Goal: Task Accomplishment & Management: Use online tool/utility

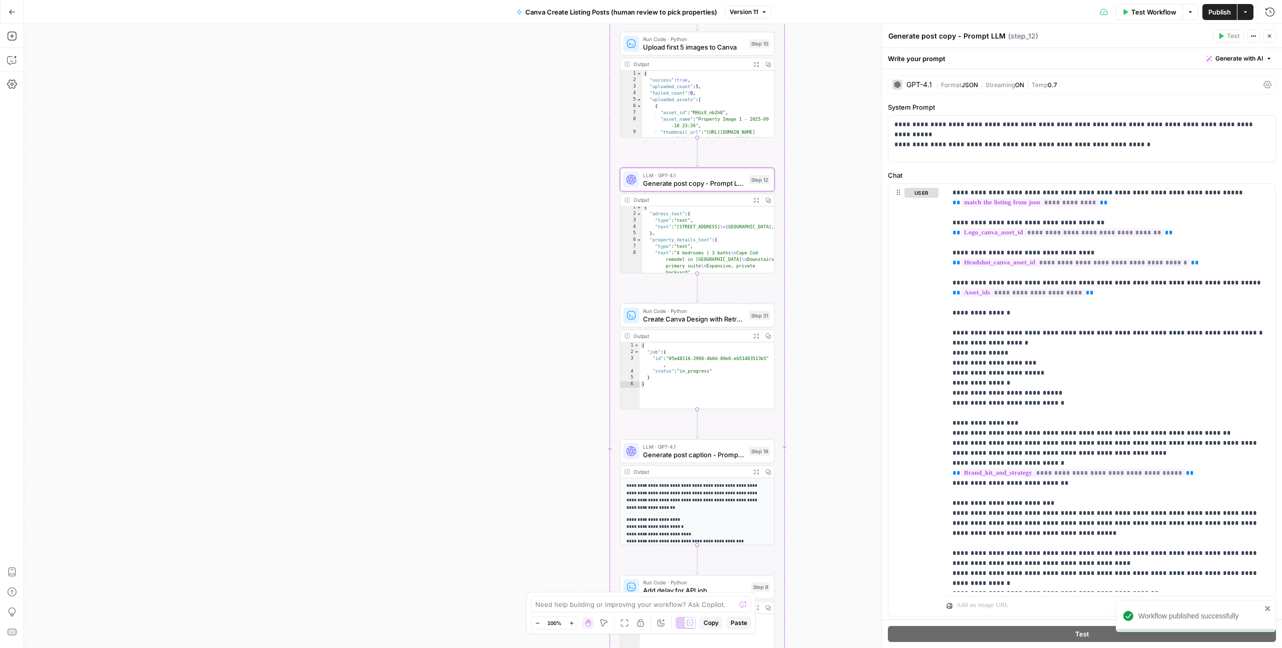
scroll to position [2, 0]
click at [1264, 38] on button "Close" at bounding box center [1269, 36] width 13 height 13
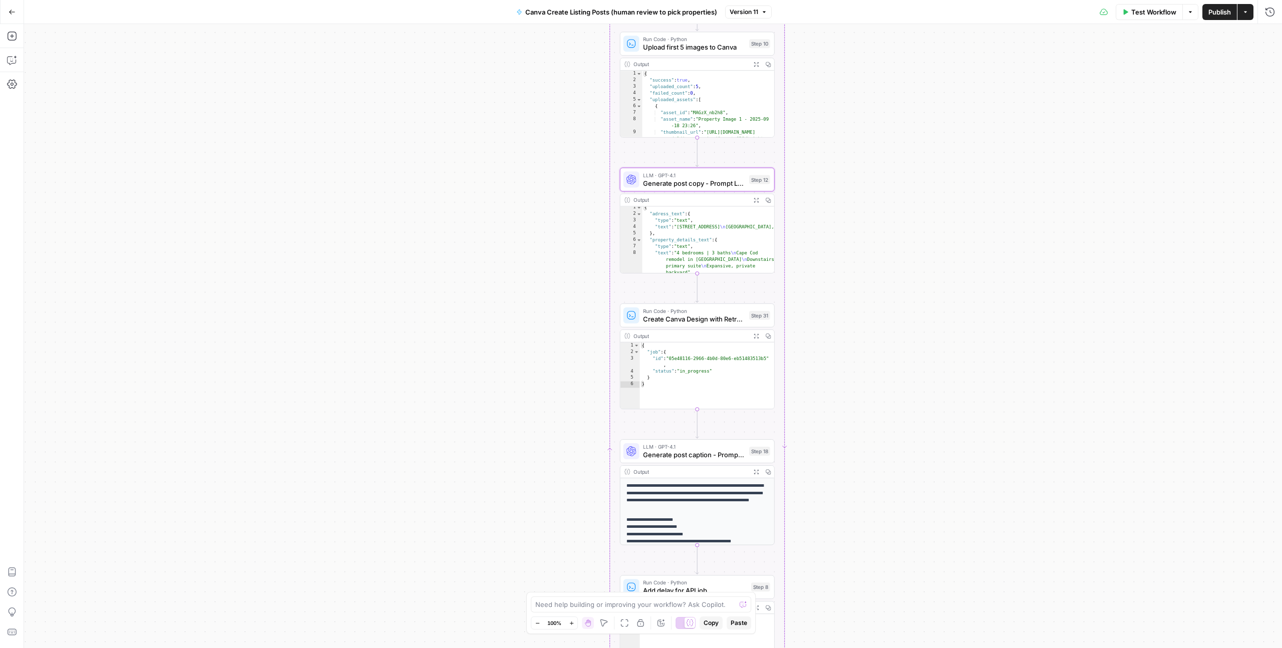
click at [15, 13] on button "Go Back" at bounding box center [12, 12] width 18 height 18
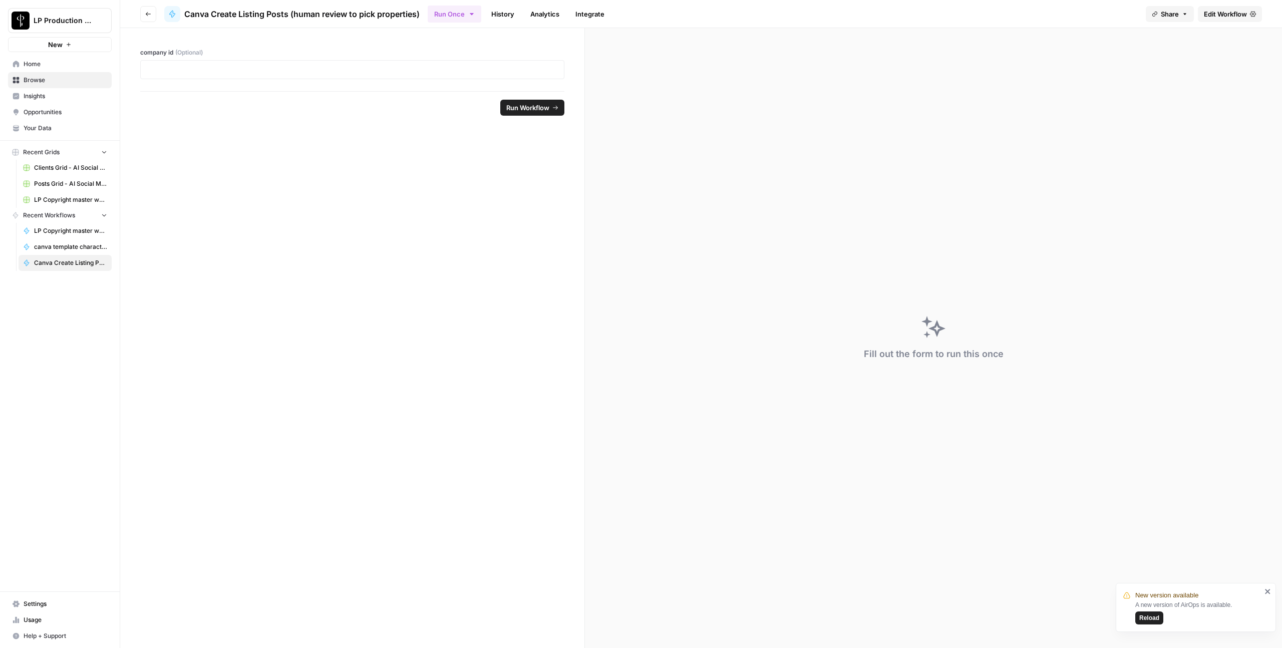
click at [40, 83] on span "Browse" at bounding box center [66, 80] width 84 height 9
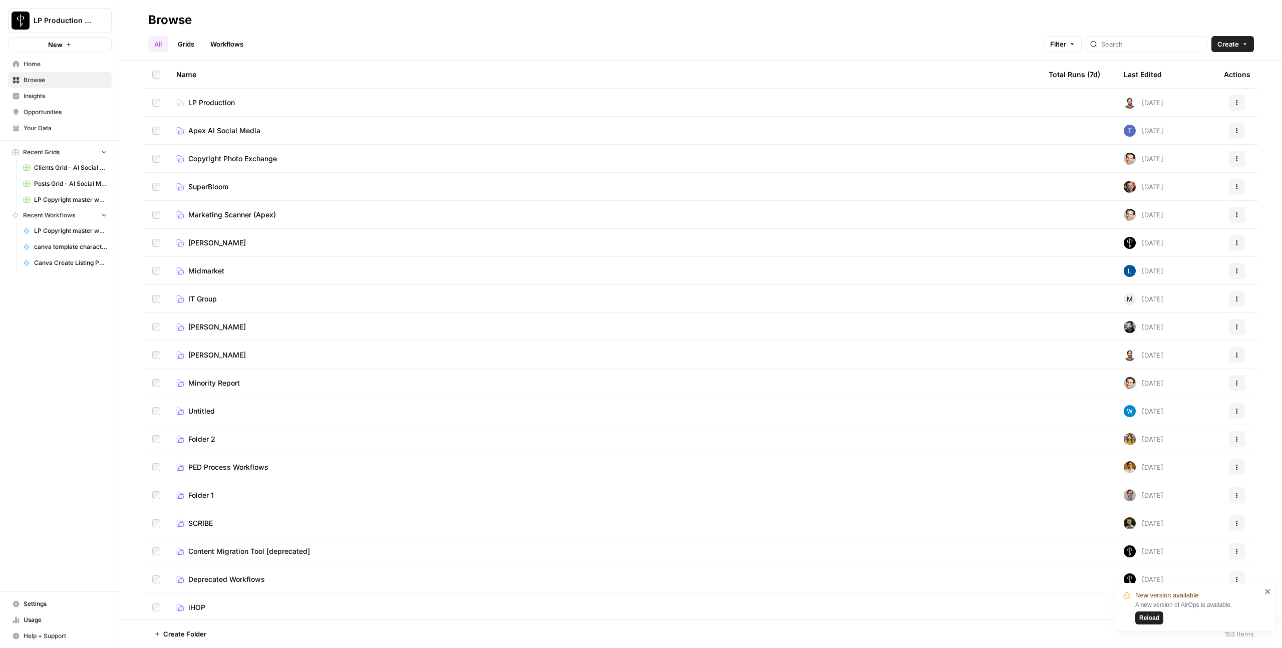
click at [206, 184] on span "SuperBloom" at bounding box center [208, 187] width 40 height 10
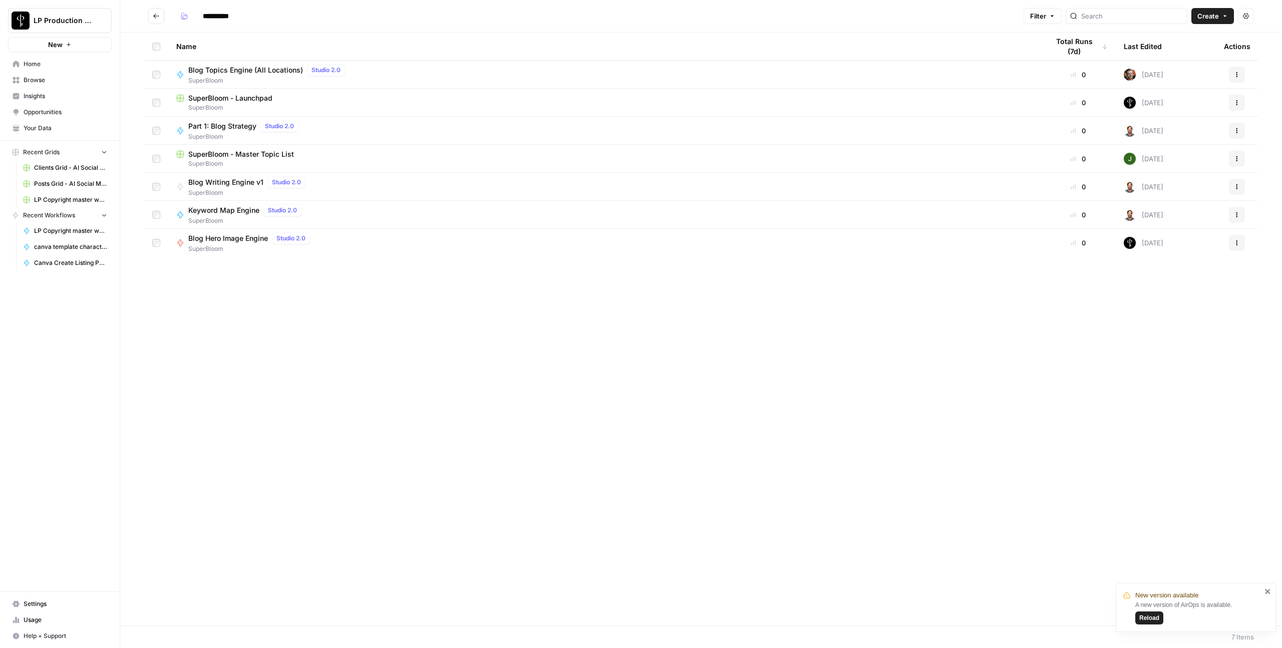
click at [221, 186] on span "Blog Writing Engine v1" at bounding box center [225, 182] width 75 height 10
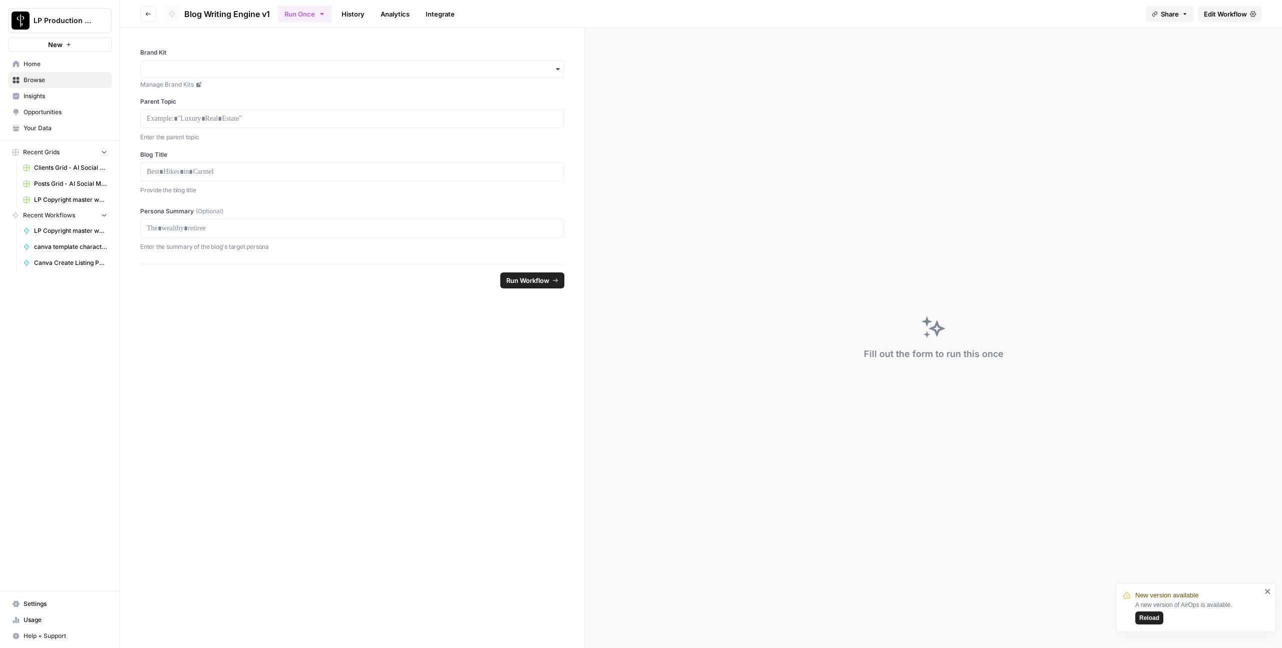
click at [1236, 13] on span "Edit Workflow" at bounding box center [1225, 14] width 43 height 10
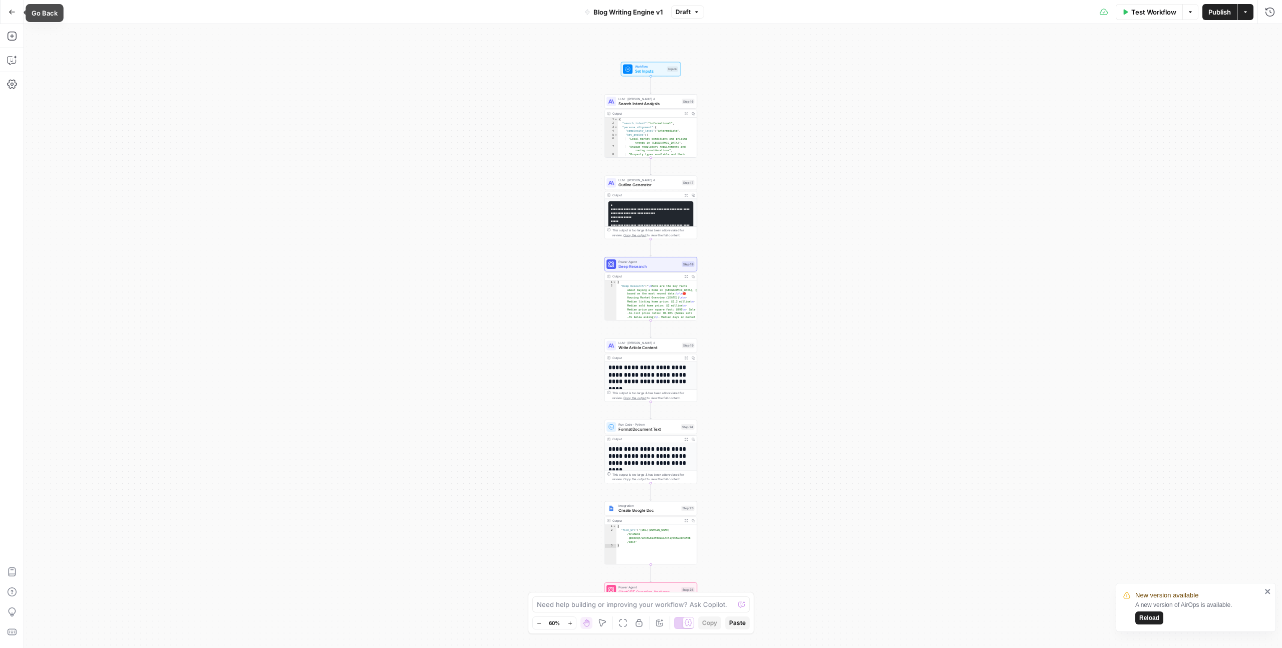
click at [16, 11] on button "Go Back" at bounding box center [12, 12] width 18 height 18
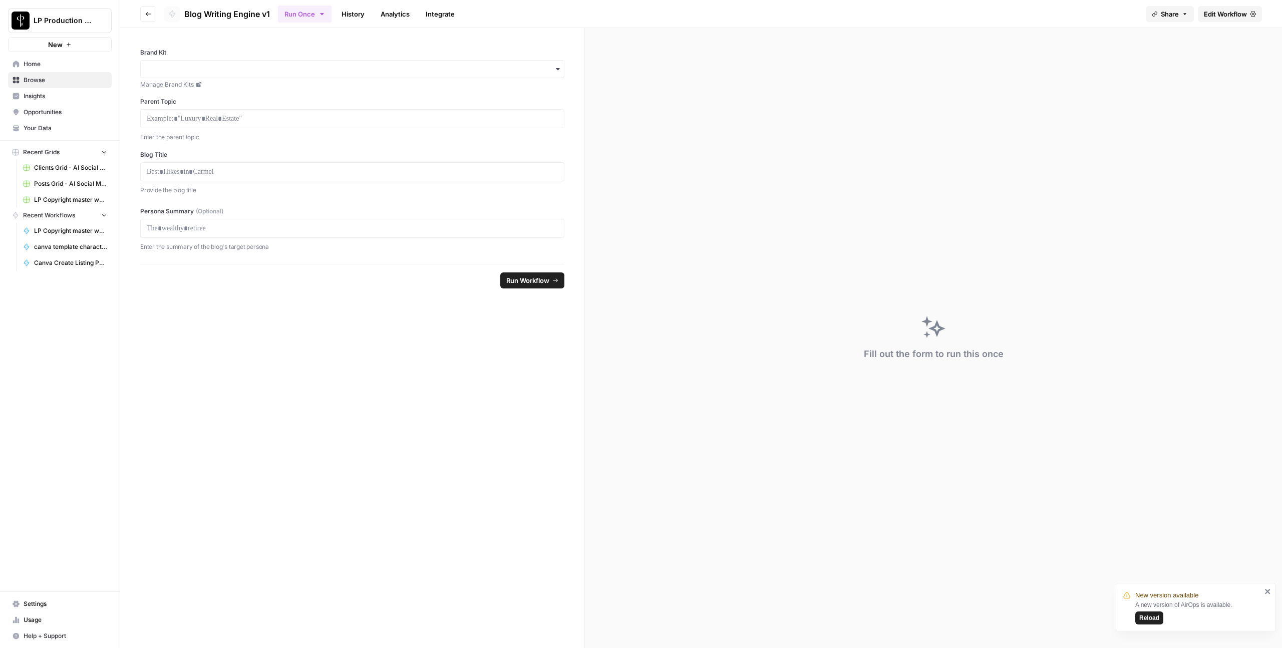
click at [148, 14] on div "Close sidebar" at bounding box center [158, 20] width 55 height 18
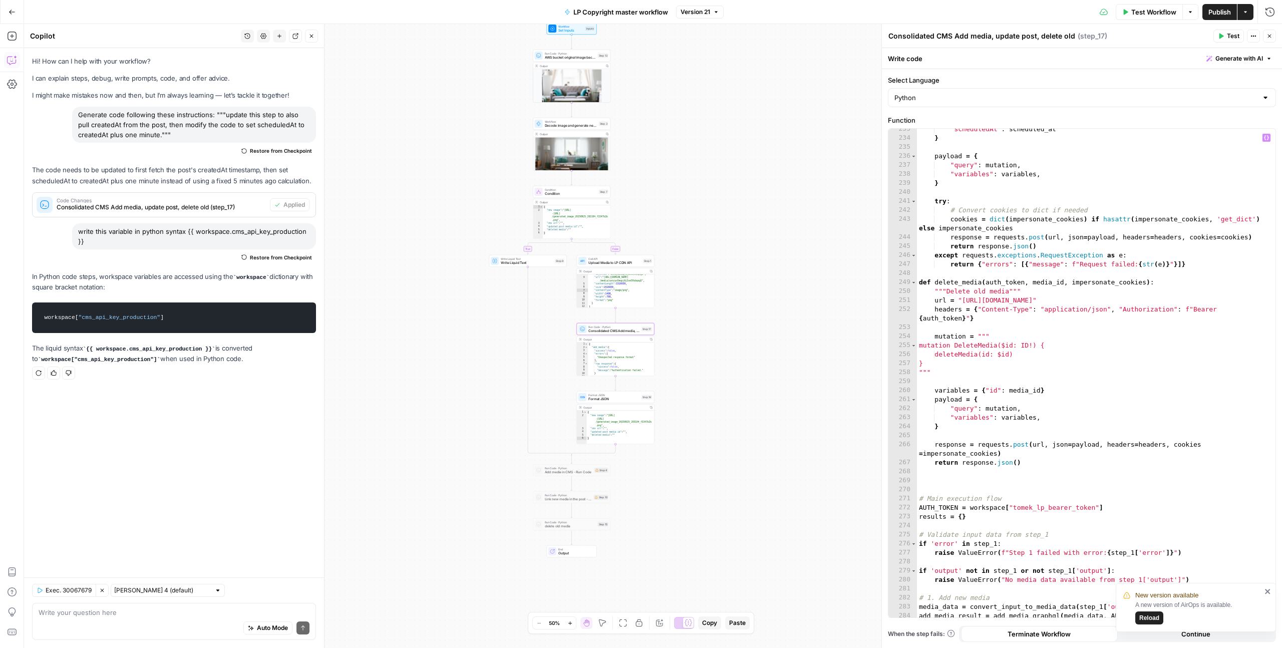
scroll to position [2169, 0]
click at [921, 279] on div ""scheduledAt" : scheduled_at } payload = { "query" : mutation , "variables" : v…" at bounding box center [1096, 376] width 358 height 507
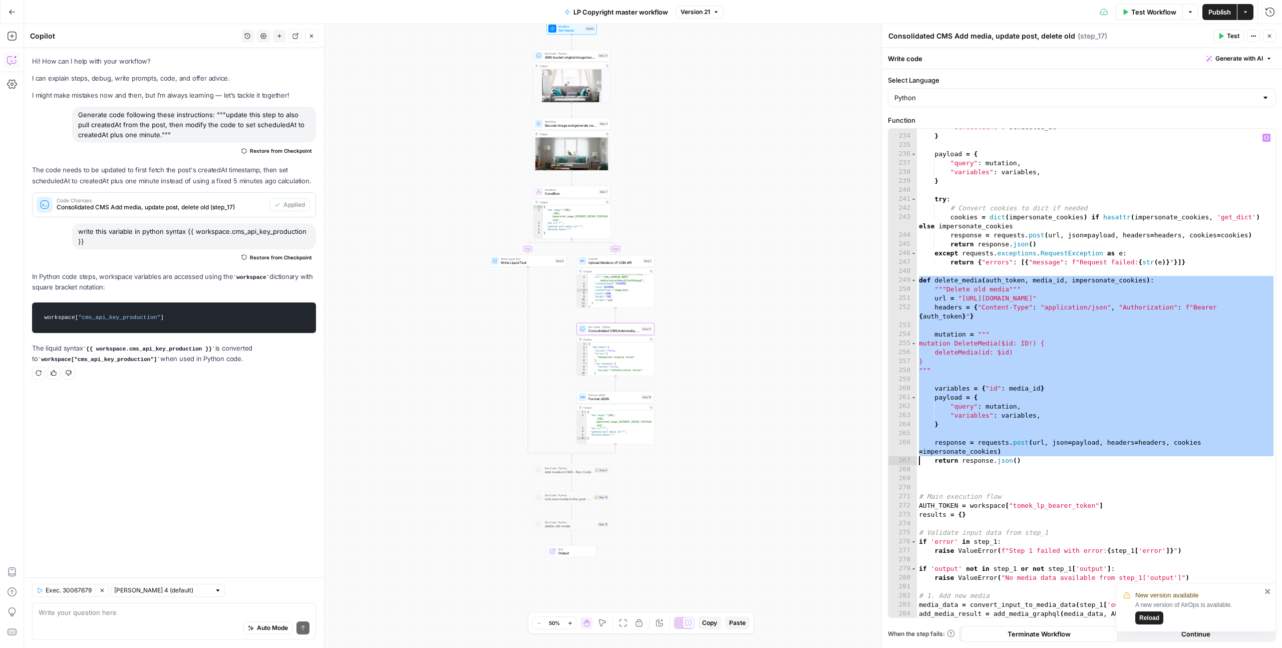
type textarea "**********"
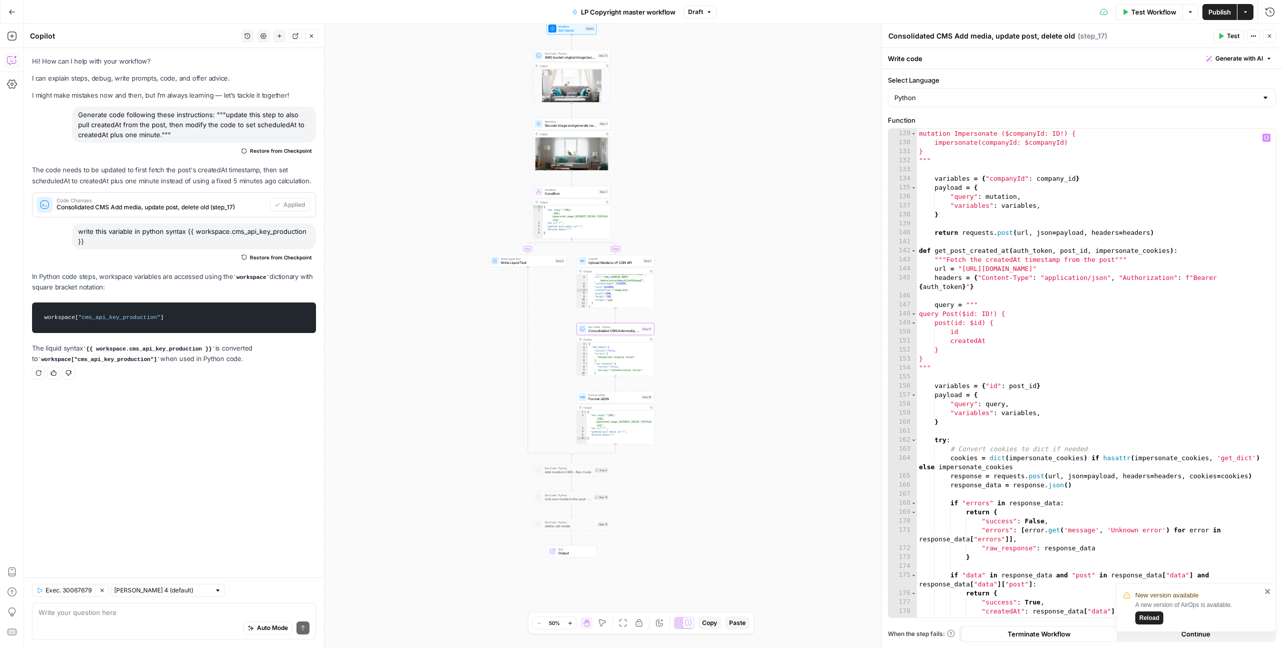
scroll to position [1171, 0]
click at [992, 338] on div "mutation = """ mutation Impersonate ($companyId: ID!) { impersonate(companyId: …" at bounding box center [1096, 373] width 358 height 507
type textarea "**********"
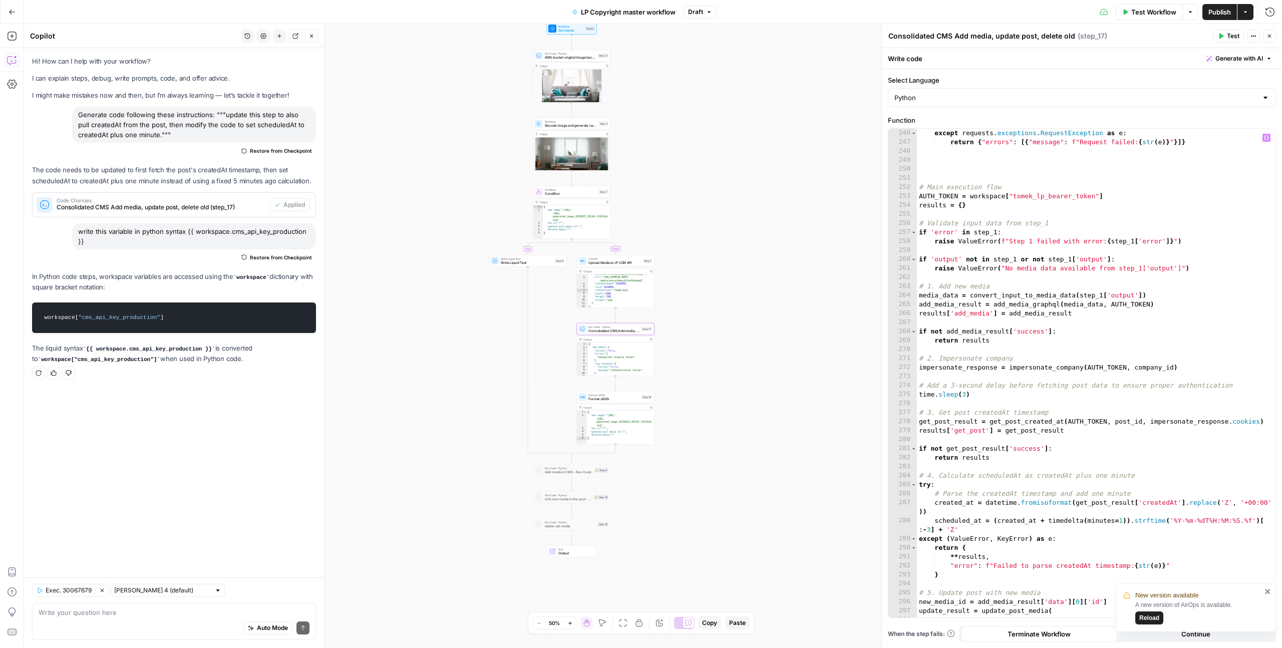
scroll to position [2289, 0]
click at [1051, 425] on div "return response . json ( ) except requests . exceptions . RequestException as e…" at bounding box center [1096, 373] width 358 height 507
click at [1039, 484] on div "return response . json ( ) except requests . exceptions . RequestException as e…" at bounding box center [1096, 373] width 358 height 507
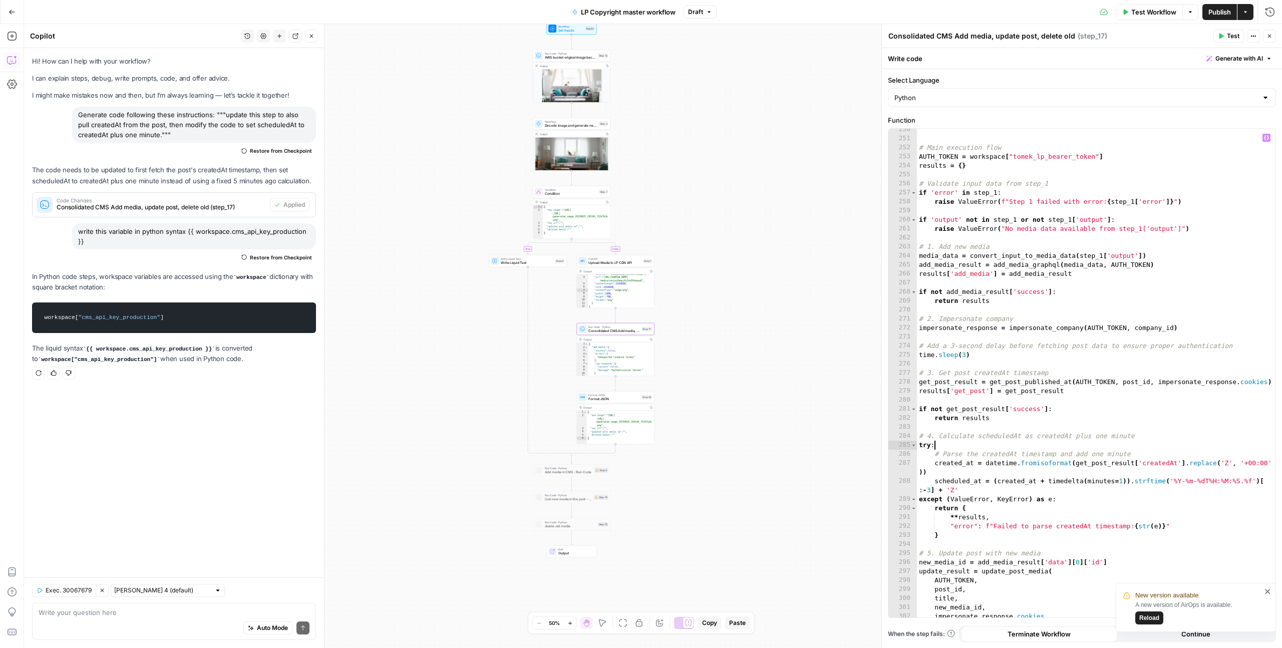
scroll to position [2330, 0]
click at [962, 463] on div "# Main execution flow AUTH_TOKEN = workspace [ "tomek_lp_bearer_token" ] result…" at bounding box center [1096, 377] width 358 height 507
click at [1071, 461] on div "# Main execution flow AUTH_TOKEN = workspace [ "tomek_lp_bearer_token" ] result…" at bounding box center [1096, 377] width 358 height 507
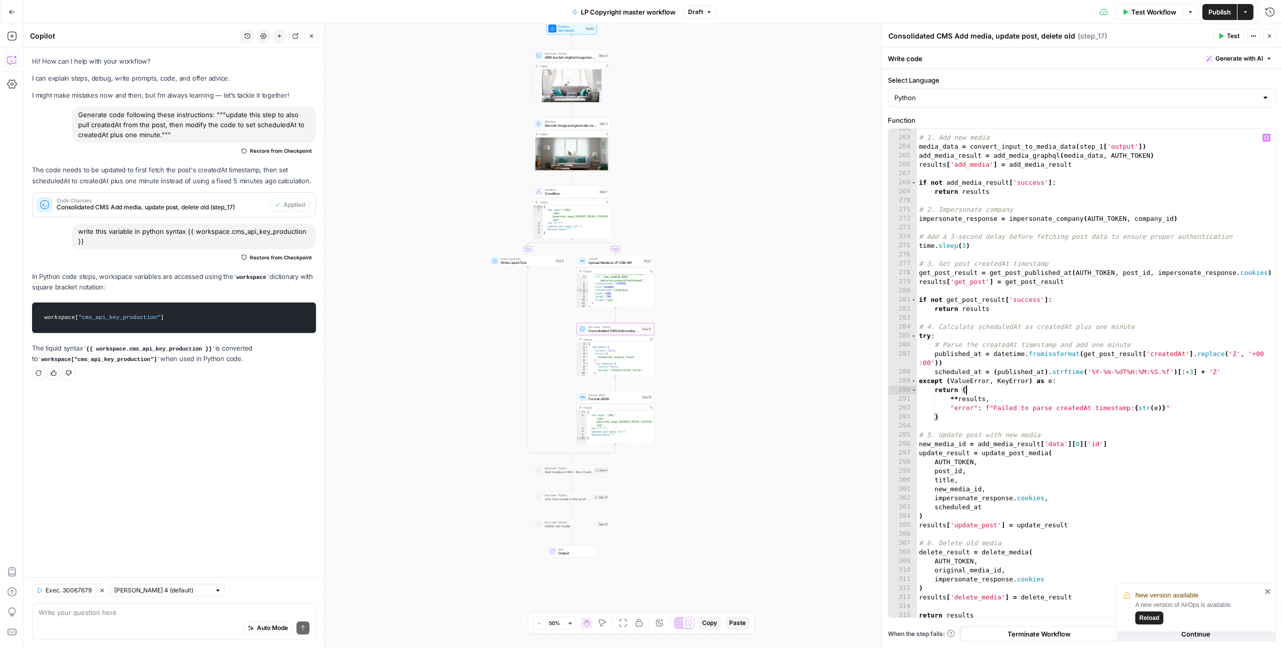
scroll to position [2440, 0]
click at [920, 597] on div "# 1. Add new media media_data = convert_input_to_media_data ( step_1 [ 'output'…" at bounding box center [1096, 375] width 358 height 507
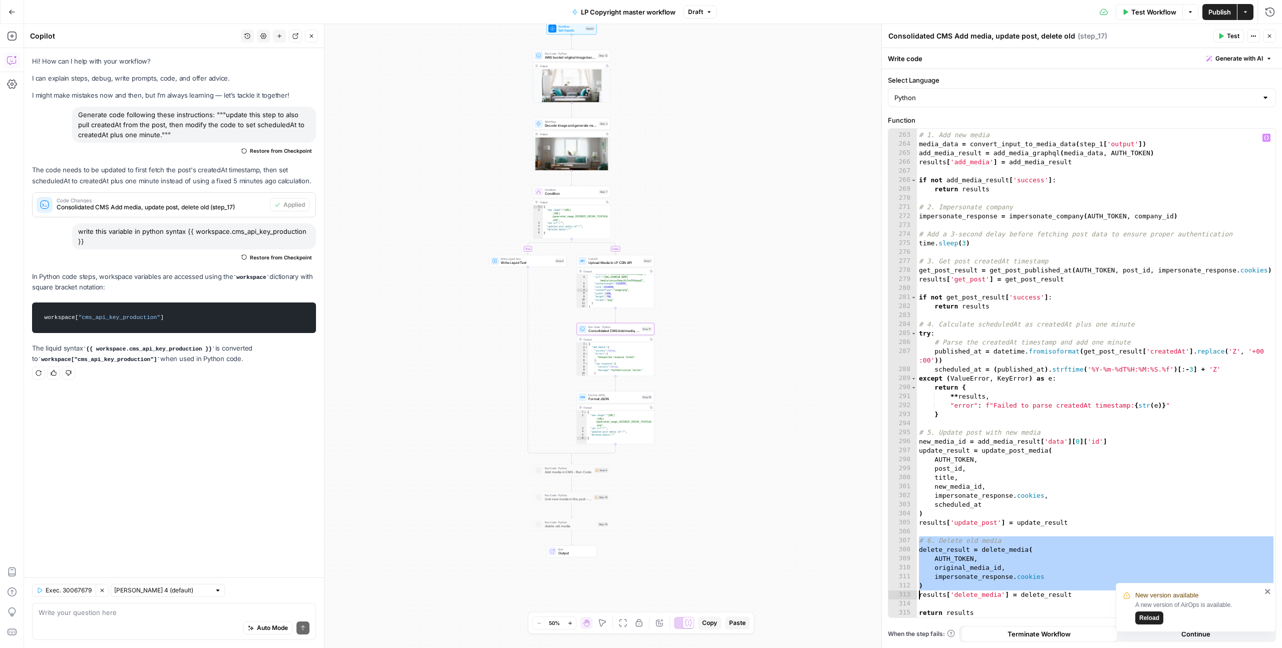
scroll to position [2386, 0]
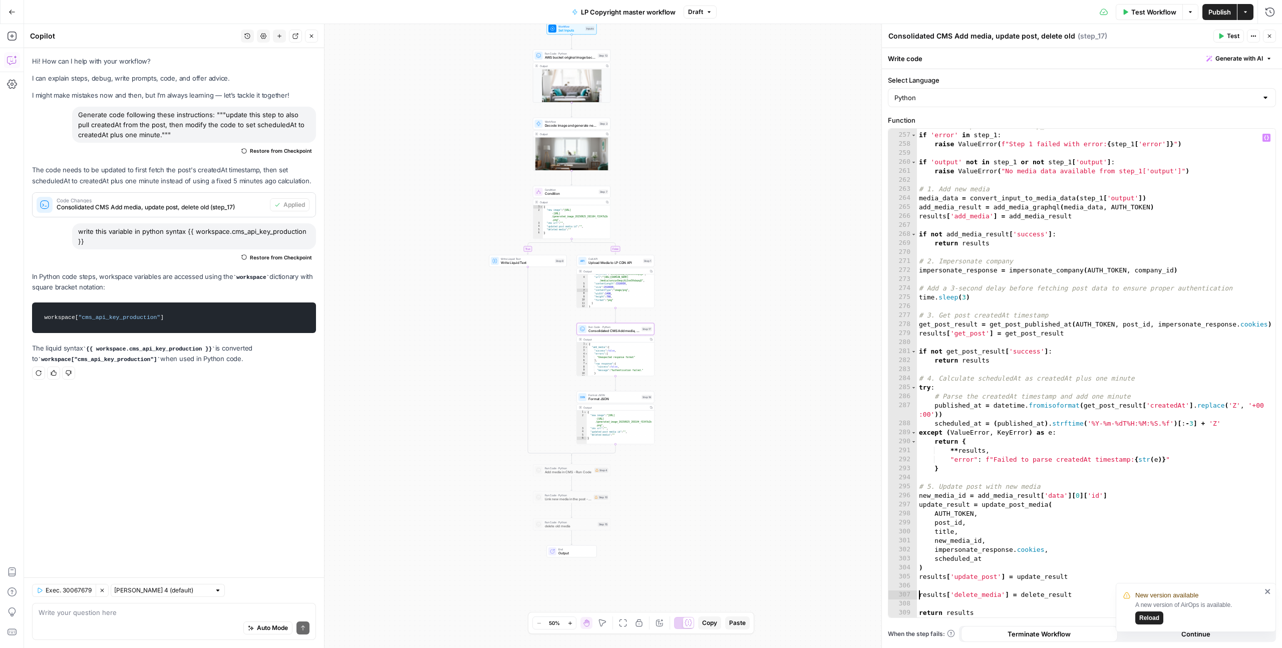
type textarea "**********"
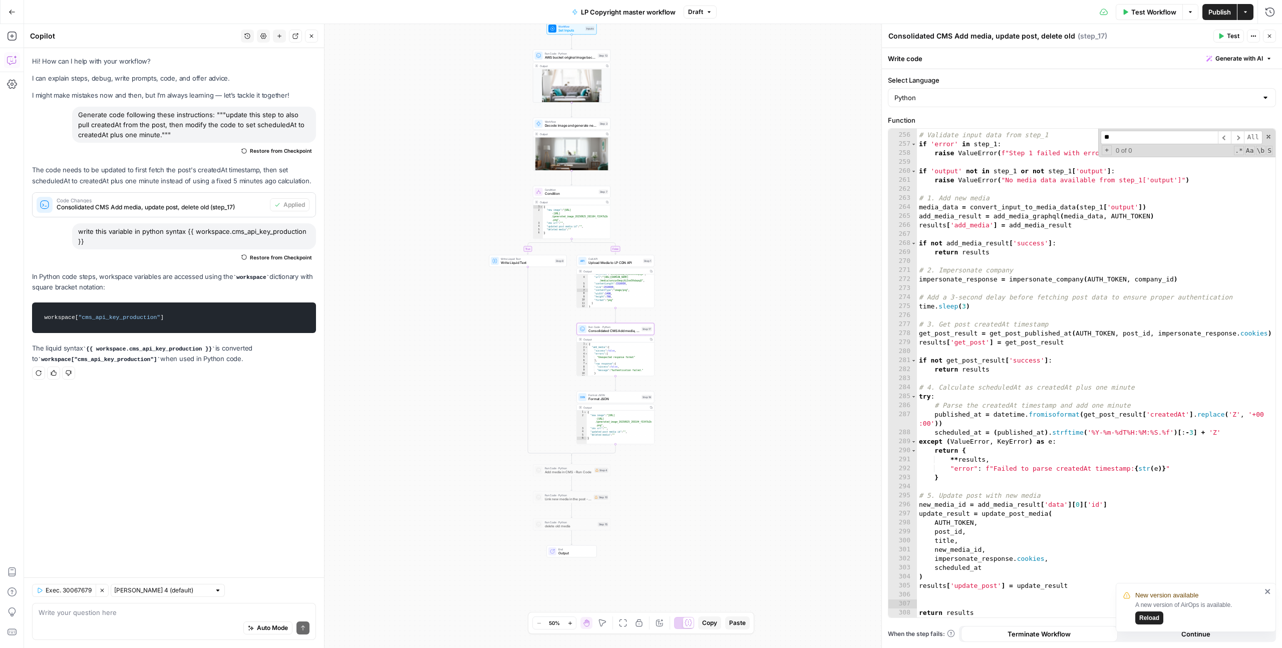
scroll to position [0, 0]
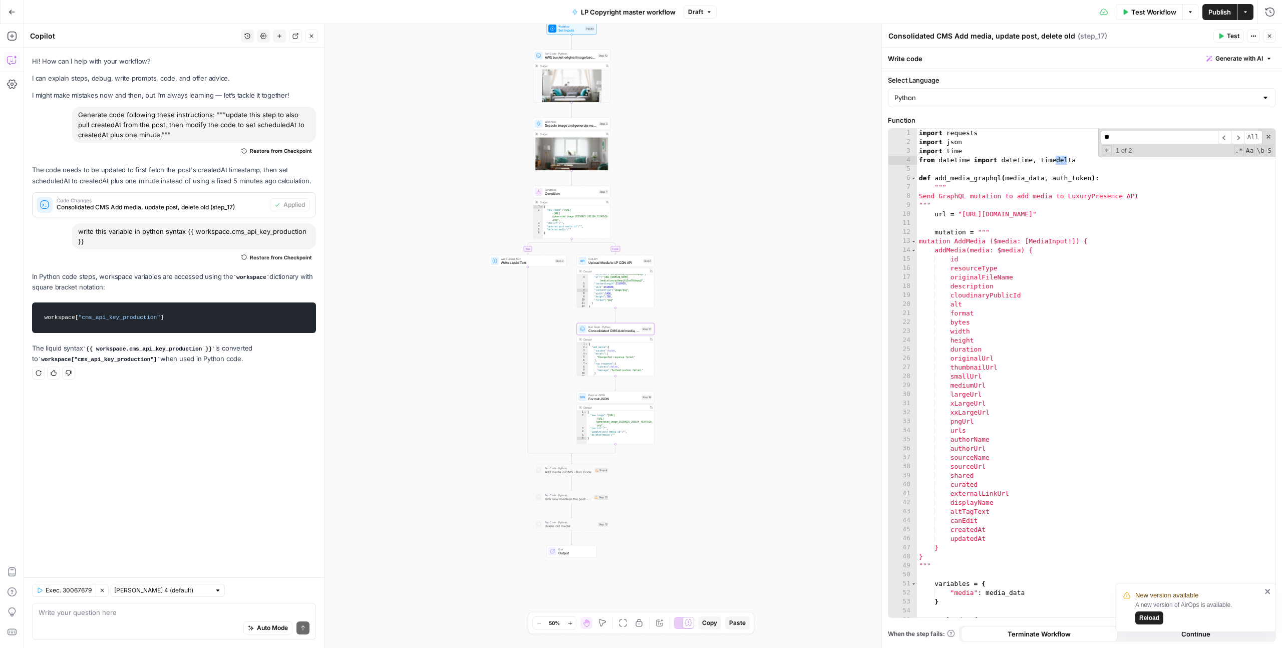
type input "*"
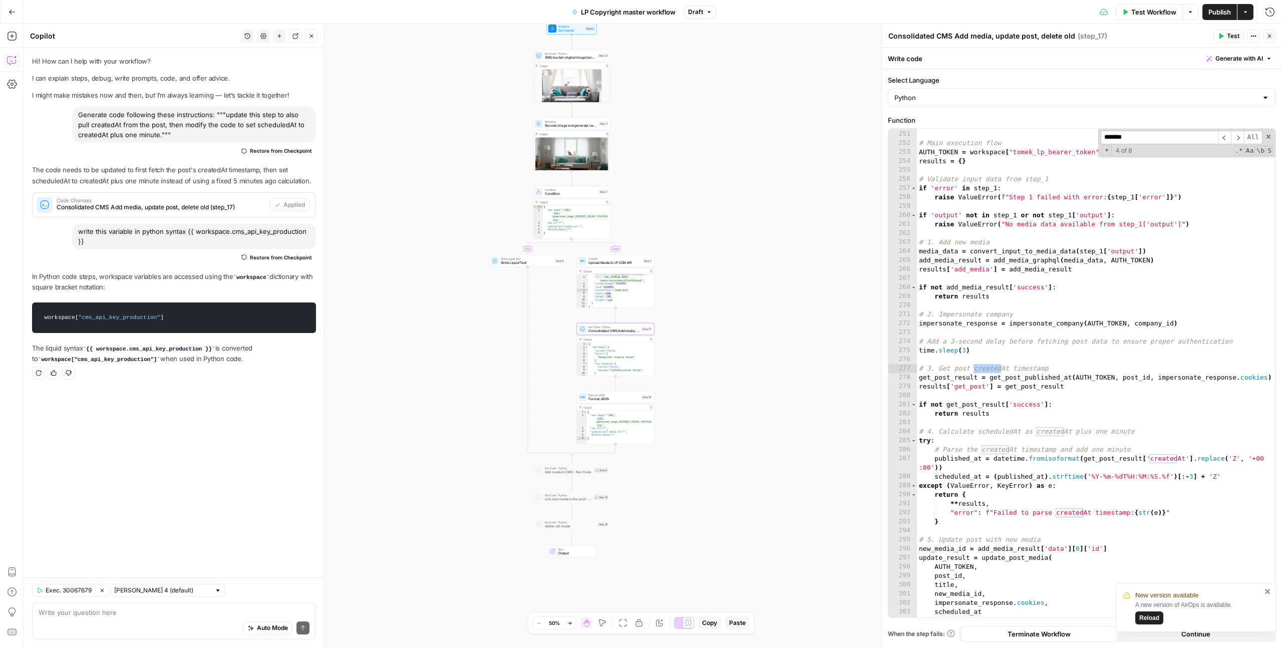
scroll to position [2333, 0]
type input "*******"
click at [1001, 368] on div "# Main execution flow AUTH_TOKEN = workspace [ "tomek_lp_bearer_token" ] result…" at bounding box center [1096, 374] width 358 height 507
click at [1131, 135] on input "*******" at bounding box center [1158, 138] width 117 height 14
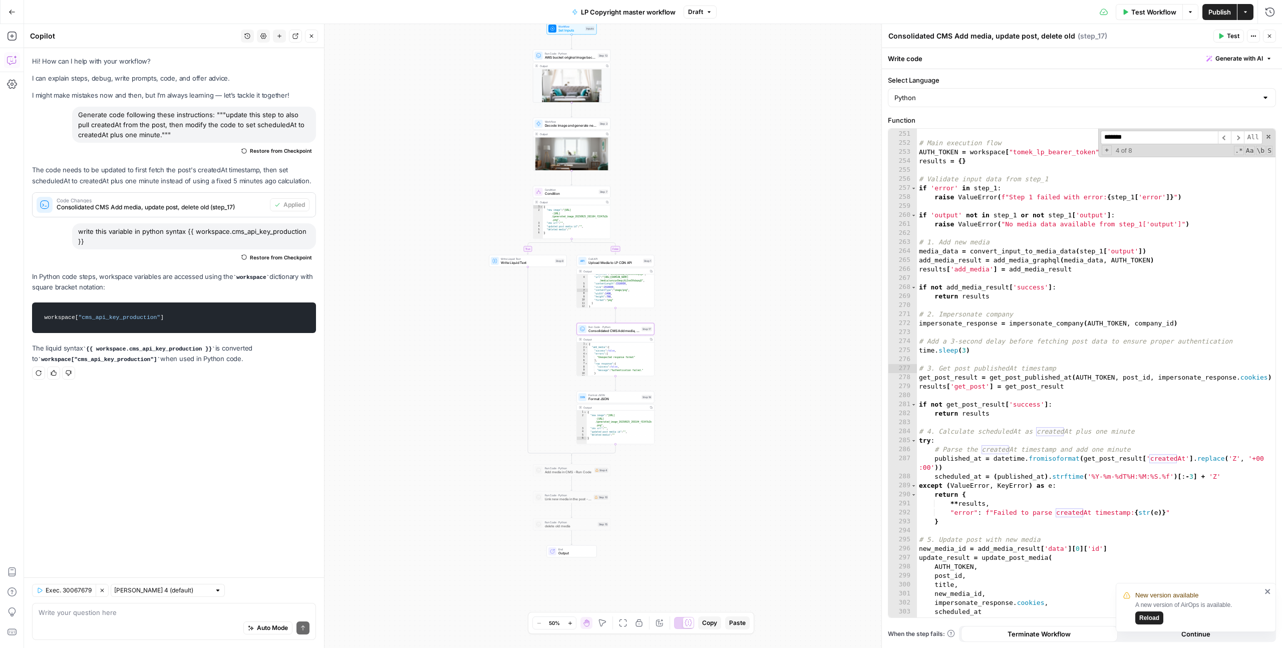
click at [1058, 431] on div "# Main execution flow AUTH_TOKEN = workspace [ "tomek_lp_bearer_token" ] result…" at bounding box center [1096, 374] width 358 height 507
paste textarea "**"
click at [1134, 141] on input "*******" at bounding box center [1158, 138] width 117 height 14
click at [1174, 461] on div "# Main execution flow AUTH_TOKEN = workspace [ "tomek_lp_bearer_token" ] result…" at bounding box center [1096, 374] width 358 height 507
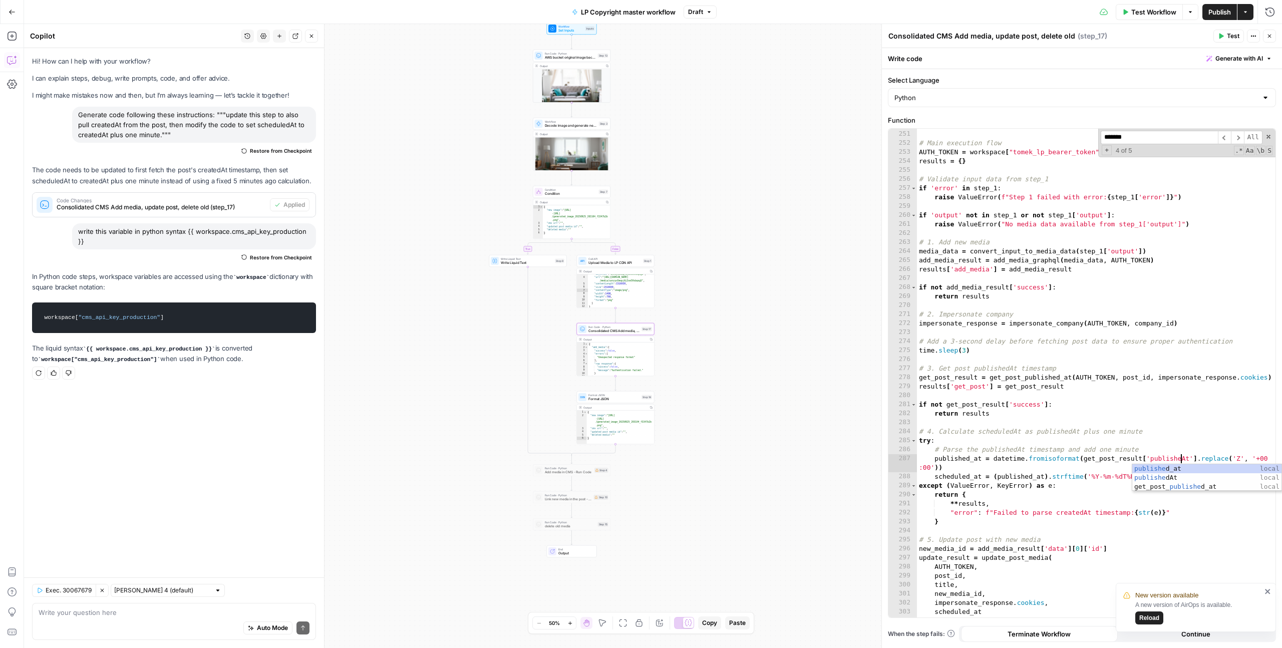
scroll to position [0, 20]
click at [1140, 134] on input "*******" at bounding box center [1158, 138] width 117 height 14
click at [1081, 511] on div "# Main execution flow AUTH_TOKEN = workspace [ "tomek_lp_bearer_token" ] result…" at bounding box center [1096, 374] width 358 height 507
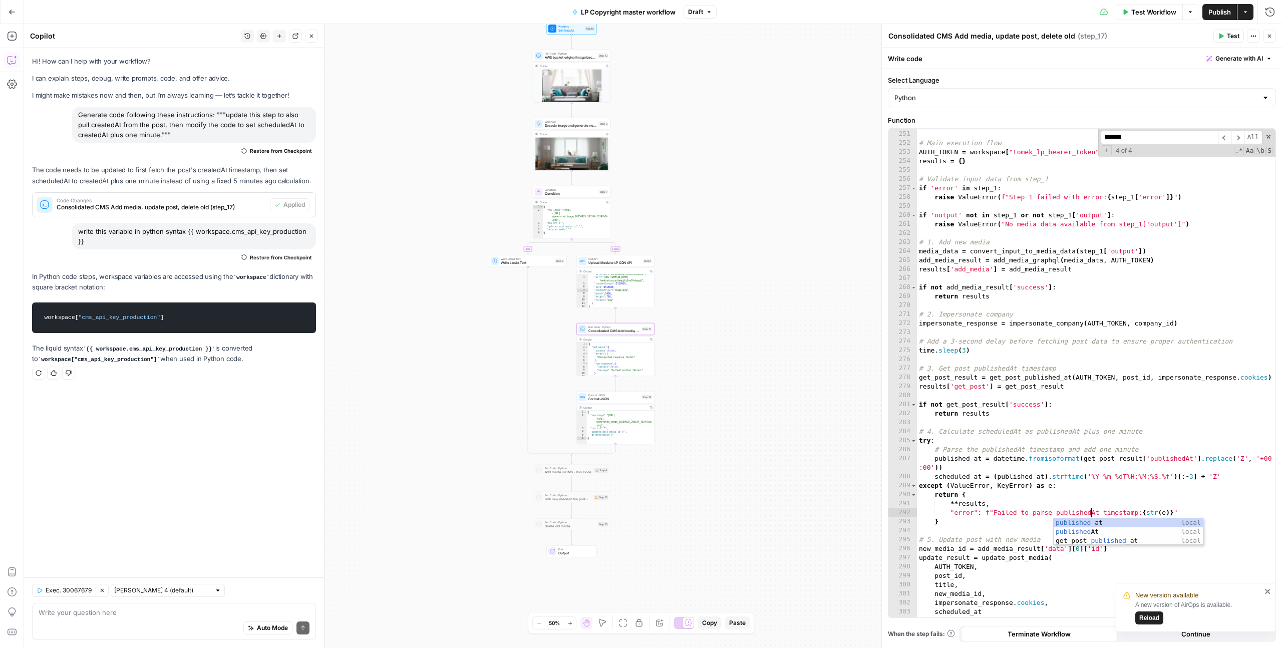
click at [1144, 139] on input "*******" at bounding box center [1158, 138] width 117 height 14
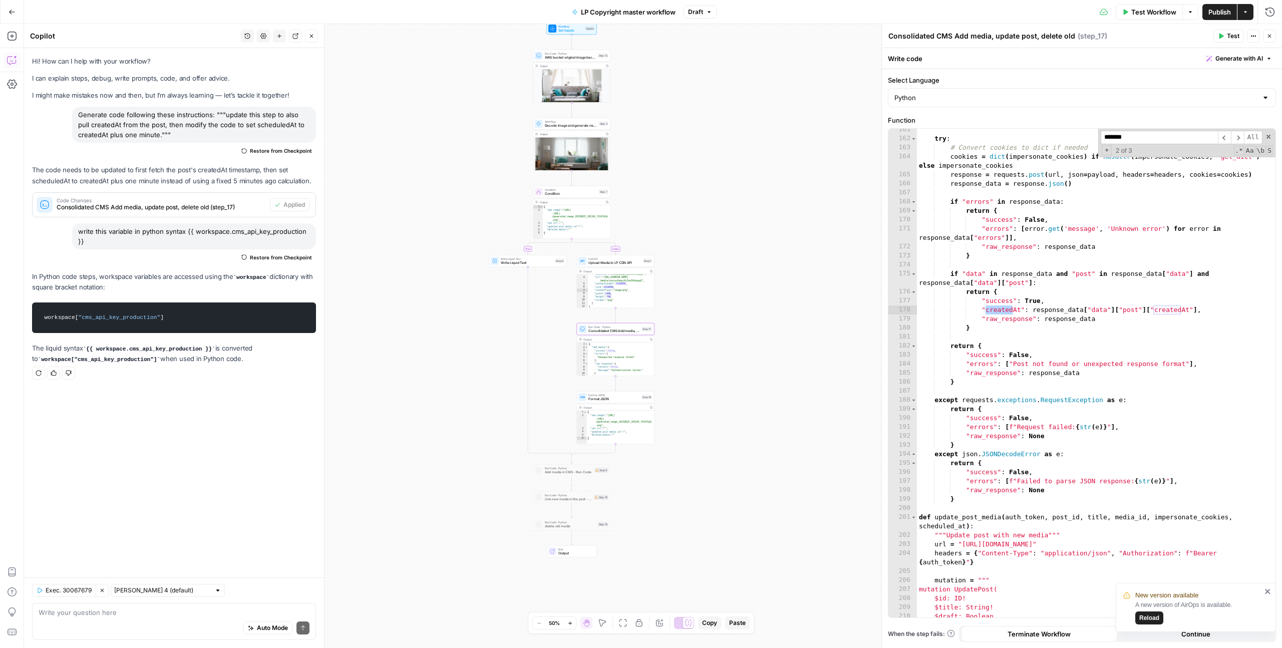
scroll to position [1472, 0]
click at [1178, 309] on div "try : # Convert cookies to dict if needed cookies = dict ( impersonate_cookies …" at bounding box center [1096, 378] width 358 height 507
click at [1014, 309] on div "try : # Convert cookies to dict if needed cookies = dict ( impersonate_cookies …" at bounding box center [1096, 378] width 358 height 507
click at [1139, 138] on input "*******" at bounding box center [1158, 138] width 117 height 14
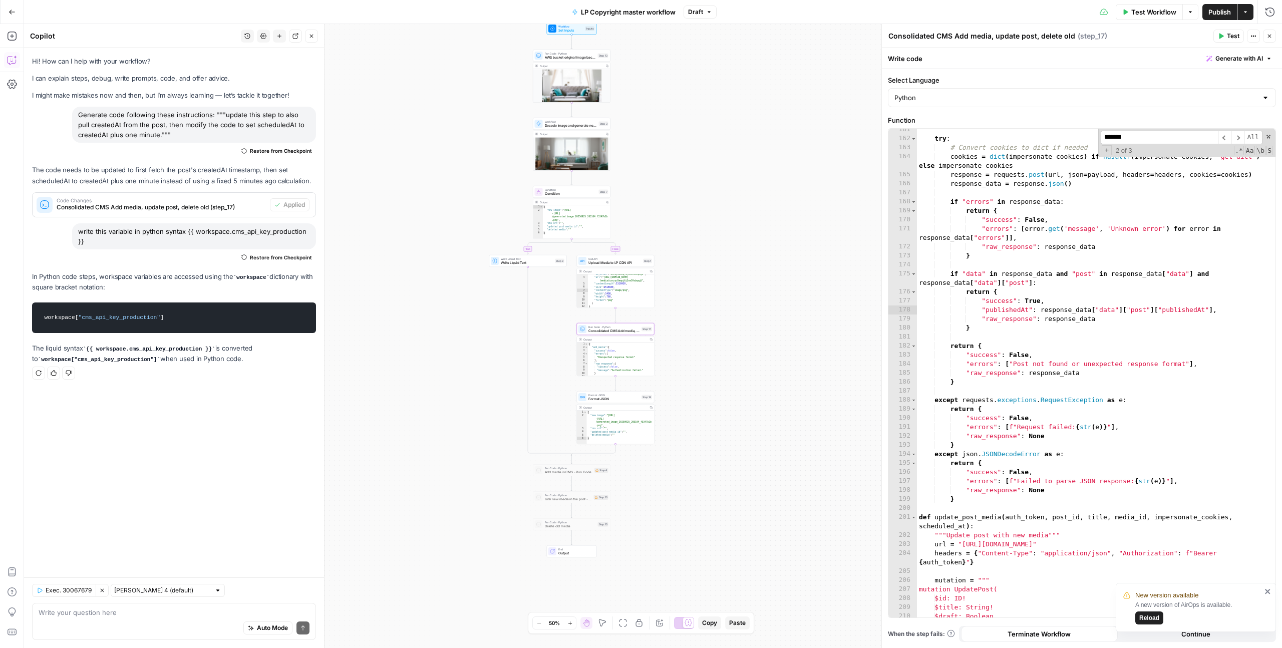
scroll to position [152, 0]
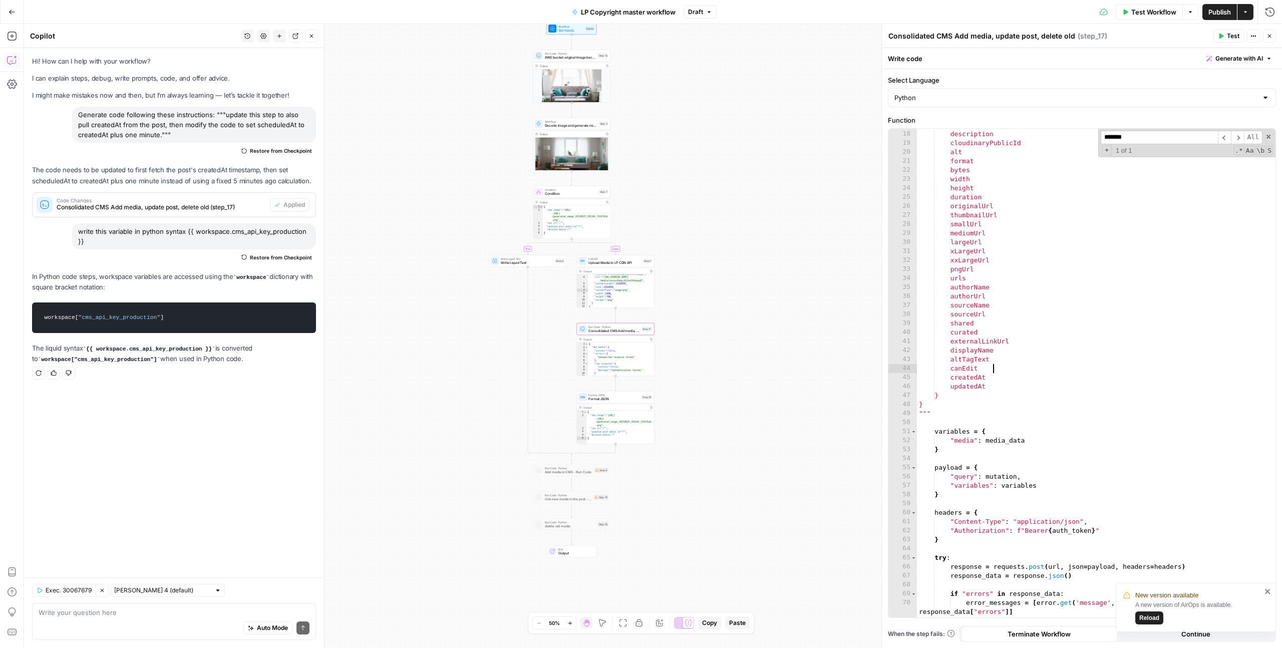
click at [1000, 372] on div "originalFileName description cloudinaryPublicId alt format bytes width height d…" at bounding box center [1096, 374] width 358 height 507
type textarea "*********"
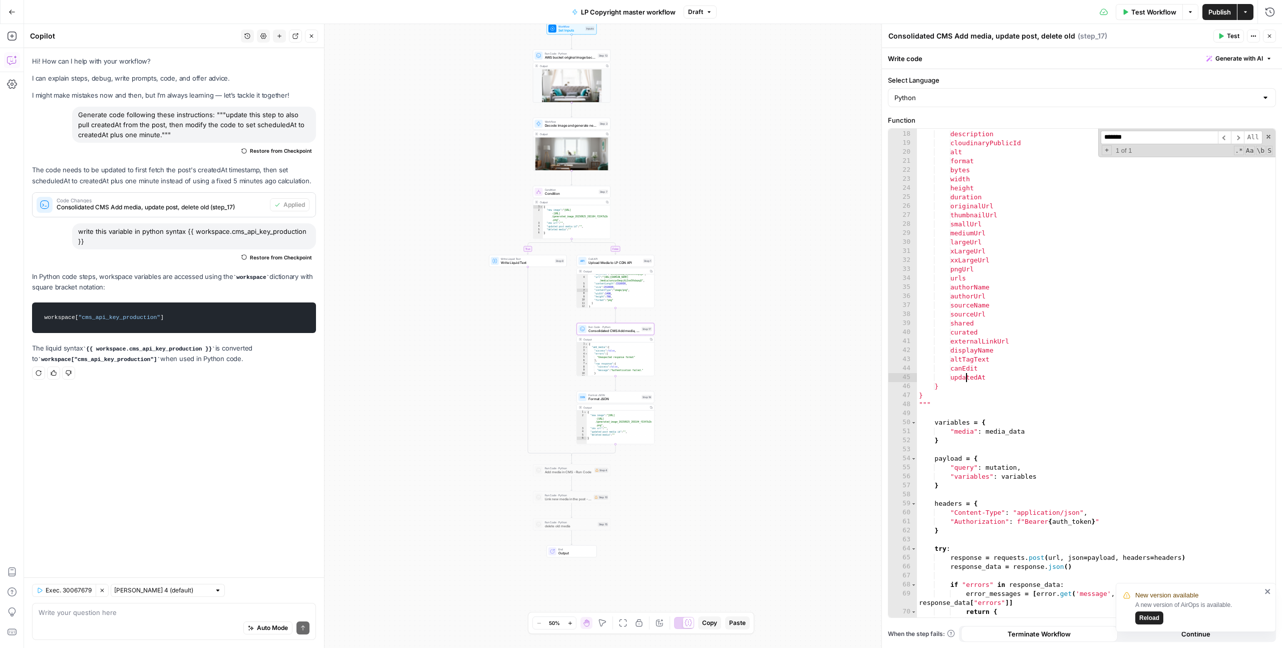
click at [1134, 138] on input "*******" at bounding box center [1158, 138] width 117 height 14
click at [1212, 16] on span "Publish" at bounding box center [1219, 12] width 23 height 10
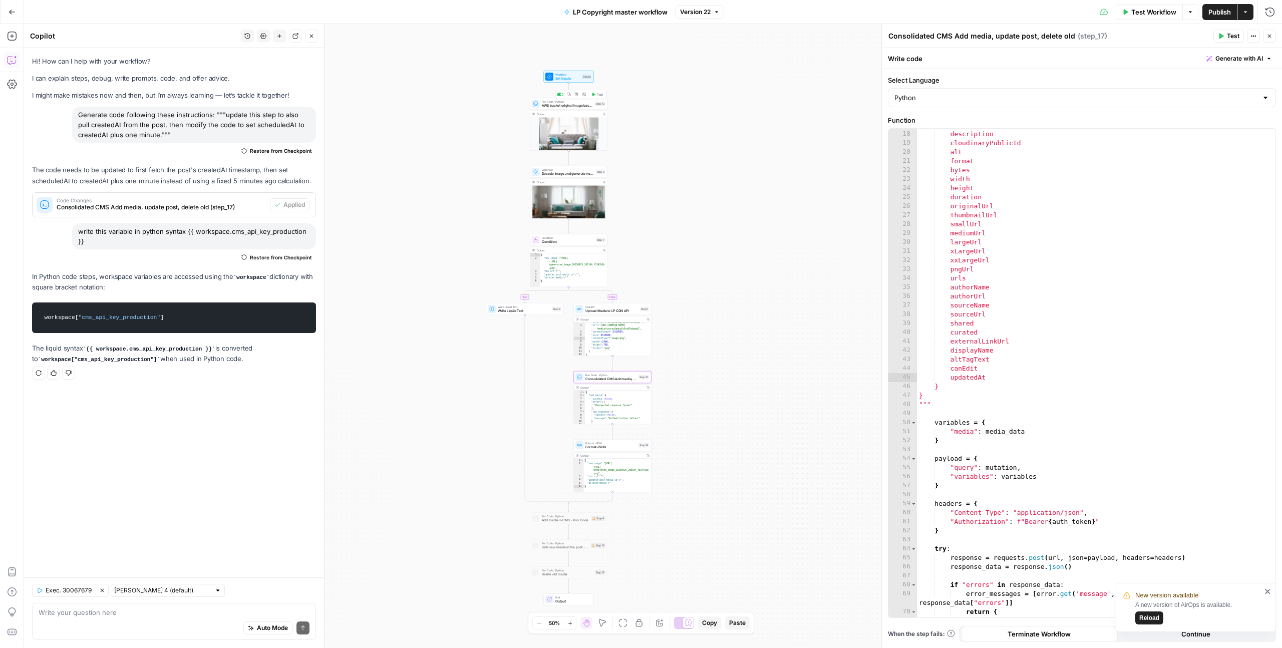
click at [573, 104] on span "AWS bucket original image backup Run Code" at bounding box center [567, 105] width 51 height 5
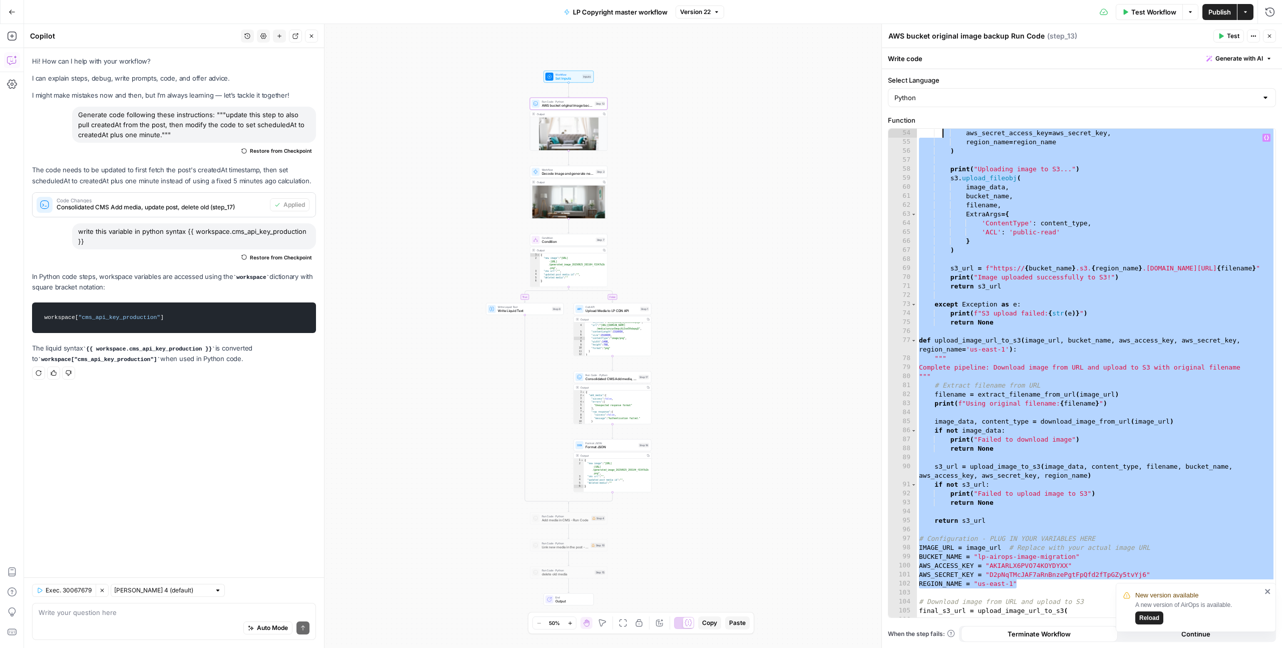
scroll to position [451, 0]
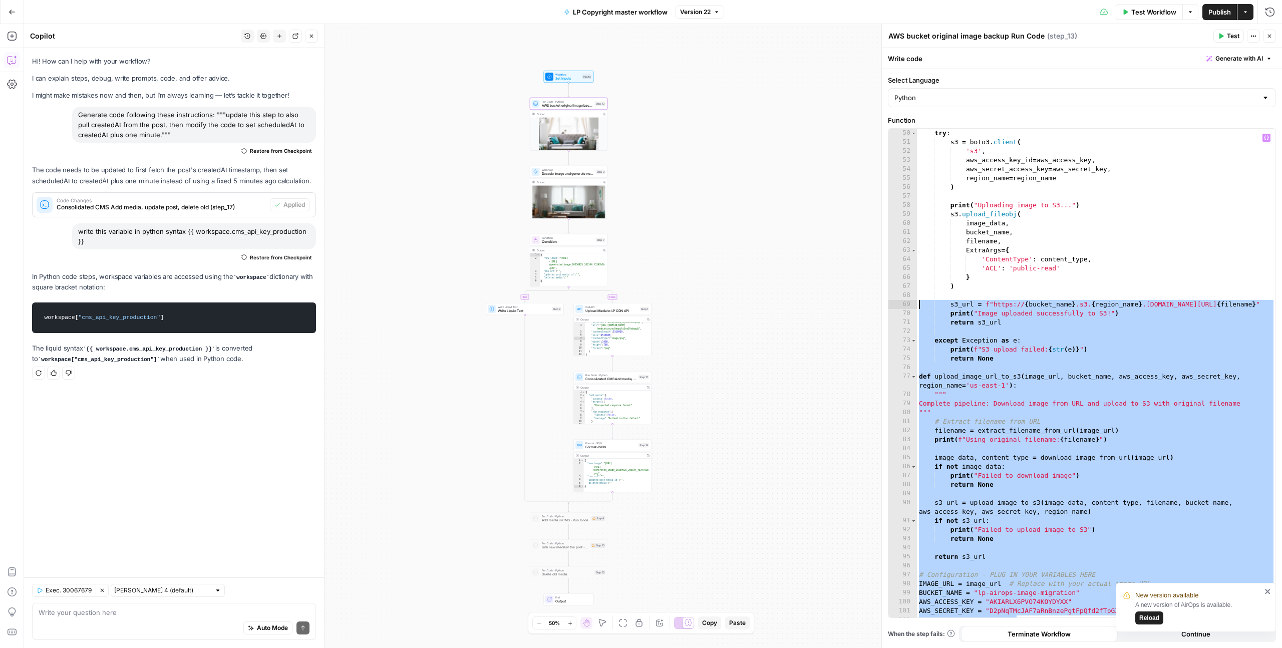
drag, startPoint x: 1025, startPoint y: 463, endPoint x: 918, endPoint y: 304, distance: 191.5
click at [918, 304] on div "try : s3 = boto3 . client ( 's3' , aws_access_key_id = aws_access_key , aws_sec…" at bounding box center [1096, 382] width 358 height 507
type textarea "**********"
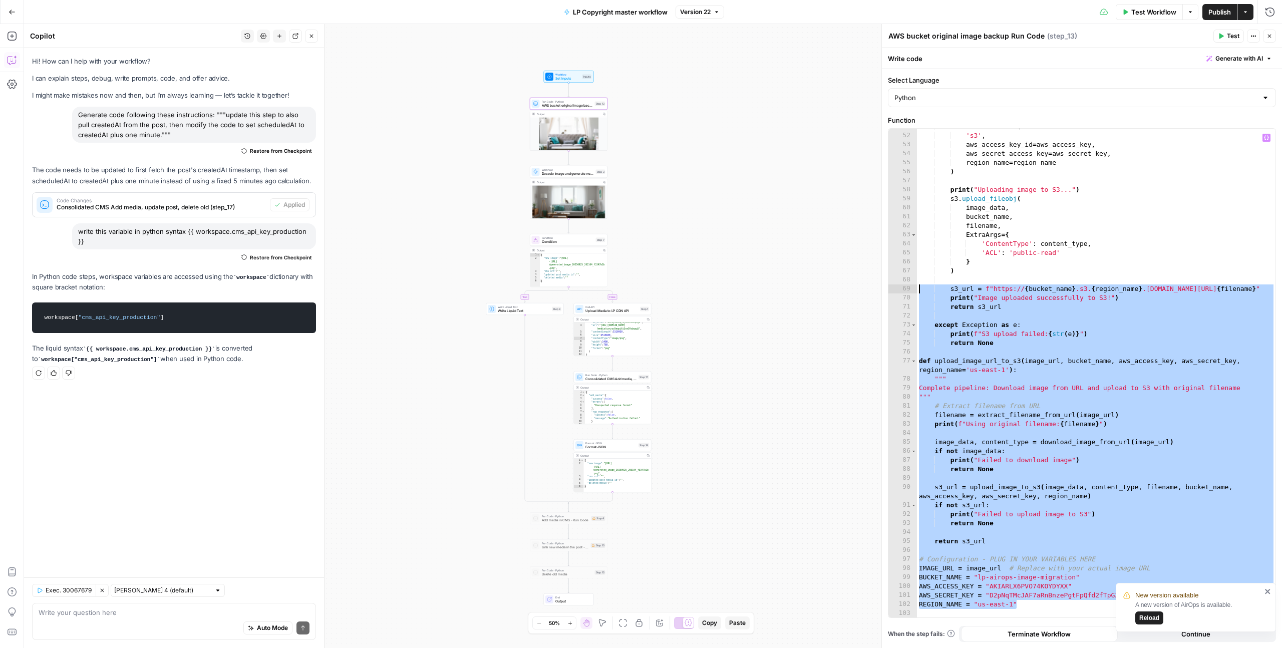
scroll to position [469, 0]
click at [17, 15] on button "Go Back" at bounding box center [12, 12] width 18 height 18
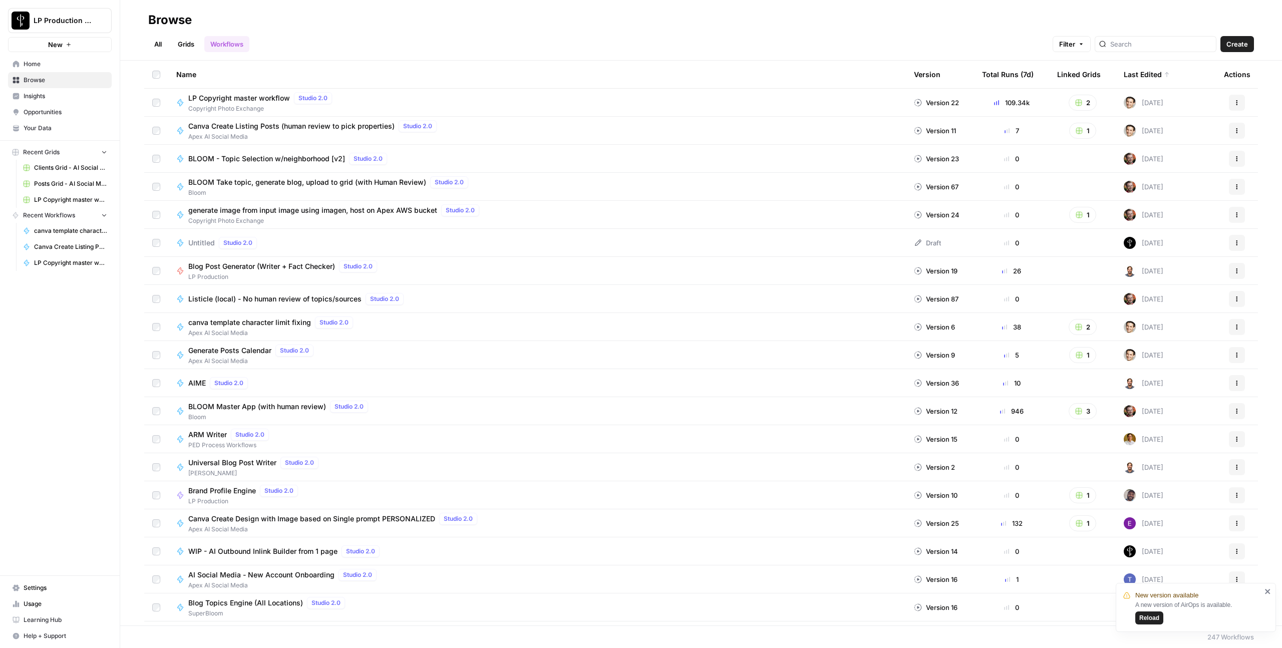
click at [1234, 102] on icon "button" at bounding box center [1237, 103] width 6 height 6
click at [1178, 203] on span "Duplicate" at bounding box center [1192, 205] width 80 height 10
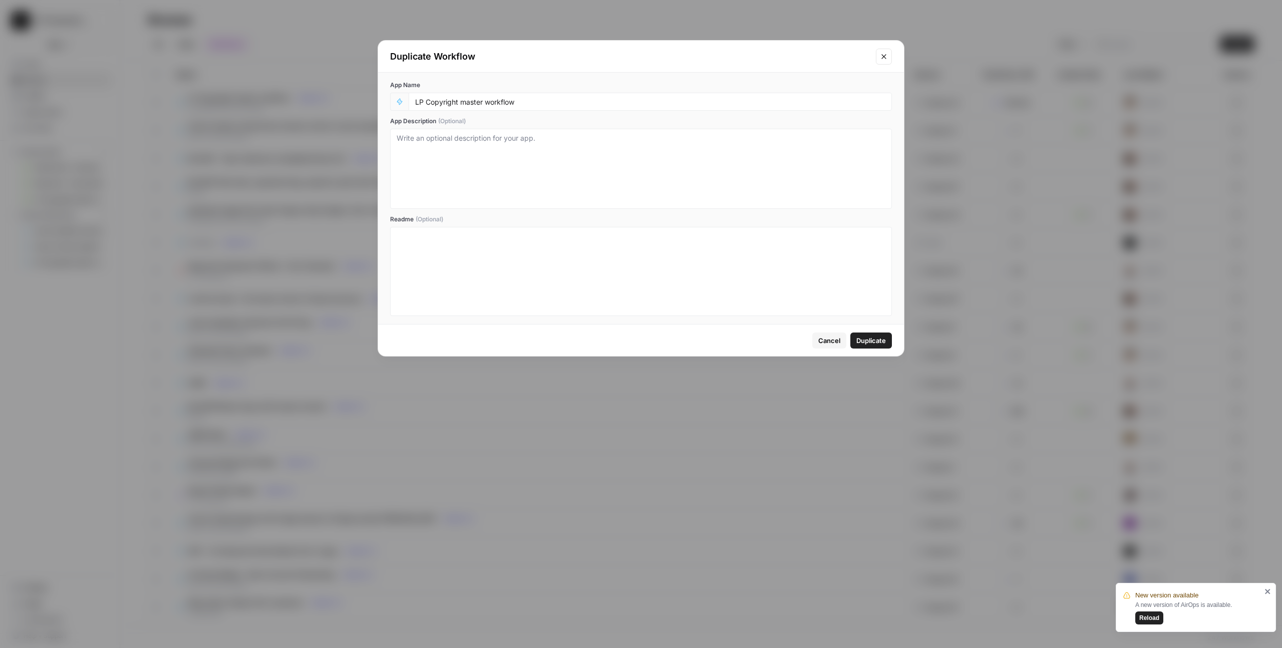
click at [532, 107] on div "LP Copyright master workflow" at bounding box center [650, 102] width 483 height 18
click at [532, 102] on input "LP Copyright master workflow" at bounding box center [650, 101] width 470 height 9
type input "LP Copyright restore from AWS workflow"
click at [882, 343] on span "Duplicate" at bounding box center [871, 340] width 30 height 10
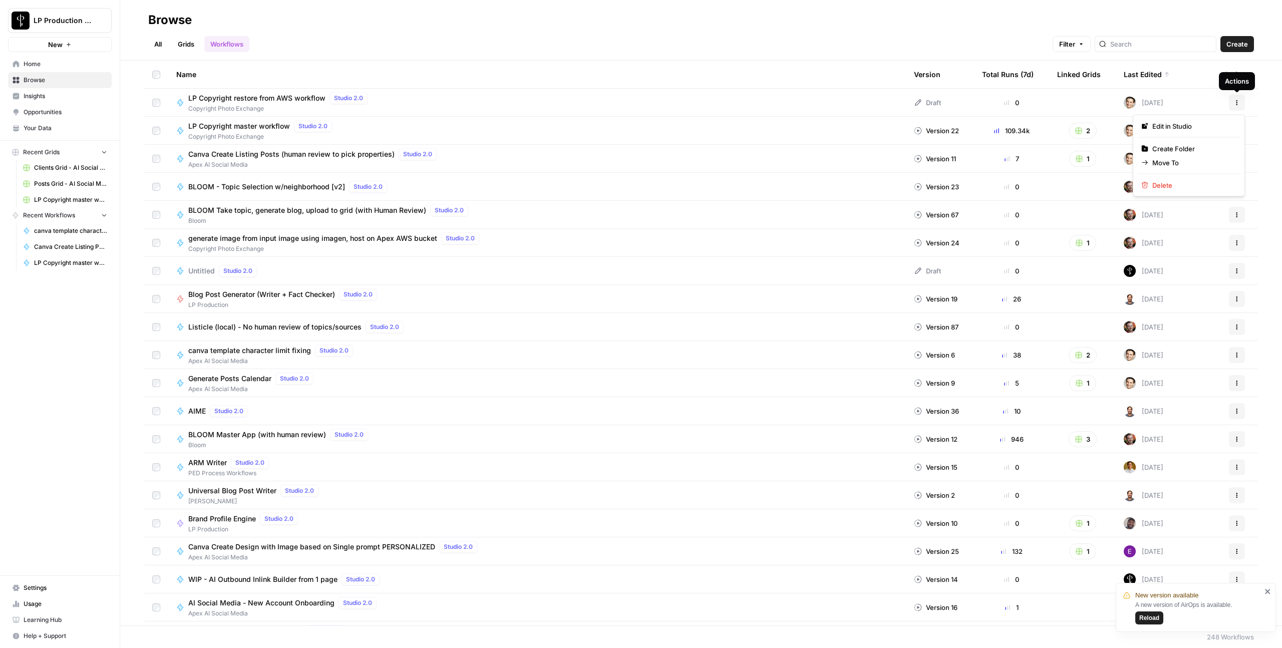
click at [1243, 99] on button "Actions" at bounding box center [1237, 103] width 16 height 16
click at [1188, 129] on span "Edit in Studio" at bounding box center [1192, 126] width 80 height 10
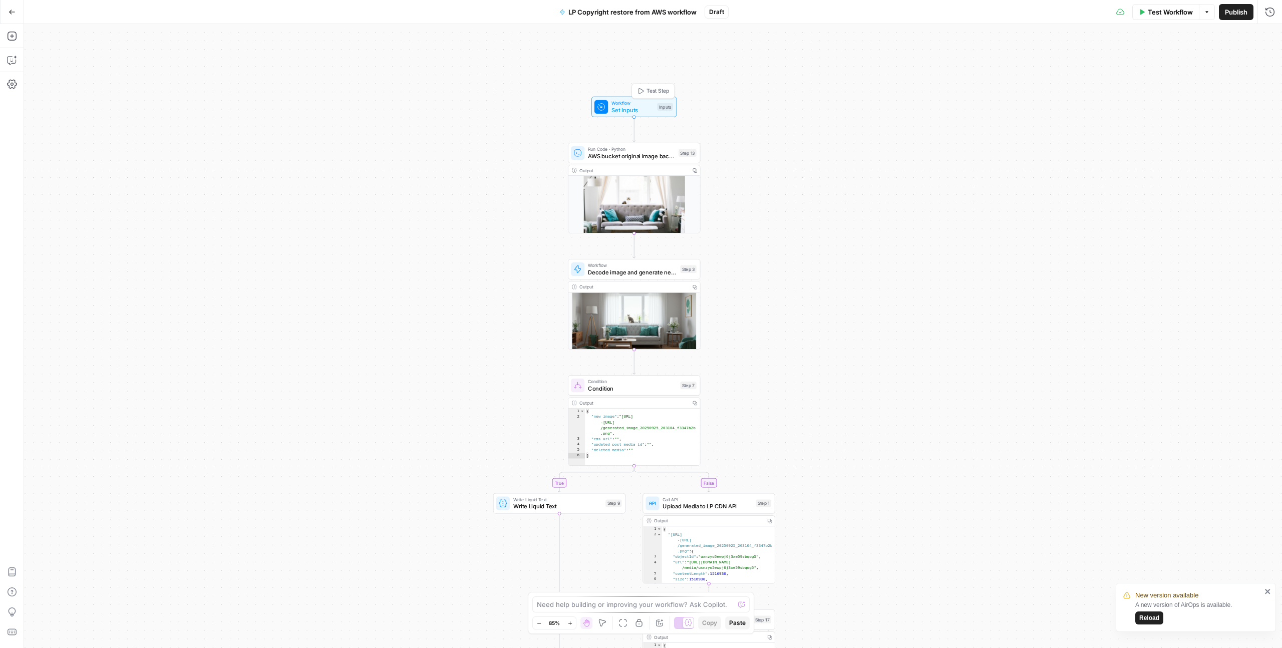
click at [641, 109] on span "Set Inputs" at bounding box center [632, 110] width 42 height 9
click at [1241, 179] on span "edit field" at bounding box center [1236, 182] width 22 height 8
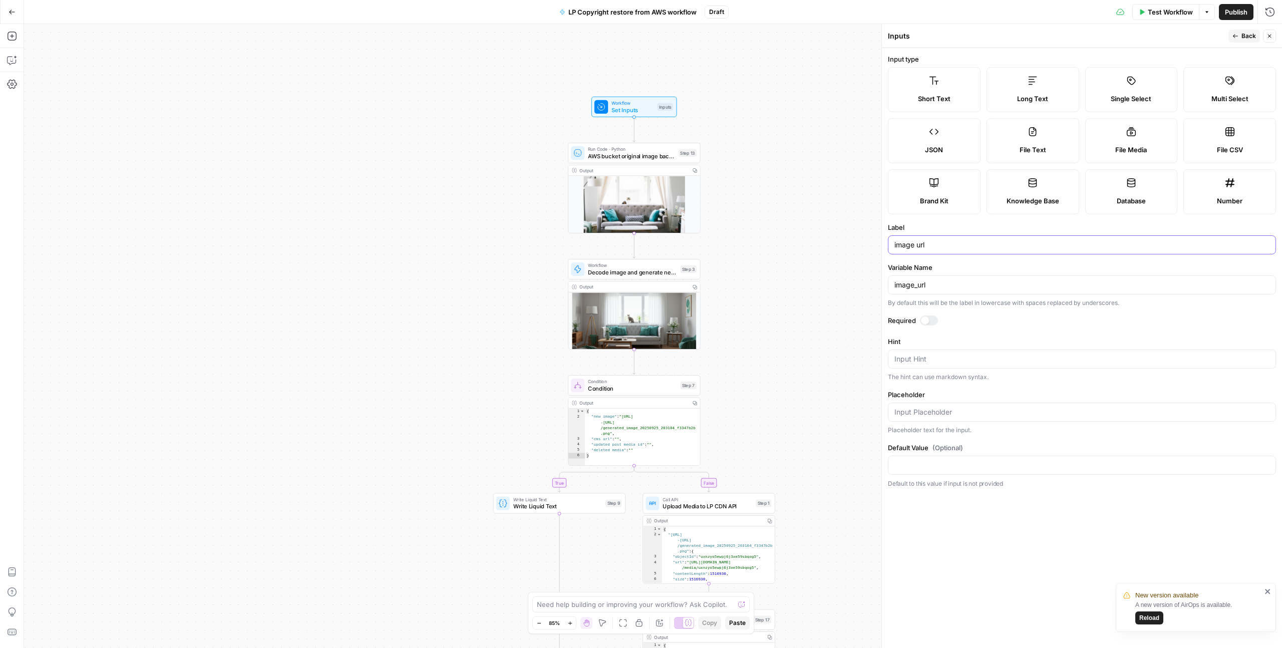
click at [913, 244] on input "image url" at bounding box center [1081, 245] width 375 height 10
type input "aws image url"
click at [807, 314] on div "true false Workflow Set Inputs Inputs Run Code · Python AWS bucket original ima…" at bounding box center [653, 336] width 1258 height 624
click at [617, 137] on div at bounding box center [619, 138] width 11 height 6
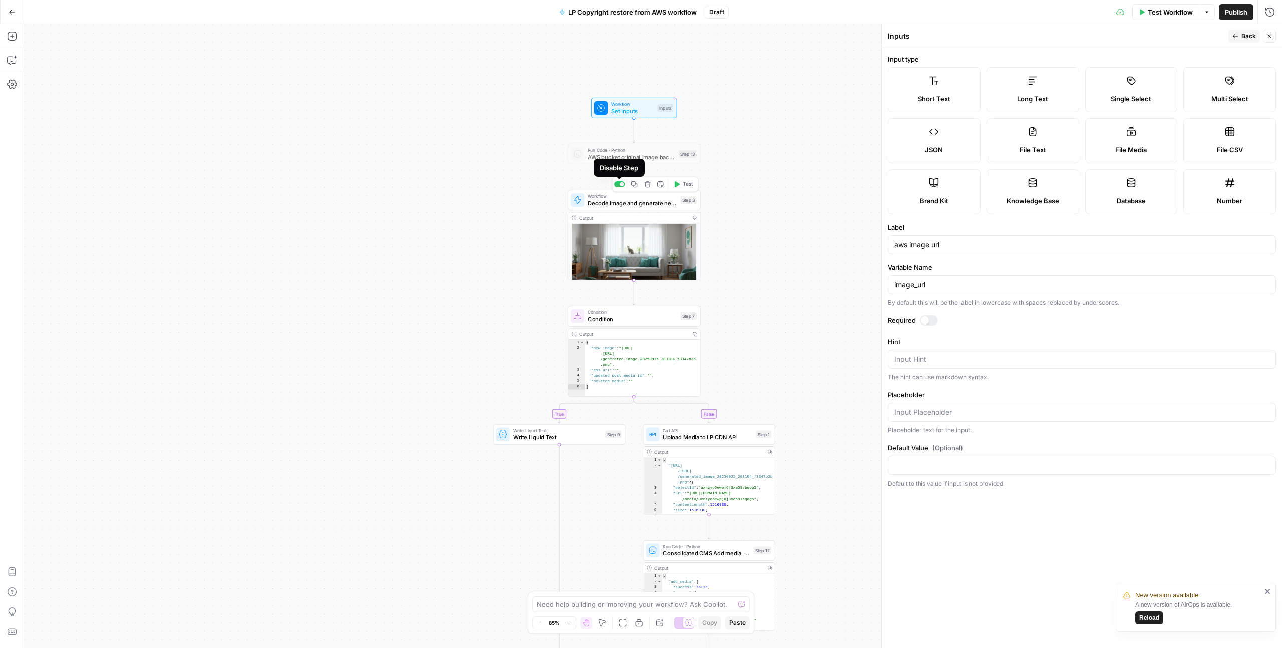
click at [621, 186] on div at bounding box center [619, 184] width 11 height 6
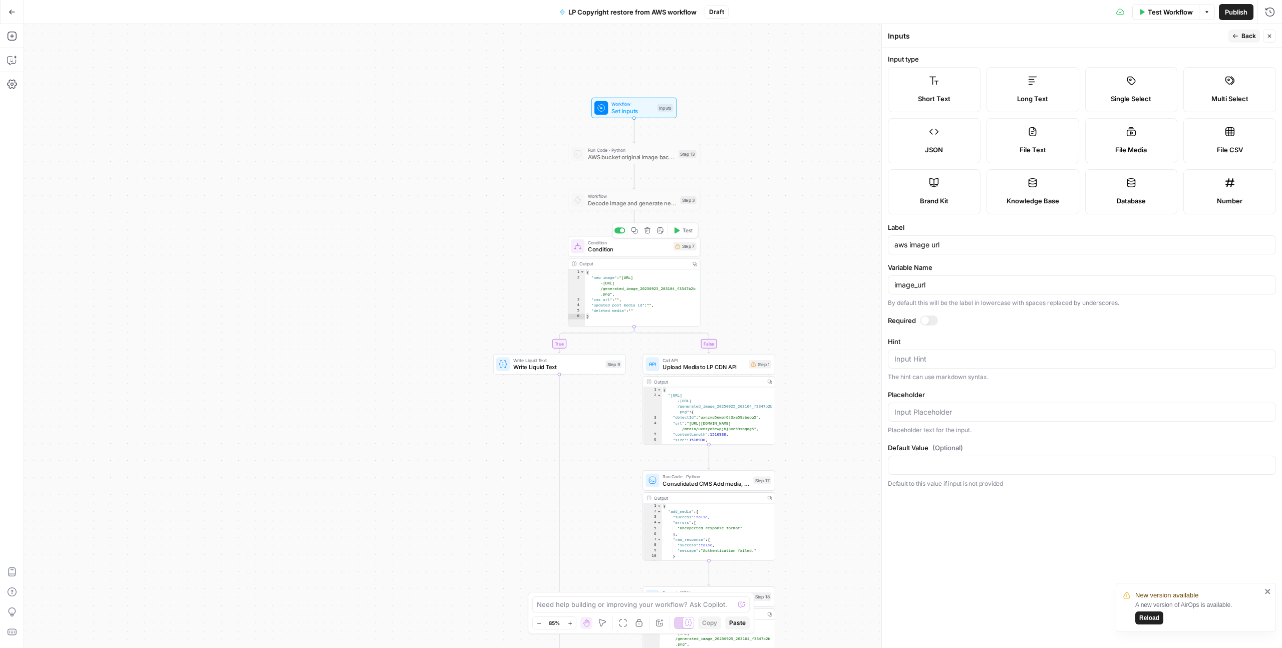
click at [621, 245] on span "Condition" at bounding box center [629, 249] width 82 height 9
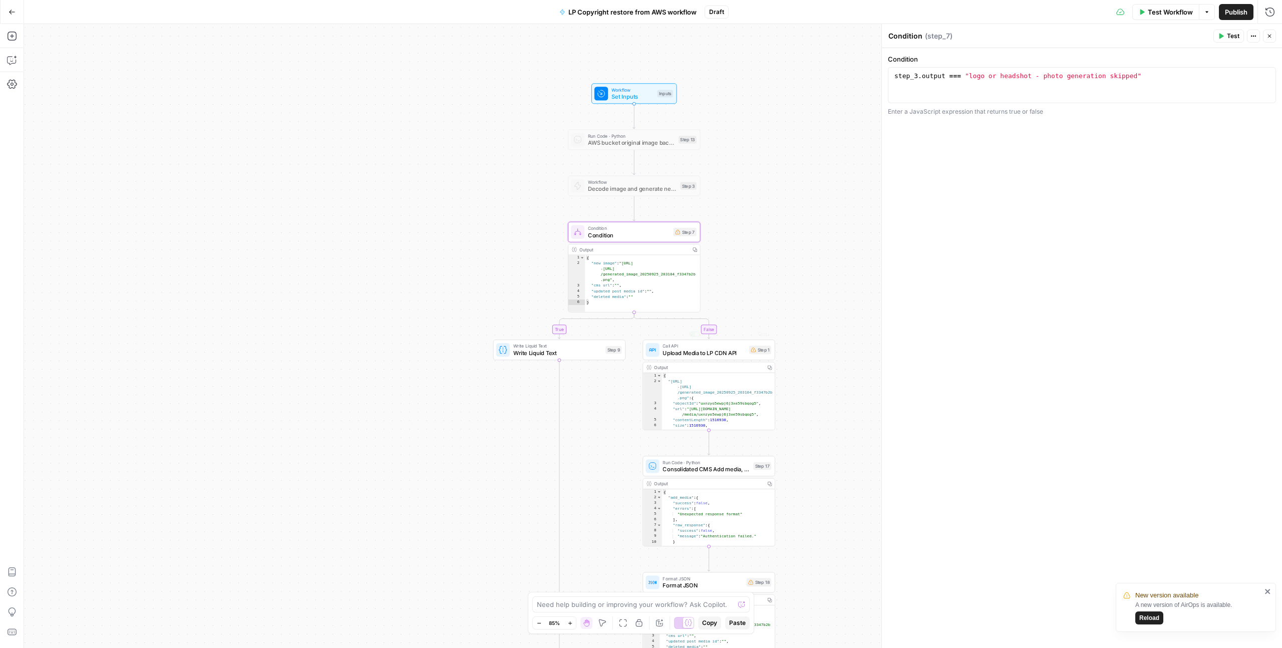
type textarea "**********"
click at [647, 283] on div "{ "new image" : "https://lp-airops-image -migration.s3.us-east-1.amazonaws.com …" at bounding box center [642, 289] width 115 height 69
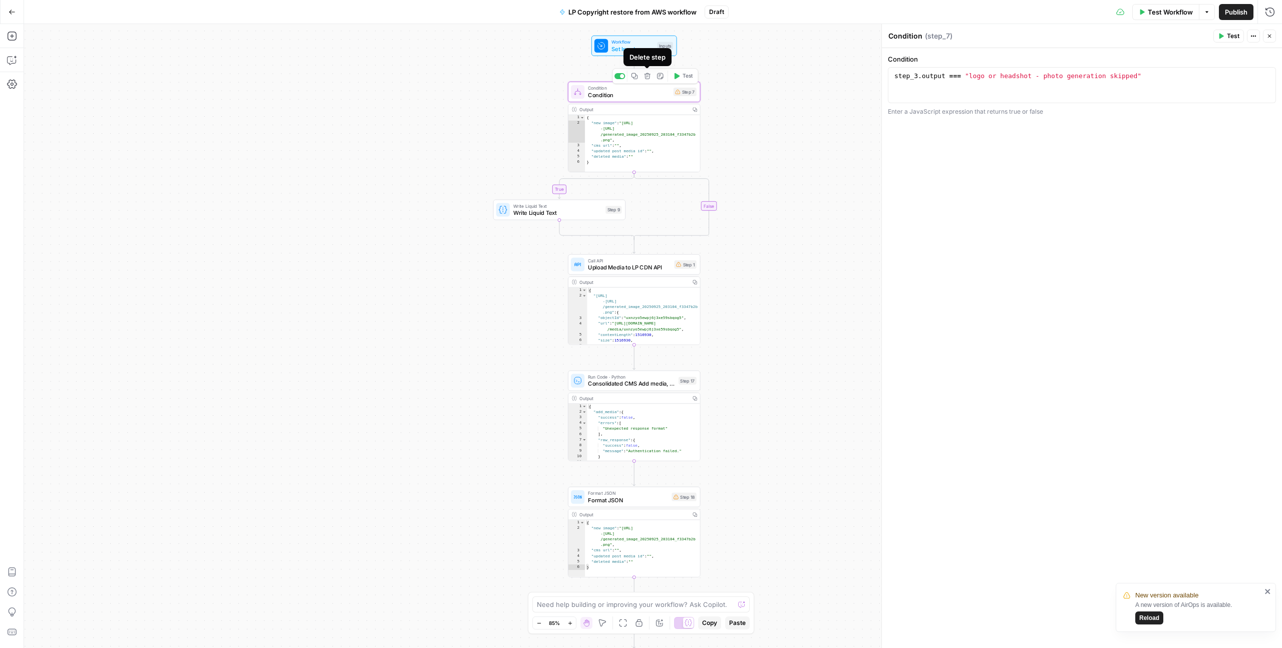
click at [647, 75] on icon "button" at bounding box center [647, 76] width 7 height 7
click at [621, 134] on button "Delete Step" at bounding box center [613, 128] width 51 height 18
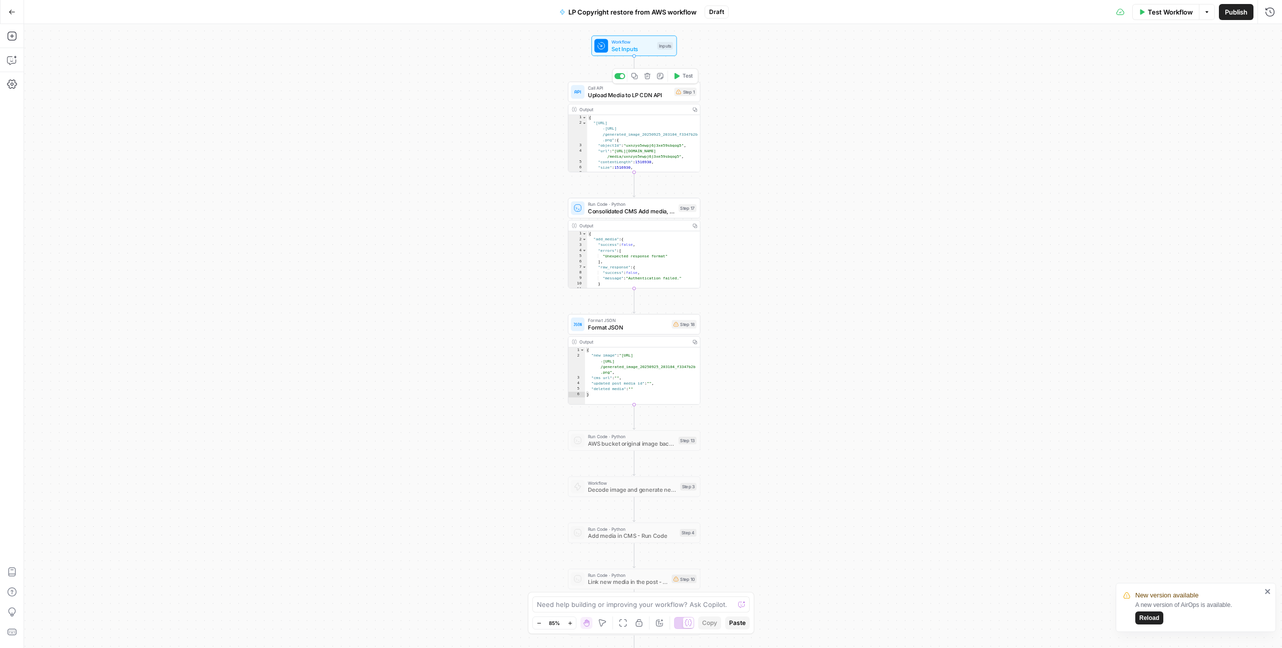
click at [632, 96] on span "Upload Media to LP CDN API" at bounding box center [629, 95] width 83 height 9
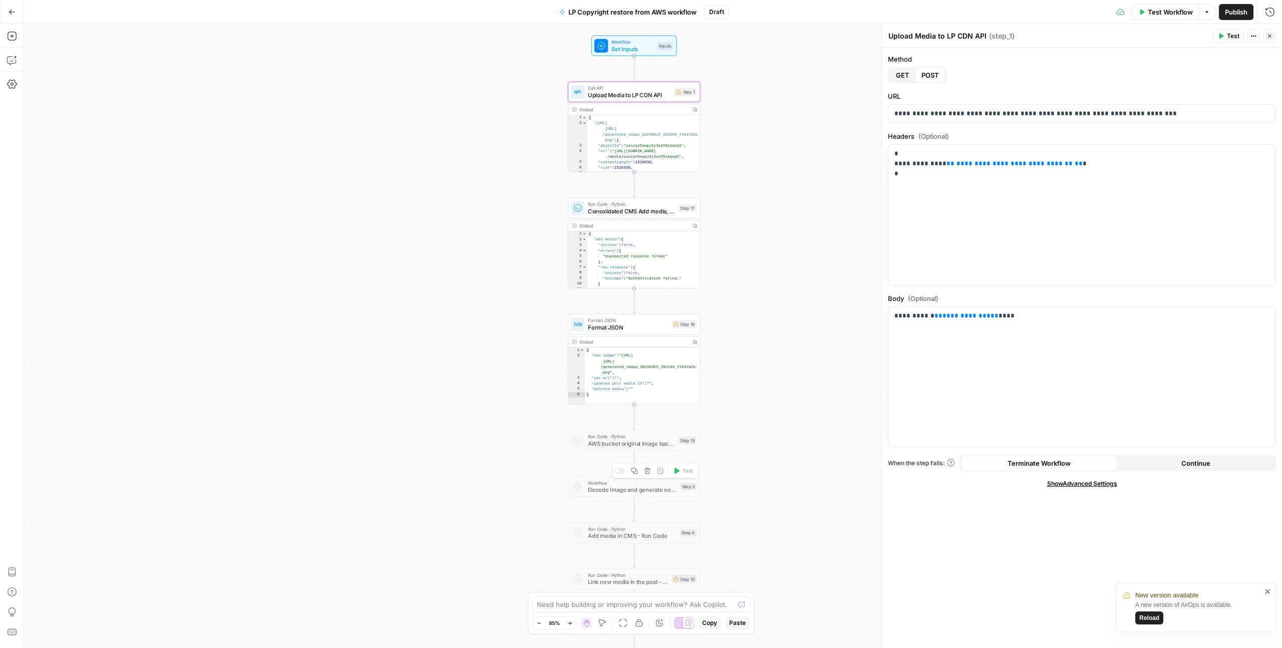
click at [650, 492] on span "Decode image and generate new one with Imagen" at bounding box center [632, 489] width 89 height 9
click at [651, 488] on span "Decode image and generate new one with Imagen" at bounding box center [632, 489] width 89 height 9
click at [622, 474] on div "Copy step Delete step Add Note Test" at bounding box center [655, 471] width 86 height 16
click at [619, 472] on div at bounding box center [619, 471] width 11 height 6
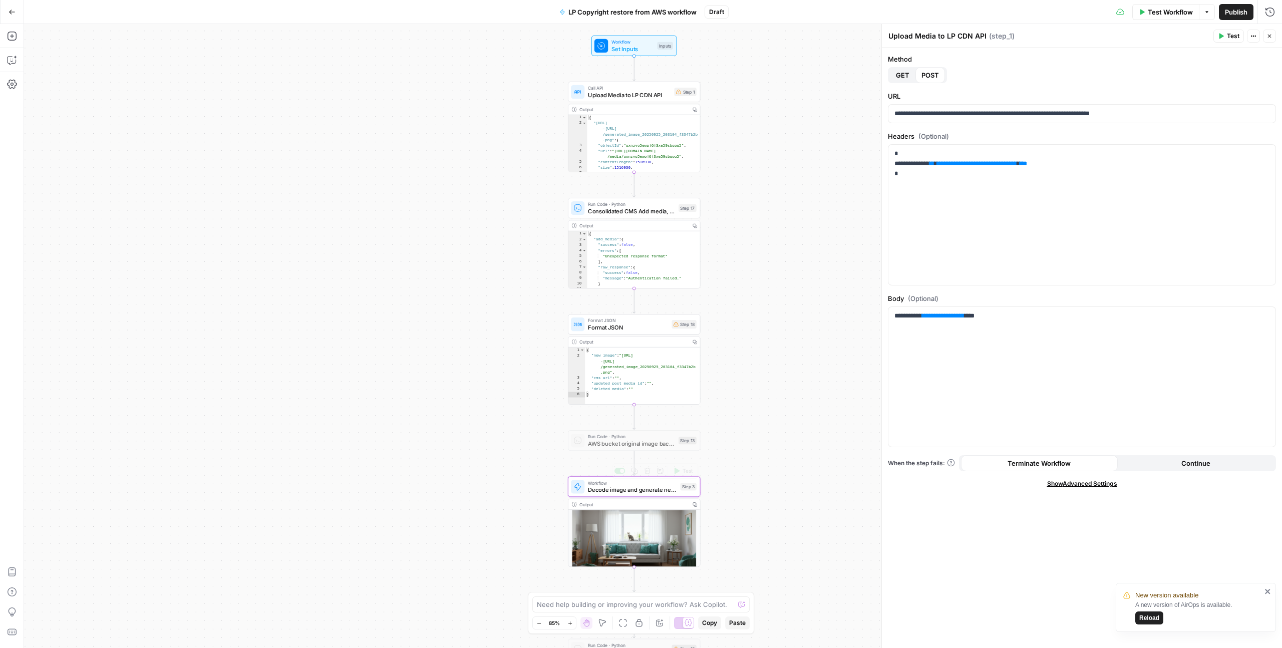
click at [666, 489] on span "Decode image and generate new one with Imagen" at bounding box center [632, 489] width 89 height 9
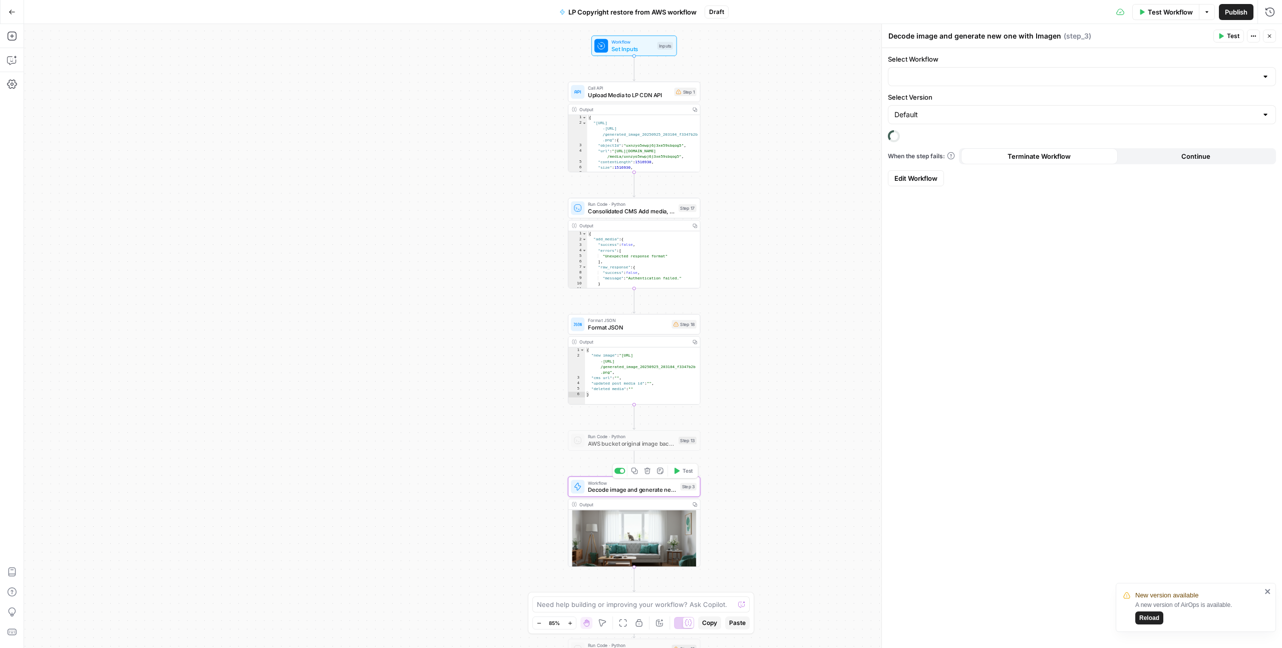
type input "generate image from input image using imagen, host on Apex AWS bucket"
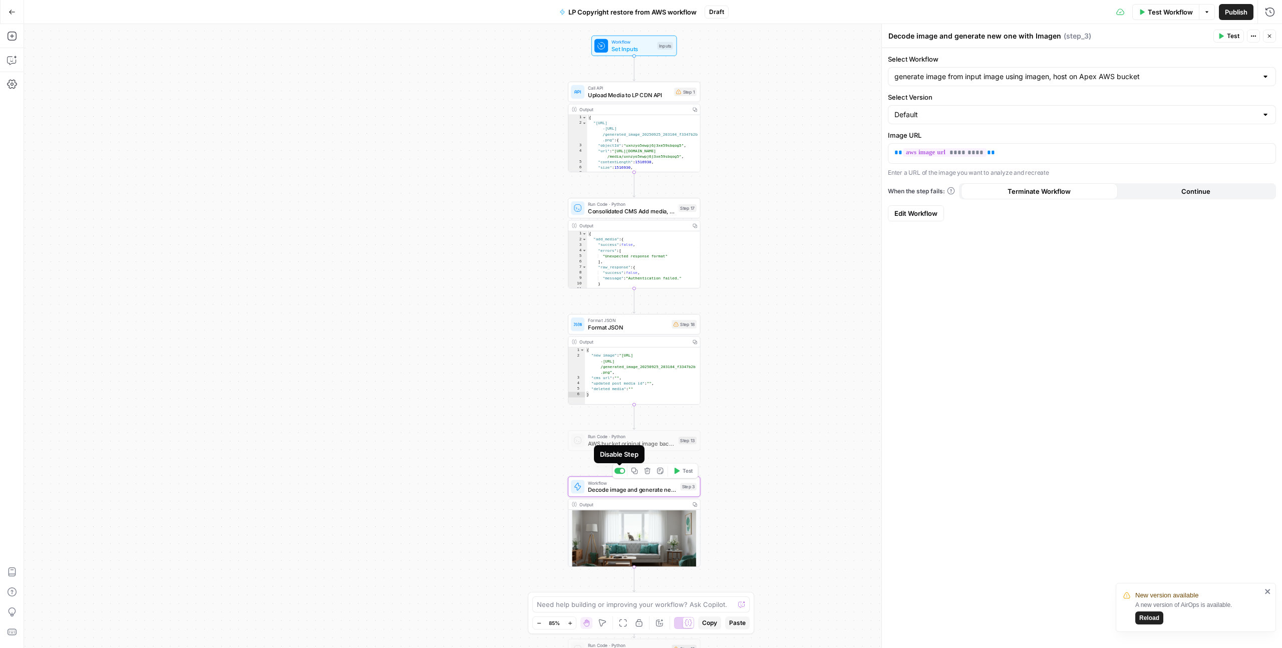
click at [618, 470] on div at bounding box center [619, 471] width 11 height 6
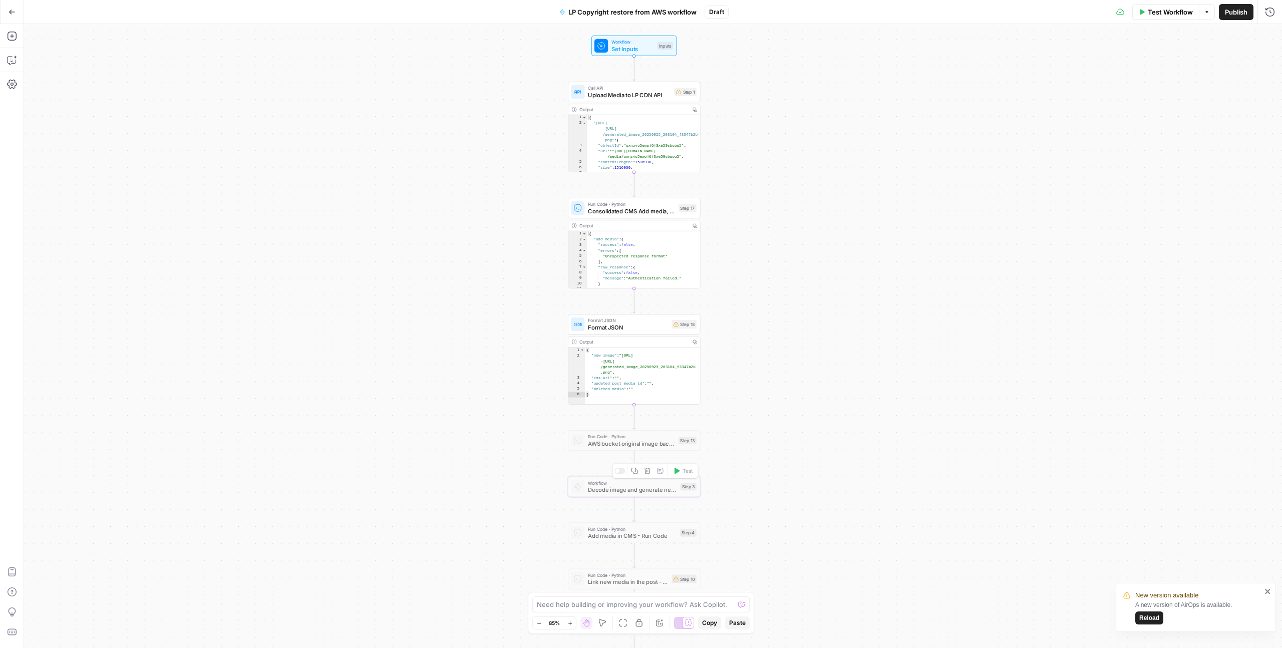
click at [618, 470] on div at bounding box center [617, 471] width 5 height 5
click at [618, 491] on span "Decode image and generate new one with Imagen" at bounding box center [632, 489] width 89 height 9
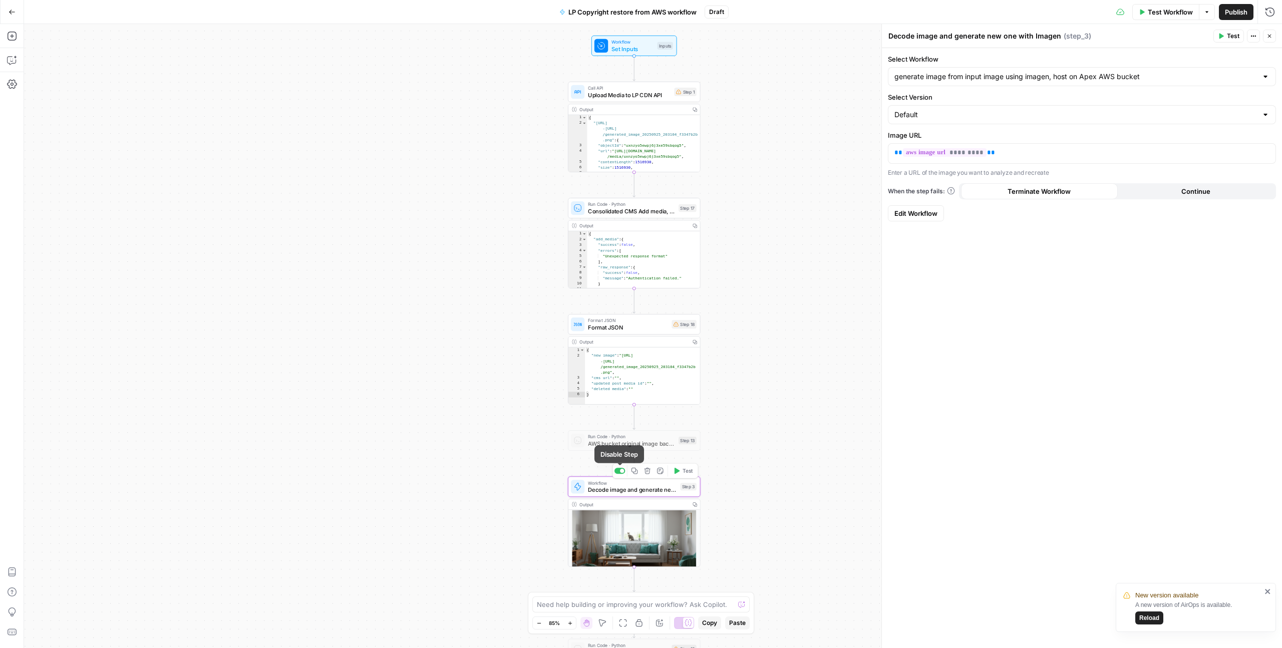
click at [618, 472] on div at bounding box center [619, 471] width 11 height 6
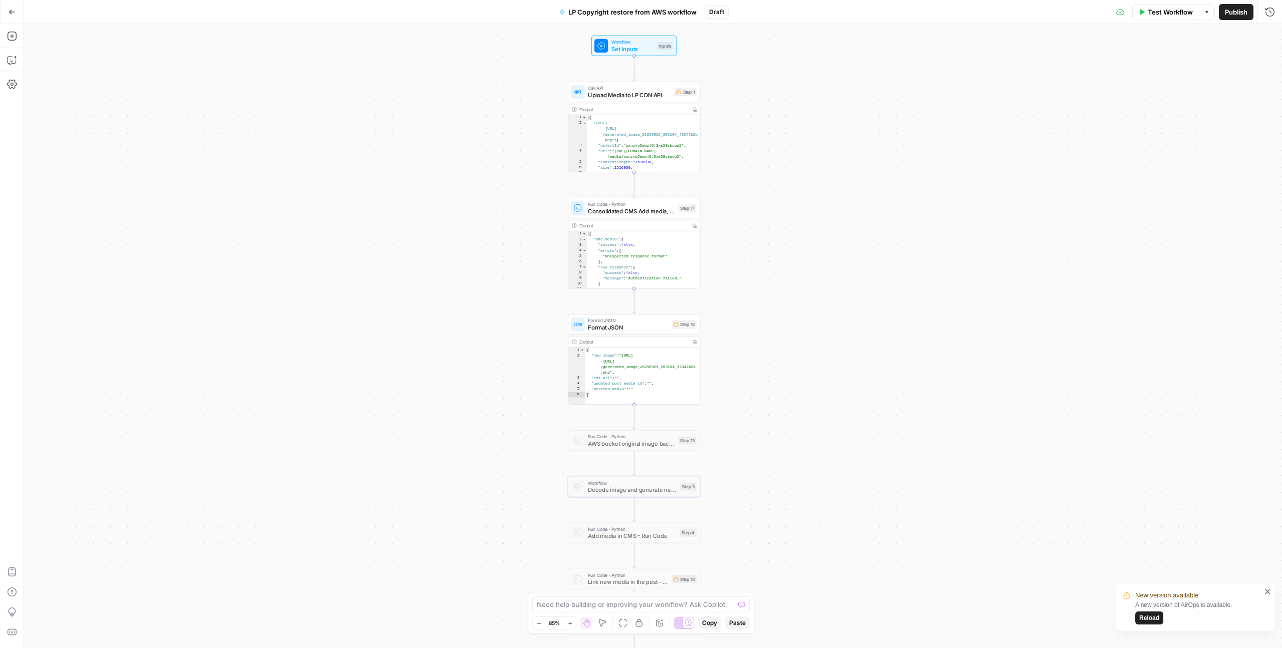
click at [609, 93] on span "Upload Media to LP CDN API" at bounding box center [629, 95] width 83 height 9
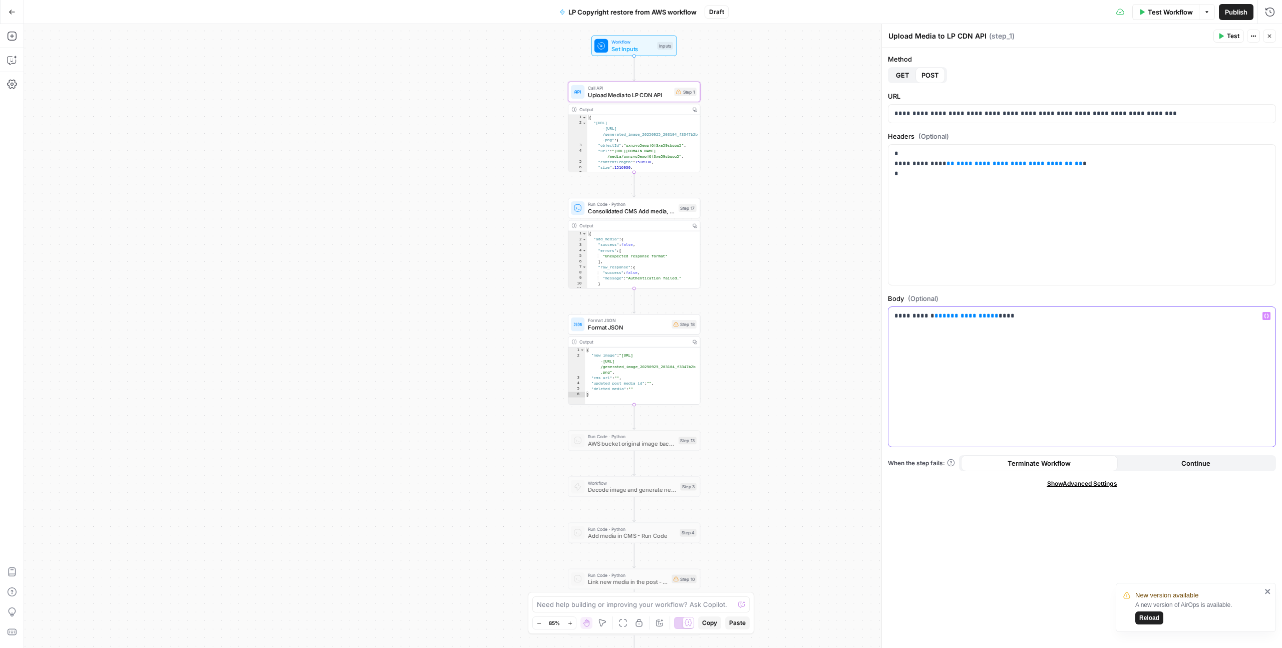
drag, startPoint x: 975, startPoint y: 315, endPoint x: 923, endPoint y: 313, distance: 52.1
click at [923, 313] on p "**********" at bounding box center [1081, 316] width 375 height 10
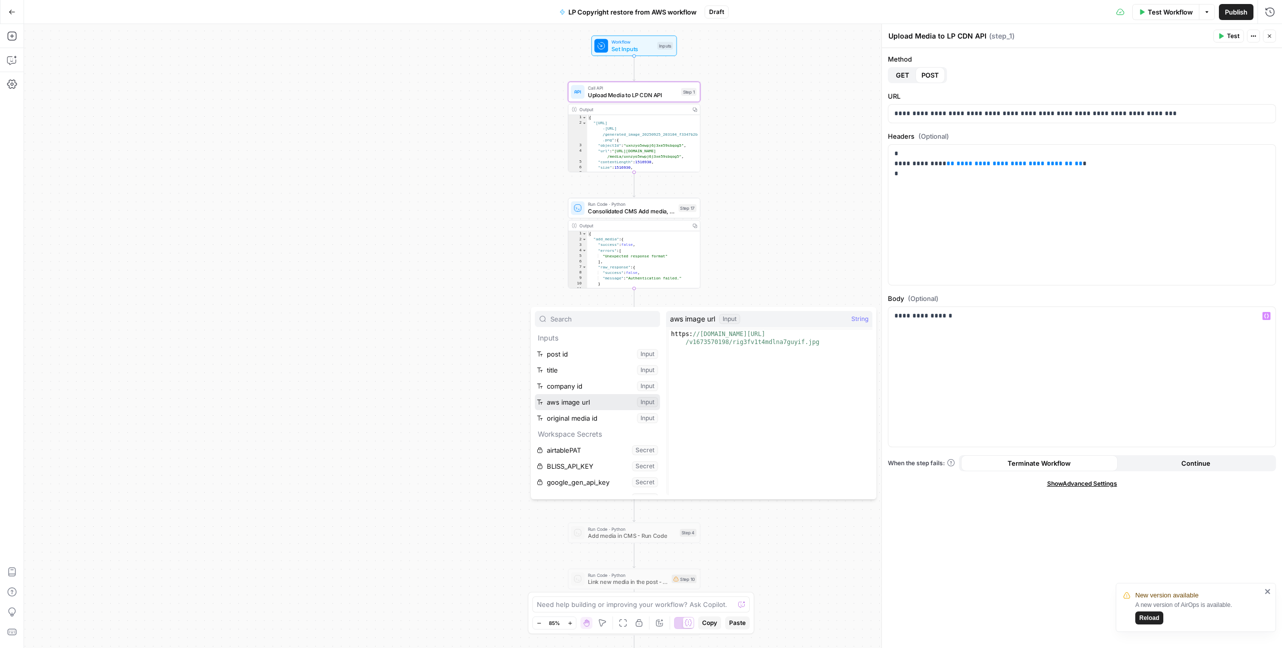
click at [535, 394] on button "Select variable aws image url" at bounding box center [597, 402] width 125 height 16
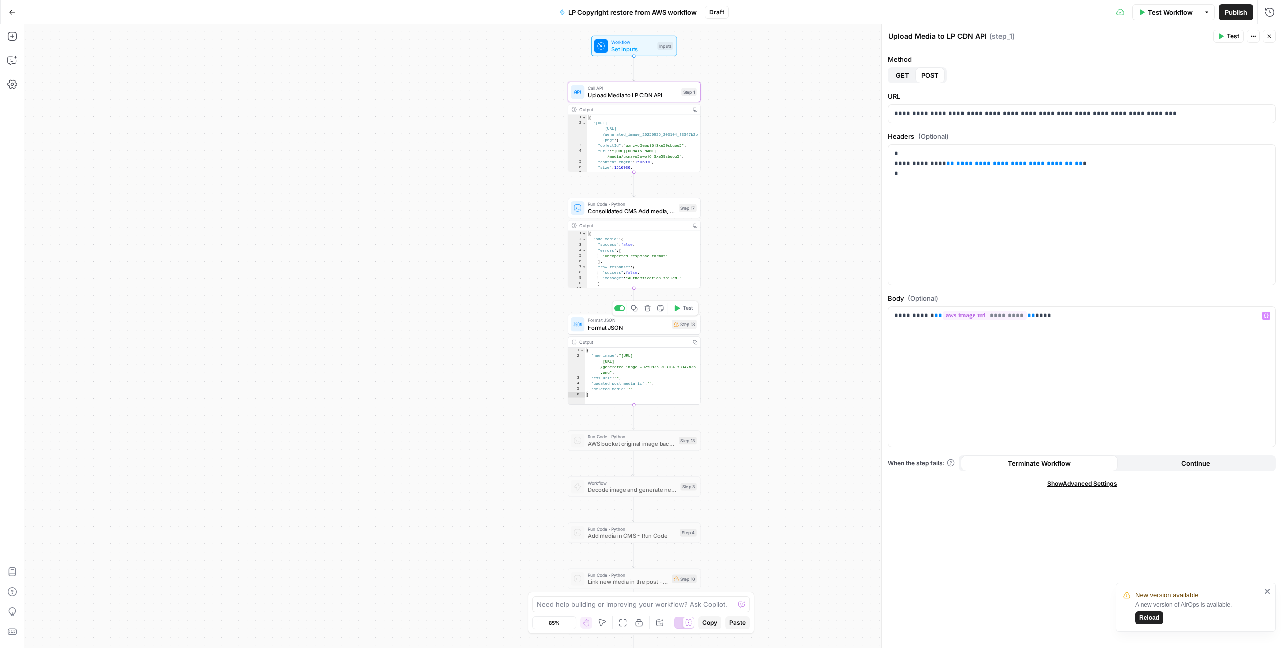
click at [643, 330] on span "Format JSON" at bounding box center [628, 327] width 80 height 9
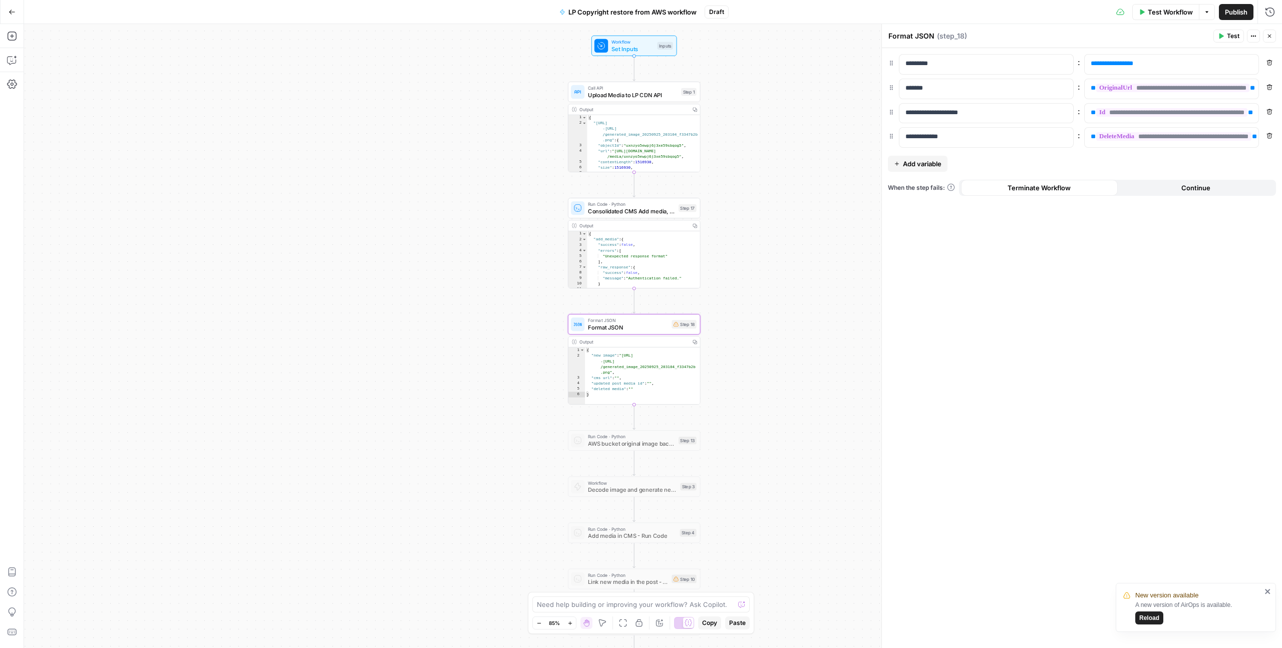
click at [632, 96] on span "Upload Media to LP CDN API" at bounding box center [633, 95] width 90 height 9
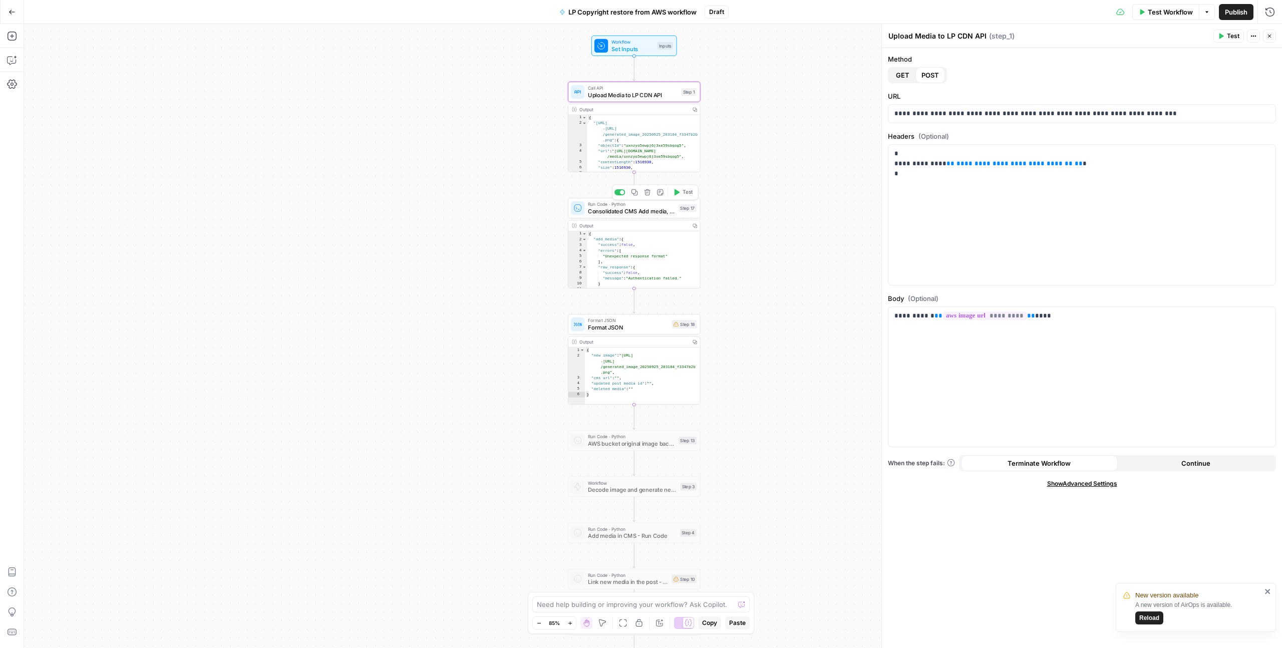
click at [606, 204] on span "Run Code · Python" at bounding box center [631, 204] width 87 height 7
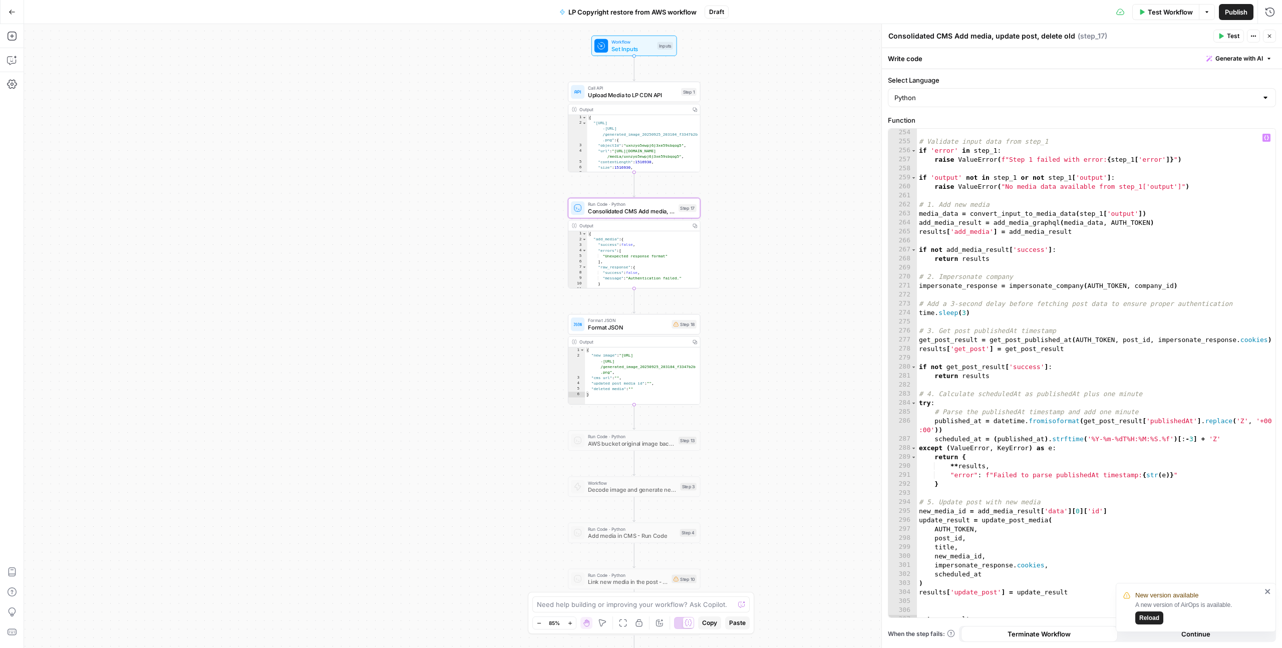
scroll to position [2368, 0]
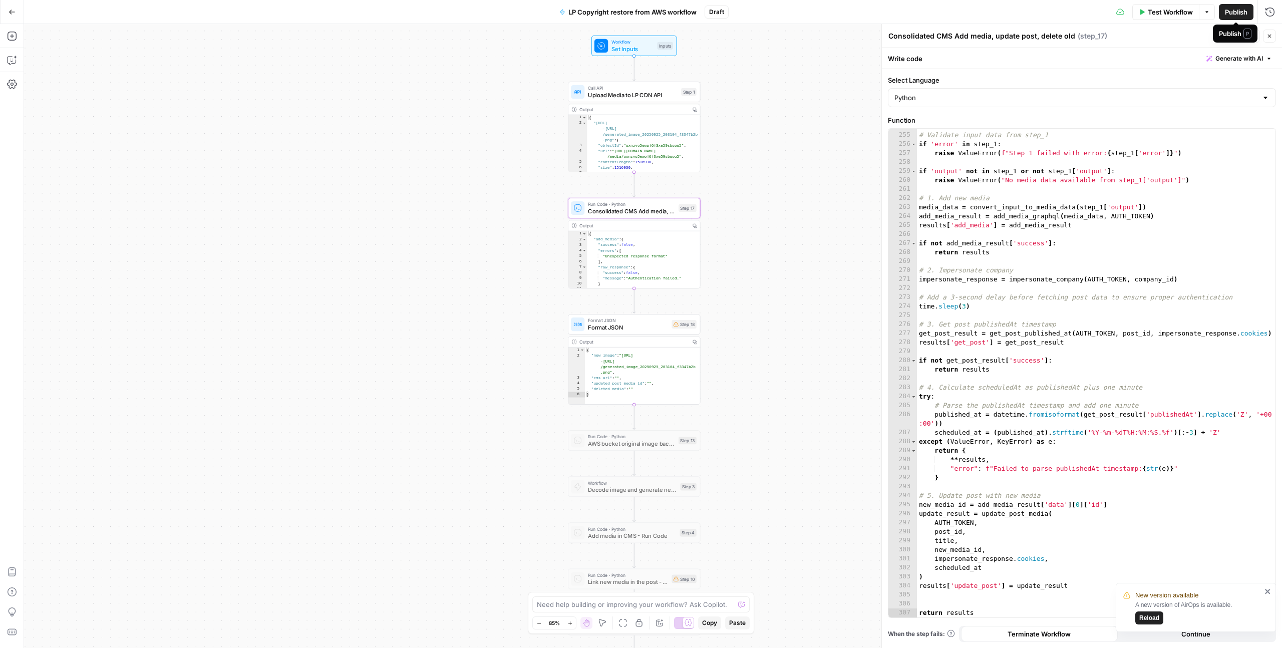
click at [1233, 13] on span "Publish" at bounding box center [1236, 12] width 23 height 10
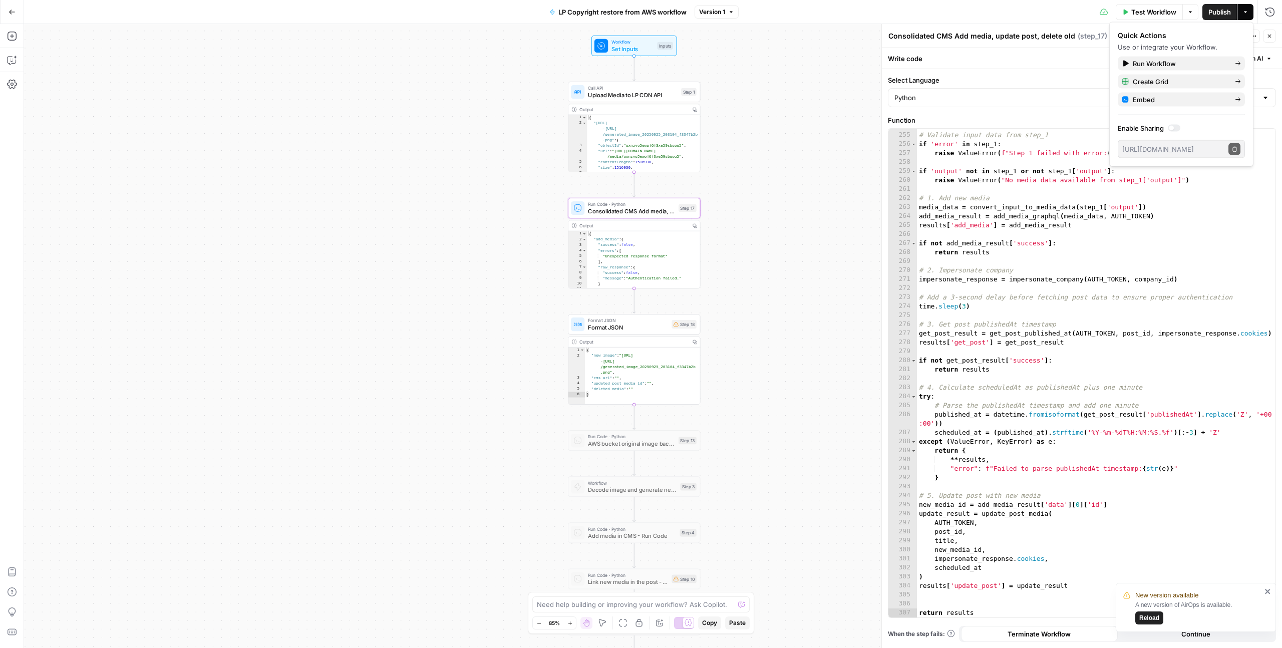
click at [402, 142] on div "Workflow Set Inputs Inputs Call API Upload Media to LP CDN API Step 1 Output Co…" at bounding box center [653, 336] width 1258 height 624
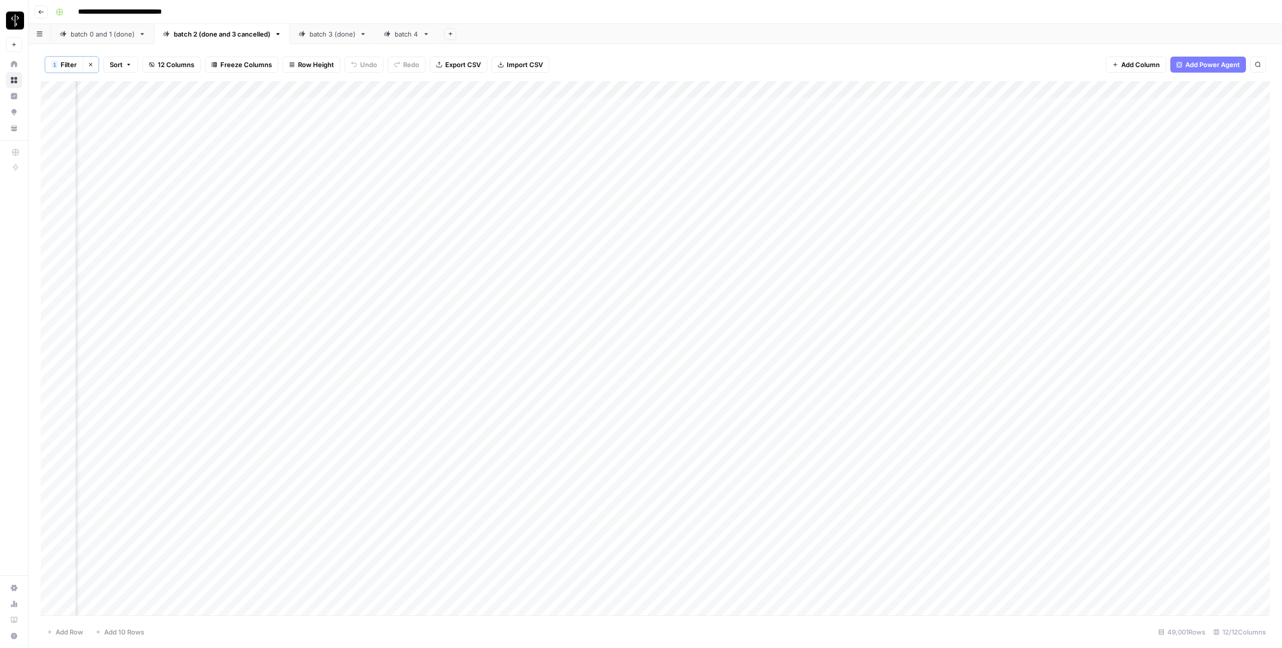
scroll to position [0, 199]
click at [42, 15] on icon "button" at bounding box center [41, 12] width 6 height 6
click at [45, 10] on button "Go back" at bounding box center [41, 12] width 13 height 13
click at [42, 11] on icon "button" at bounding box center [41, 12] width 6 height 6
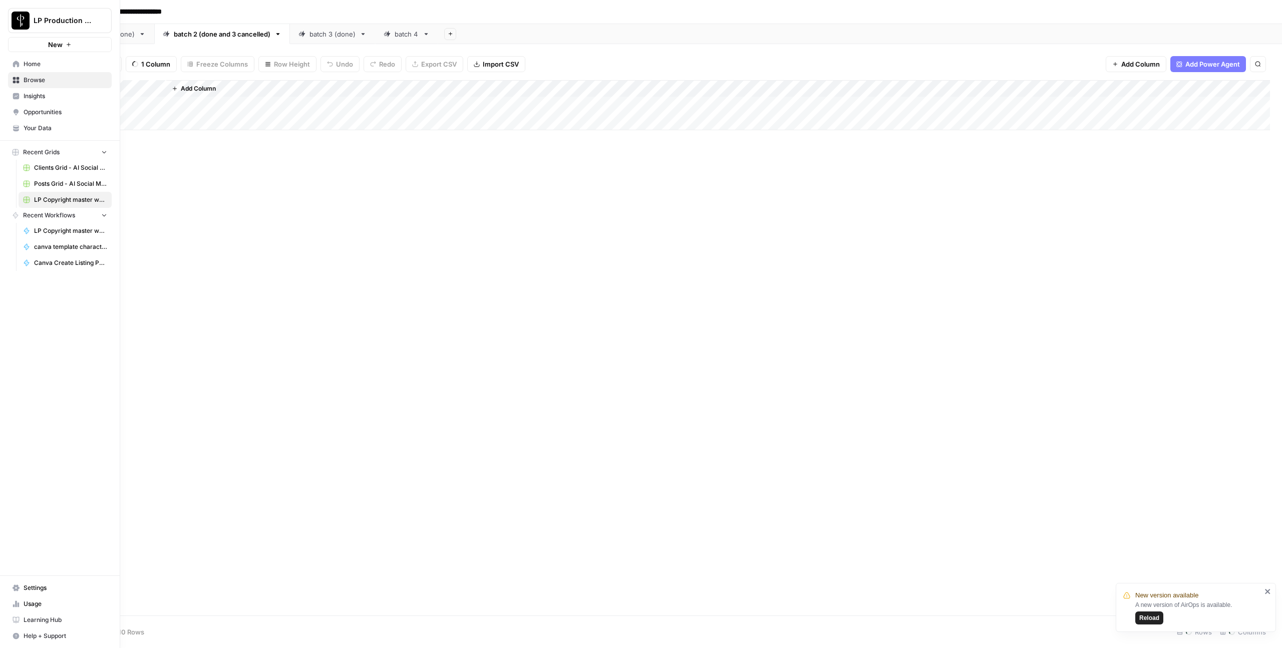
click at [15, 82] on icon at bounding box center [16, 80] width 7 height 7
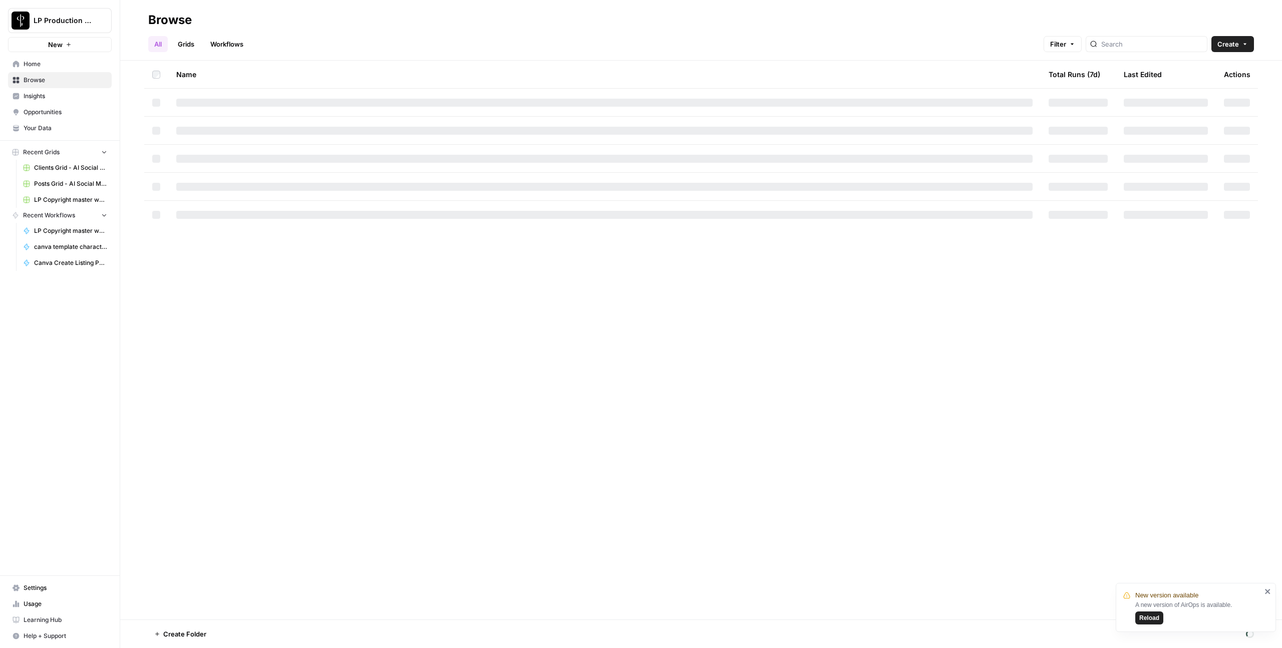
click at [189, 46] on link "Grids" at bounding box center [186, 44] width 29 height 16
click at [52, 84] on span "Browse" at bounding box center [66, 80] width 84 height 9
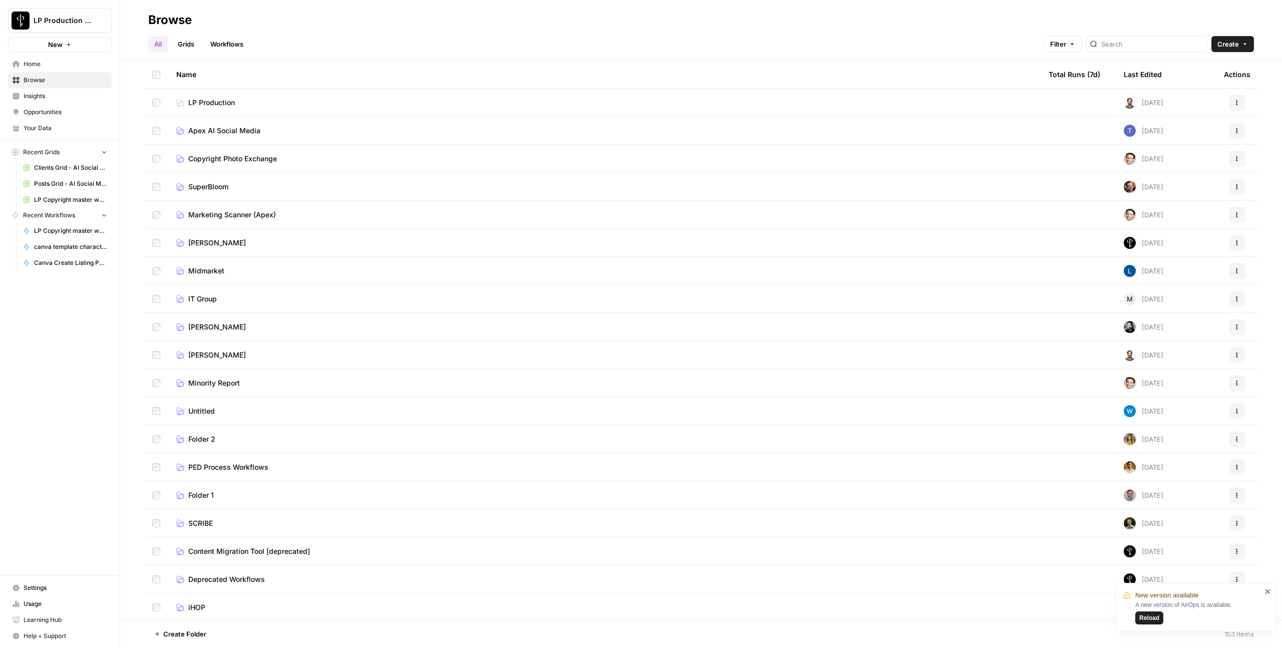
click at [211, 155] on span "Copyright Photo Exchange" at bounding box center [232, 159] width 89 height 10
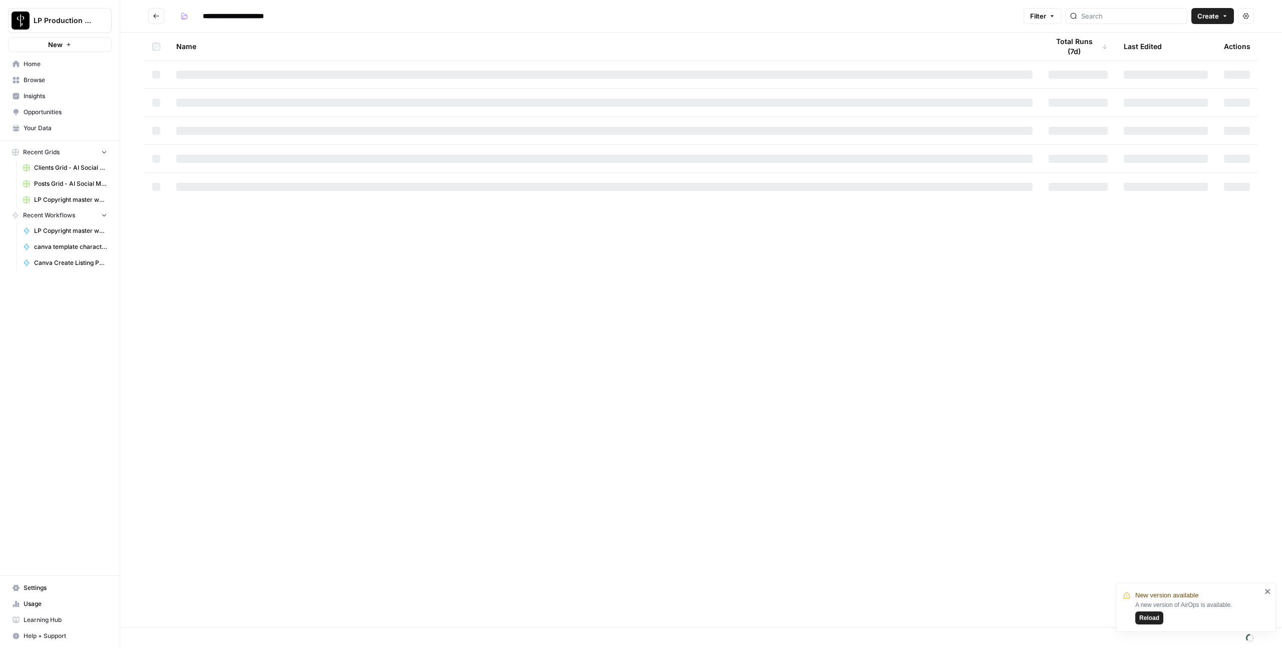
click at [1268, 594] on icon "close" at bounding box center [1267, 591] width 7 height 8
click at [1208, 18] on span "Create" at bounding box center [1208, 16] width 22 height 10
click at [1186, 40] on span "Grid" at bounding box center [1193, 40] width 56 height 10
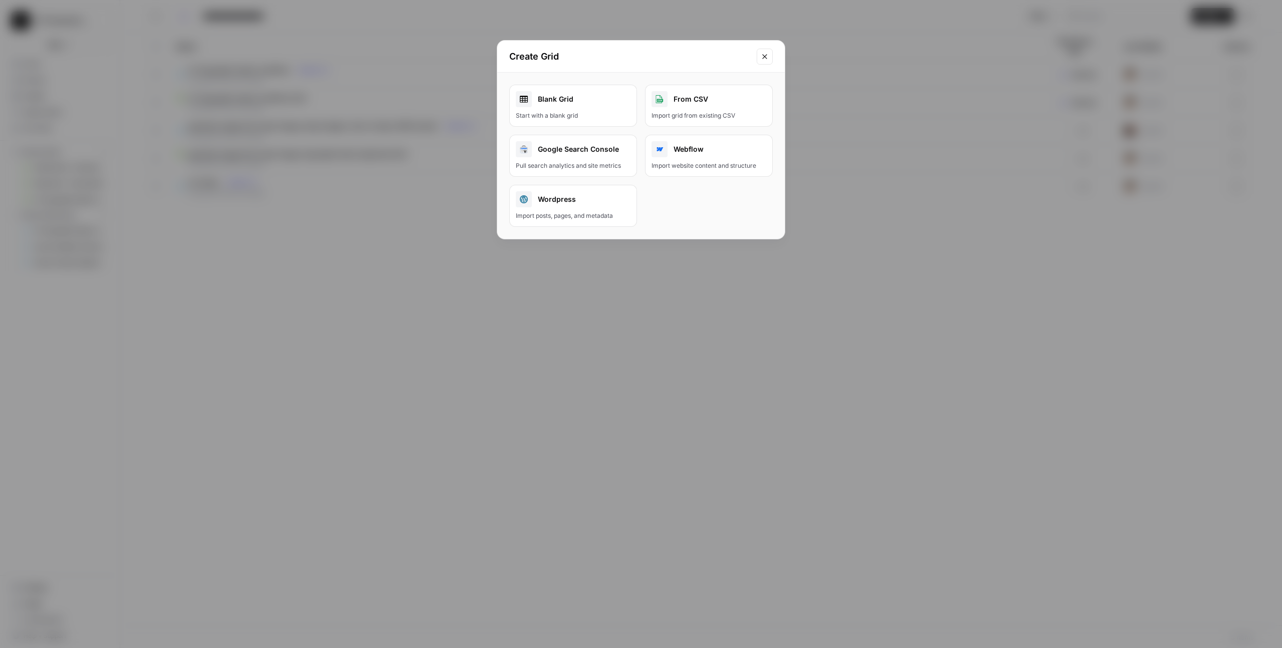
click at [572, 109] on link "Blank Grid Start with a blank grid" at bounding box center [573, 106] width 128 height 42
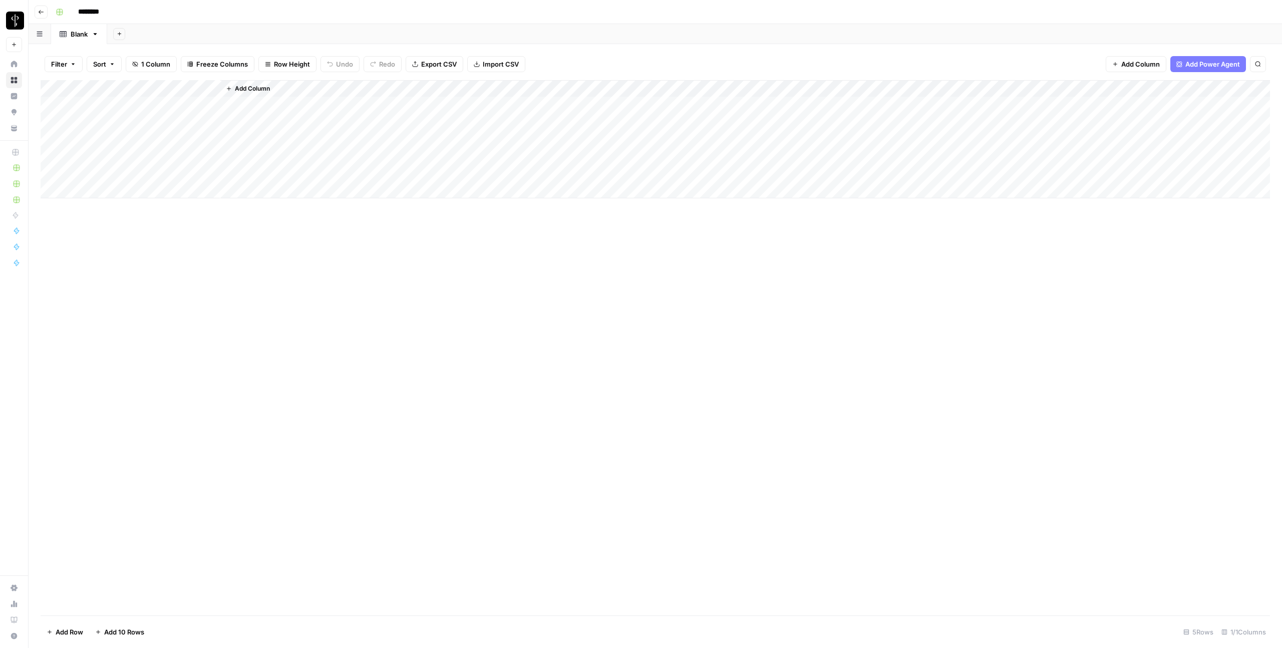
click at [129, 107] on div "Add Column" at bounding box center [655, 139] width 1229 height 118
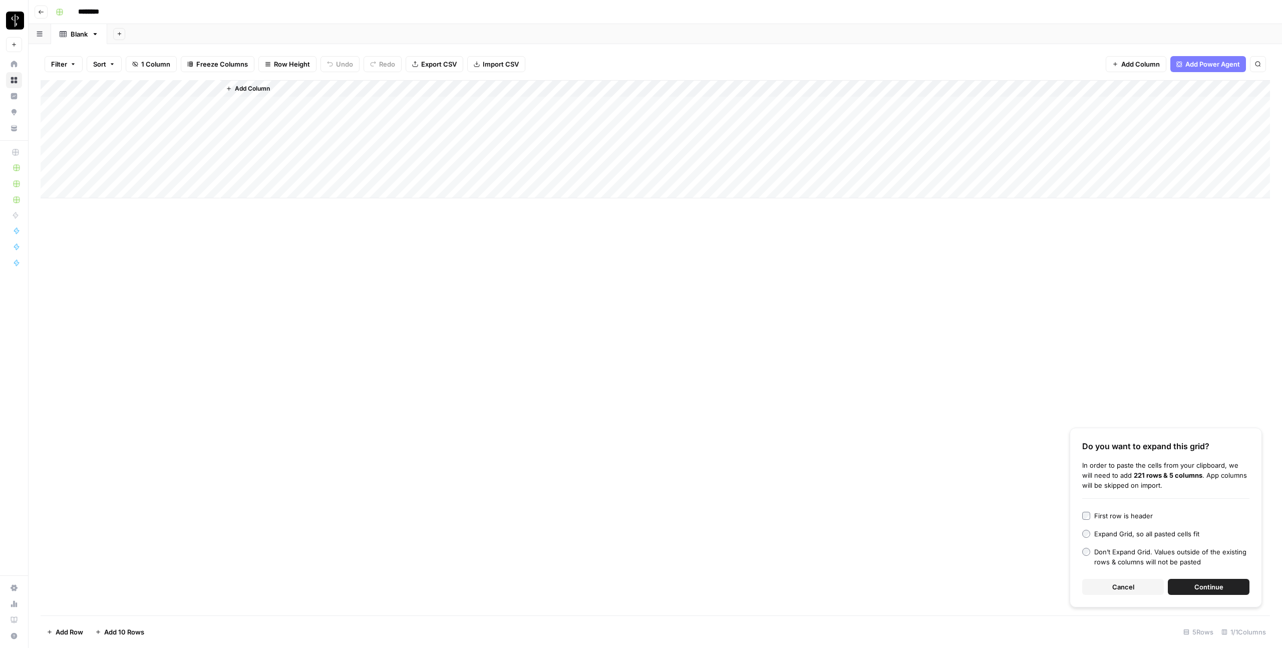
click at [1122, 589] on span "Cancel" at bounding box center [1123, 587] width 22 height 10
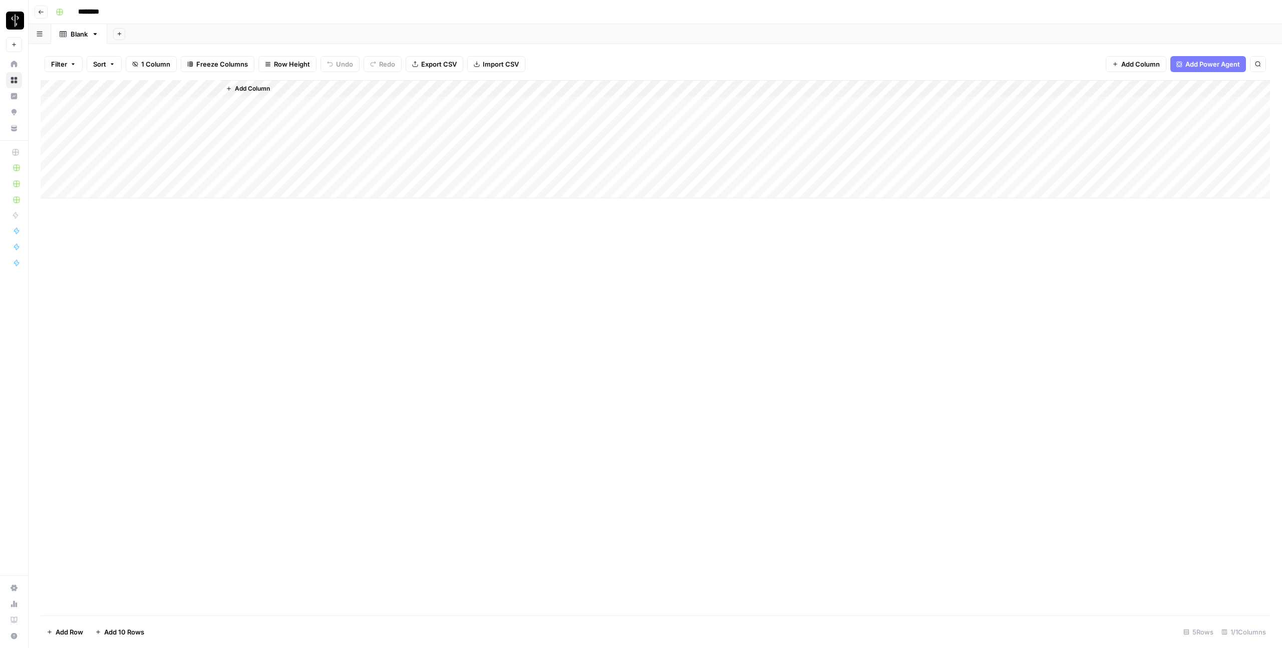
click at [82, 32] on div "Blank" at bounding box center [79, 34] width 17 height 10
click at [38, 13] on icon "button" at bounding box center [41, 12] width 6 height 6
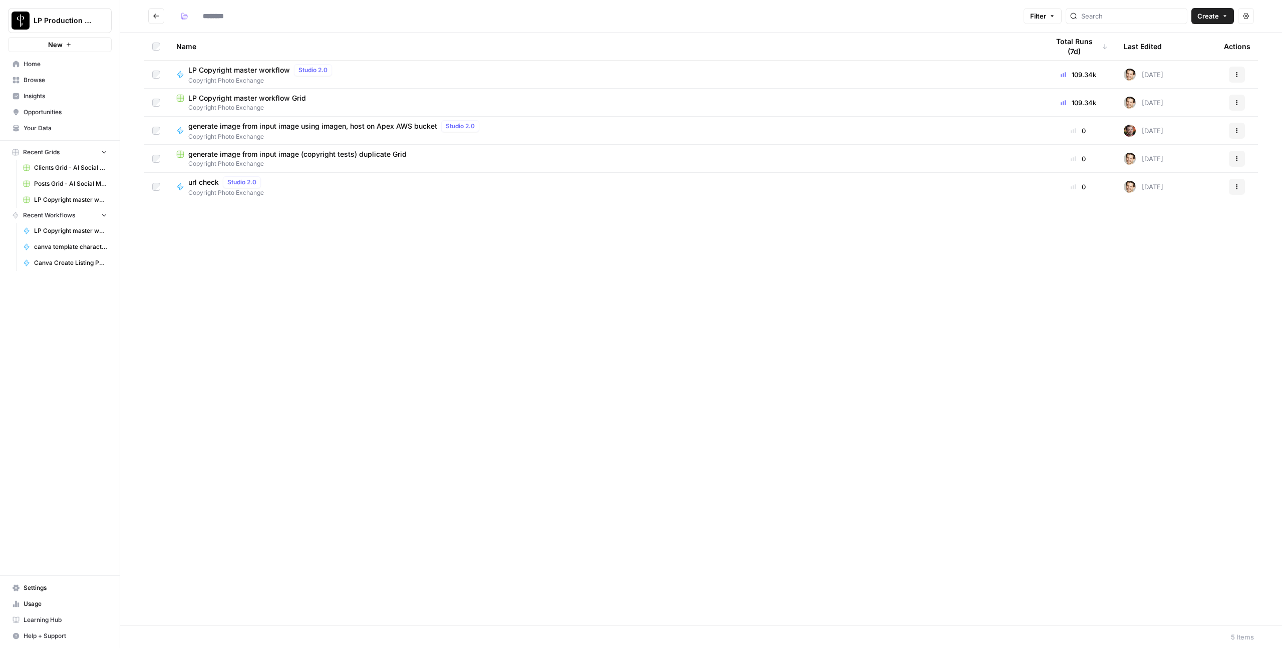
type input "**********"
click at [1219, 16] on button "Create" at bounding box center [1212, 16] width 43 height 16
click at [1187, 36] on span "Grid" at bounding box center [1193, 40] width 56 height 10
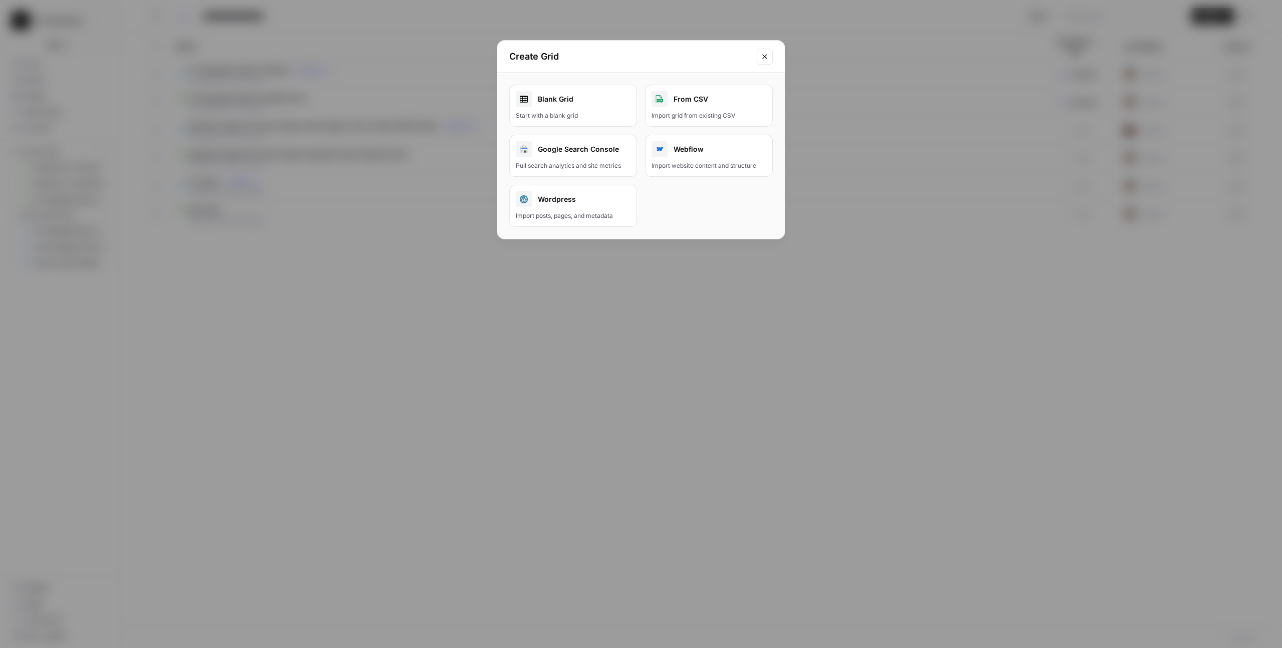
click at [686, 106] on div "From CSV" at bounding box center [708, 99] width 115 height 16
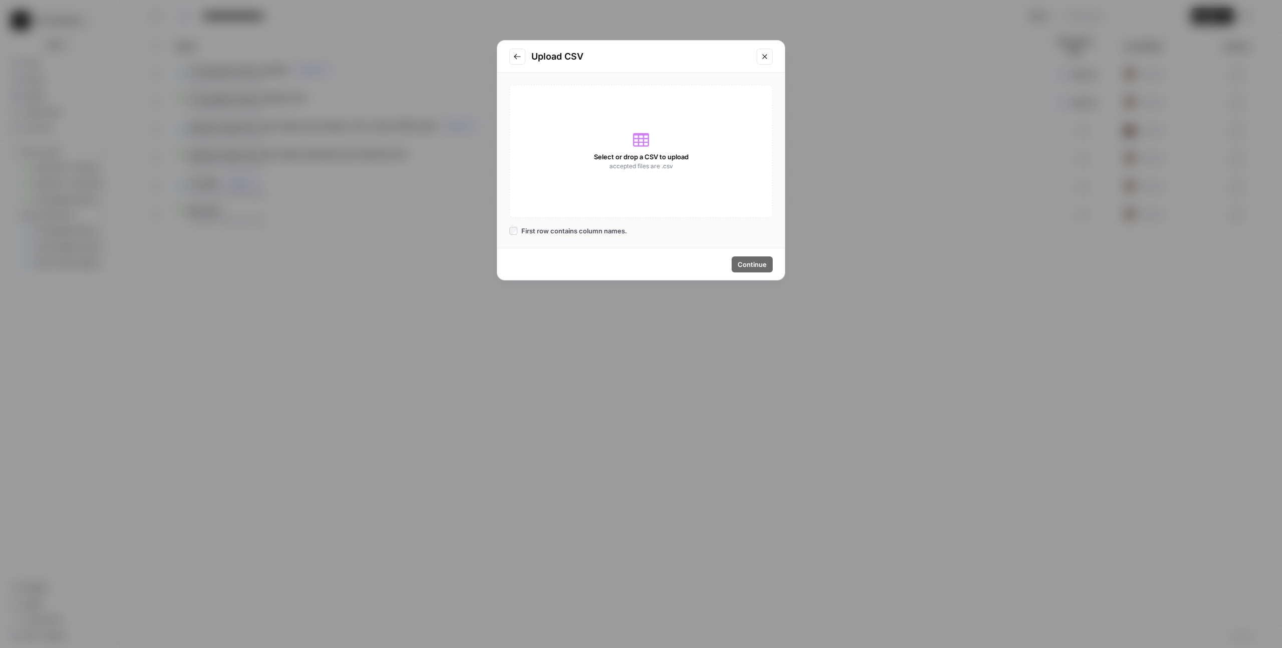
click at [645, 158] on span "Select or drop a CSV to upload" at bounding box center [641, 157] width 95 height 10
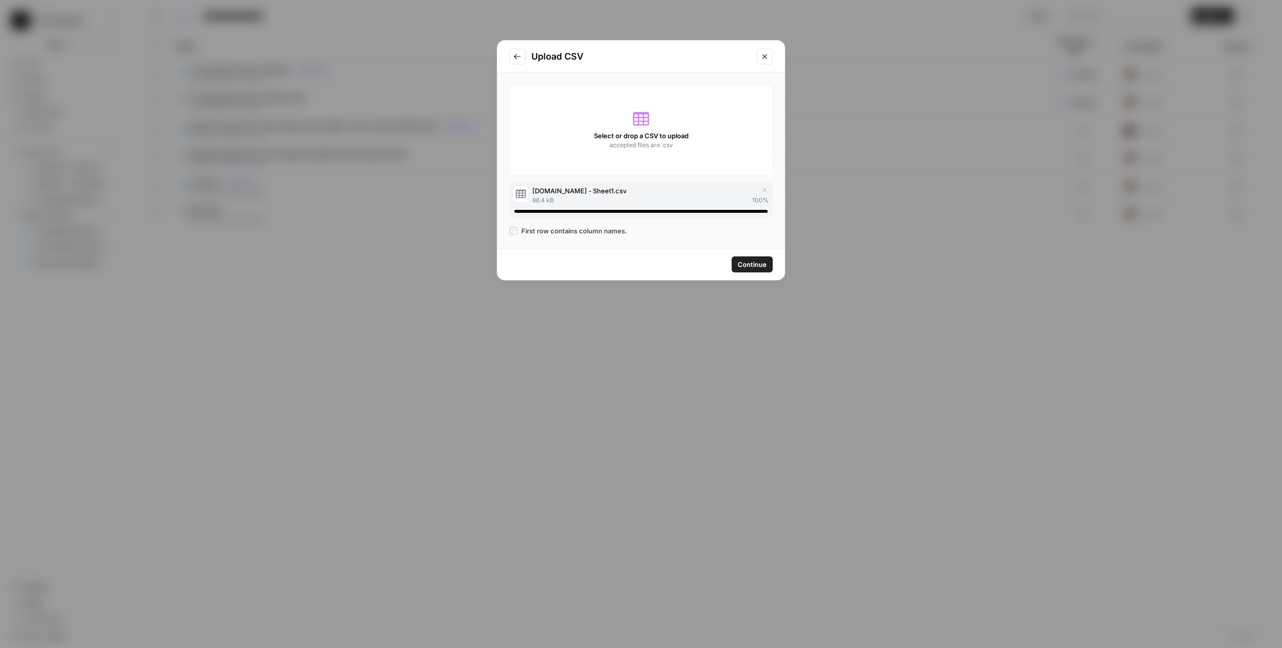
click at [748, 266] on span "Continue" at bounding box center [751, 264] width 29 height 10
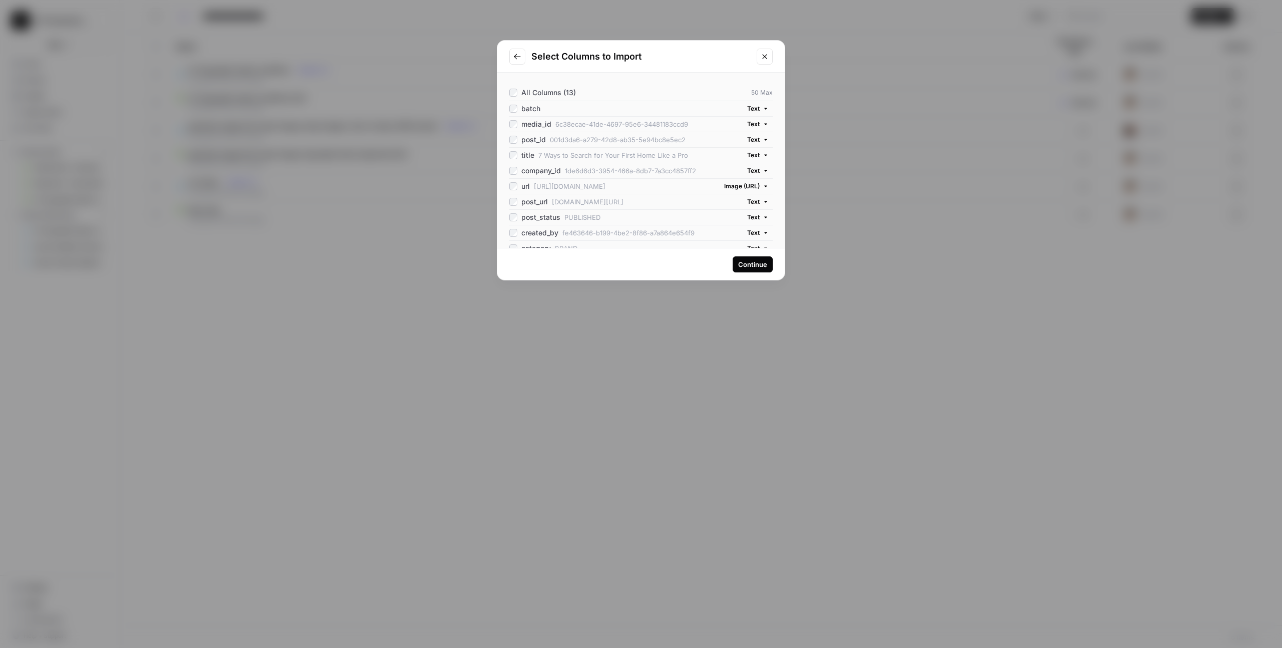
click at [748, 266] on div "Continue" at bounding box center [752, 264] width 29 height 10
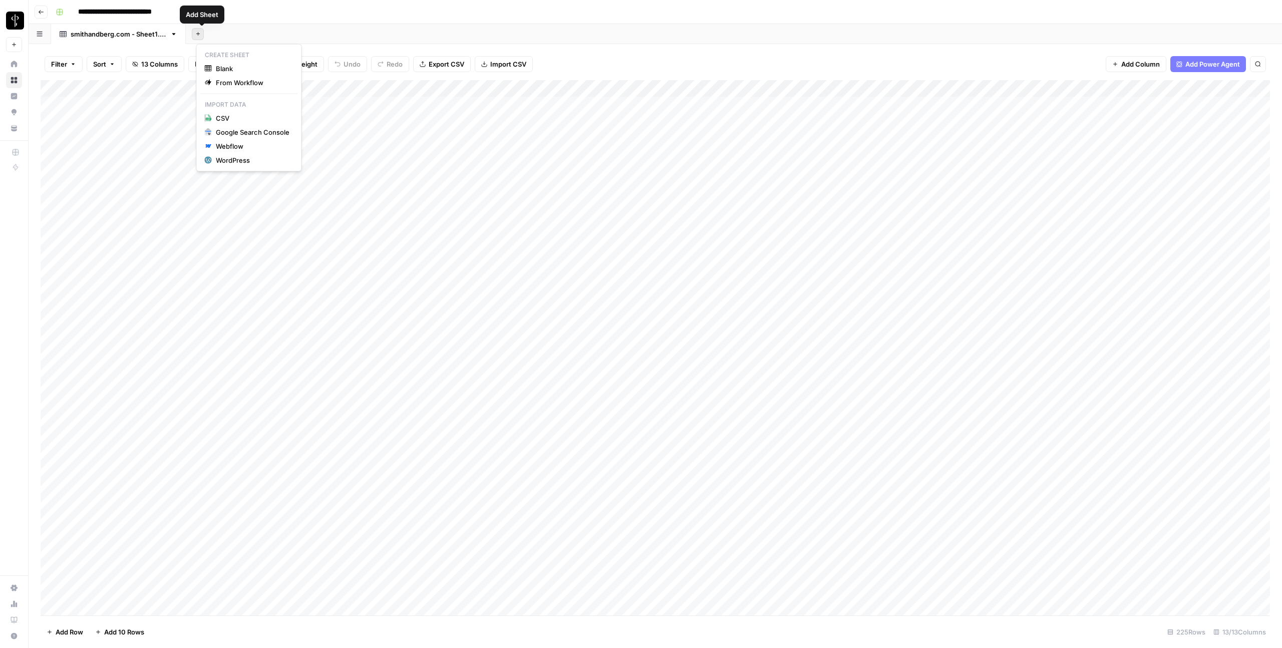
click at [201, 34] on icon "button" at bounding box center [198, 34] width 6 height 6
click at [226, 68] on span "Blank" at bounding box center [253, 69] width 74 height 10
click at [134, 106] on div "Add Column" at bounding box center [655, 139] width 1229 height 118
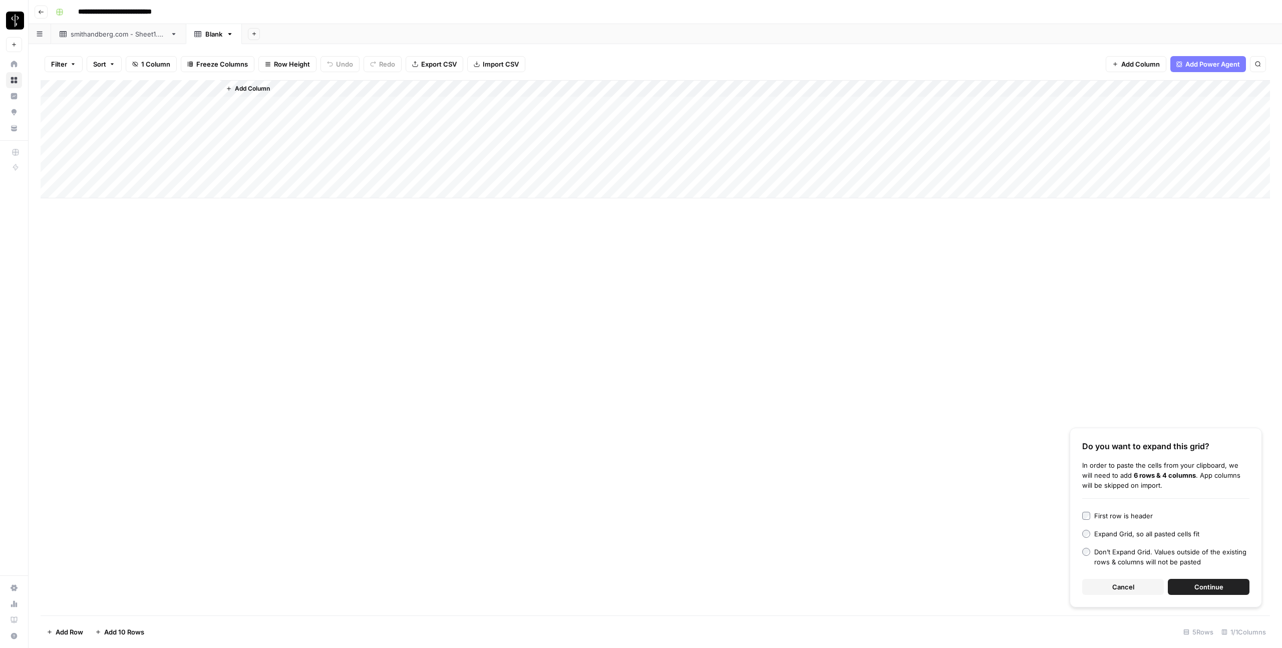
click at [1197, 582] on span "Continue" at bounding box center [1208, 587] width 29 height 10
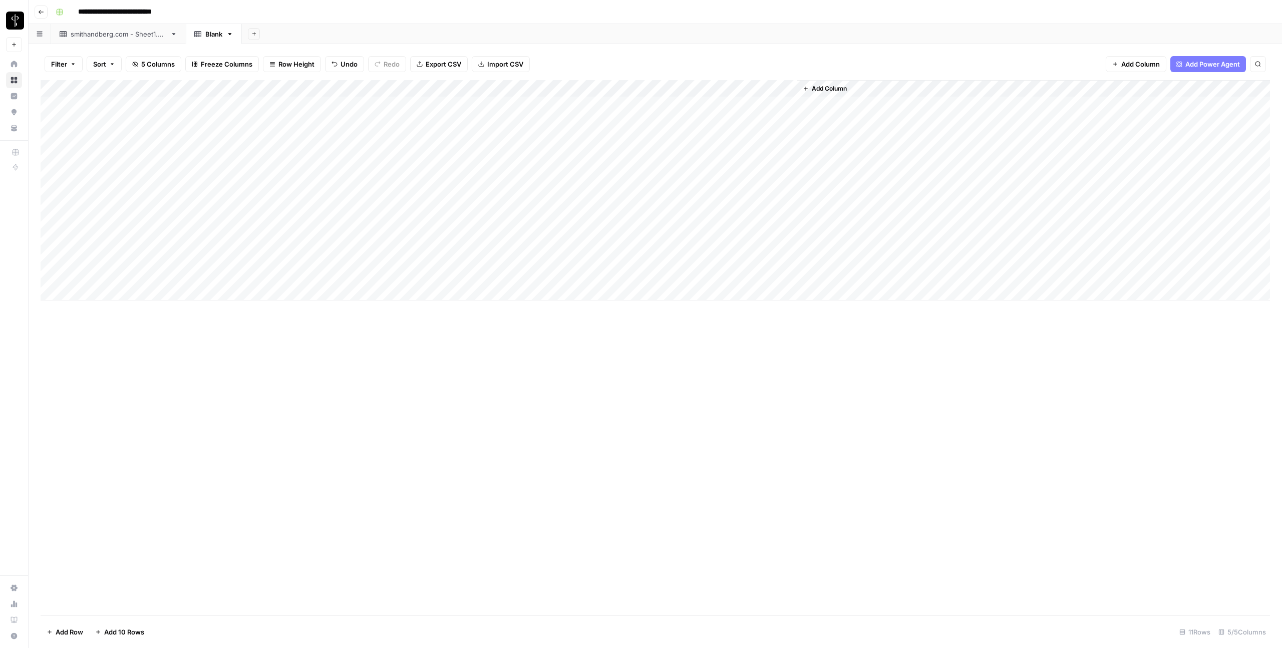
click at [172, 89] on div "Add Column" at bounding box center [655, 190] width 1229 height 220
click at [120, 117] on input "Title" at bounding box center [136, 113] width 102 height 10
type input "media_id"
click at [259, 89] on div "Add Column" at bounding box center [655, 190] width 1229 height 220
click at [260, 108] on input "New Column" at bounding box center [280, 113] width 102 height 10
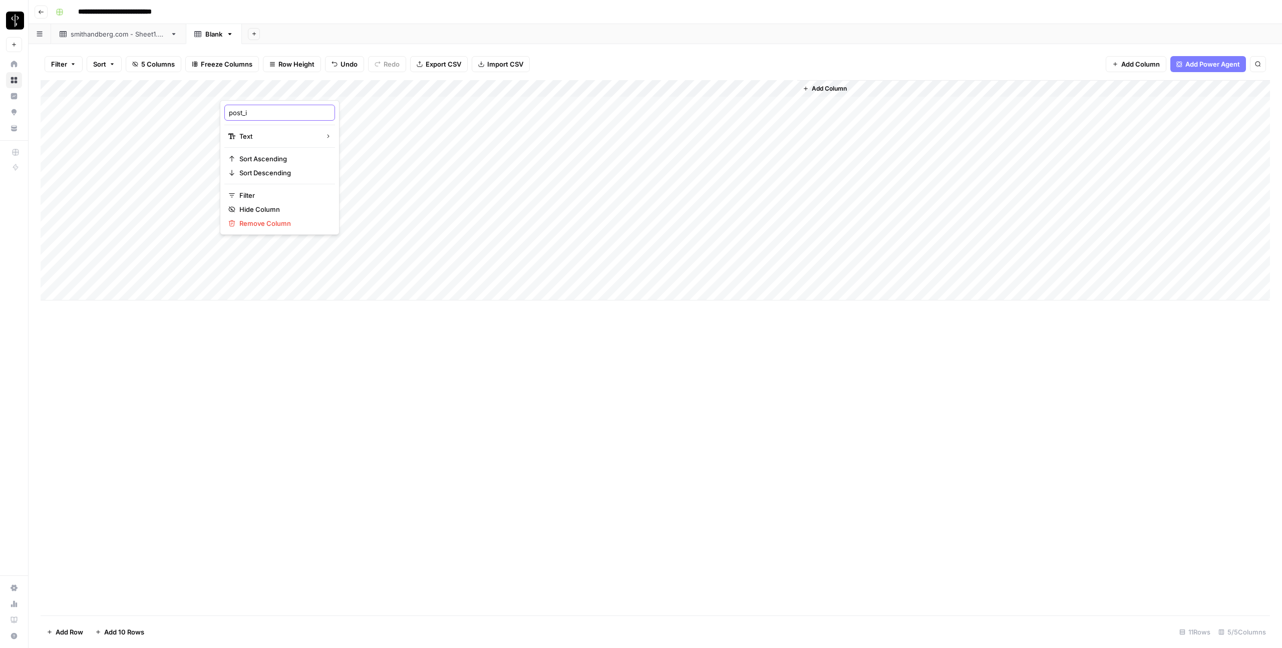
type input "post_id"
click at [390, 86] on div "Add Column" at bounding box center [655, 190] width 1229 height 220
click at [400, 109] on input "New Column (1)" at bounding box center [424, 113] width 102 height 10
type input "title"
click at [580, 89] on div "Add Column" at bounding box center [655, 190] width 1229 height 220
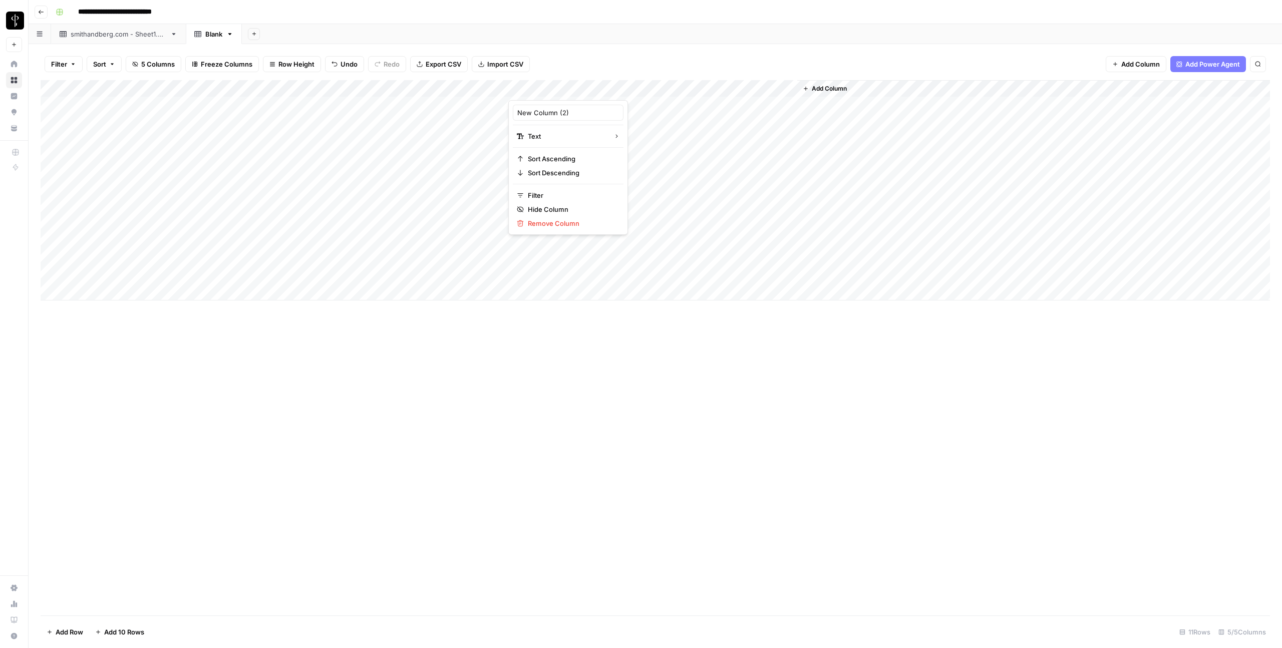
click at [580, 89] on div at bounding box center [580, 90] width 145 height 20
click at [575, 110] on input "New Column (2)" at bounding box center [568, 113] width 102 height 10
type input "company_id"
click at [689, 85] on div "Add Column" at bounding box center [655, 190] width 1229 height 220
click at [689, 85] on div at bounding box center [724, 90] width 145 height 20
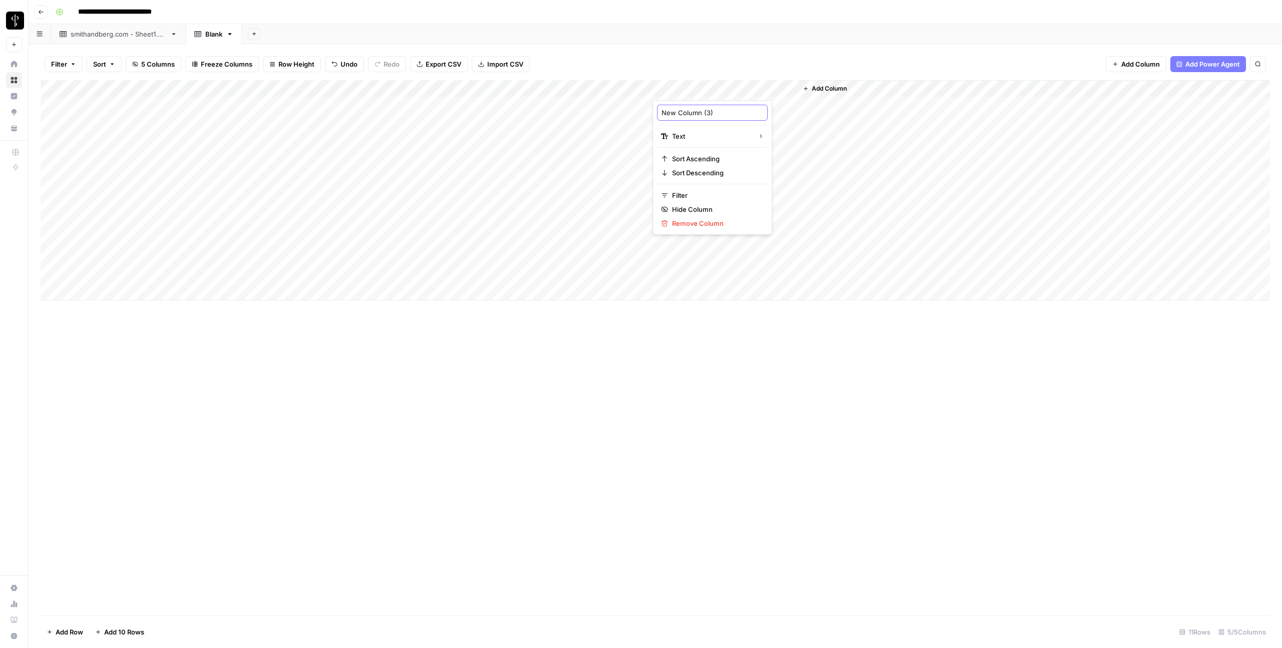
click at [692, 110] on input "New Column (3)" at bounding box center [712, 113] width 102 height 10
type input "u"
type input "aws url"
click at [862, 95] on div "Add Column" at bounding box center [1033, 190] width 473 height 220
click at [860, 91] on div "Add Column" at bounding box center [1033, 190] width 473 height 220
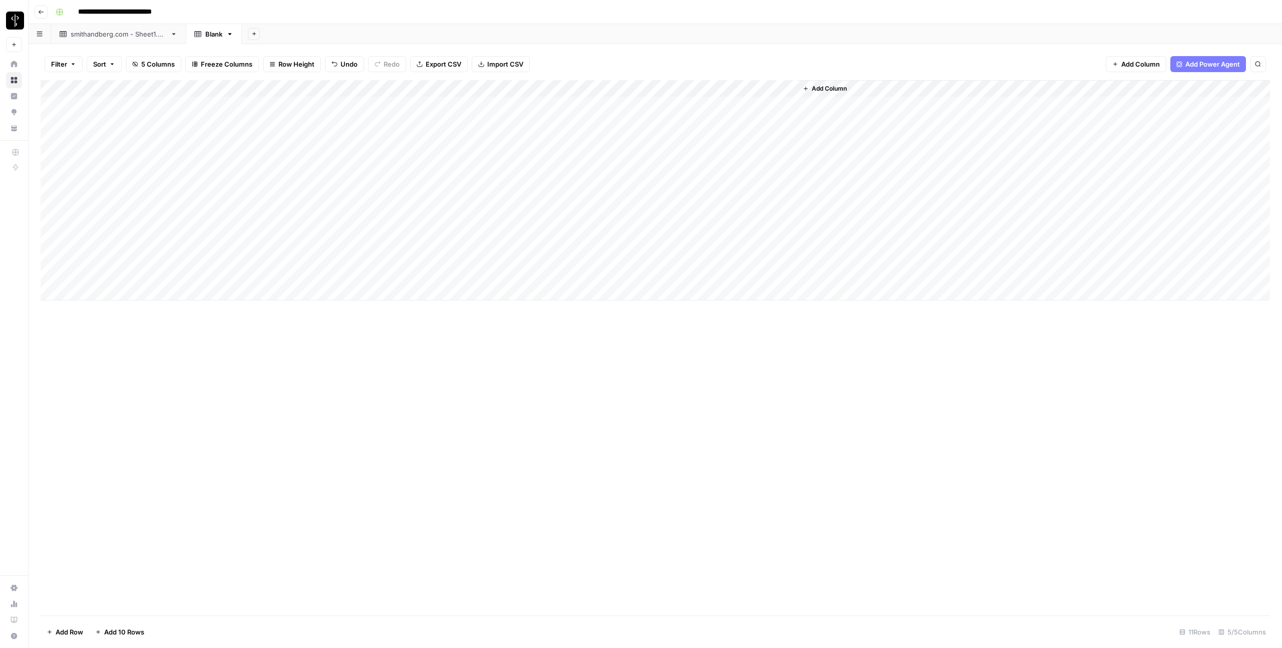
click at [817, 86] on span "Add Column" at bounding box center [829, 88] width 35 height 9
click at [1209, 28] on button "Workflow" at bounding box center [1203, 28] width 40 height 15
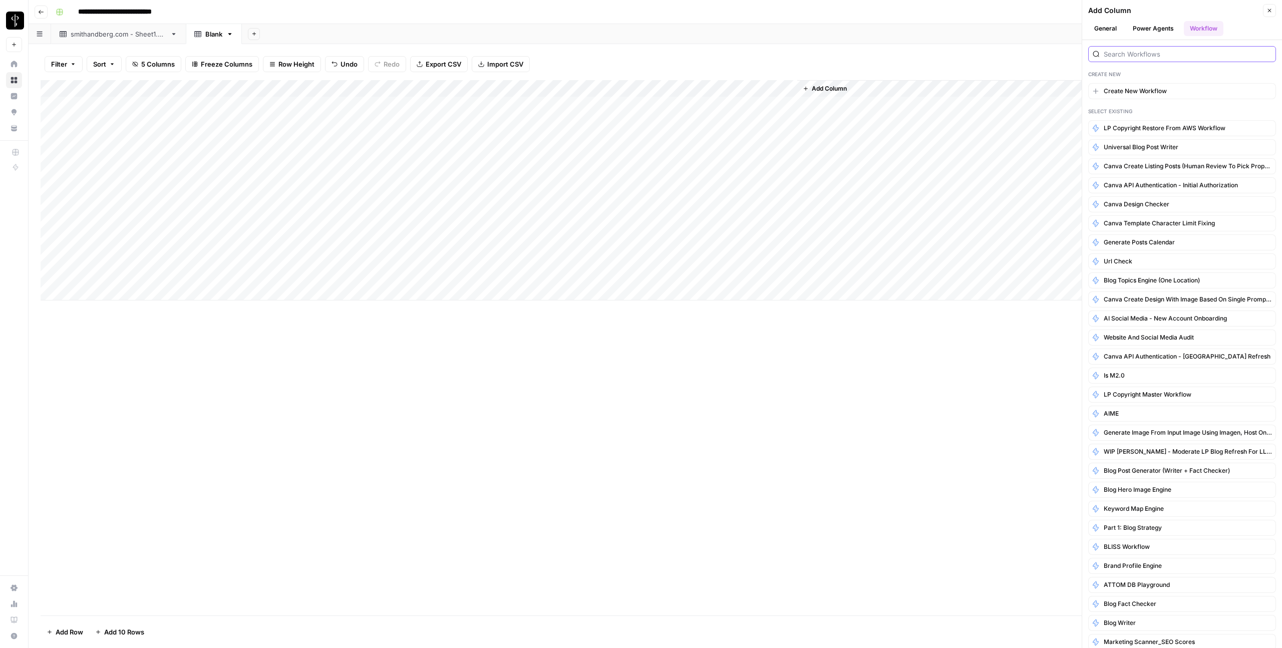
click at [1156, 57] on input "search" at bounding box center [1187, 54] width 168 height 10
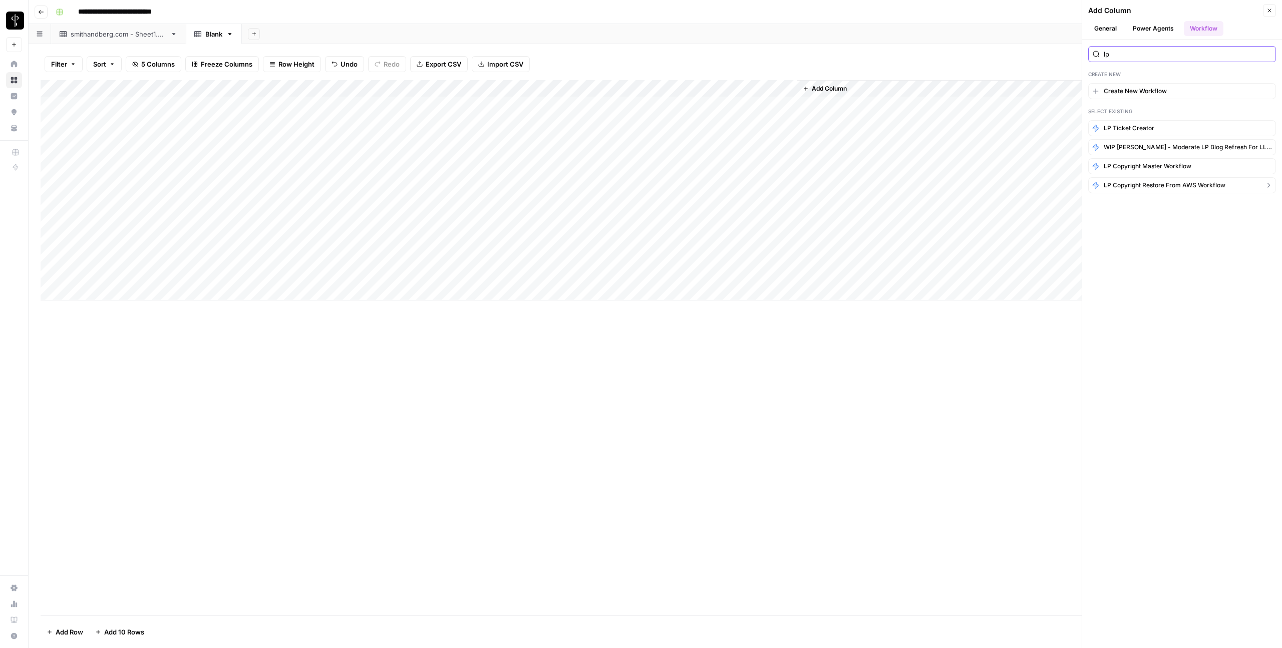
type input "lp"
click at [1167, 183] on span "LP Copyright restore from AWS workflow" at bounding box center [1164, 185] width 122 height 9
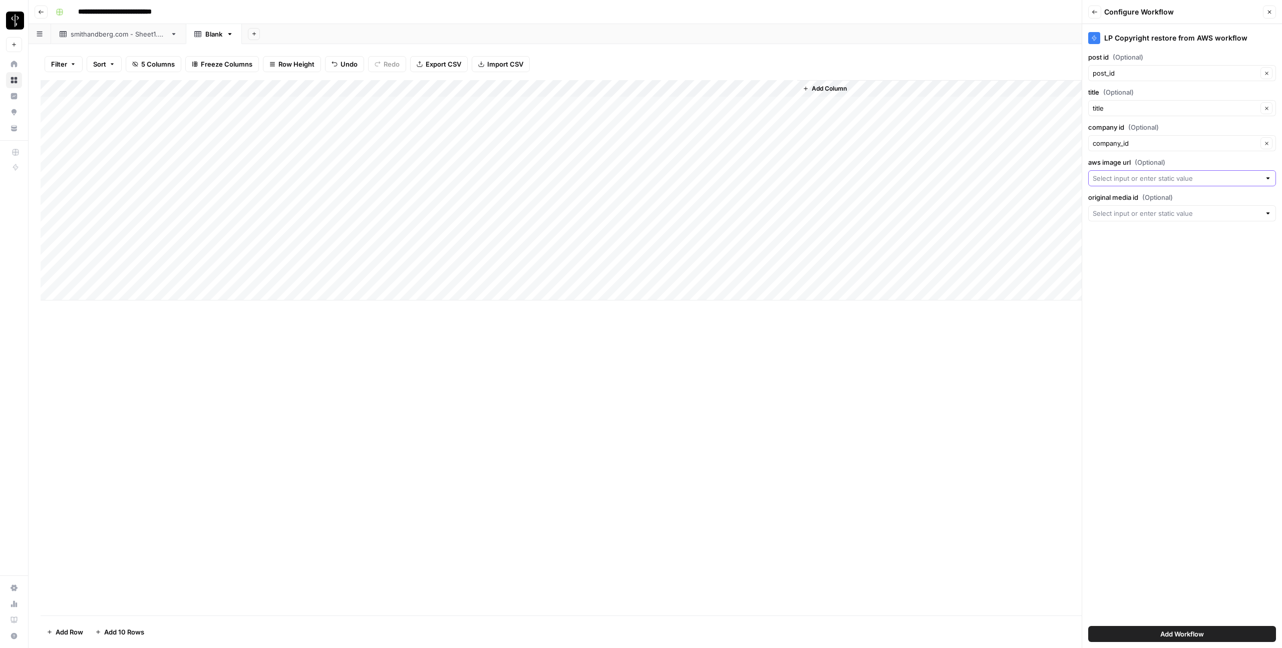
click at [1139, 182] on input "aws image url (Optional)" at bounding box center [1176, 178] width 168 height 10
click at [1126, 242] on button "media_id" at bounding box center [1181, 249] width 179 height 14
type input "media_id"
click at [1127, 177] on input "aws image url (Optional)" at bounding box center [1174, 178] width 165 height 10
click at [1114, 232] on span "aws url" at bounding box center [1173, 234] width 155 height 10
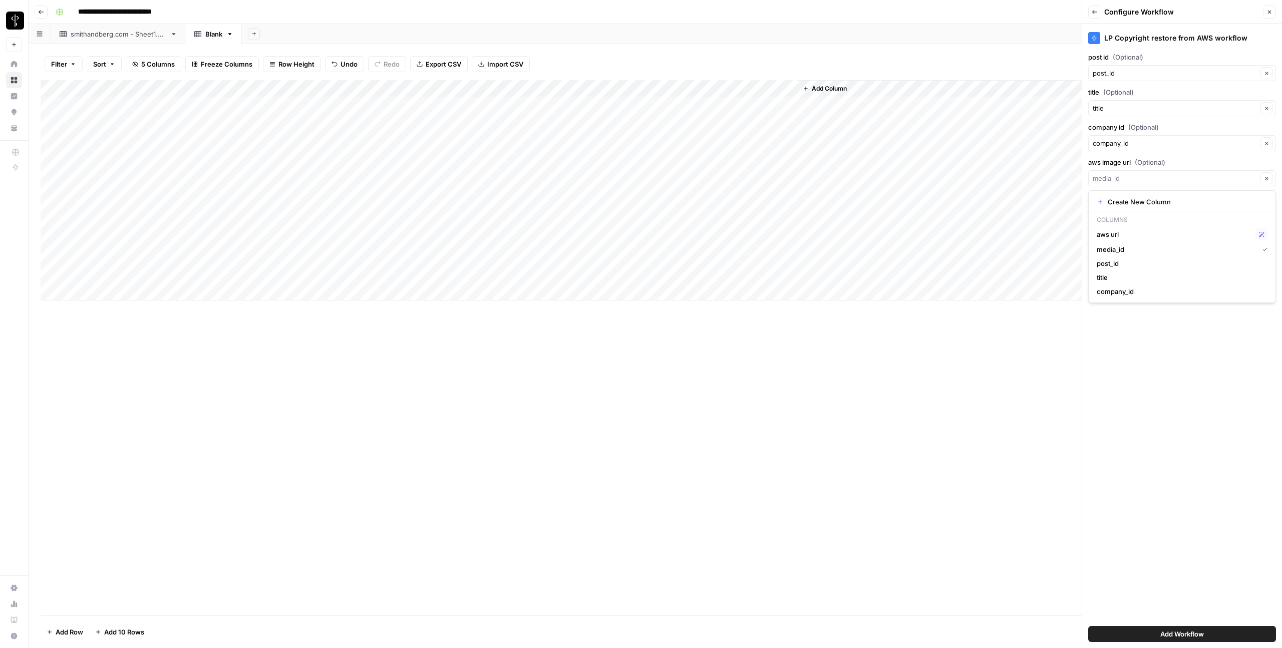
type input "aws url"
click at [1124, 216] on input "original media id (Optional)" at bounding box center [1176, 213] width 168 height 10
click at [1120, 264] on span "media_id" at bounding box center [1173, 269] width 155 height 10
type input "media_id"
click at [1157, 627] on button "Add Workflow" at bounding box center [1182, 634] width 188 height 16
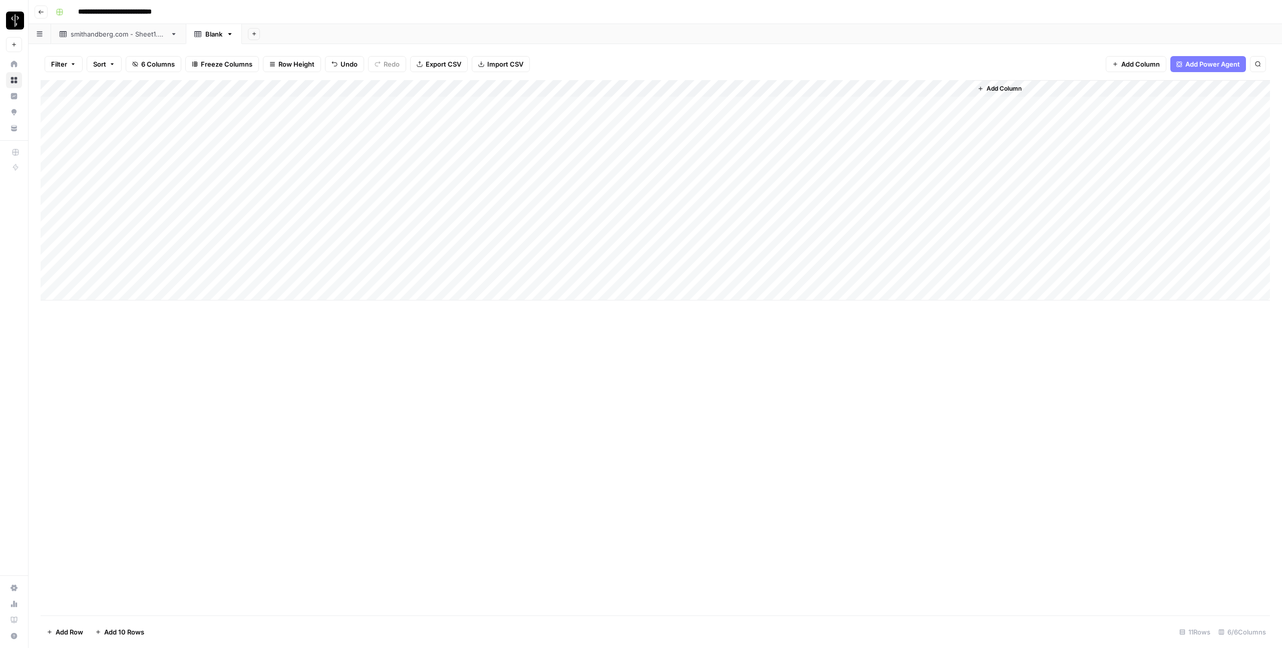
click at [881, 106] on div "Add Column" at bounding box center [655, 190] width 1229 height 220
click at [483, 108] on div "Add Column" at bounding box center [655, 190] width 1229 height 220
click at [959, 93] on div "Add Column" at bounding box center [655, 190] width 1229 height 220
click at [985, 150] on span "Remaining Rows" at bounding box center [998, 147] width 63 height 10
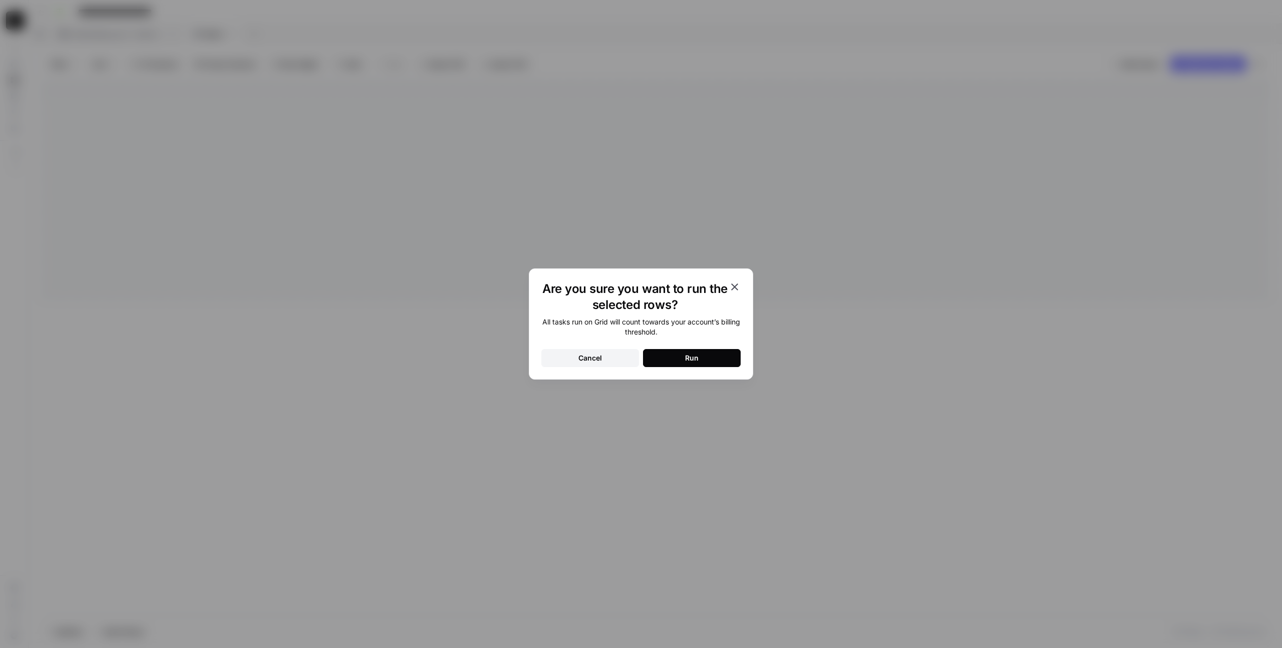
click at [698, 364] on button "Run" at bounding box center [692, 358] width 98 height 18
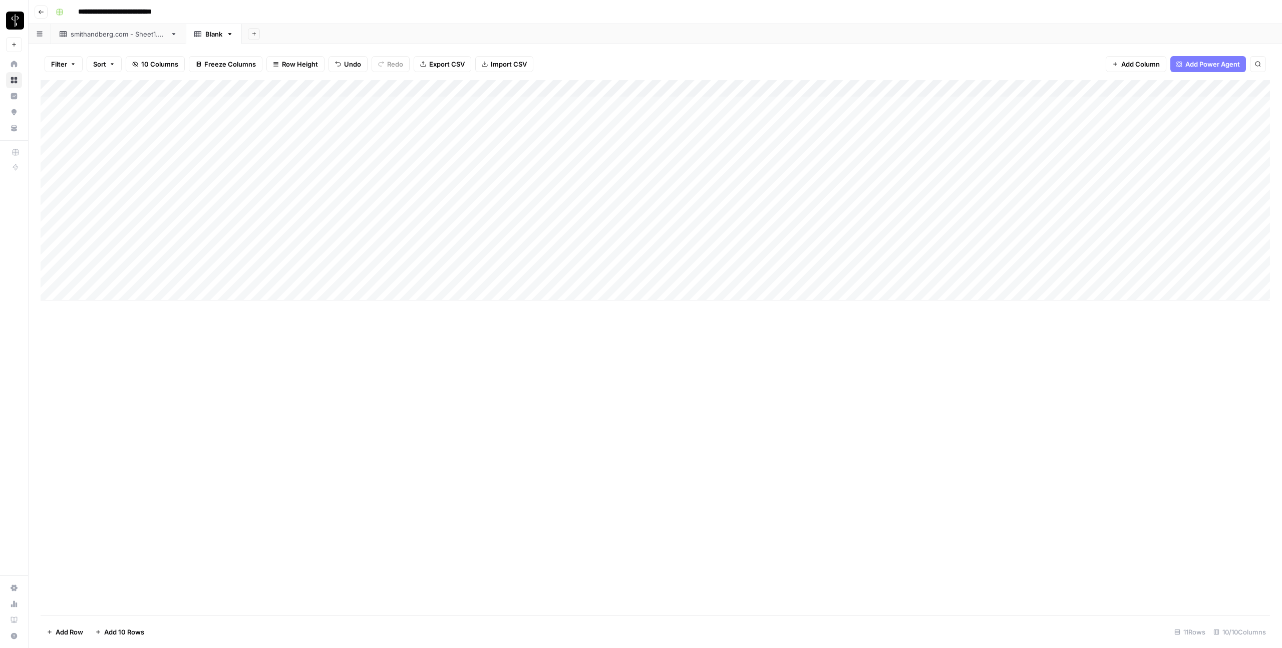
click at [176, 296] on div "Add Column" at bounding box center [655, 190] width 1229 height 220
click at [180, 291] on div "Add Column" at bounding box center [655, 207] width 1229 height 254
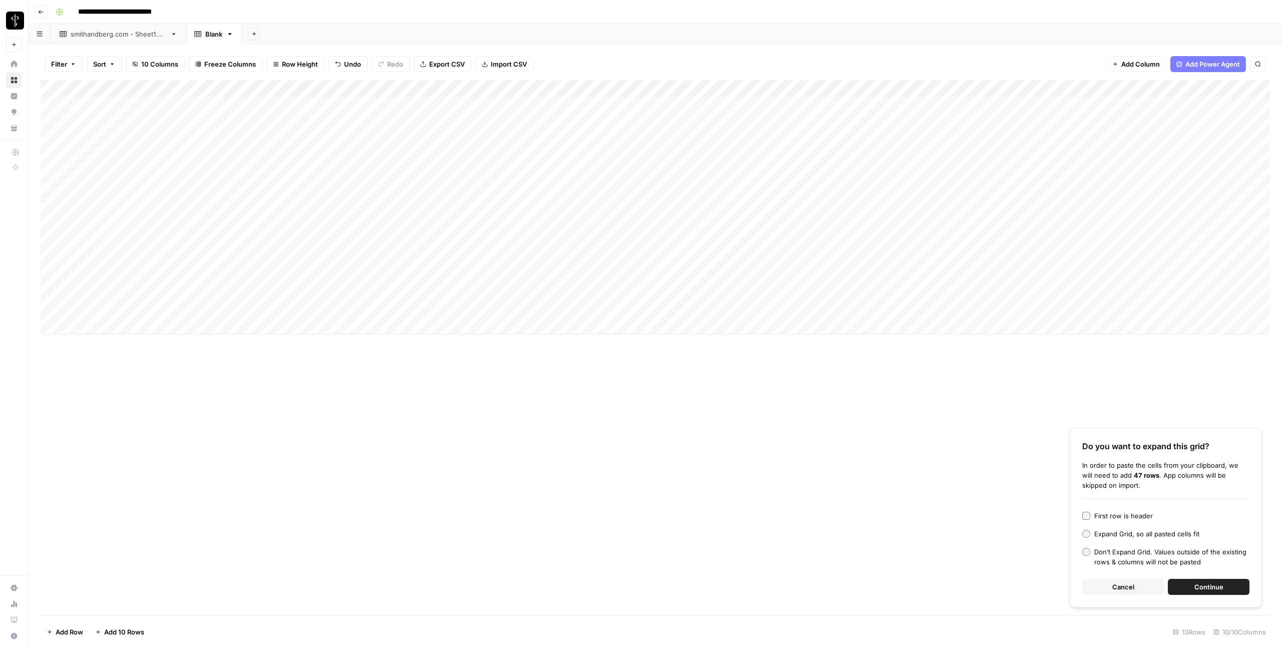
click at [1226, 586] on button "Continue" at bounding box center [1208, 587] width 82 height 16
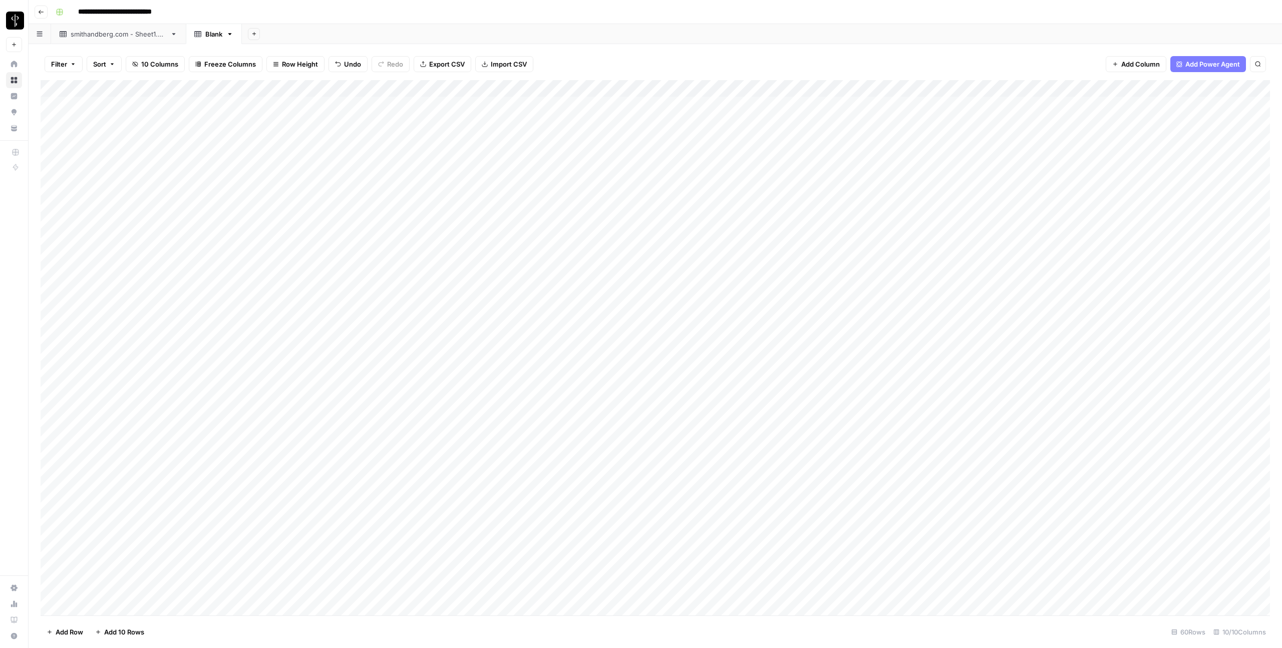
click at [965, 89] on div "Add Column" at bounding box center [655, 347] width 1229 height 535
click at [974, 144] on span "Remaining Rows" at bounding box center [998, 147] width 63 height 10
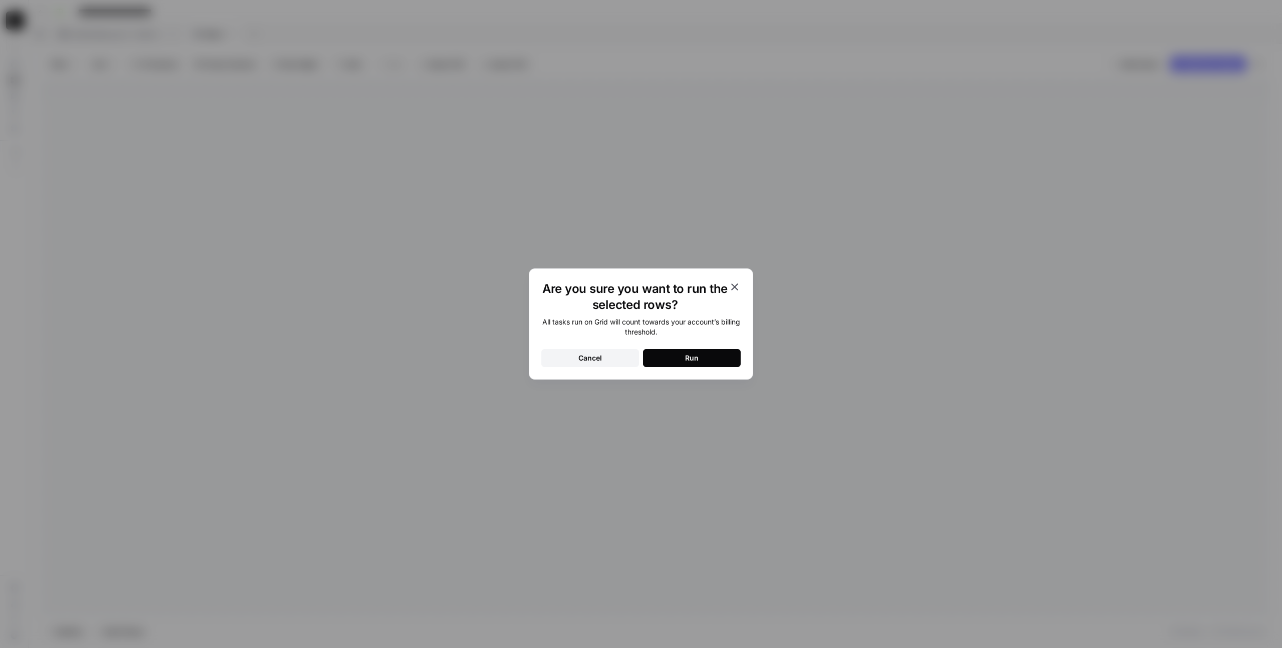
click at [677, 367] on div "Are you sure you want to run the selected rows? All tasks run on Grid will coun…" at bounding box center [641, 323] width 224 height 111
click at [685, 358] on div "Run" at bounding box center [692, 358] width 14 height 10
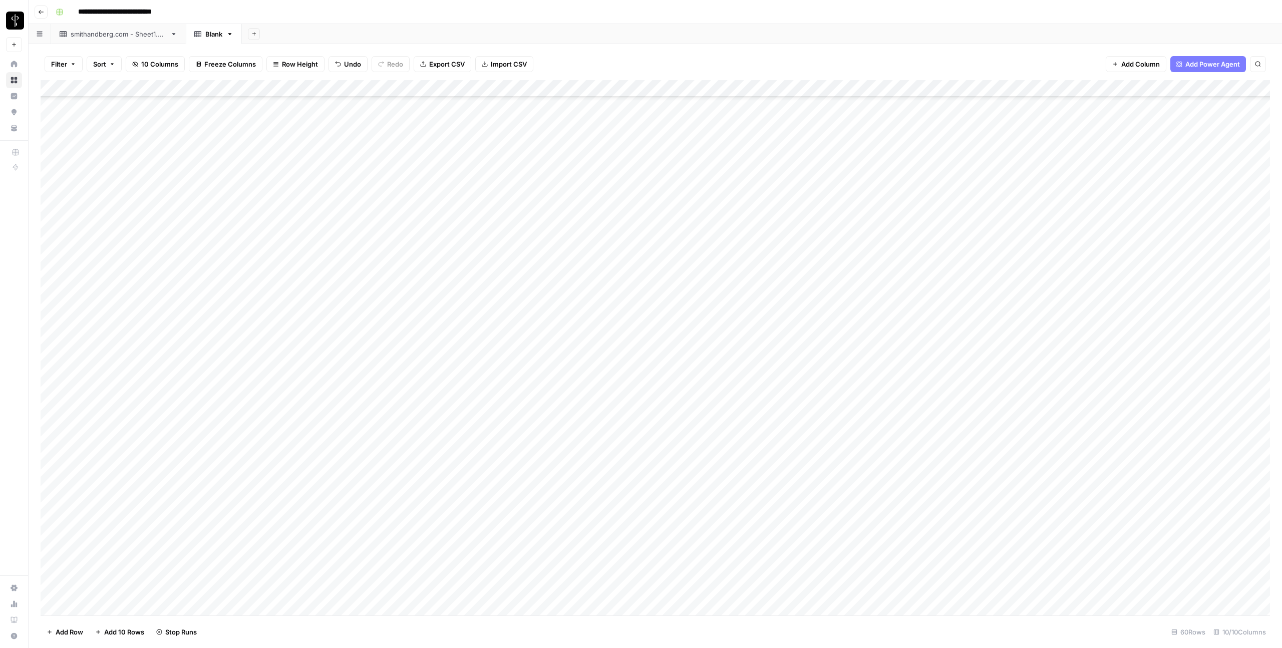
scroll to position [519, 0]
click at [856, 286] on div "Add Column" at bounding box center [655, 347] width 1229 height 535
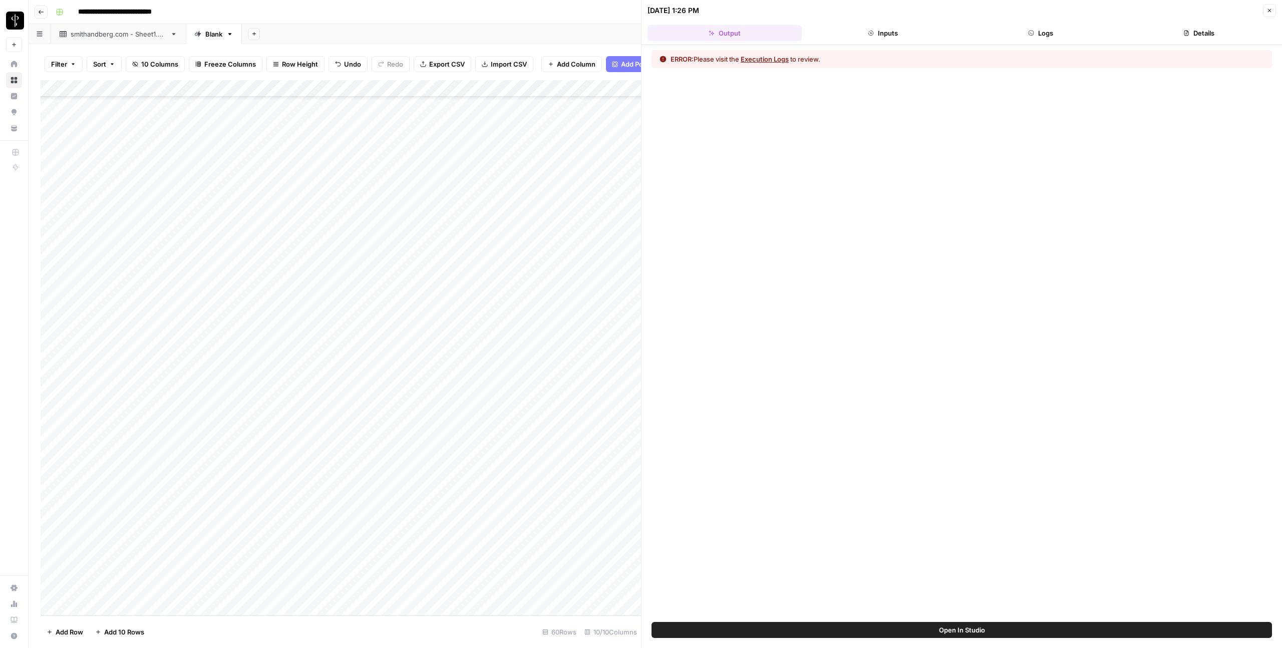
click at [1068, 31] on button "Logs" at bounding box center [1041, 33] width 154 height 16
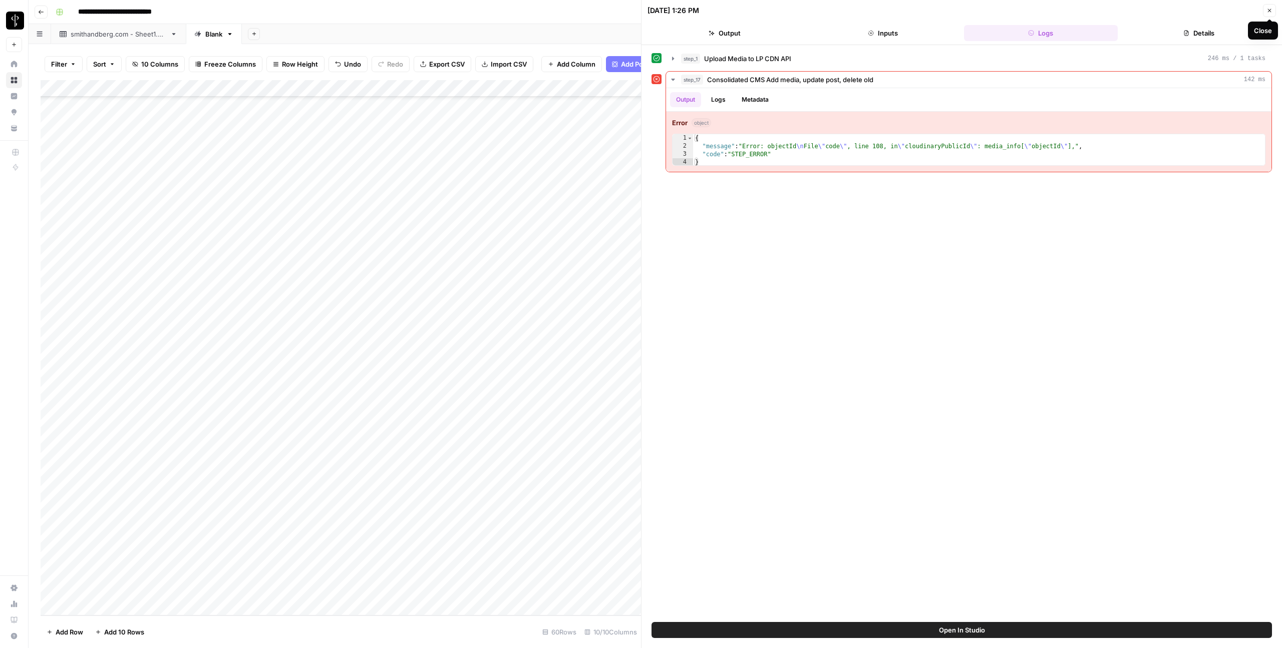
click at [1271, 10] on icon "button" at bounding box center [1269, 11] width 6 height 6
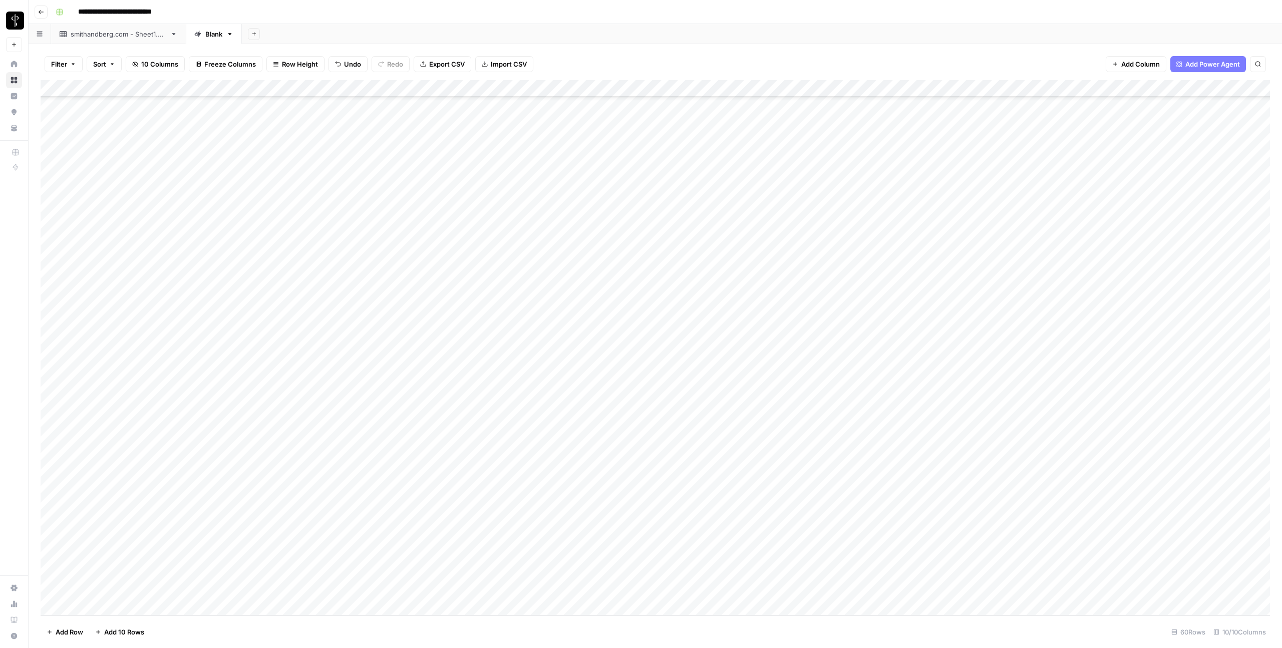
click at [734, 281] on div "Add Column" at bounding box center [655, 347] width 1229 height 535
click at [555, 281] on div "Add Column" at bounding box center [655, 347] width 1229 height 535
click at [481, 287] on div "Add Column" at bounding box center [655, 347] width 1229 height 535
click at [147, 603] on div "Add Column" at bounding box center [655, 347] width 1229 height 535
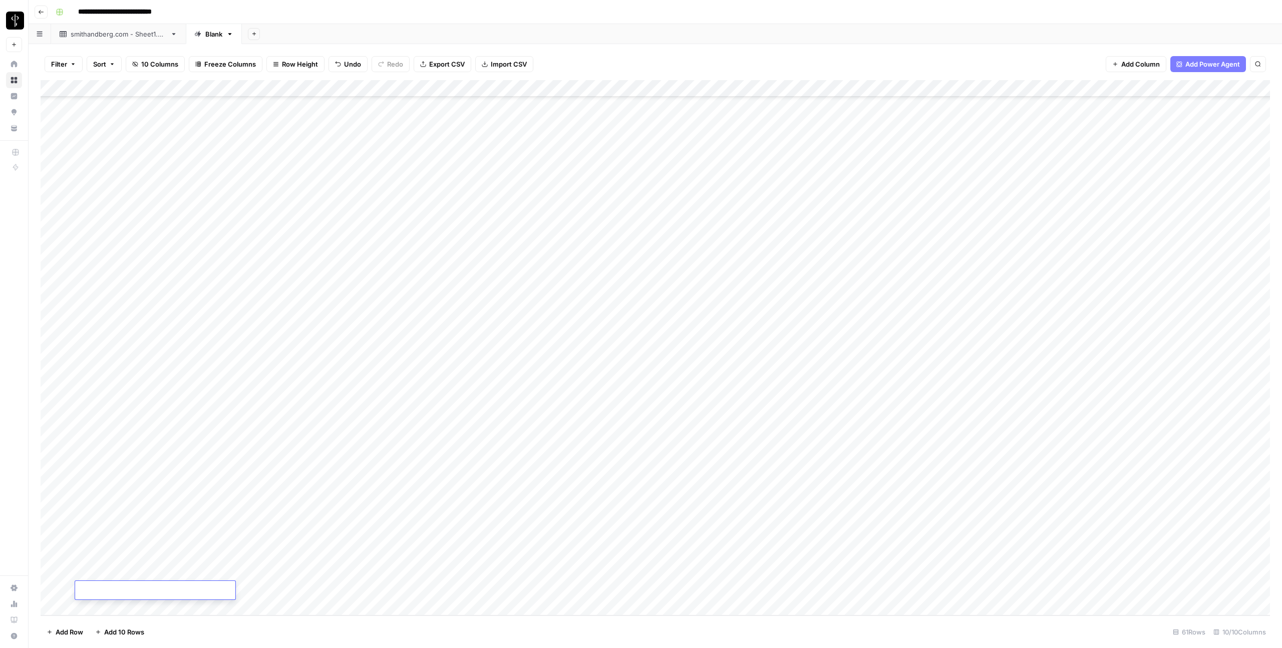
click at [266, 594] on div "Add Column" at bounding box center [655, 347] width 1229 height 535
click at [192, 589] on div "Add Column" at bounding box center [655, 347] width 1229 height 535
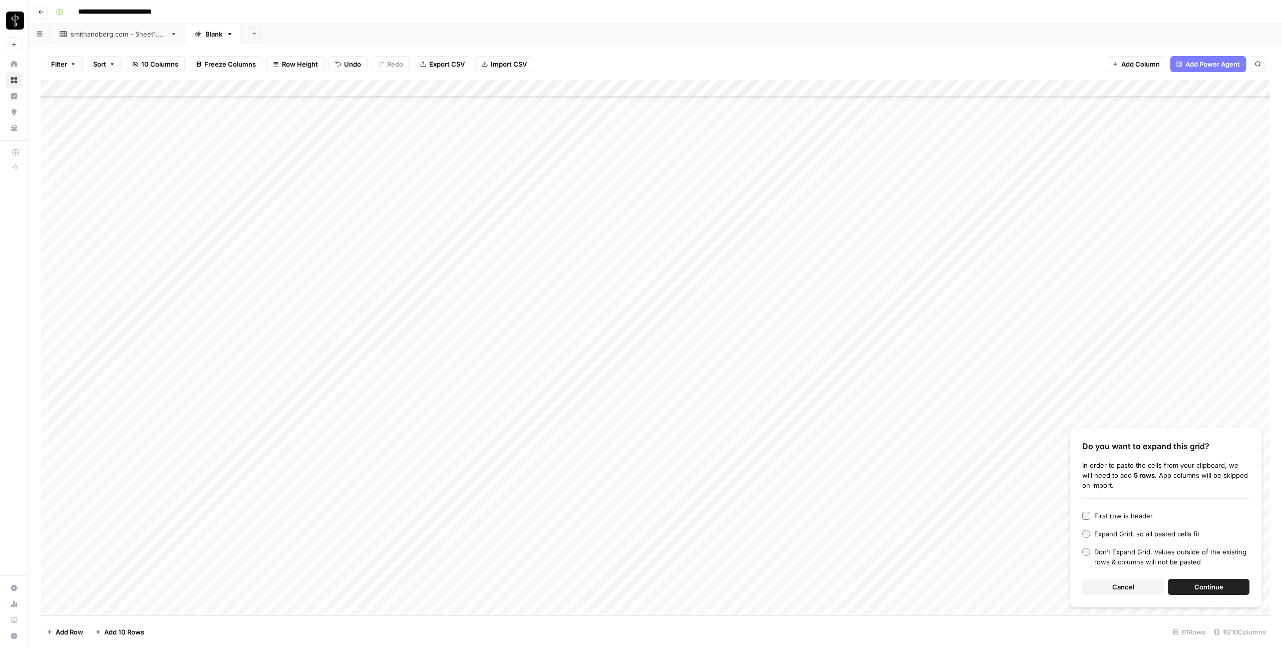
click at [1192, 587] on button "Continue" at bounding box center [1208, 587] width 82 height 16
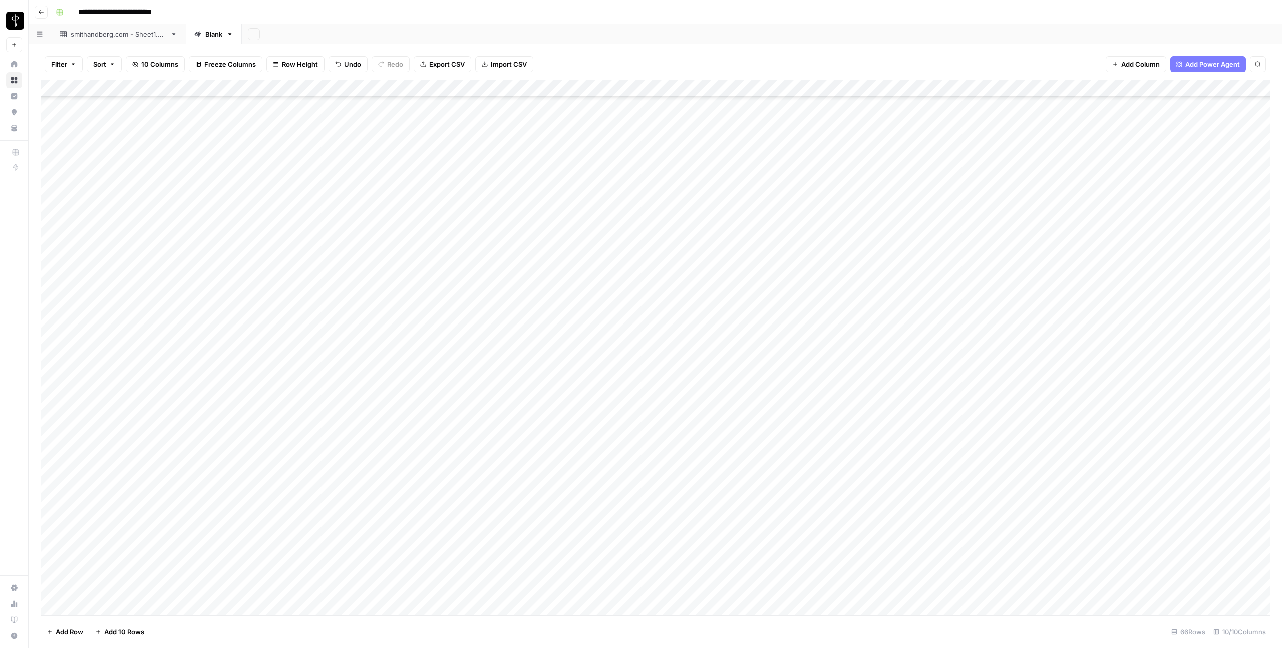
click at [963, 91] on div "Add Column" at bounding box center [655, 347] width 1229 height 535
click at [984, 153] on button "Remaining Rows" at bounding box center [1000, 147] width 75 height 14
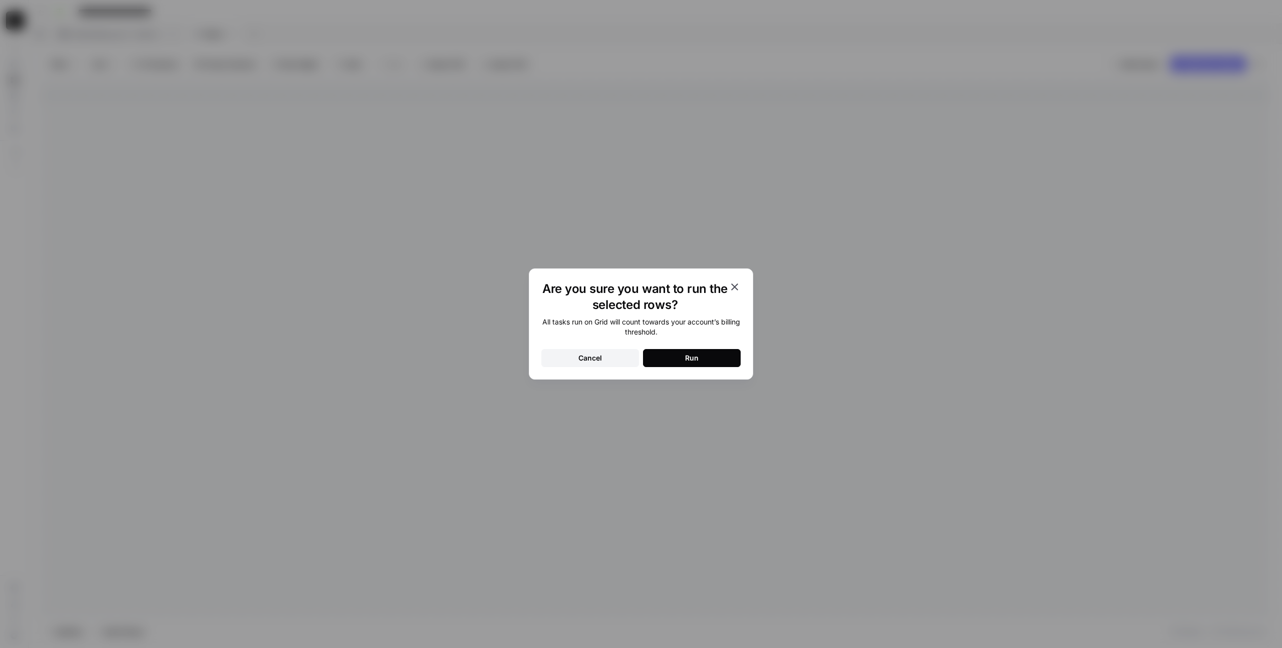
click at [718, 359] on button "Run" at bounding box center [692, 358] width 98 height 18
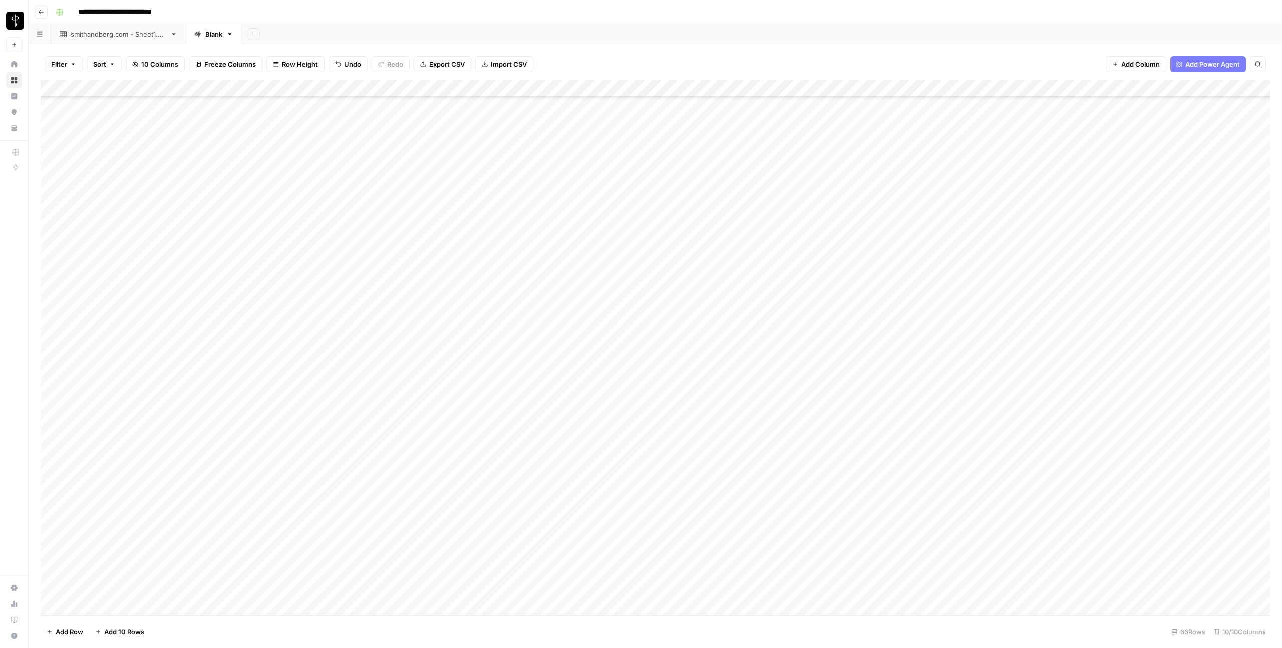
click at [114, 612] on div "Add Column" at bounding box center [655, 347] width 1229 height 535
click at [120, 609] on div "Add Column" at bounding box center [655, 347] width 1229 height 535
click at [126, 578] on div "Add Column" at bounding box center [655, 347] width 1229 height 535
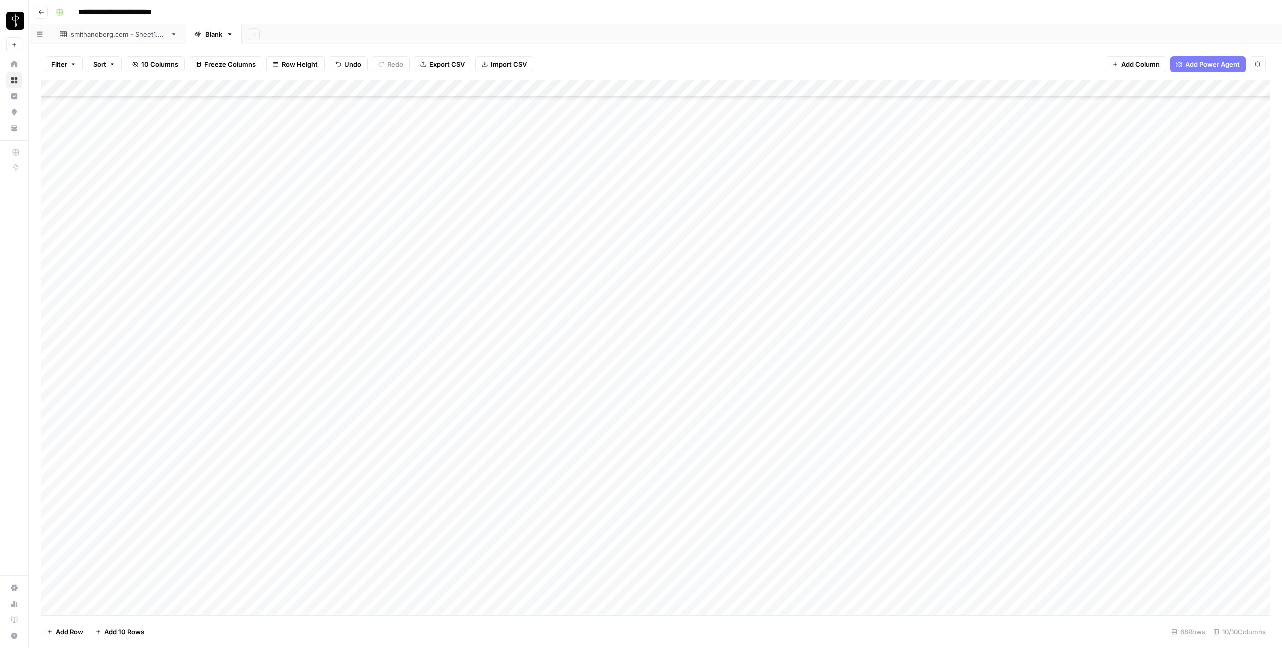
click at [883, 576] on div "Add Column" at bounding box center [655, 347] width 1229 height 535
click at [881, 589] on div "Add Column" at bounding box center [655, 347] width 1229 height 535
click at [790, 87] on div "Add Column" at bounding box center [655, 347] width 1229 height 535
click at [786, 204] on span "Image (URL)" at bounding box center [783, 209] width 48 height 10
click at [838, 144] on div "Add Column" at bounding box center [655, 347] width 1229 height 535
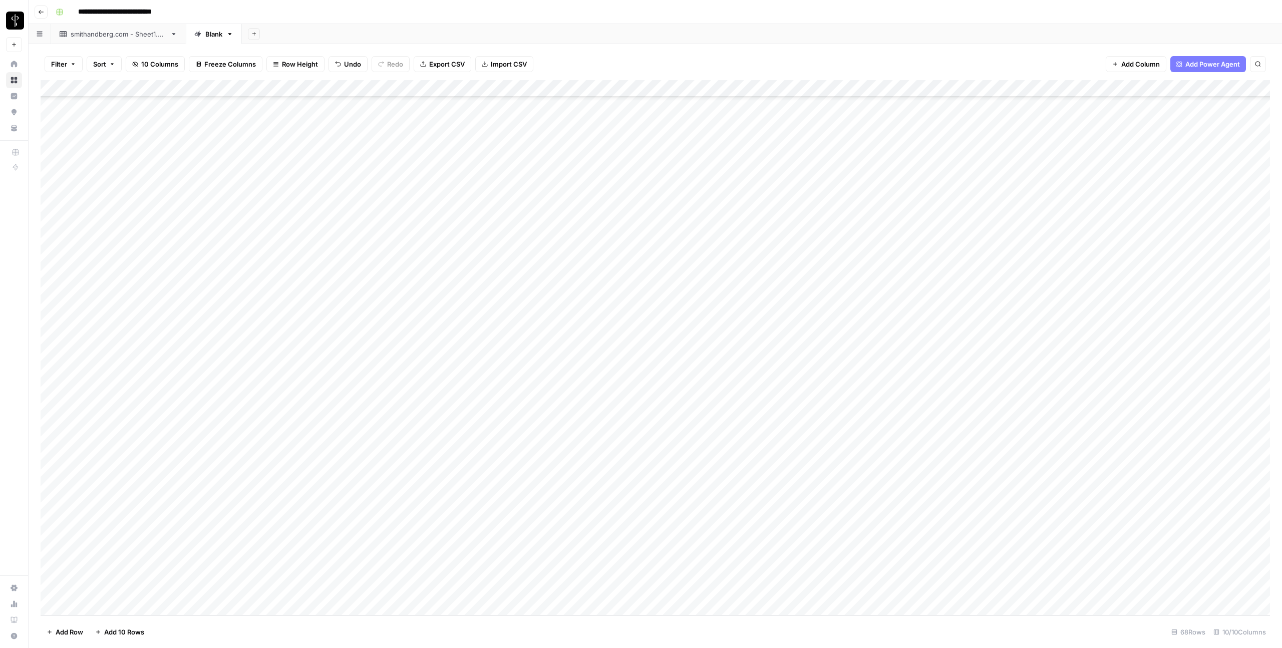
click at [842, 145] on div "Add Column" at bounding box center [655, 347] width 1229 height 535
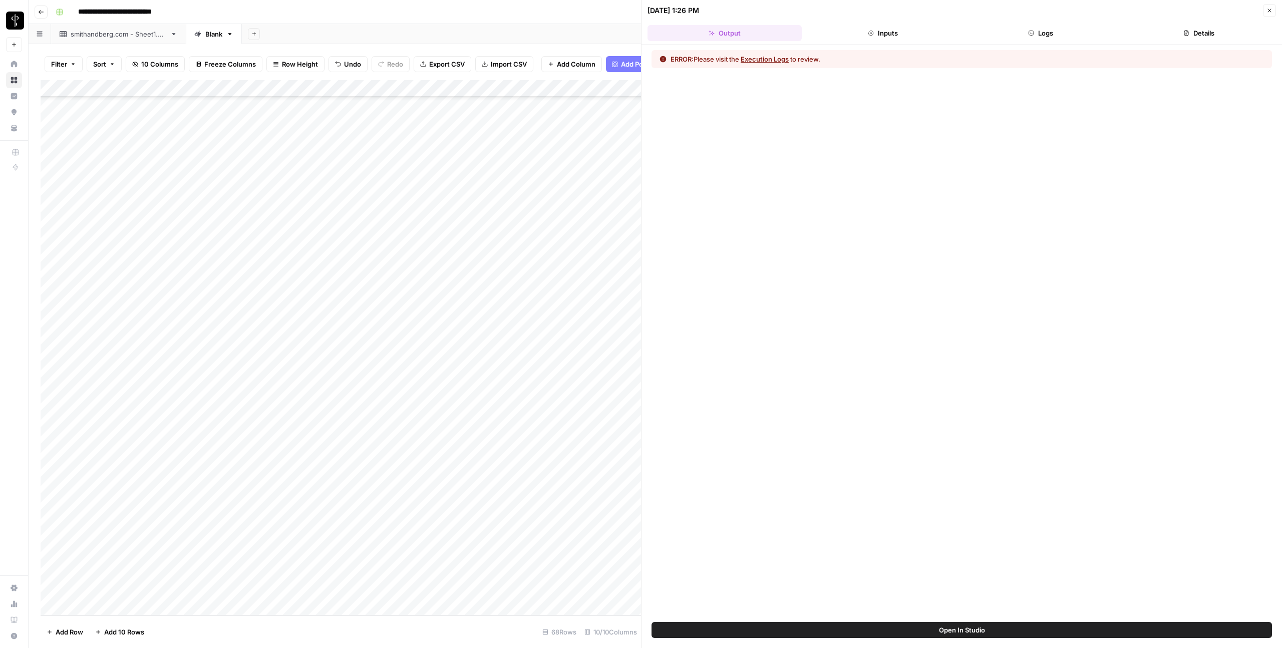
click at [1043, 33] on button "Logs" at bounding box center [1041, 33] width 154 height 16
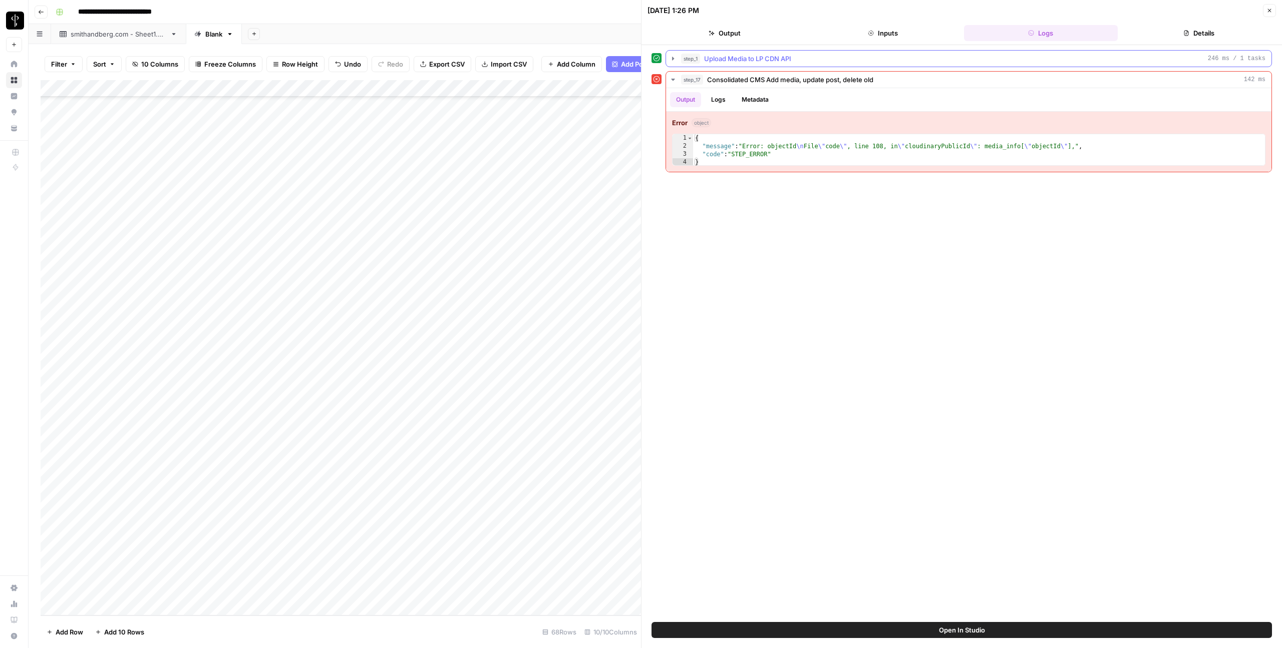
click at [814, 64] on button "step_1 Upload Media to LP CDN API 246 ms / 1 tasks" at bounding box center [968, 59] width 605 height 16
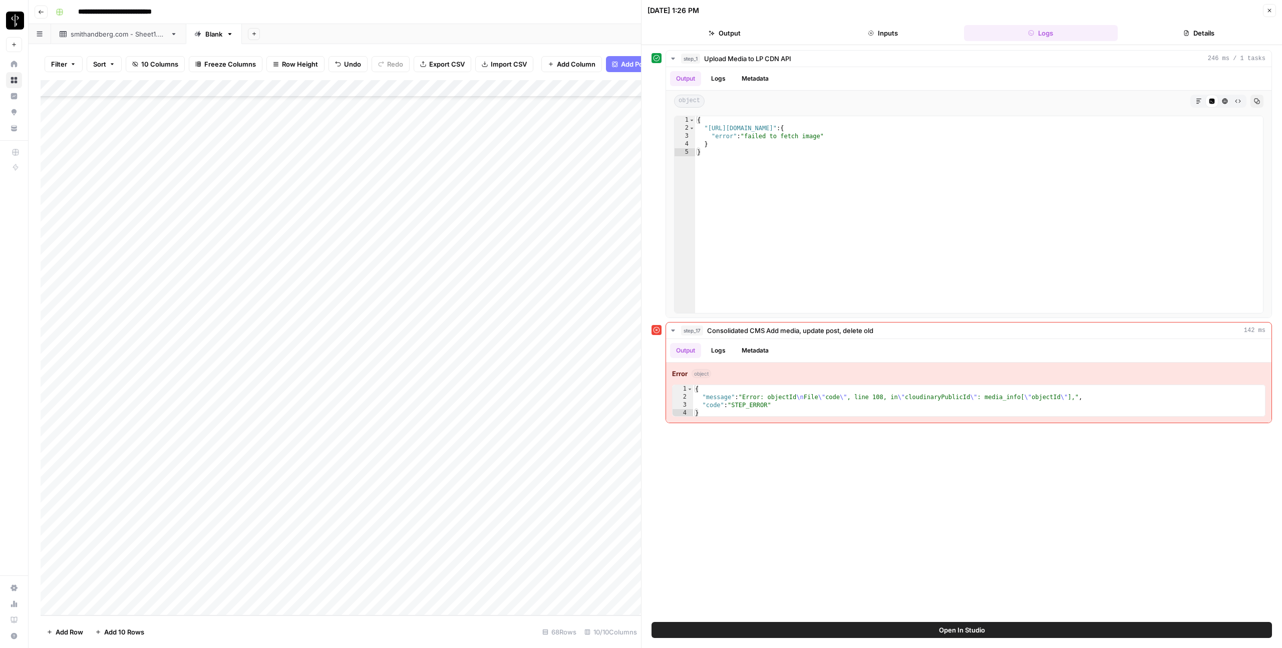
click at [1271, 10] on icon "button" at bounding box center [1269, 11] width 6 height 6
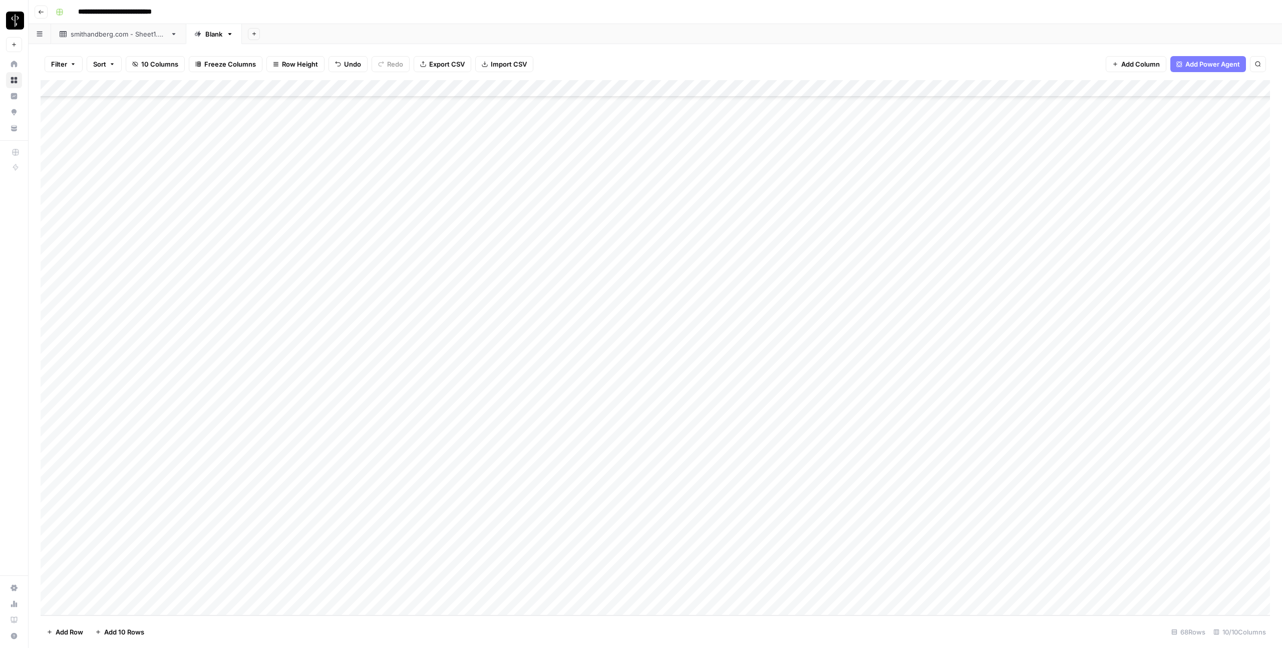
click at [177, 36] on icon at bounding box center [173, 34] width 7 height 7
click at [149, 14] on input "**********" at bounding box center [132, 12] width 117 height 16
type input "**********"
click at [208, 31] on div "Blank" at bounding box center [208, 34] width 28 height 10
click at [232, 33] on icon "button" at bounding box center [230, 34] width 4 height 2
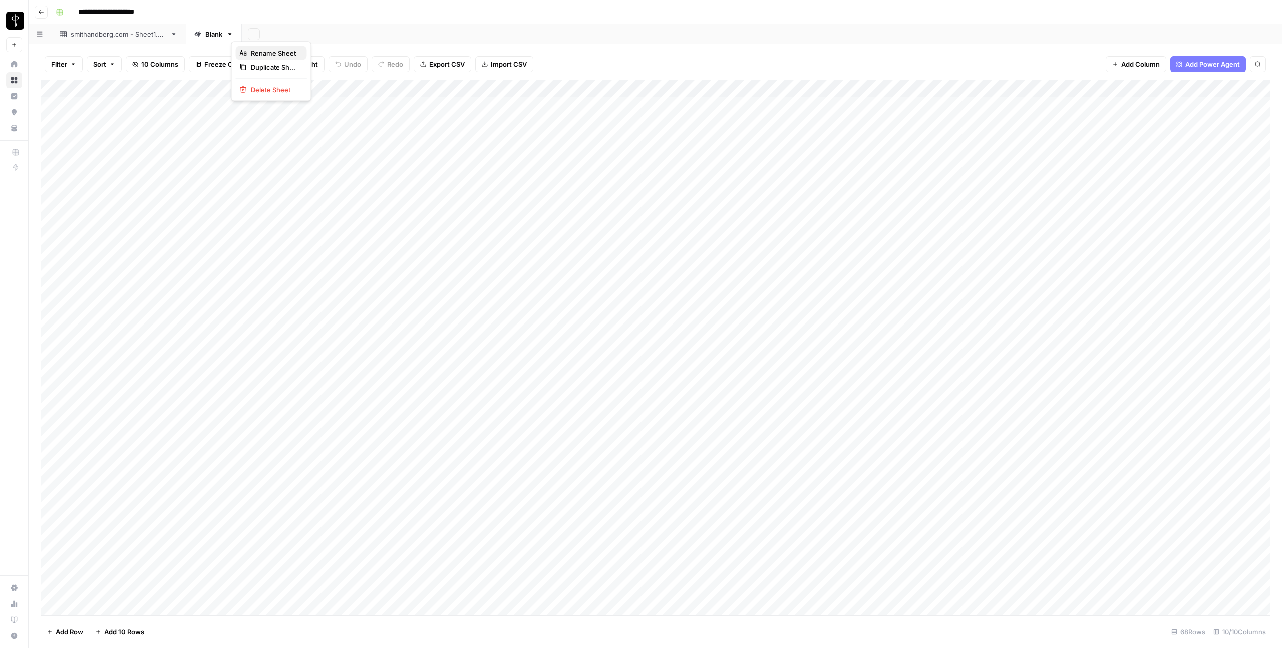
click at [254, 55] on span "Rename Sheet" at bounding box center [275, 53] width 48 height 10
type input "**********"
click at [226, 39] on div "smitandberg" at bounding box center [225, 34] width 40 height 10
click at [226, 34] on div "smitandberg" at bounding box center [225, 34] width 40 height 10
click at [254, 34] on icon "button" at bounding box center [253, 34] width 4 height 2
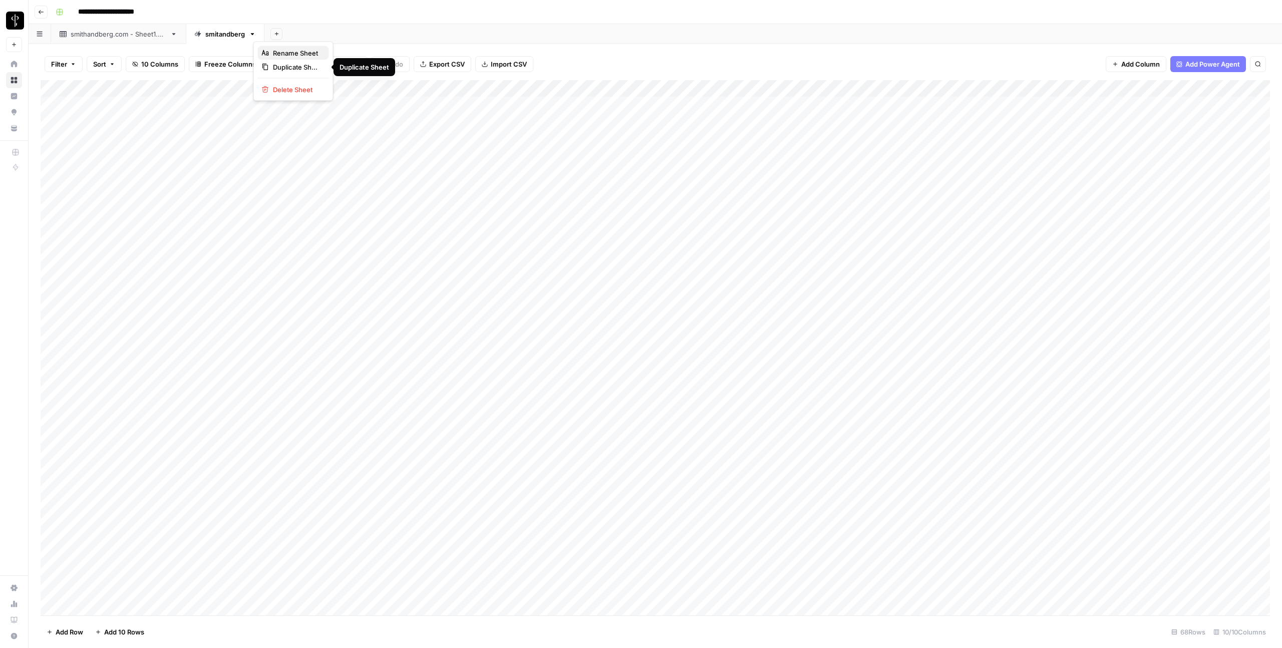
click at [279, 55] on span "Rename Sheet" at bounding box center [297, 53] width 48 height 10
type input "**********"
click at [174, 36] on icon at bounding box center [173, 34] width 7 height 7
click at [176, 34] on icon "button" at bounding box center [173, 34] width 7 height 7
click at [201, 93] on span "Delete Sheet" at bounding box center [218, 90] width 48 height 10
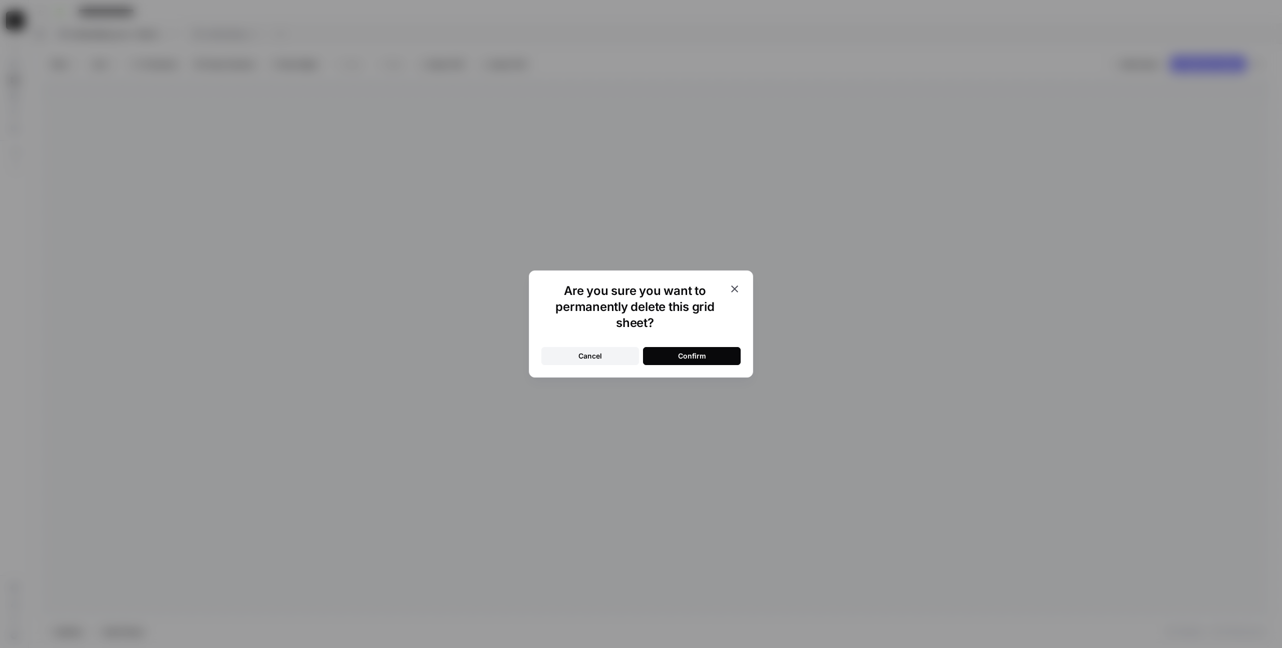
click at [656, 356] on button "Confirm" at bounding box center [692, 356] width 98 height 18
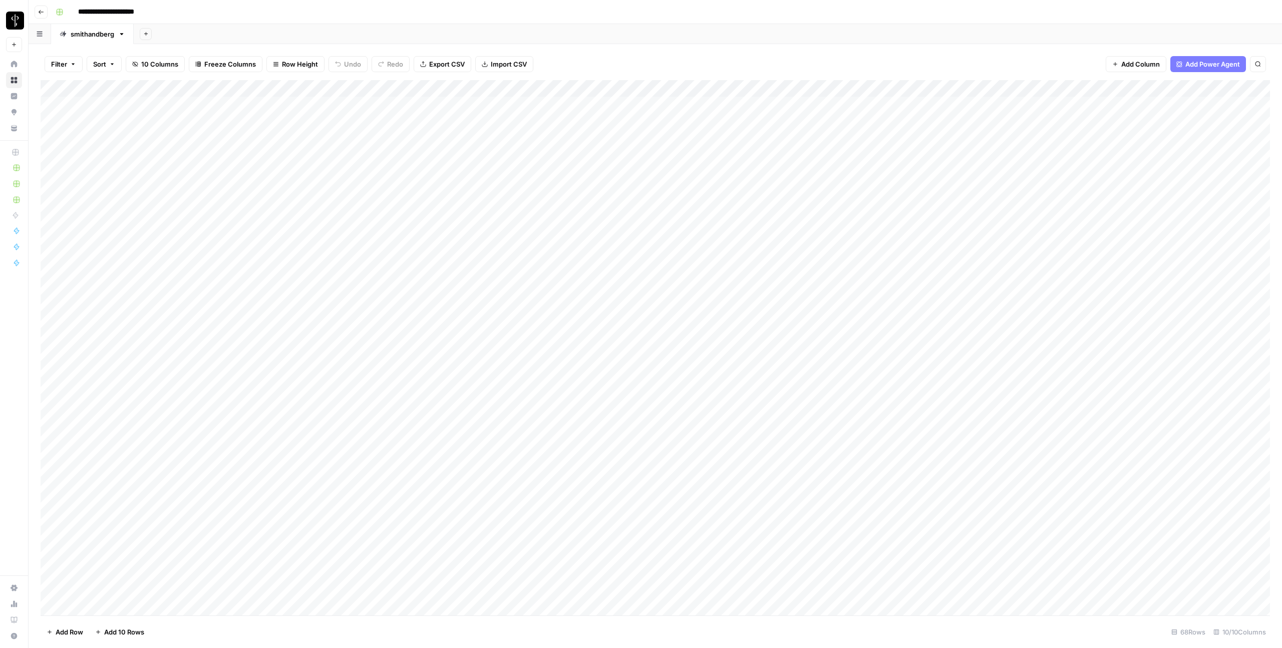
click at [146, 34] on icon "button" at bounding box center [146, 34] width 4 height 4
click at [160, 125] on button "Google Search Console" at bounding box center [192, 132] width 97 height 14
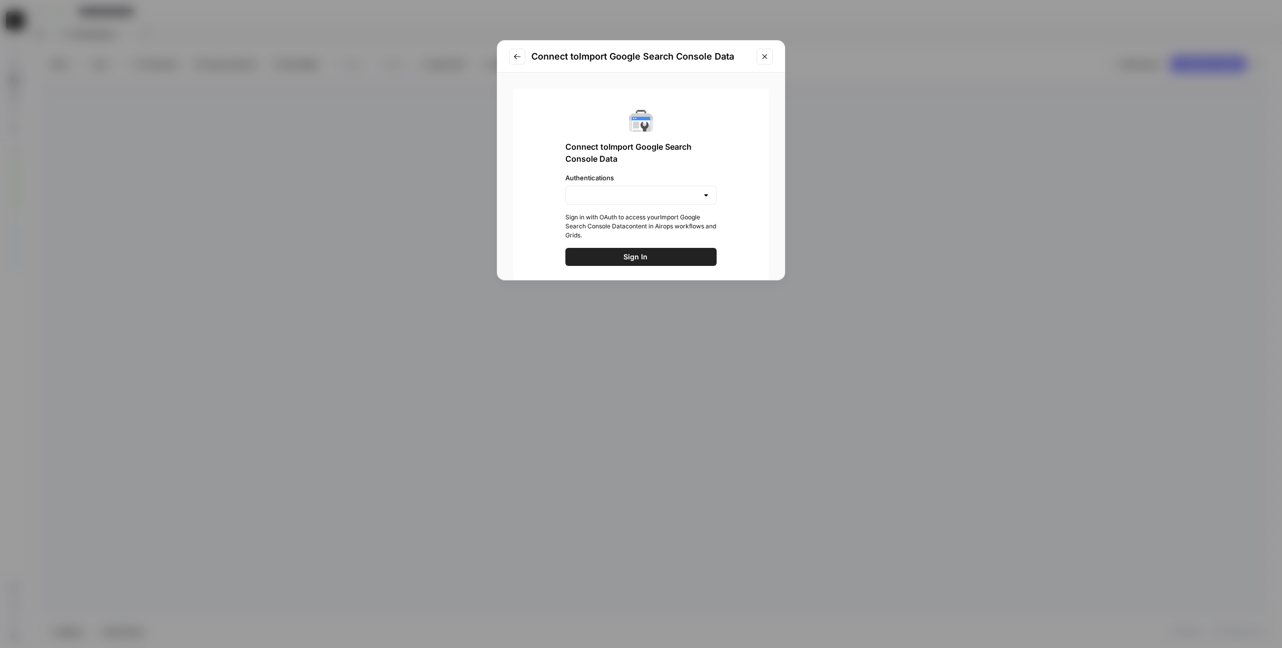
type input "Google Search Console - timallenproperties.com"
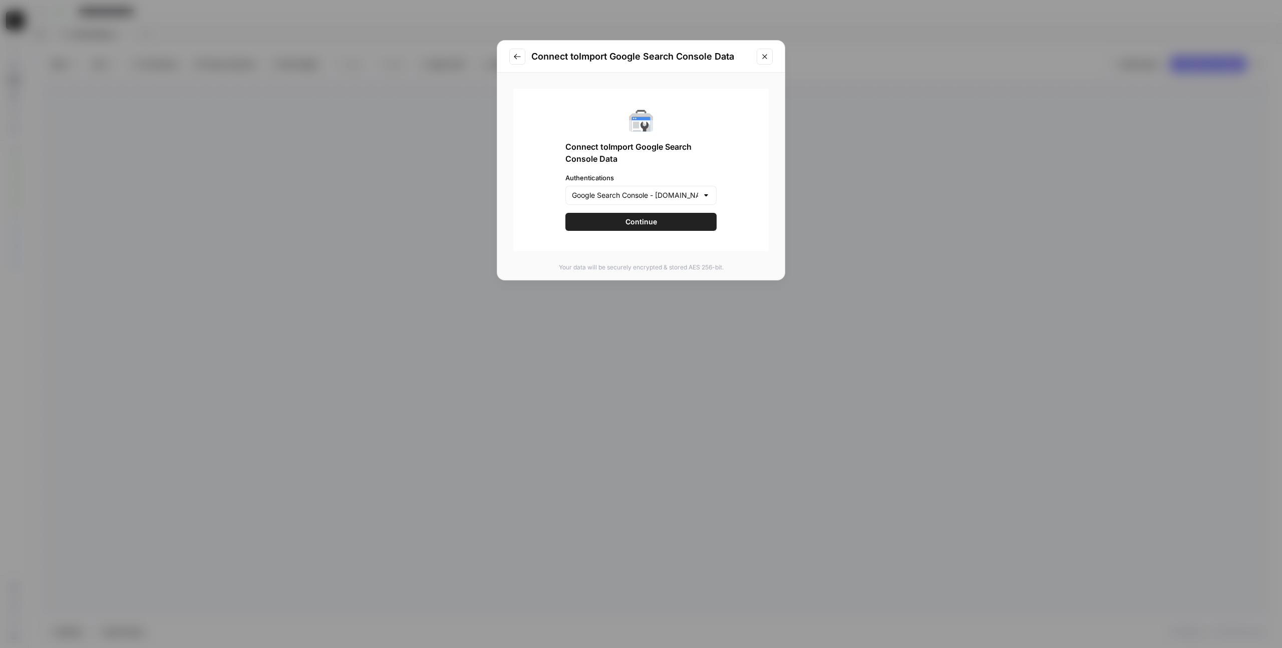
click at [163, 124] on div "Connect to Import Google Search Console Data Connect to Import Google Search Co…" at bounding box center [641, 324] width 1282 height 648
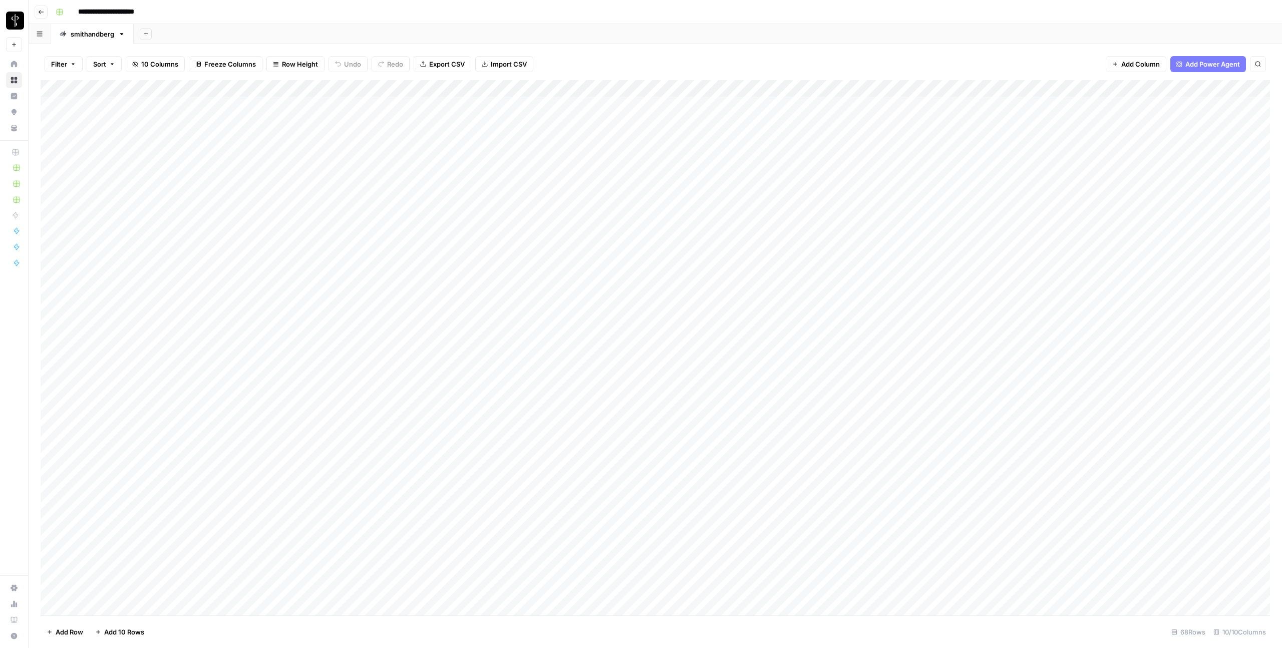
click at [146, 29] on button "Add Sheet" at bounding box center [146, 34] width 12 height 12
click at [158, 114] on div "CSV" at bounding box center [192, 118] width 89 height 10
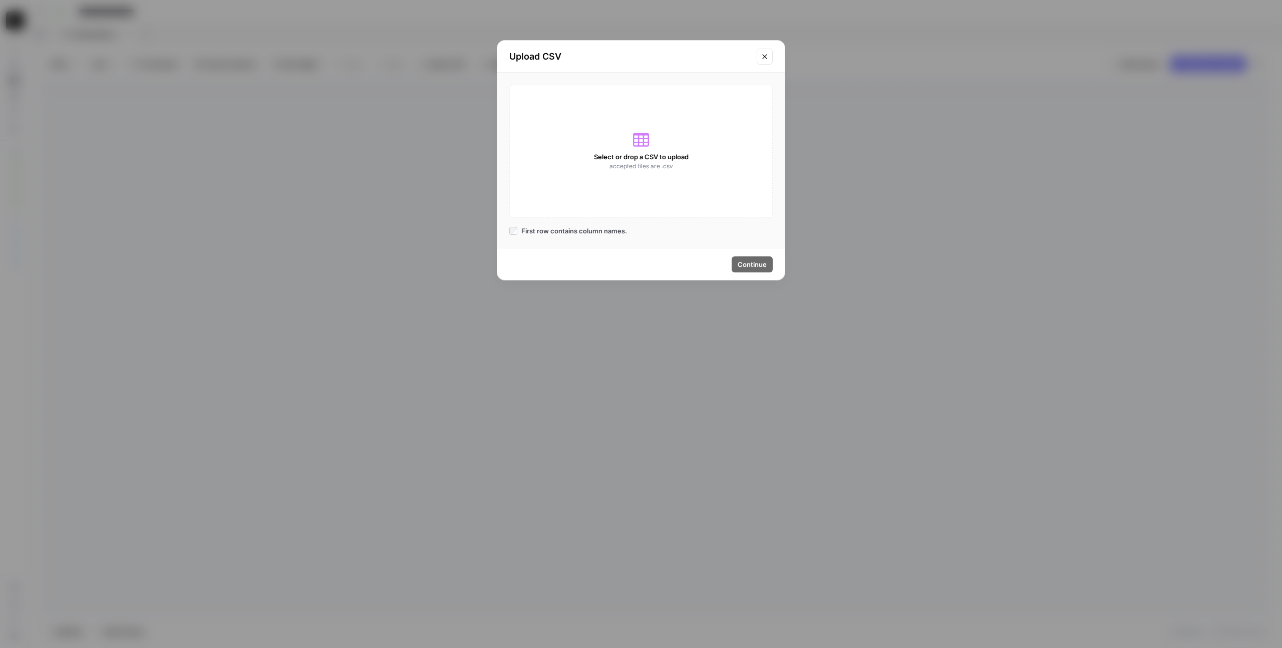
click at [621, 149] on div "Select or drop a CSV to upload accepted files are .csv" at bounding box center [640, 151] width 263 height 133
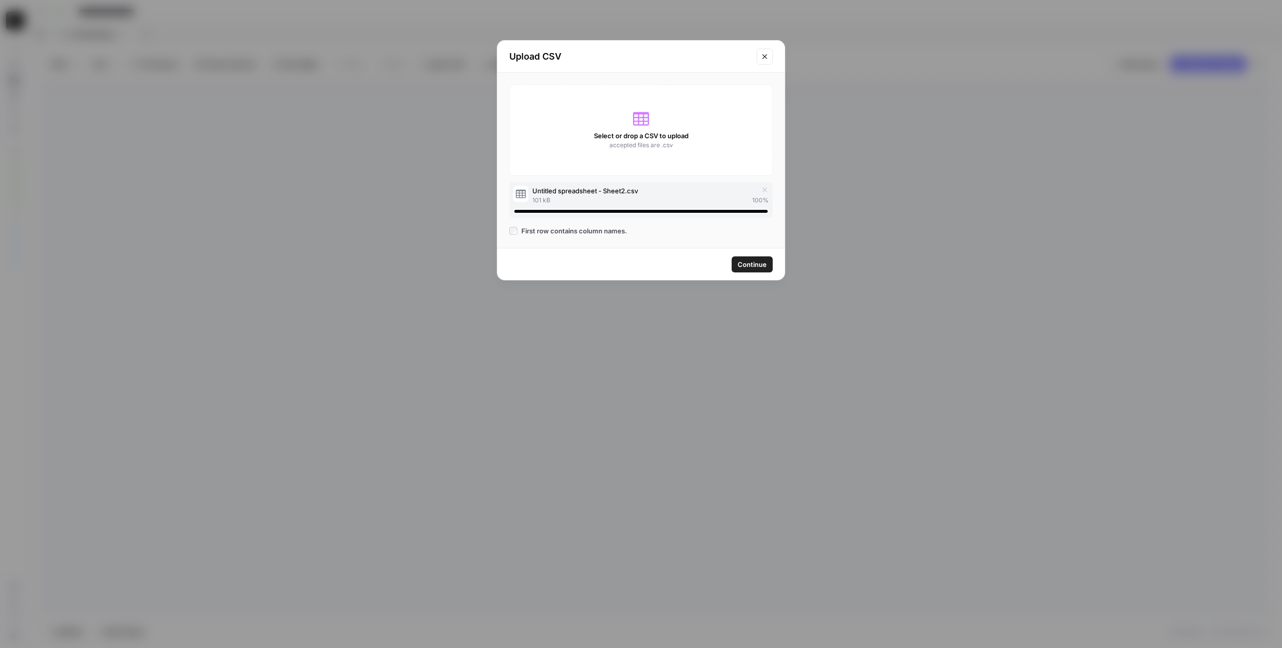
click at [745, 267] on span "Continue" at bounding box center [751, 264] width 29 height 10
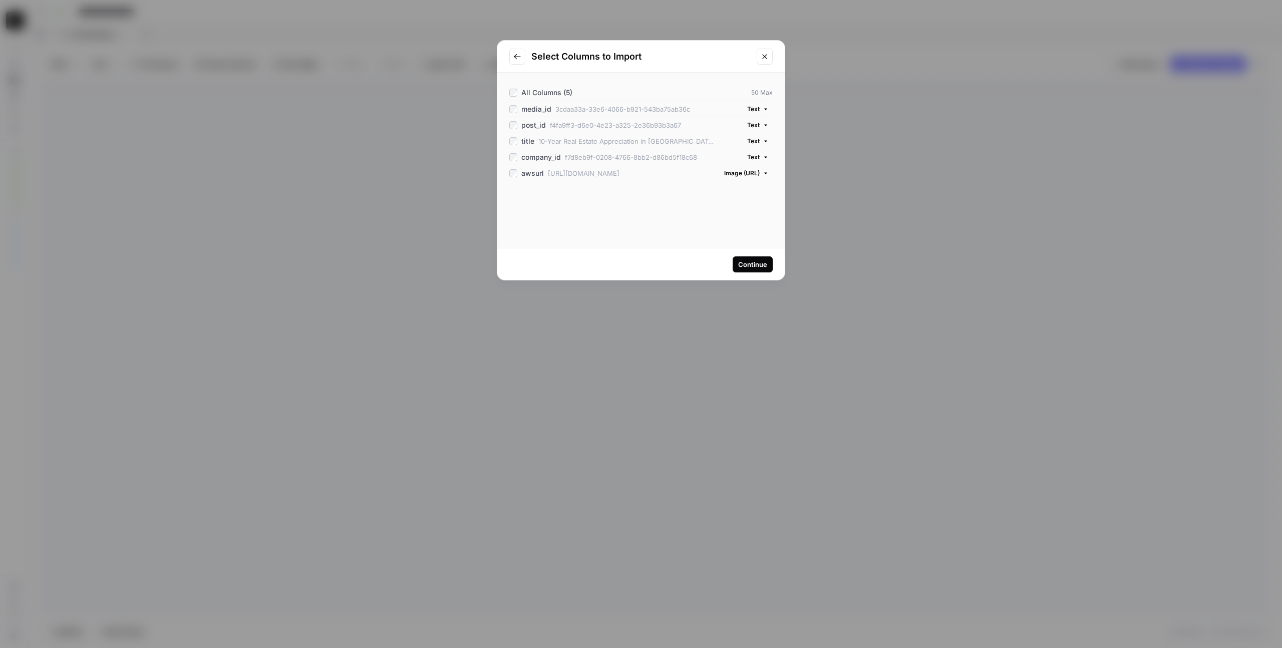
click at [745, 267] on div "Continue" at bounding box center [752, 264] width 29 height 10
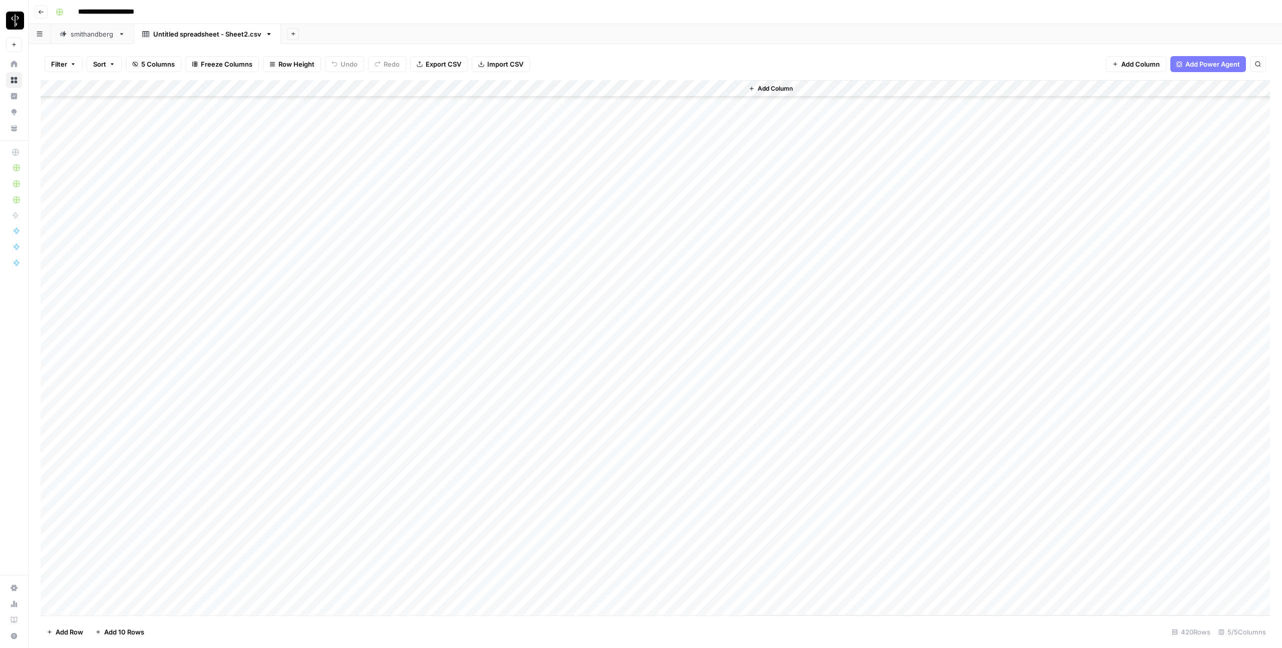
scroll to position [1034, 0]
click at [771, 83] on button "Add Column" at bounding box center [770, 88] width 52 height 13
click at [1198, 22] on button "Workflow" at bounding box center [1203, 28] width 40 height 15
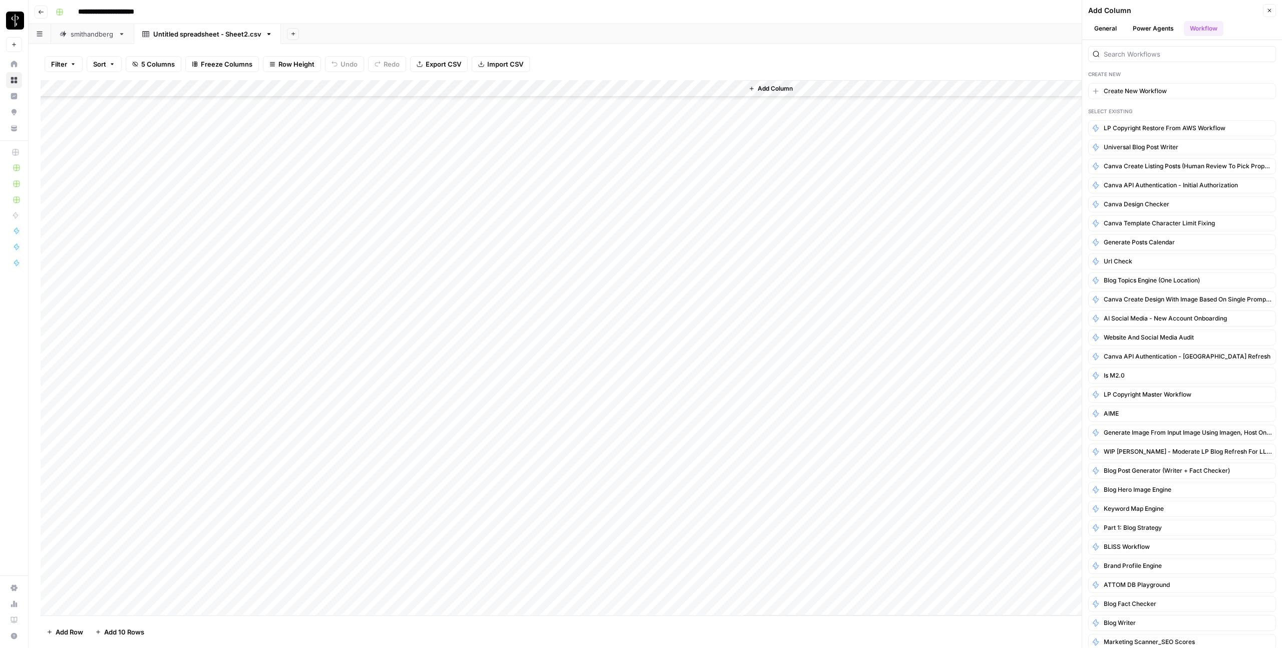
click at [1159, 59] on div at bounding box center [1182, 54] width 188 height 16
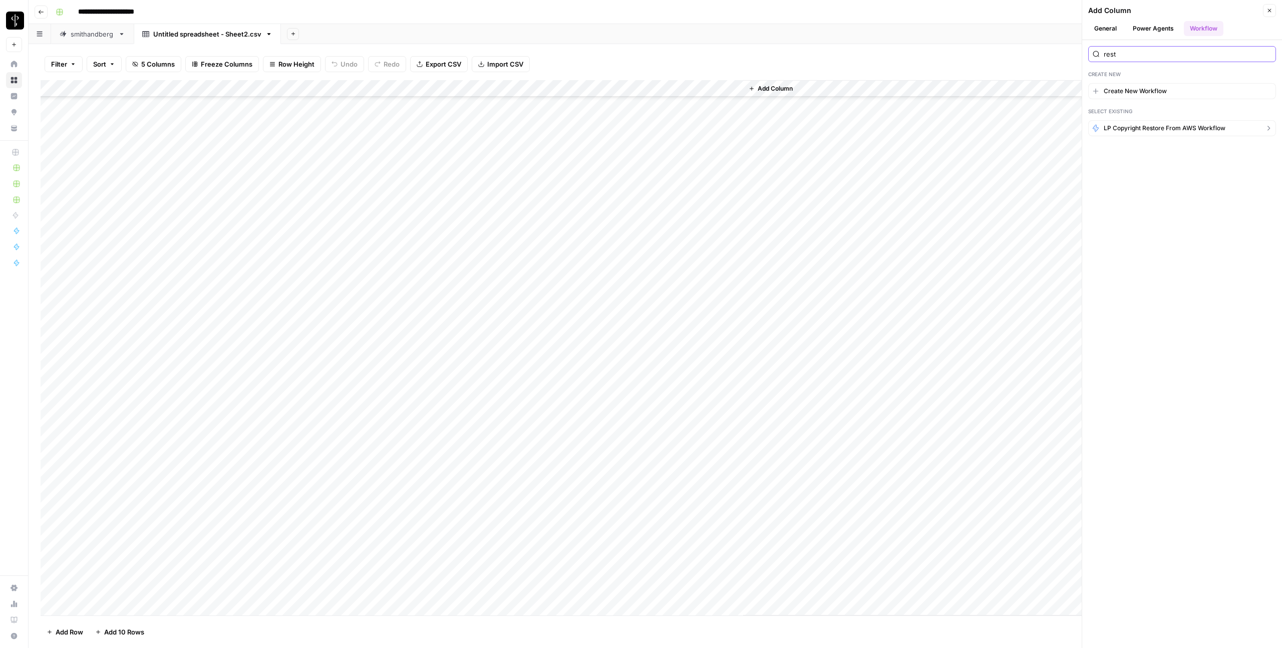
type input "rest"
click at [1137, 126] on span "LP Copyright restore from AWS workflow" at bounding box center [1164, 128] width 122 height 9
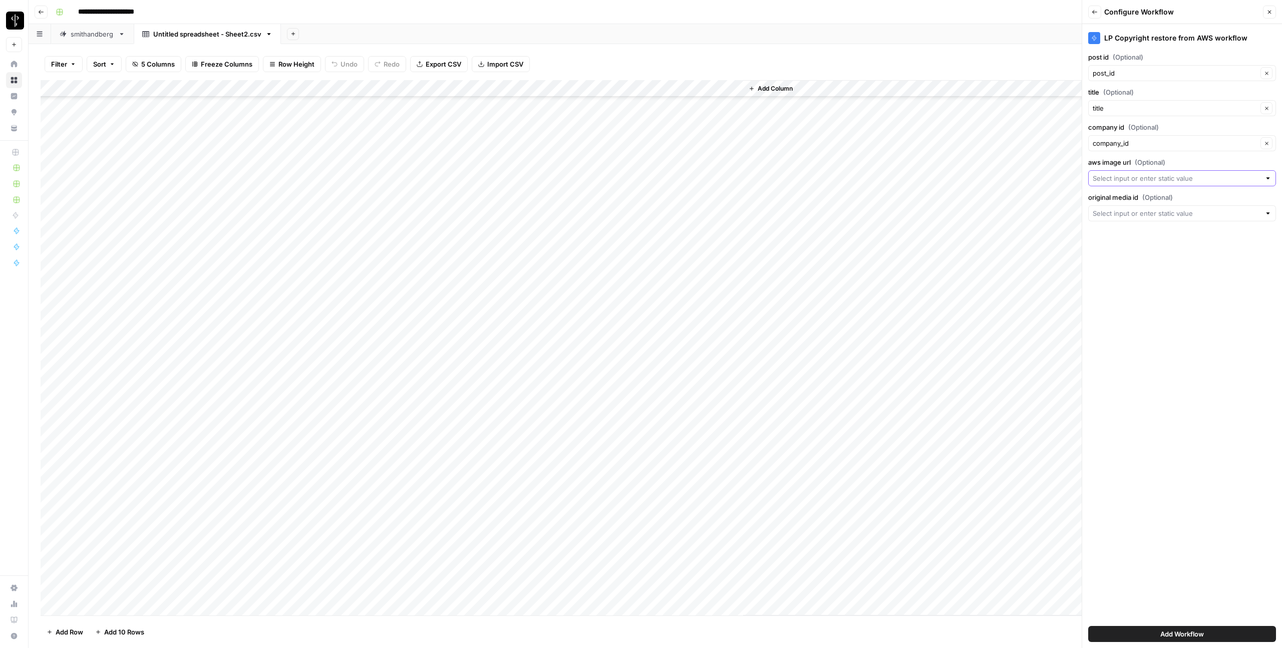
click at [1126, 181] on input "aws image url (Optional)" at bounding box center [1176, 178] width 168 height 10
click at [1109, 284] on span "awsurl" at bounding box center [1179, 289] width 167 height 10
type input "awsurl"
click at [1113, 215] on input "original media id (Optional)" at bounding box center [1176, 213] width 168 height 10
click at [1114, 266] on span "media_id" at bounding box center [1173, 269] width 155 height 10
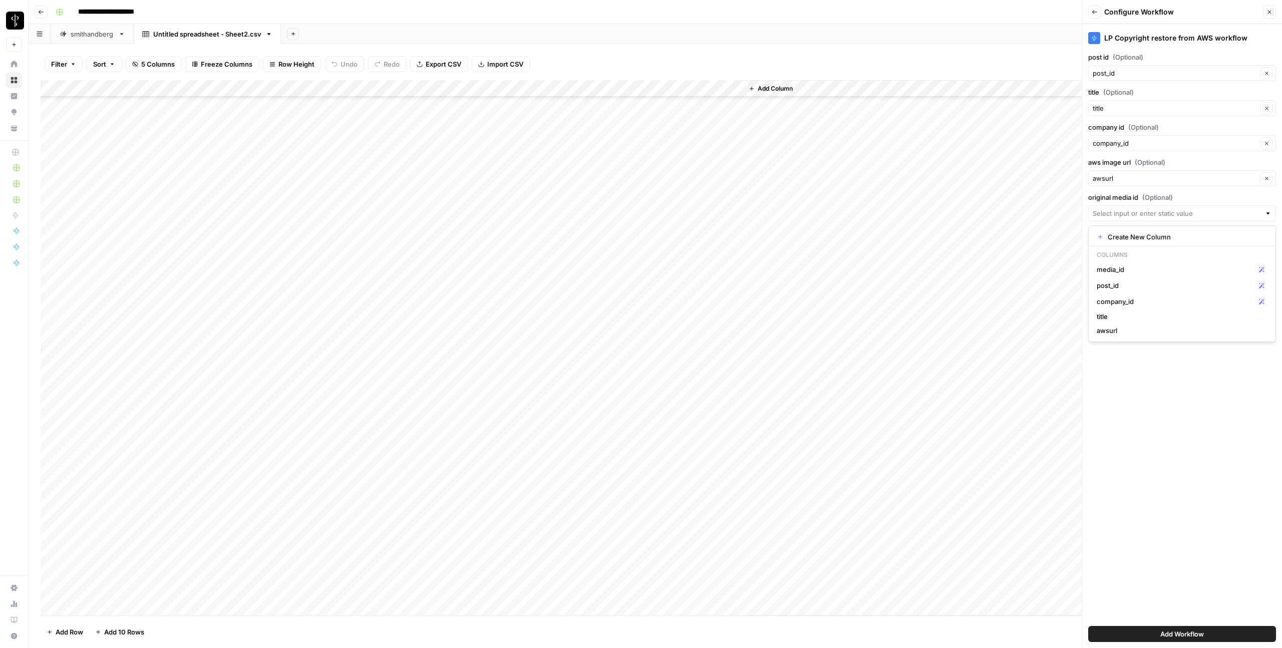
type input "media_id"
click at [1157, 638] on button "Add Workflow" at bounding box center [1182, 634] width 188 height 16
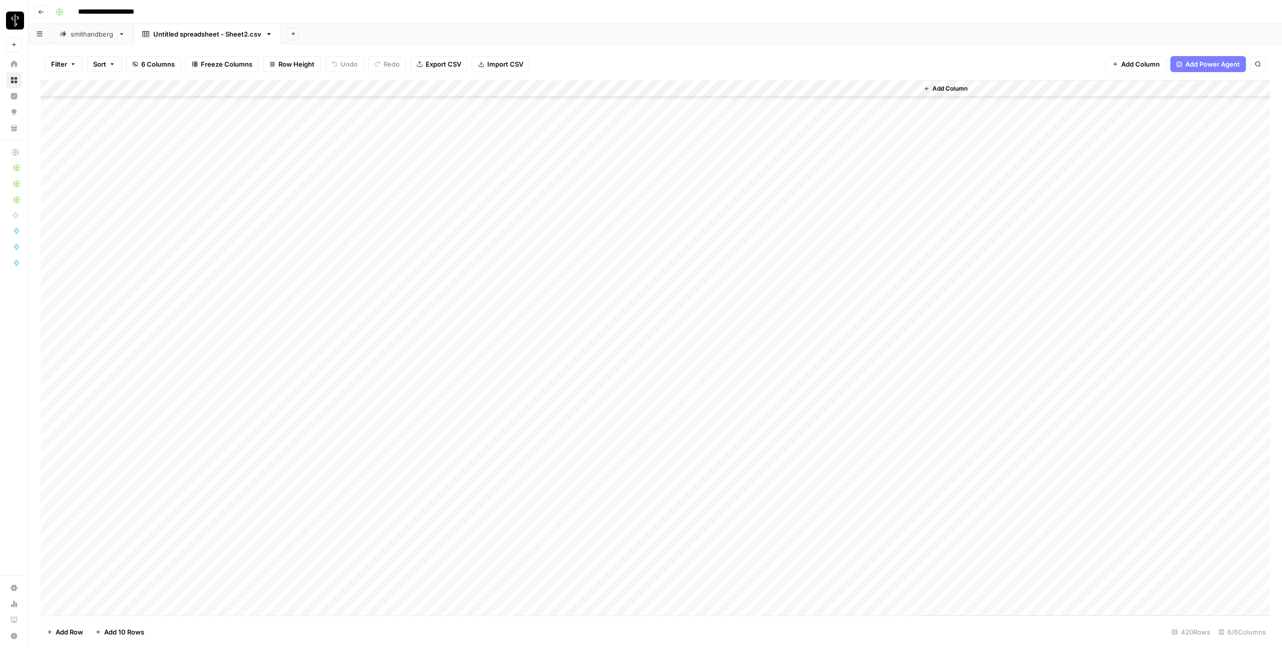
click at [914, 88] on div "Add Column" at bounding box center [655, 347] width 1229 height 535
click at [845, 136] on span "All Rows" at bounding box center [870, 139] width 63 height 10
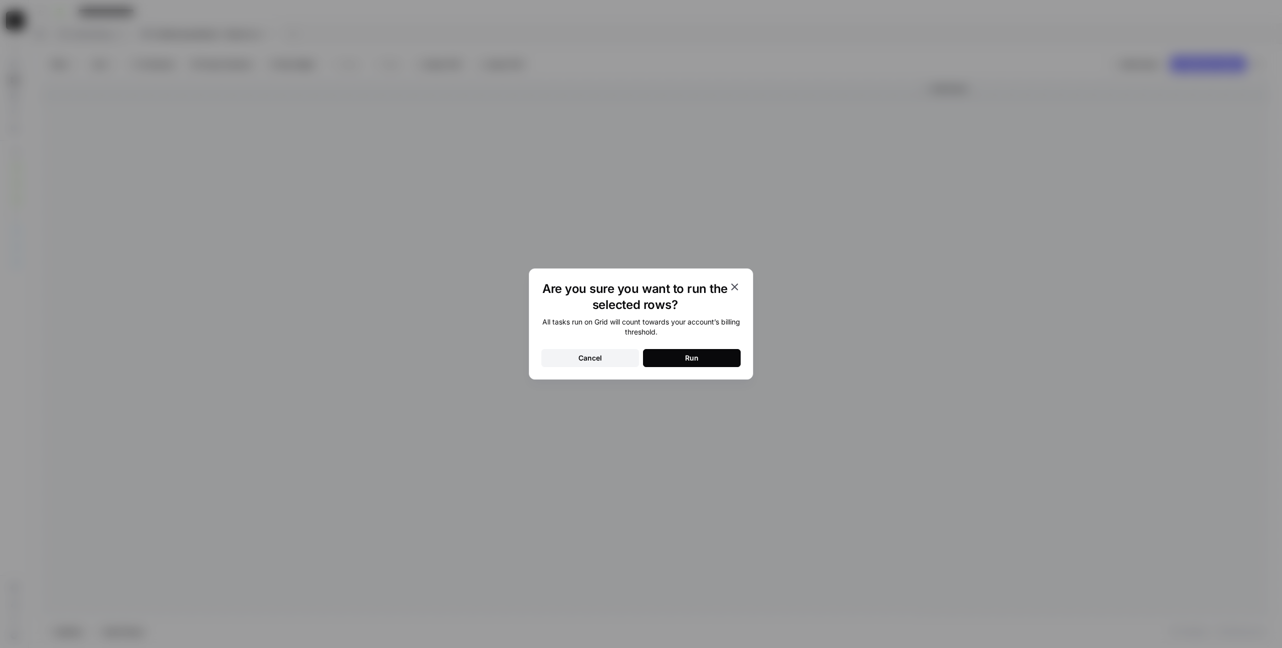
click at [673, 359] on button "Run" at bounding box center [692, 358] width 98 height 18
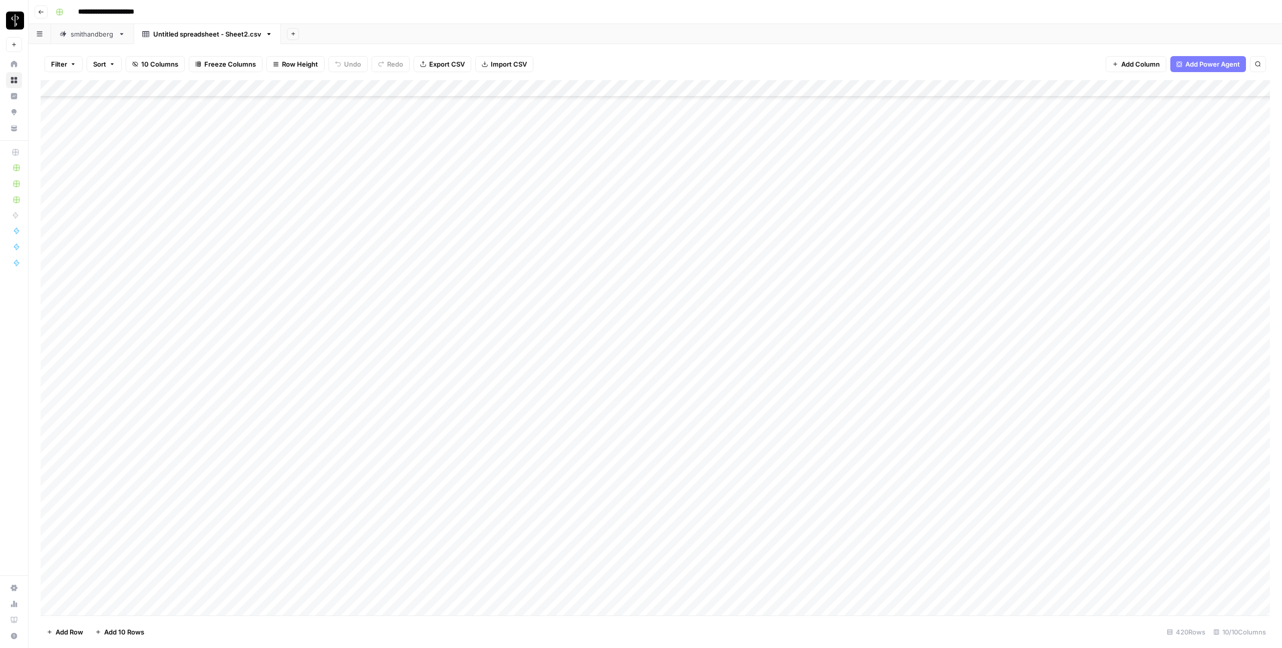
scroll to position [6647, 0]
click at [452, 63] on span "Export CSV" at bounding box center [447, 64] width 36 height 10
click at [288, 33] on button "Add Sheet" at bounding box center [293, 34] width 12 height 12
click at [324, 115] on span "CSV" at bounding box center [343, 118] width 74 height 10
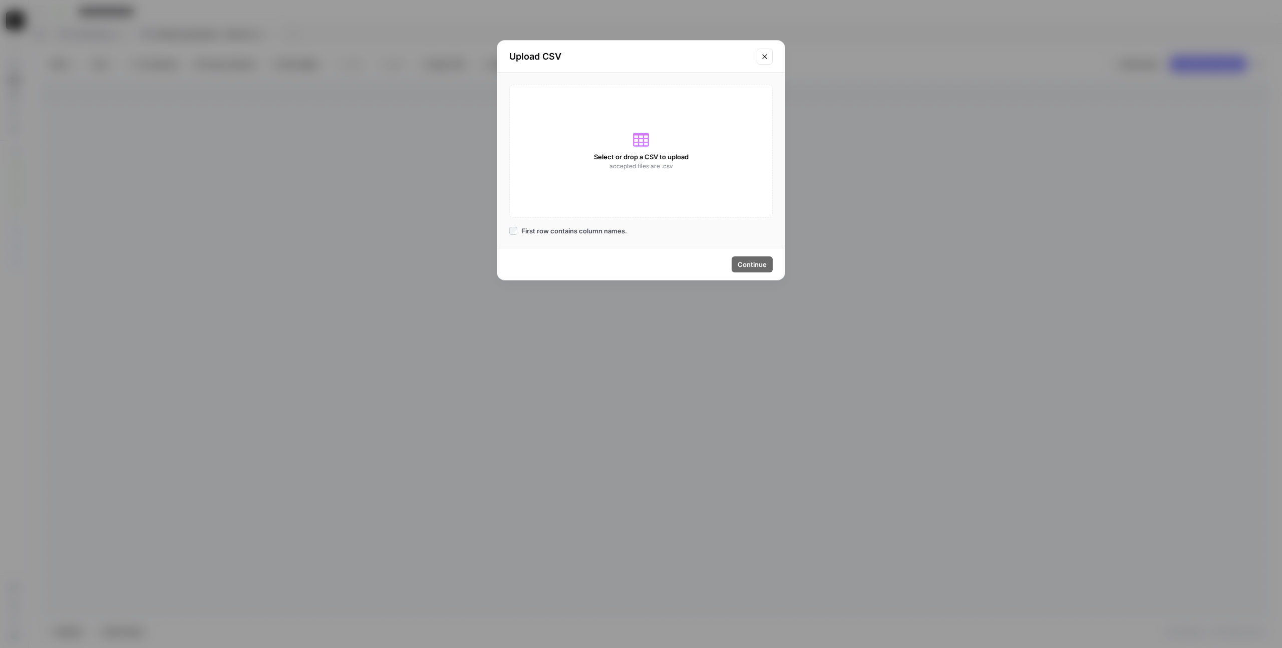
click at [641, 148] on div "Select or drop a CSV to upload accepted files are .csv" at bounding box center [640, 151] width 263 height 133
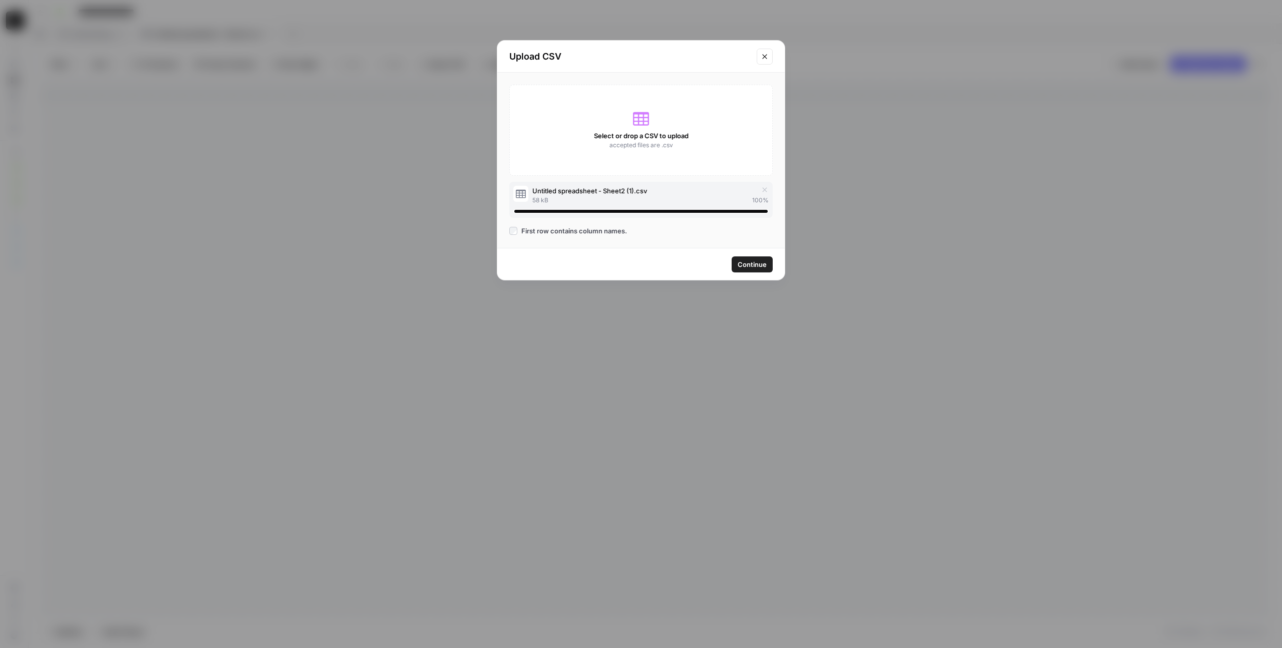
click at [748, 266] on span "Continue" at bounding box center [751, 264] width 29 height 10
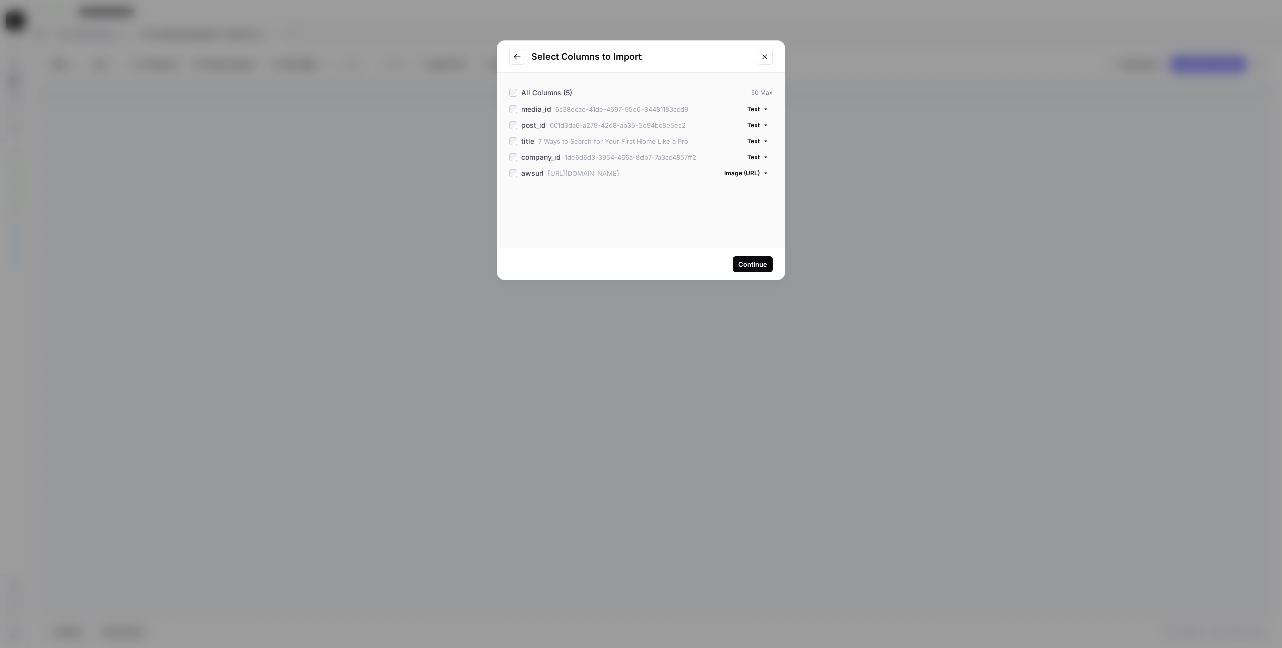
click at [748, 266] on div "Continue" at bounding box center [752, 264] width 29 height 10
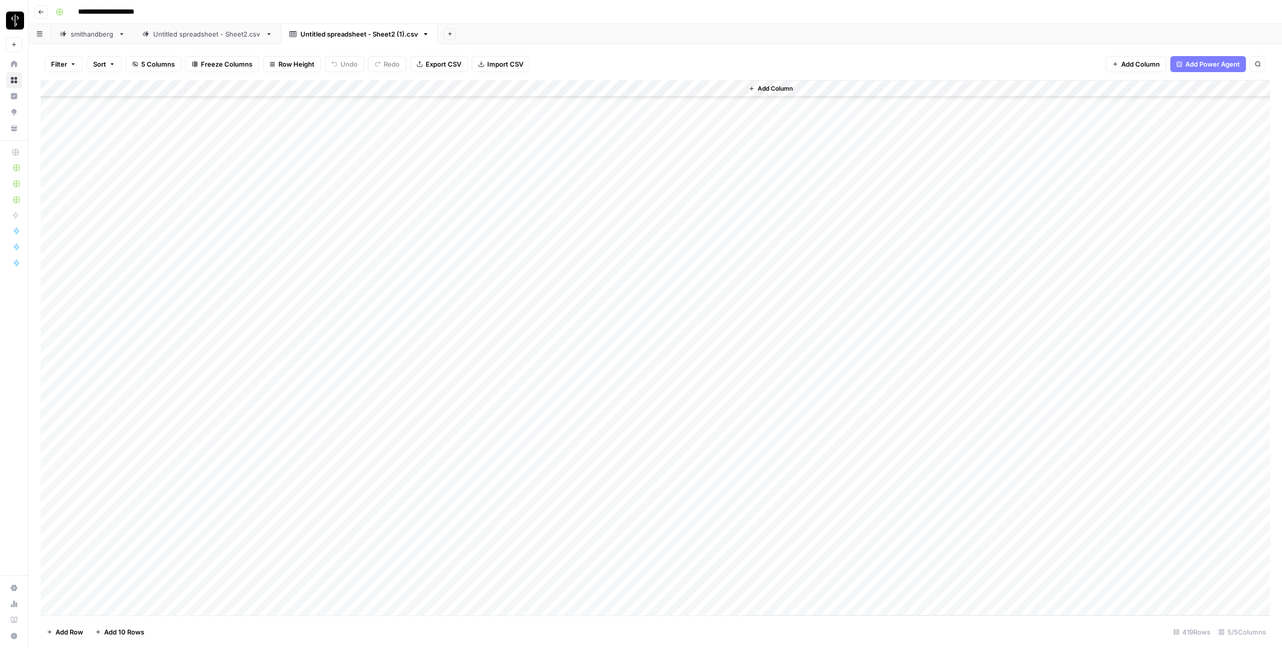
scroll to position [3496, 0]
click at [771, 90] on span "Add Column" at bounding box center [774, 88] width 35 height 9
click at [1210, 30] on button "Workflow" at bounding box center [1203, 28] width 40 height 15
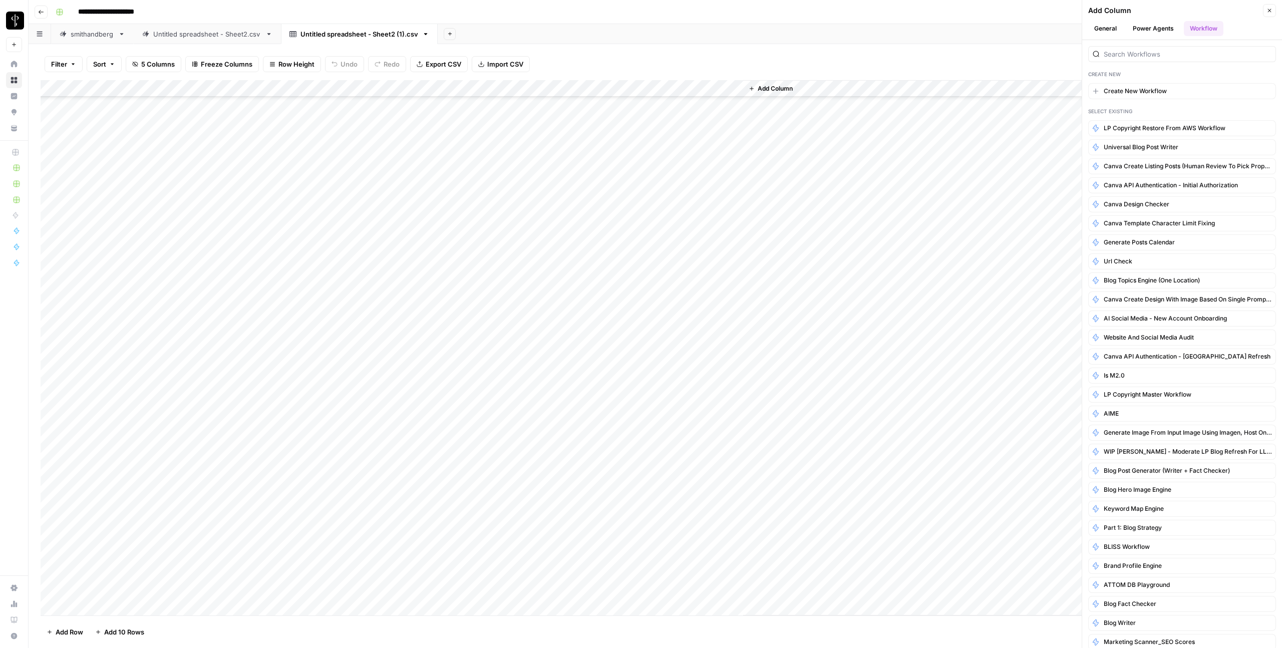
click at [1154, 61] on div at bounding box center [1182, 54] width 188 height 16
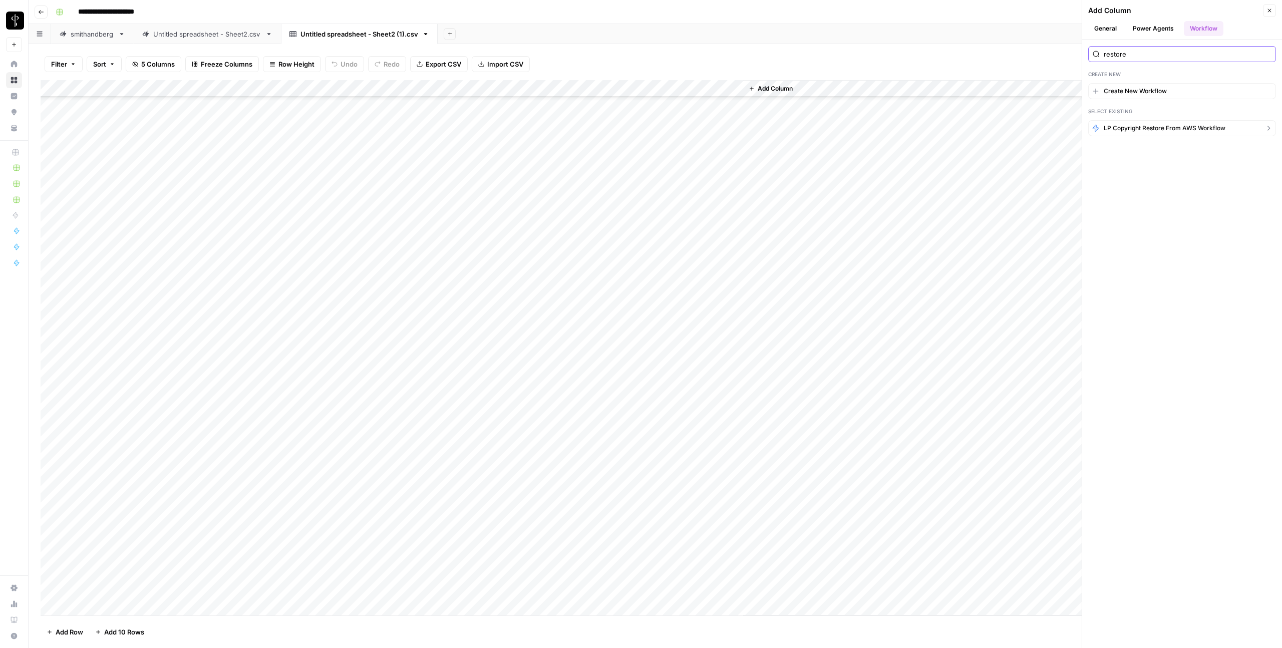
type input "restore"
click at [1199, 131] on span "LP Copyright restore from AWS workflow" at bounding box center [1164, 128] width 122 height 9
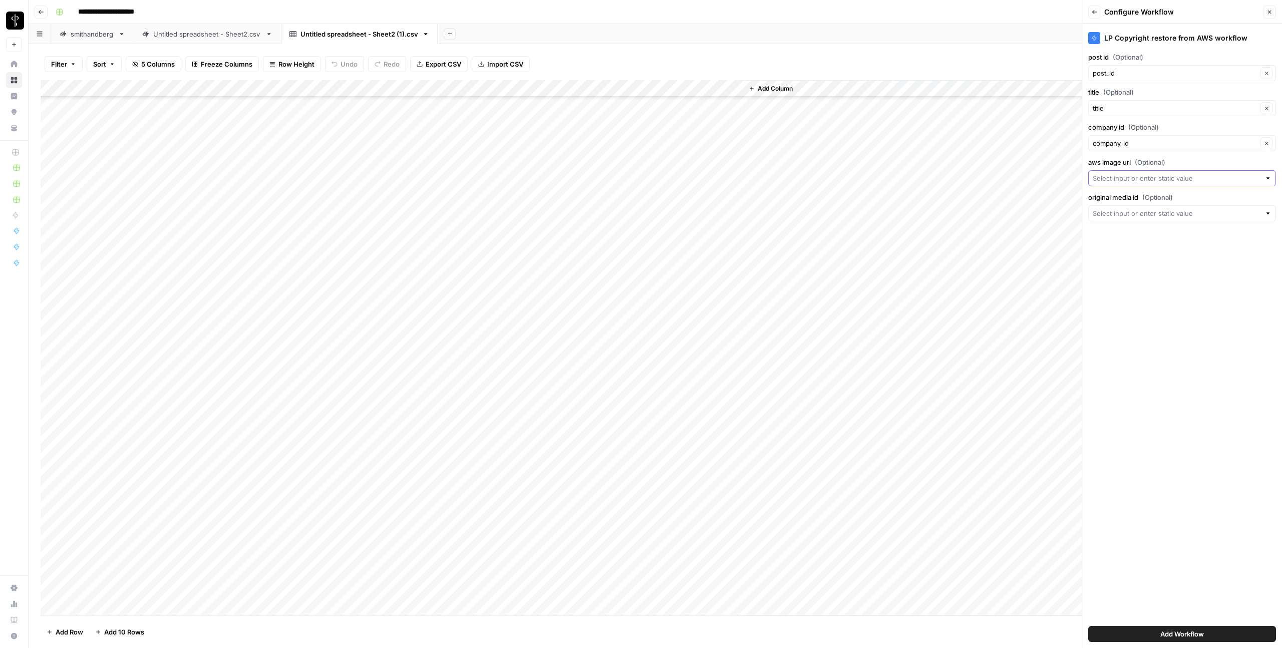
click at [1137, 180] on input "aws image url (Optional)" at bounding box center [1176, 178] width 168 height 10
click at [1117, 286] on span "awsurl" at bounding box center [1179, 289] width 167 height 10
type input "awsurl"
click at [1116, 216] on input "original media id (Optional)" at bounding box center [1176, 213] width 168 height 10
click at [1117, 272] on span "media_id" at bounding box center [1173, 269] width 155 height 10
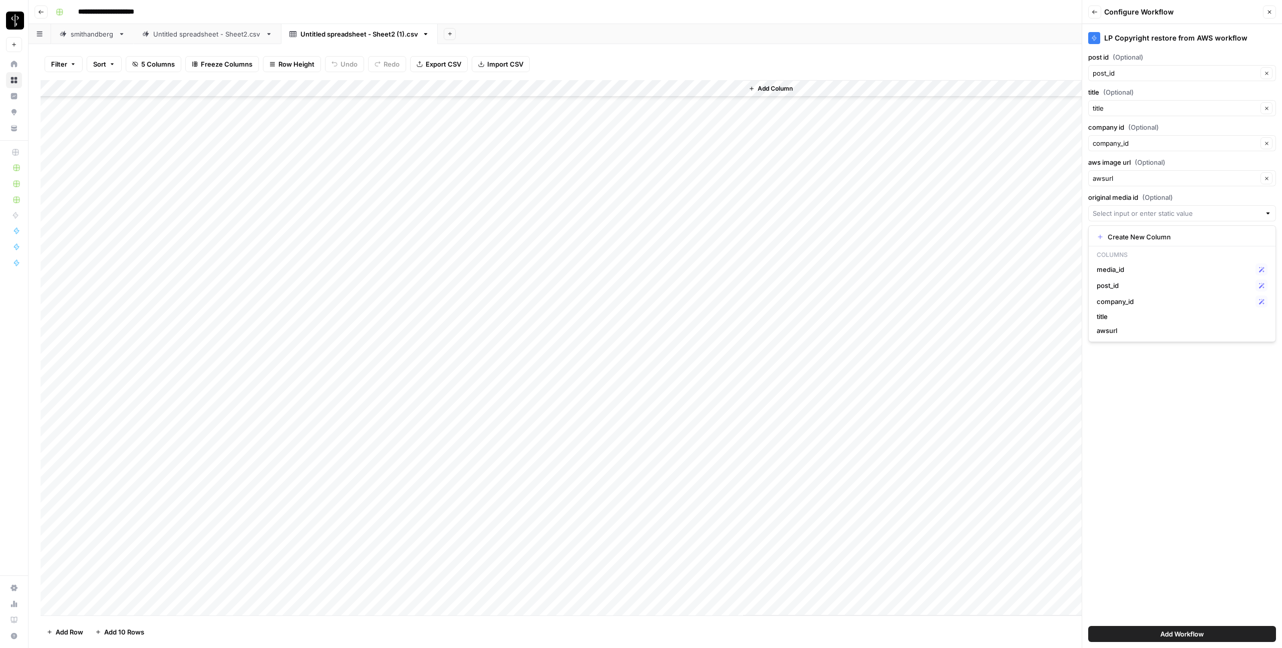
type input "media_id"
click at [1122, 632] on button "Add Workflow" at bounding box center [1182, 634] width 188 height 16
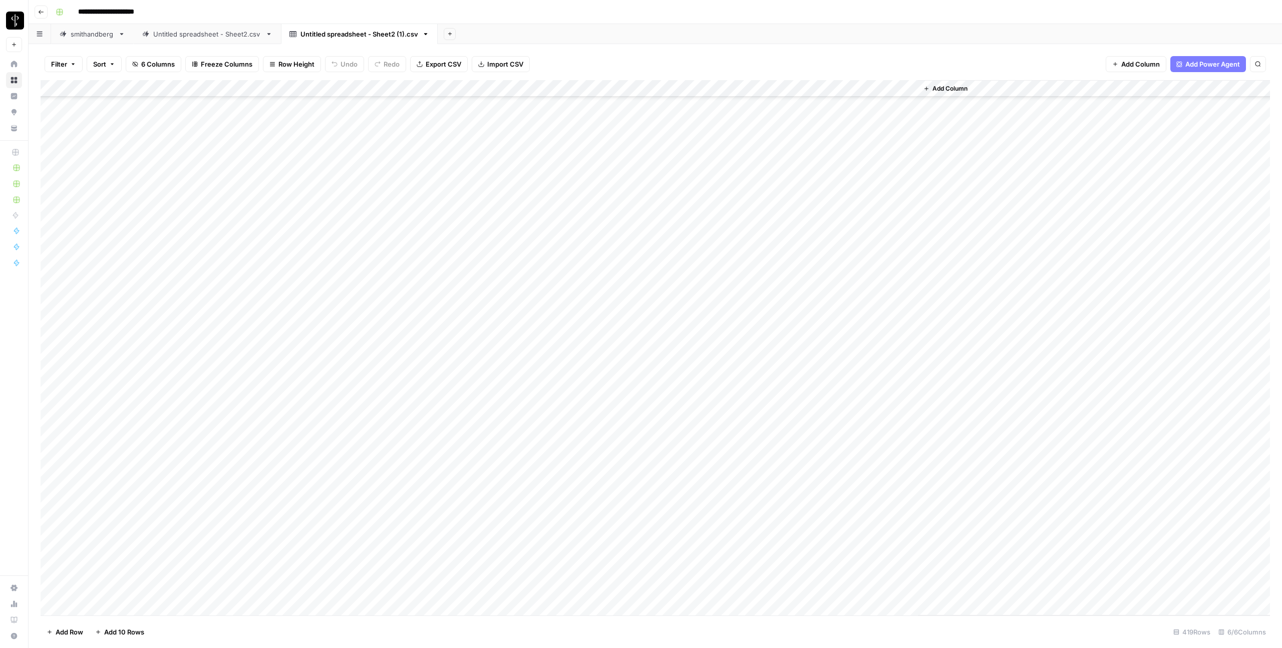
click at [47, 421] on div "Add Column" at bounding box center [655, 347] width 1229 height 535
click at [54, 423] on div "Add Column" at bounding box center [655, 347] width 1229 height 535
click at [53, 104] on div "Add Column" at bounding box center [655, 347] width 1229 height 535
click at [908, 88] on div "Add Column" at bounding box center [655, 347] width 1229 height 535
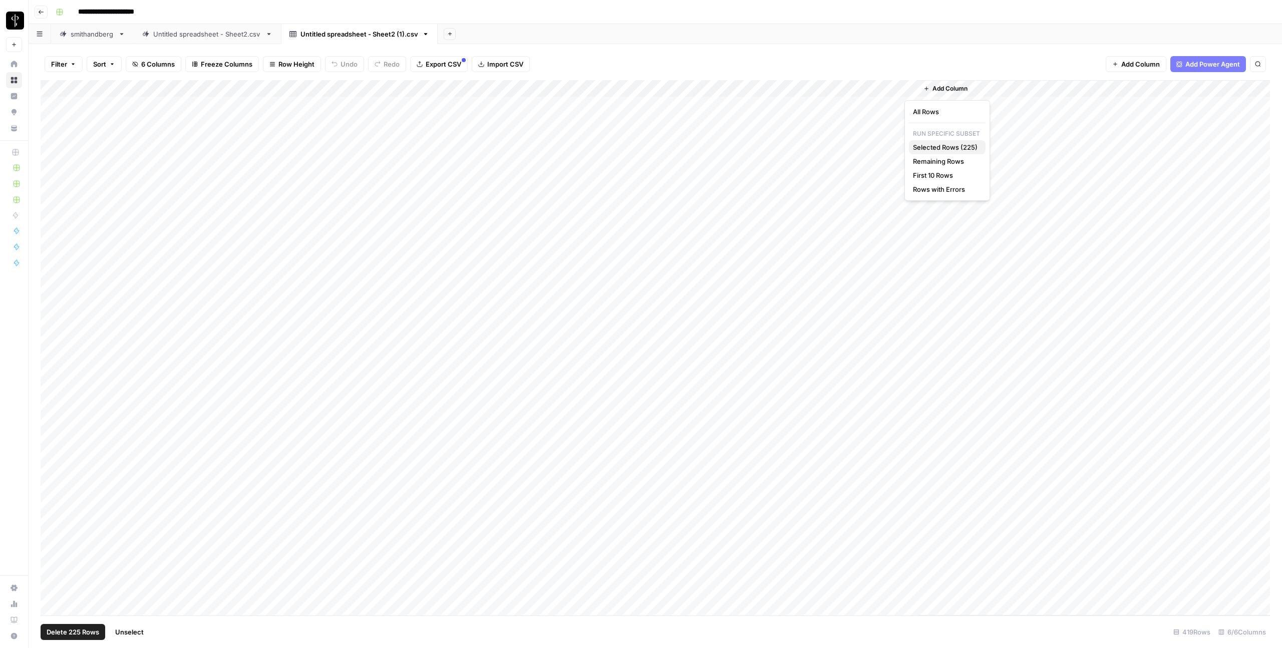
click at [928, 144] on span "Selected Rows (225)" at bounding box center [945, 147] width 65 height 10
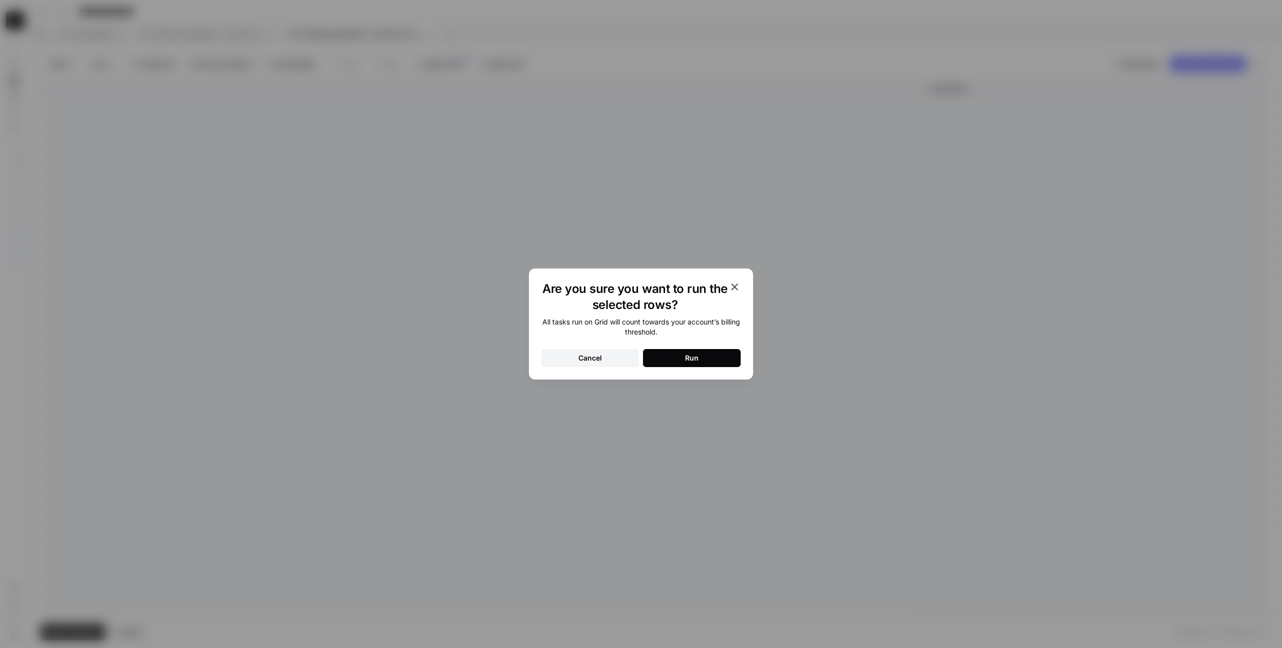
click at [701, 352] on button "Run" at bounding box center [692, 358] width 98 height 18
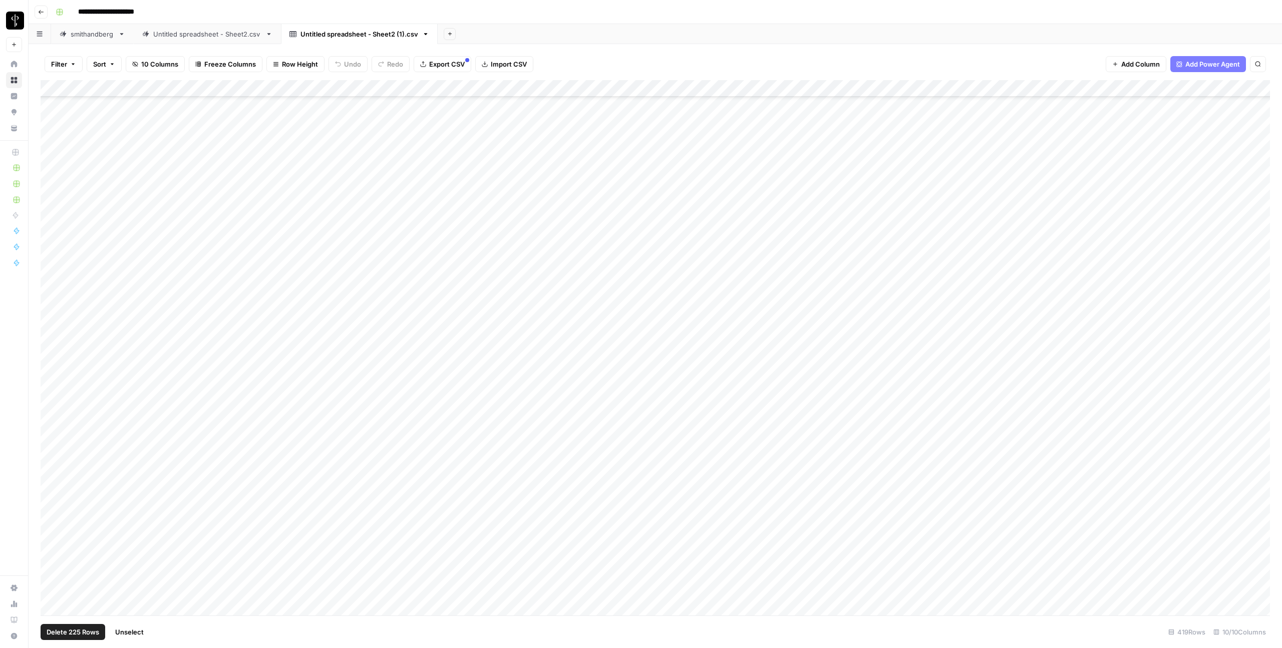
scroll to position [3730, 0]
click at [434, 63] on span "Export CSV" at bounding box center [447, 64] width 36 height 10
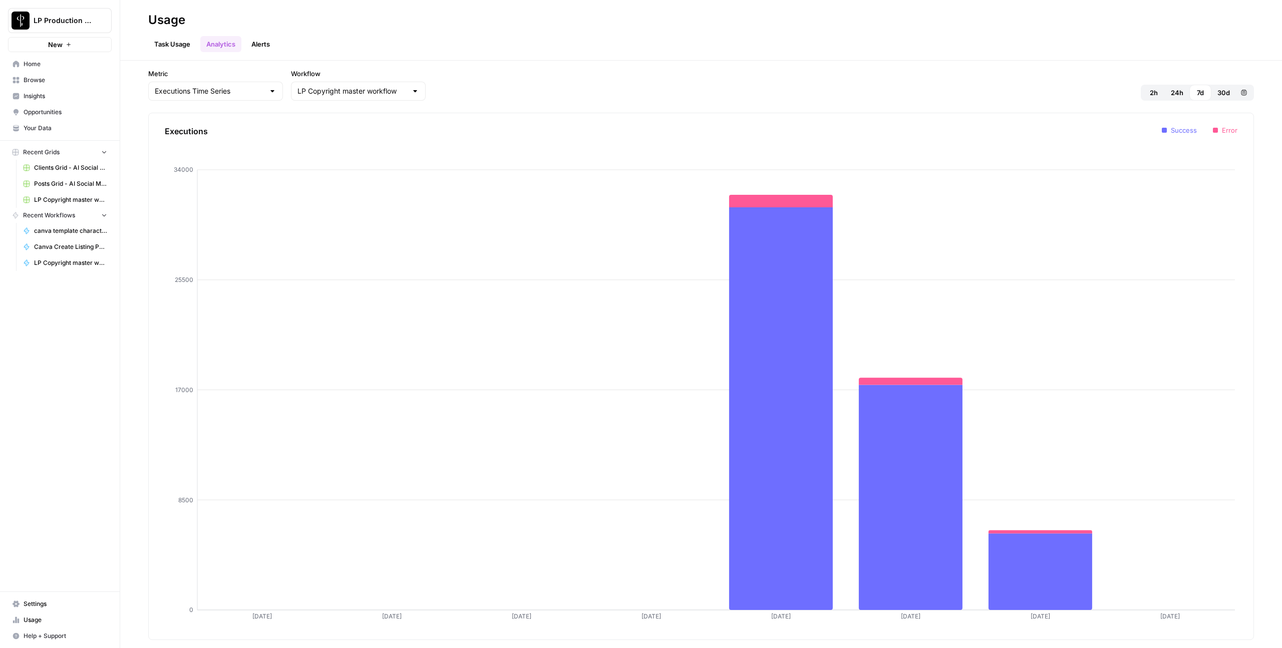
click at [56, 85] on link "Browse" at bounding box center [60, 80] width 104 height 16
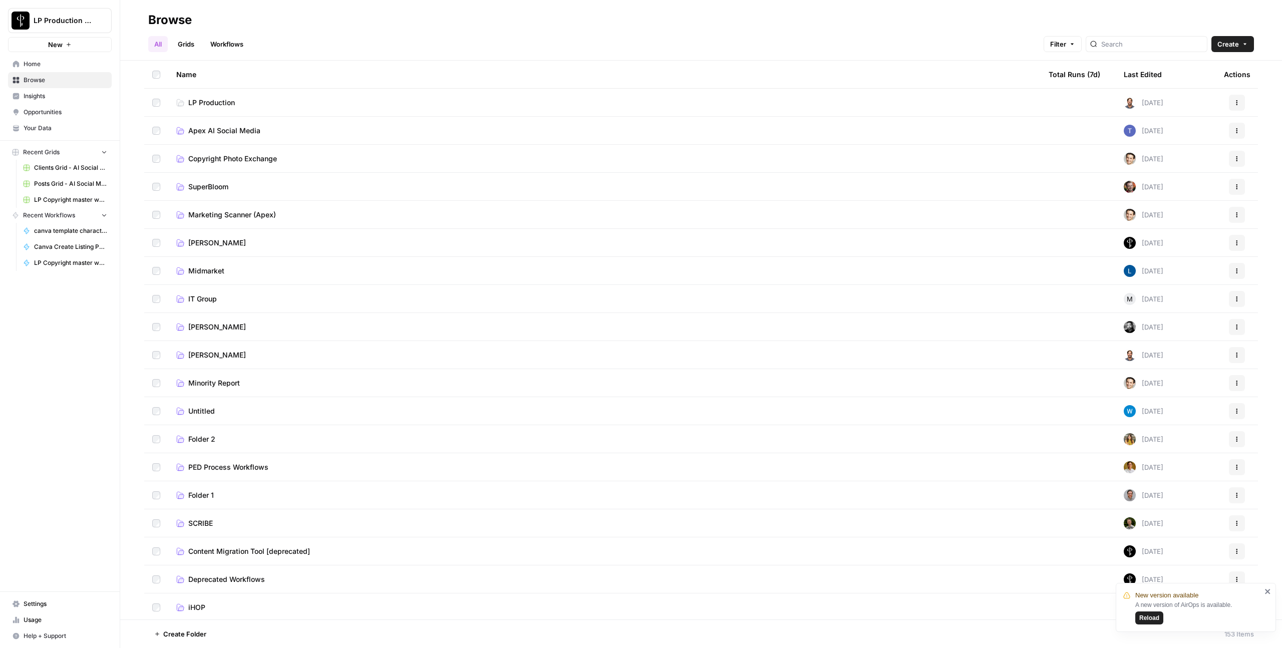
click at [212, 154] on span "Copyright Photo Exchange" at bounding box center [232, 159] width 89 height 10
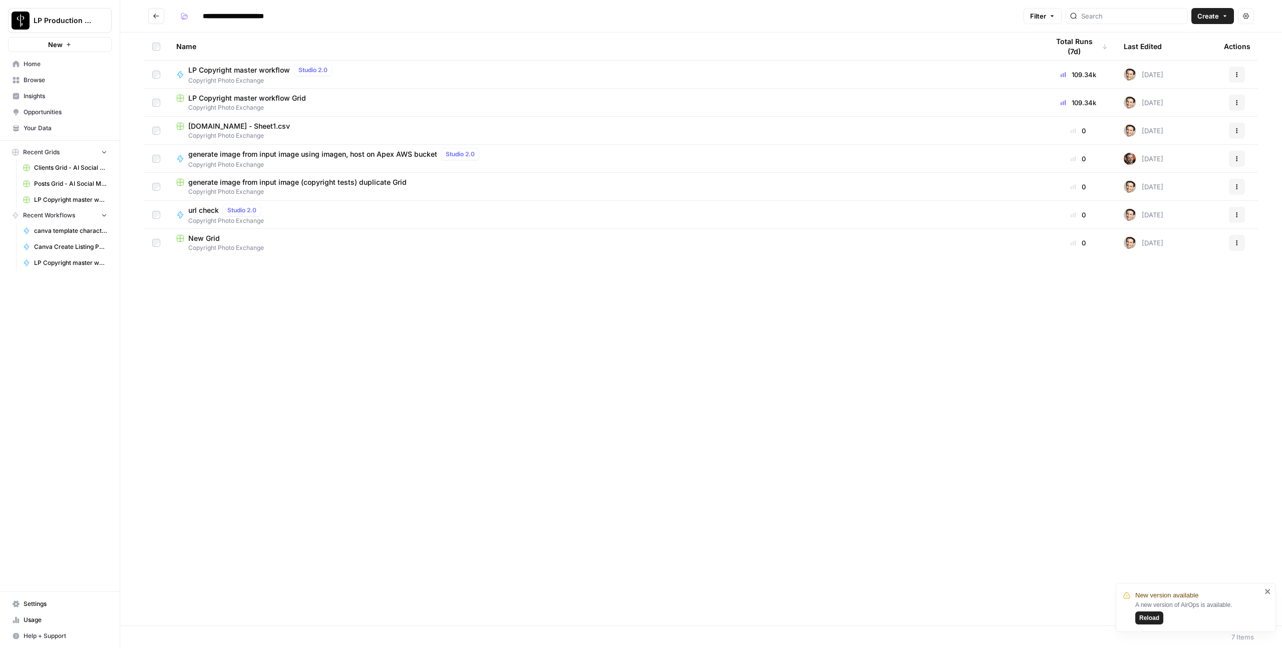
click at [223, 94] on span "LP Copyright master workflow Grid" at bounding box center [247, 98] width 118 height 10
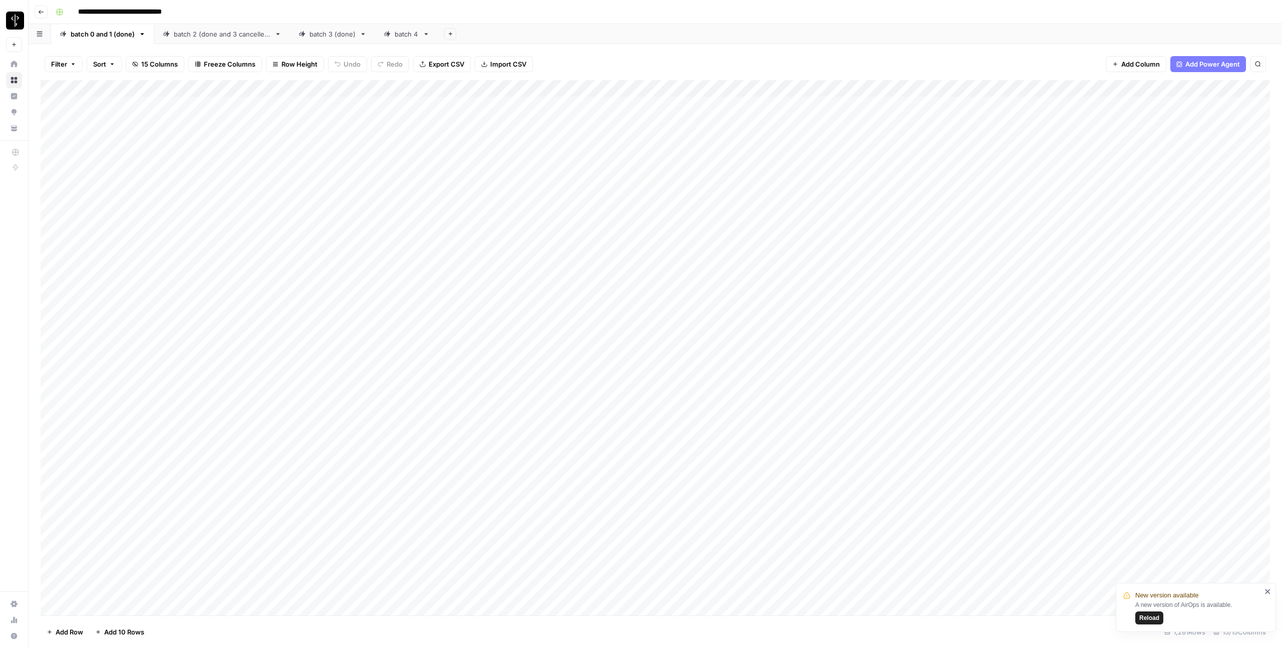
click at [393, 35] on div "batch 4" at bounding box center [400, 34] width 35 height 10
click at [813, 65] on div "Filter Sort 12 Columns Freeze Columns Row Height Undo Redo Export CSV Import CS…" at bounding box center [655, 64] width 1229 height 32
drag, startPoint x: 834, startPoint y: 85, endPoint x: 918, endPoint y: 82, distance: 84.7
click at [918, 82] on div "Add Column" at bounding box center [655, 347] width 1229 height 535
drag, startPoint x: 920, startPoint y: 85, endPoint x: 1035, endPoint y: 80, distance: 115.8
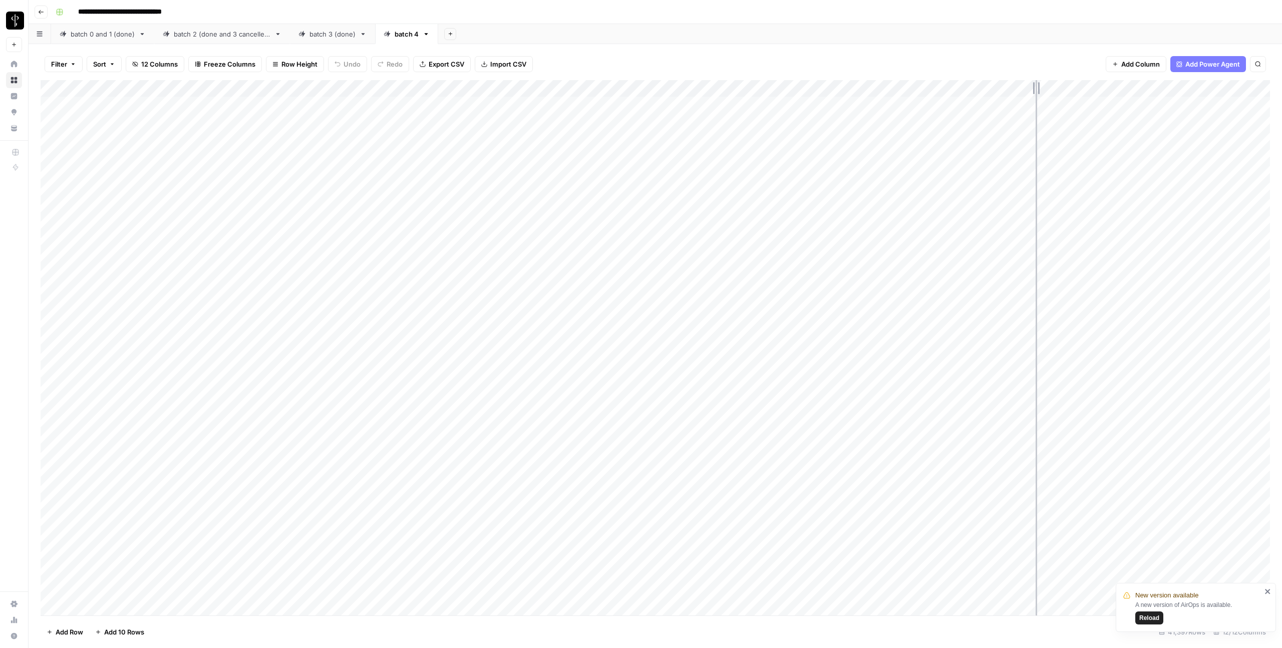
click at [1035, 80] on div "Add Column" at bounding box center [655, 347] width 1229 height 535
drag, startPoint x: 1022, startPoint y: 88, endPoint x: 1094, endPoint y: 91, distance: 72.6
click at [1094, 91] on div "Add Column" at bounding box center [655, 347] width 1229 height 535
drag, startPoint x: 1092, startPoint y: 88, endPoint x: 1052, endPoint y: 90, distance: 40.6
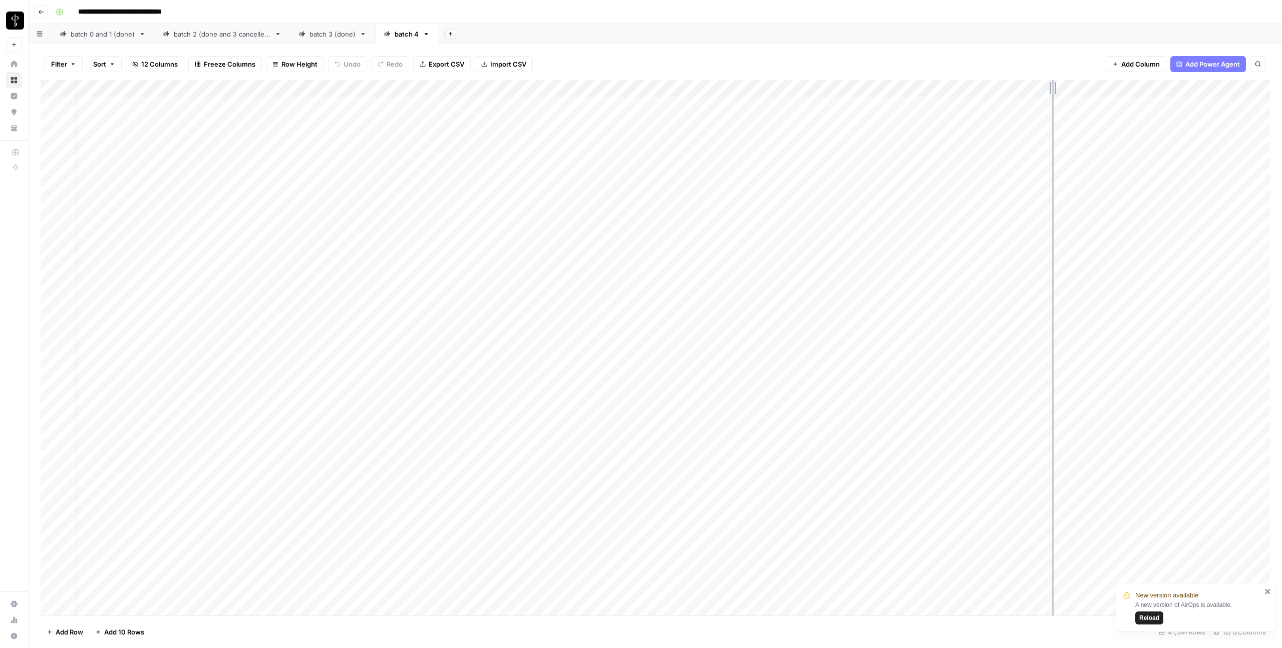
click at [1052, 90] on div "Add Column" at bounding box center [655, 347] width 1229 height 535
click at [424, 34] on icon "button" at bounding box center [426, 34] width 7 height 7
click at [557, 21] on header "**********" at bounding box center [655, 12] width 1253 height 24
click at [456, 63] on span "Export CSV" at bounding box center [447, 64] width 36 height 10
drag, startPoint x: 261, startPoint y: 209, endPoint x: 863, endPoint y: 211, distance: 602.3
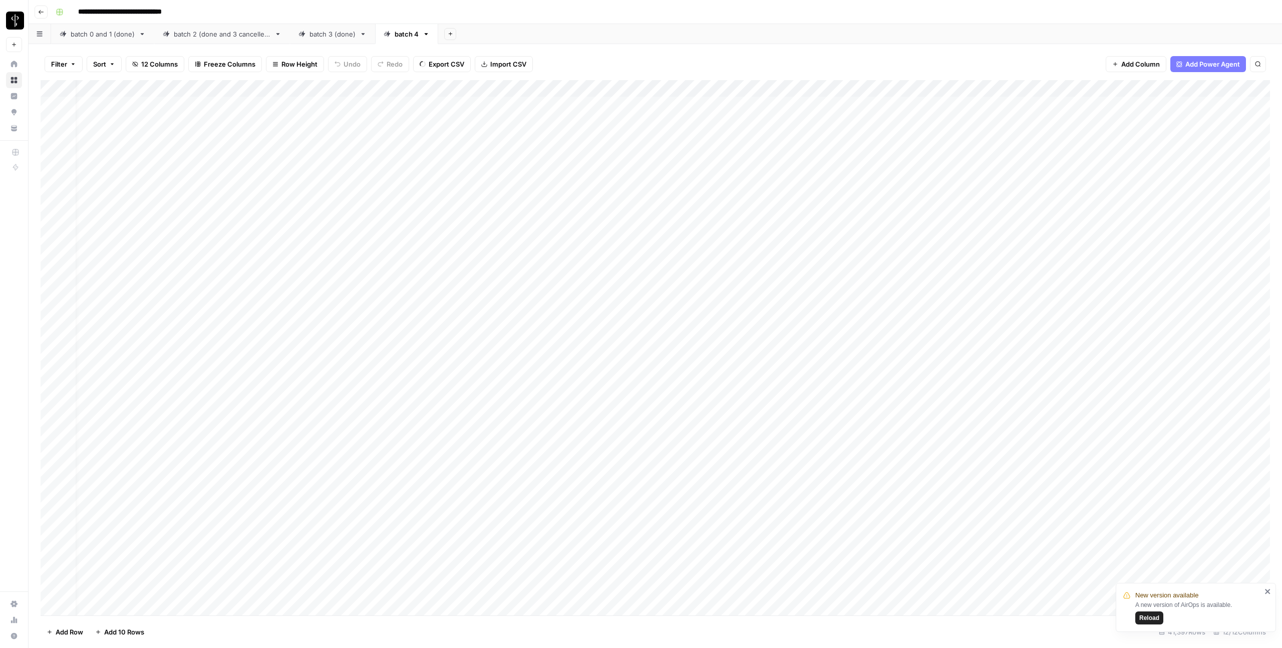
click at [863, 211] on div "Add Column" at bounding box center [655, 347] width 1229 height 535
click at [1085, 209] on div "Add Column" at bounding box center [655, 347] width 1229 height 535
click at [914, 208] on div "Add Column" at bounding box center [655, 347] width 1229 height 535
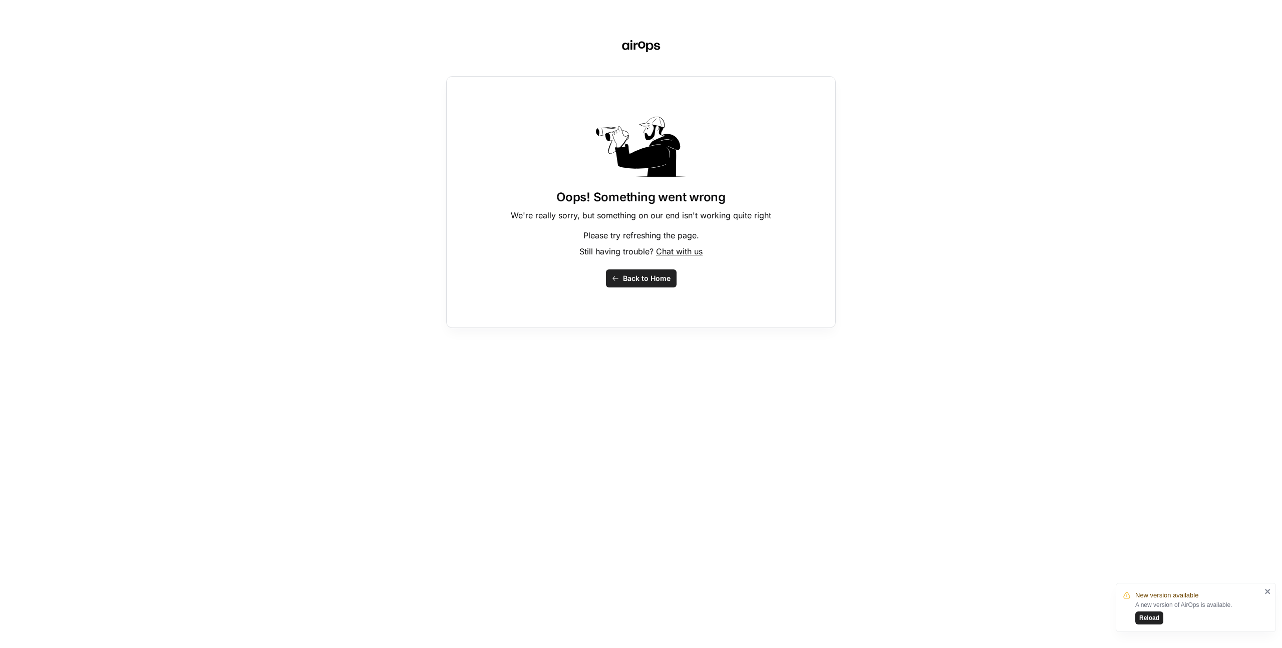
click at [610, 282] on button "Back to Home" at bounding box center [641, 278] width 71 height 18
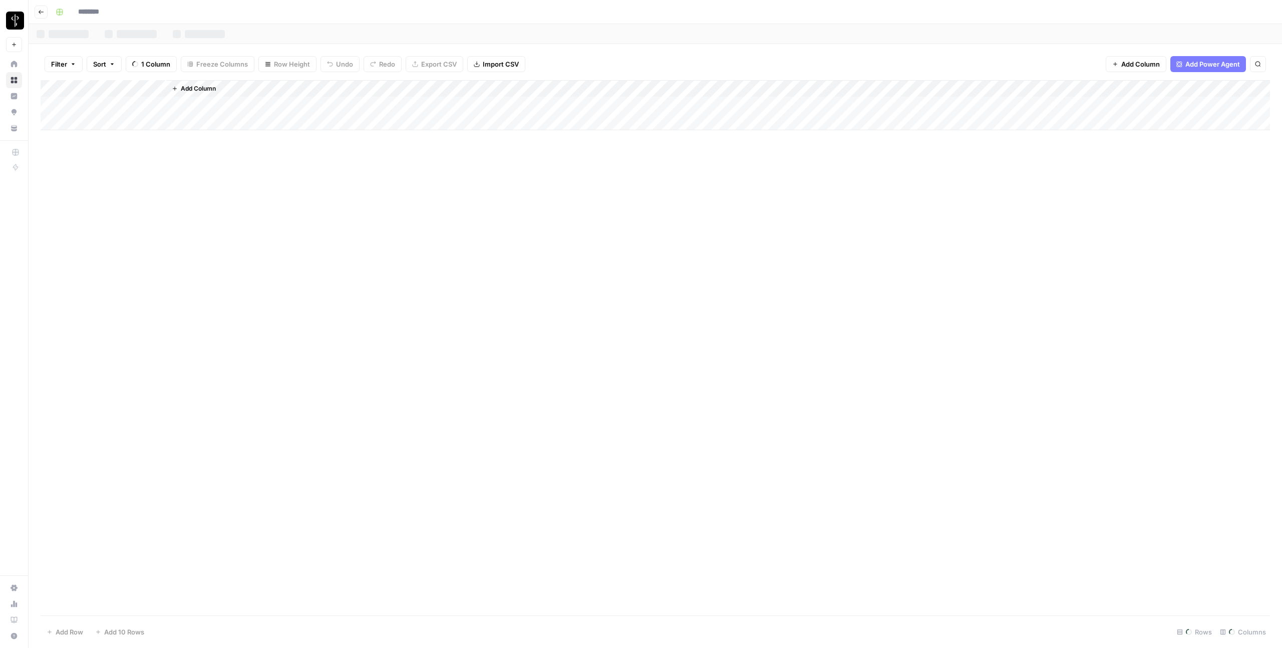
type input "**********"
click at [1160, 260] on div "Add Column" at bounding box center [655, 347] width 1229 height 535
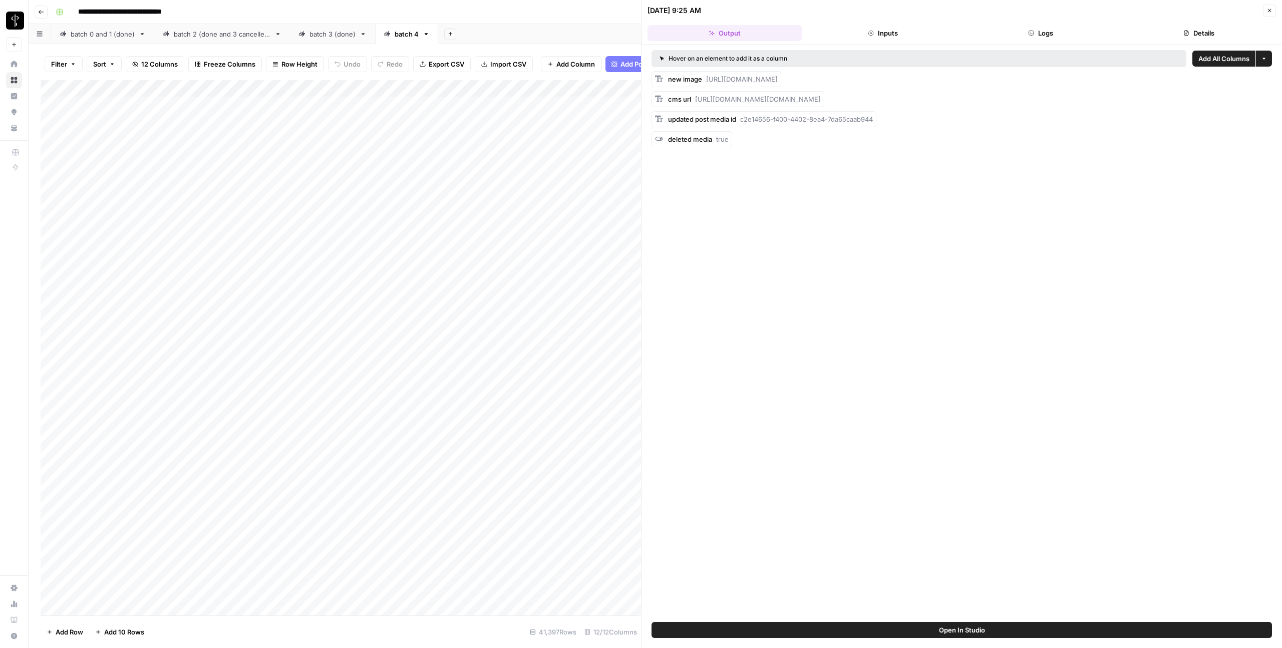
click at [893, 38] on button "Inputs" at bounding box center [883, 33] width 154 height 16
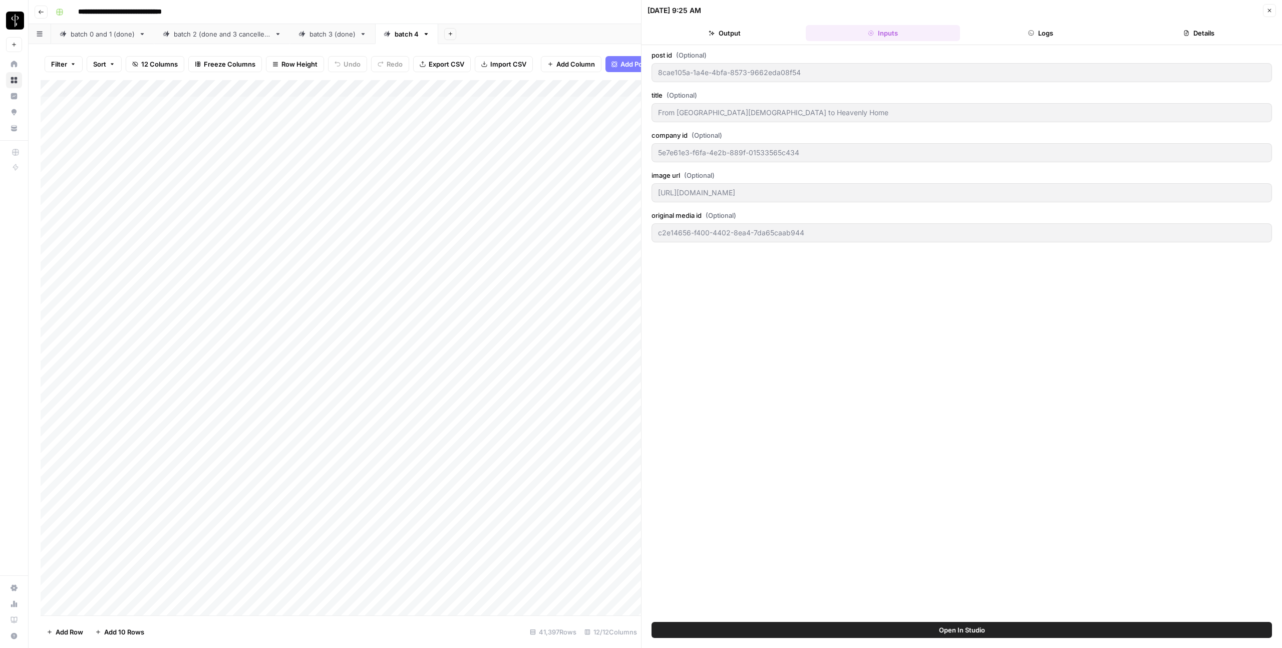
click at [776, 34] on button "Output" at bounding box center [724, 33] width 154 height 16
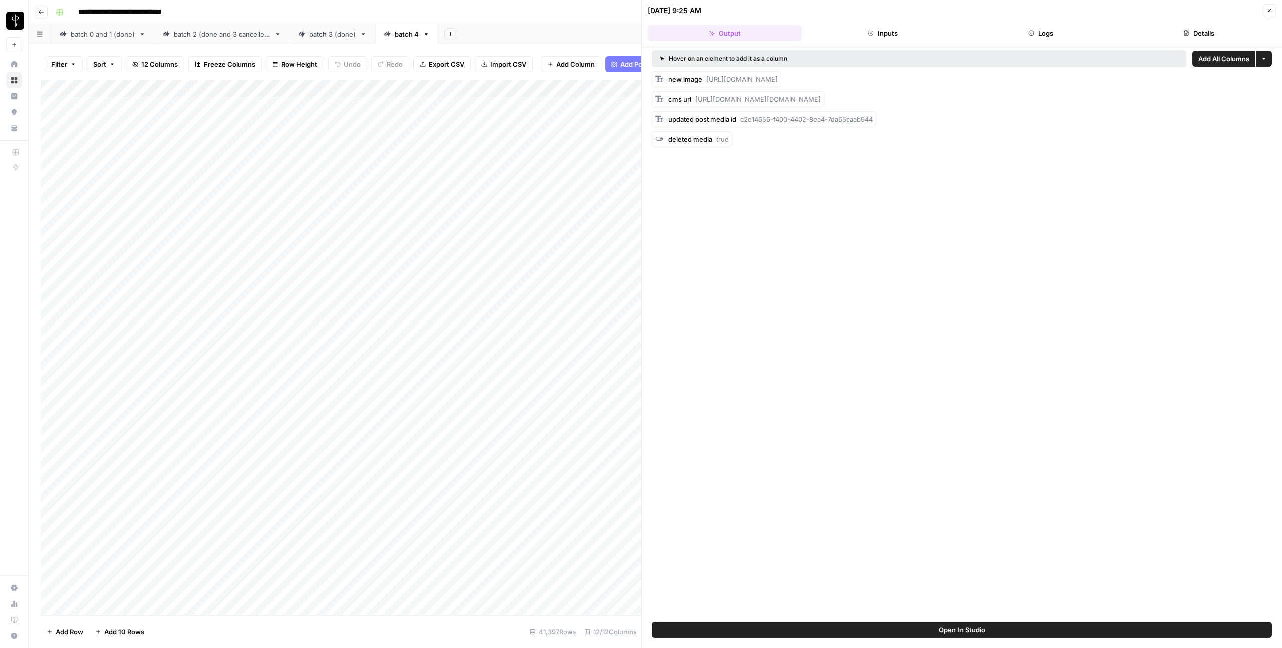
click at [878, 38] on button "Inputs" at bounding box center [883, 33] width 154 height 16
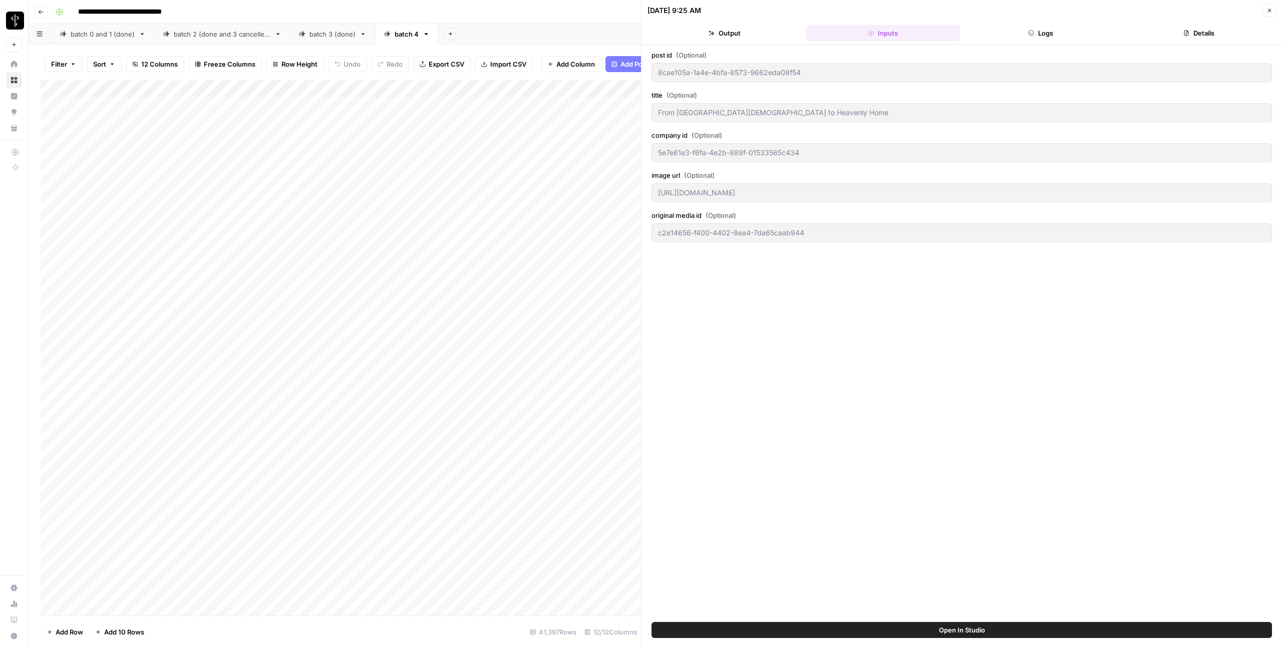
click at [1034, 35] on button "Logs" at bounding box center [1041, 33] width 154 height 16
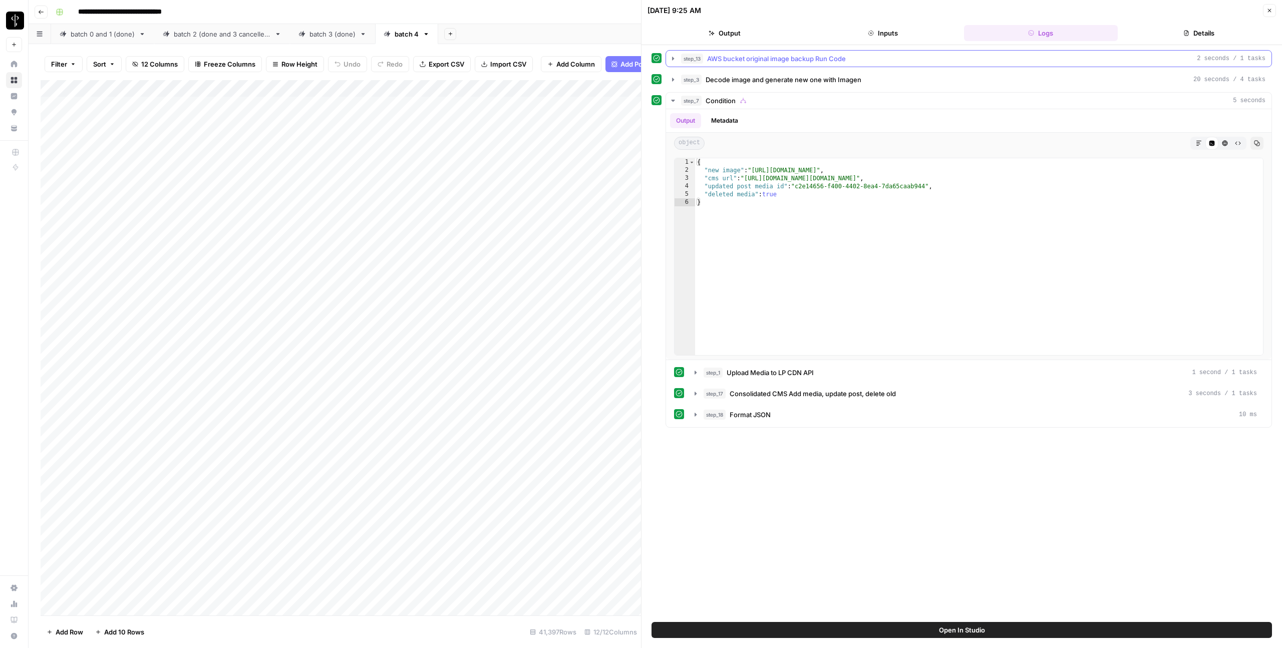
click at [792, 59] on span "AWS bucket original image backup Run Code" at bounding box center [776, 59] width 139 height 10
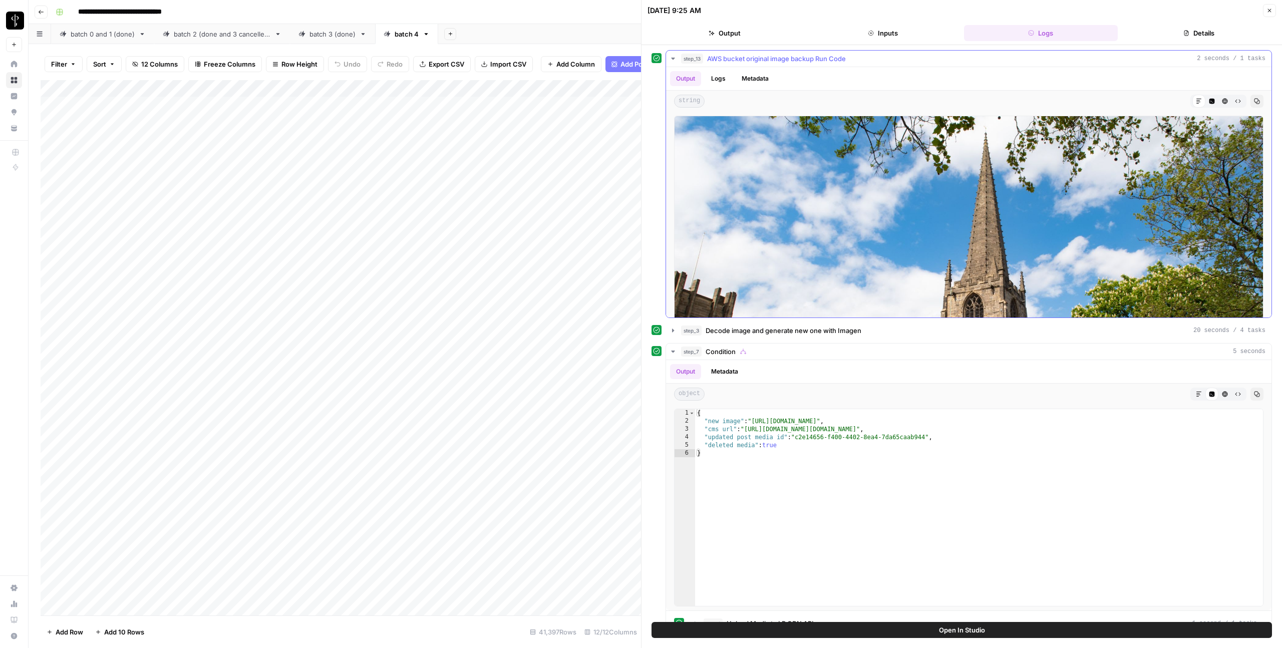
click at [1213, 99] on icon "button" at bounding box center [1212, 102] width 6 height 6
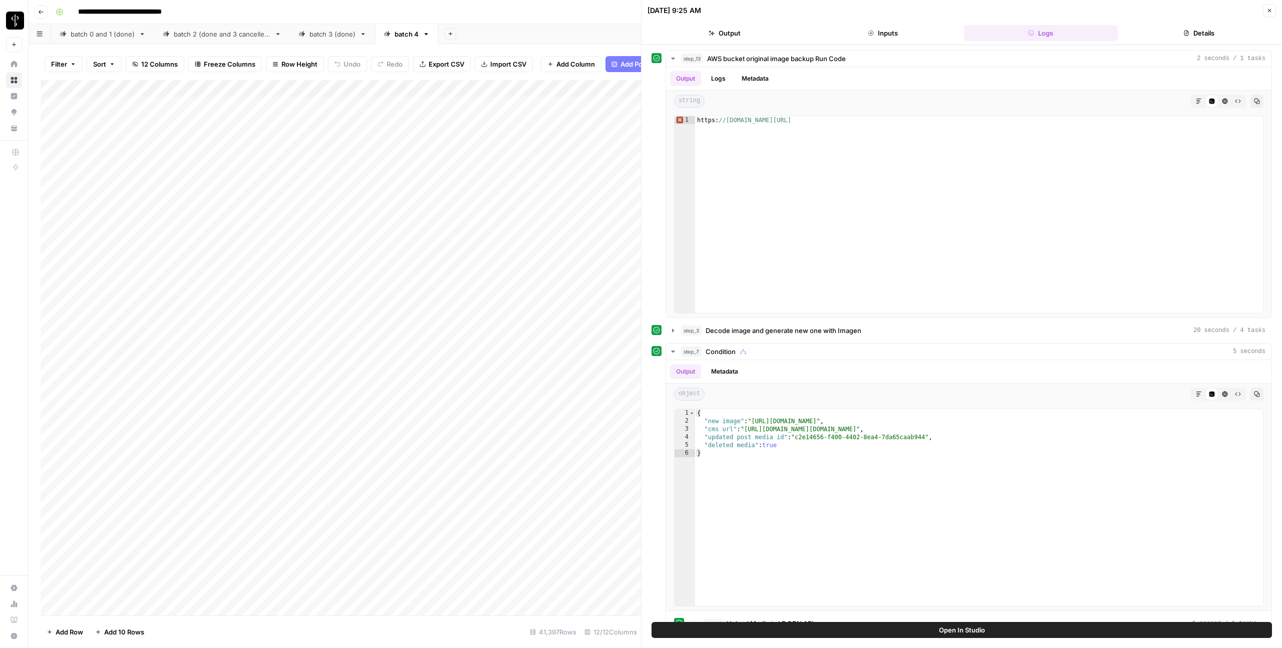
click at [864, 36] on button "Inputs" at bounding box center [883, 33] width 154 height 16
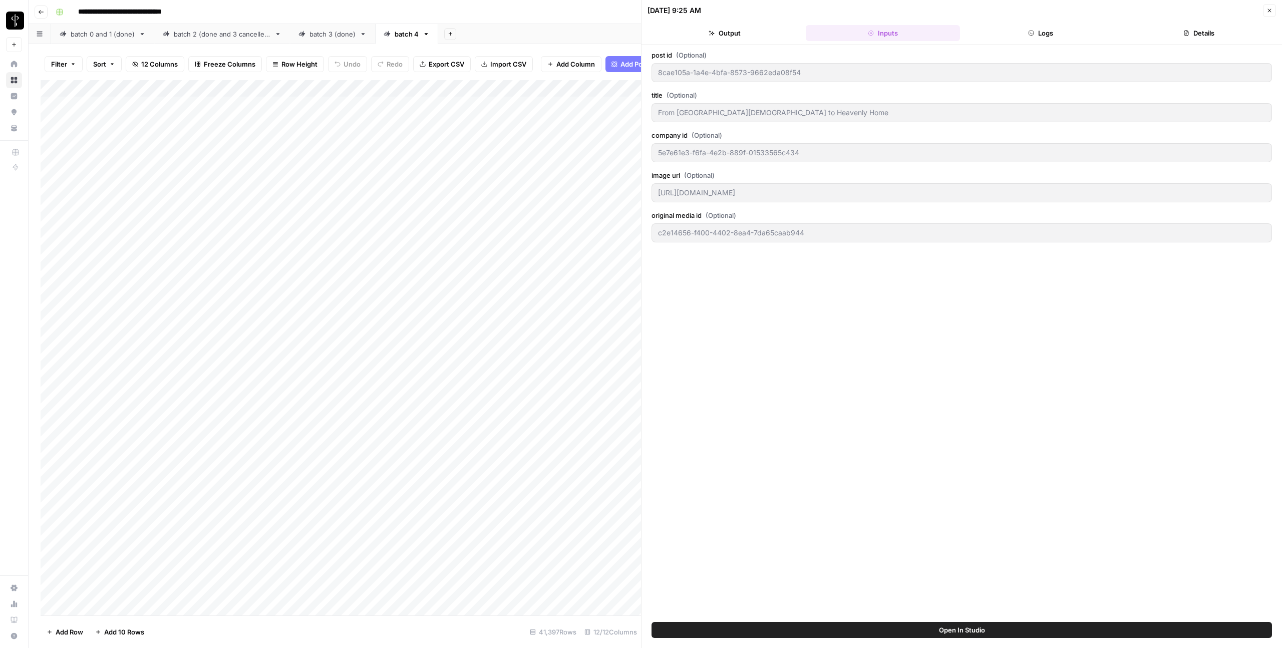
click at [1018, 33] on button "Logs" at bounding box center [1041, 33] width 154 height 16
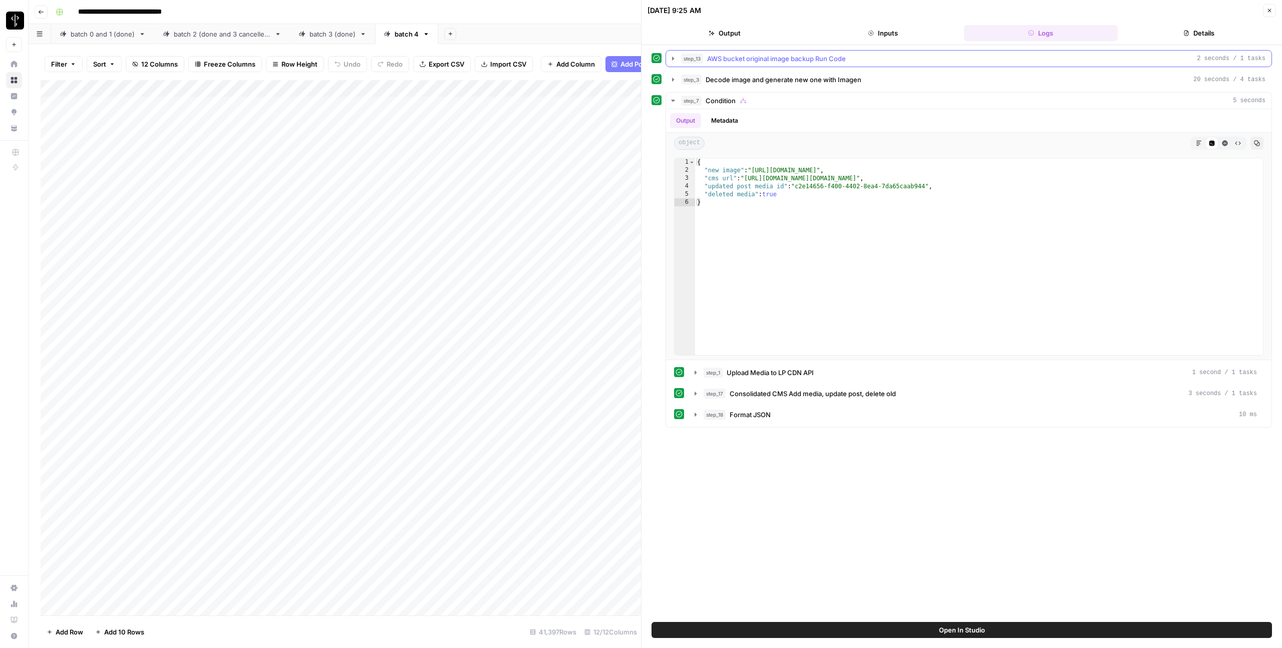
click at [821, 58] on span "AWS bucket original image backup Run Code" at bounding box center [776, 59] width 139 height 10
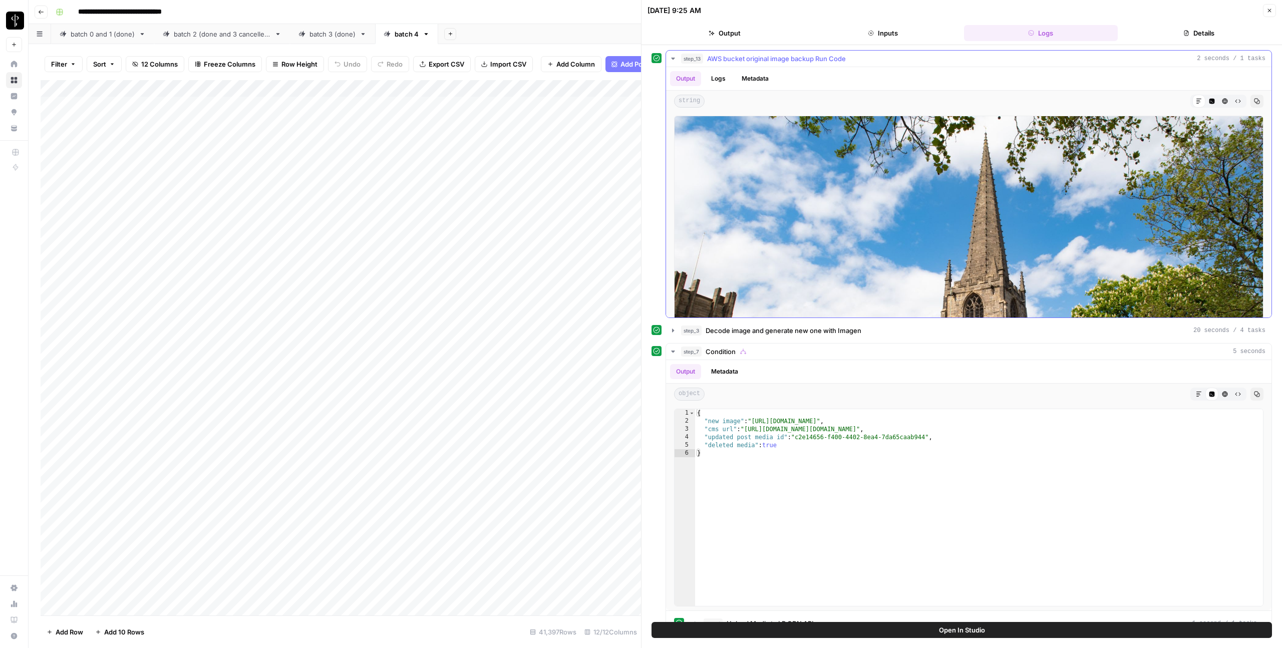
click at [1211, 103] on icon "button" at bounding box center [1212, 102] width 6 height 6
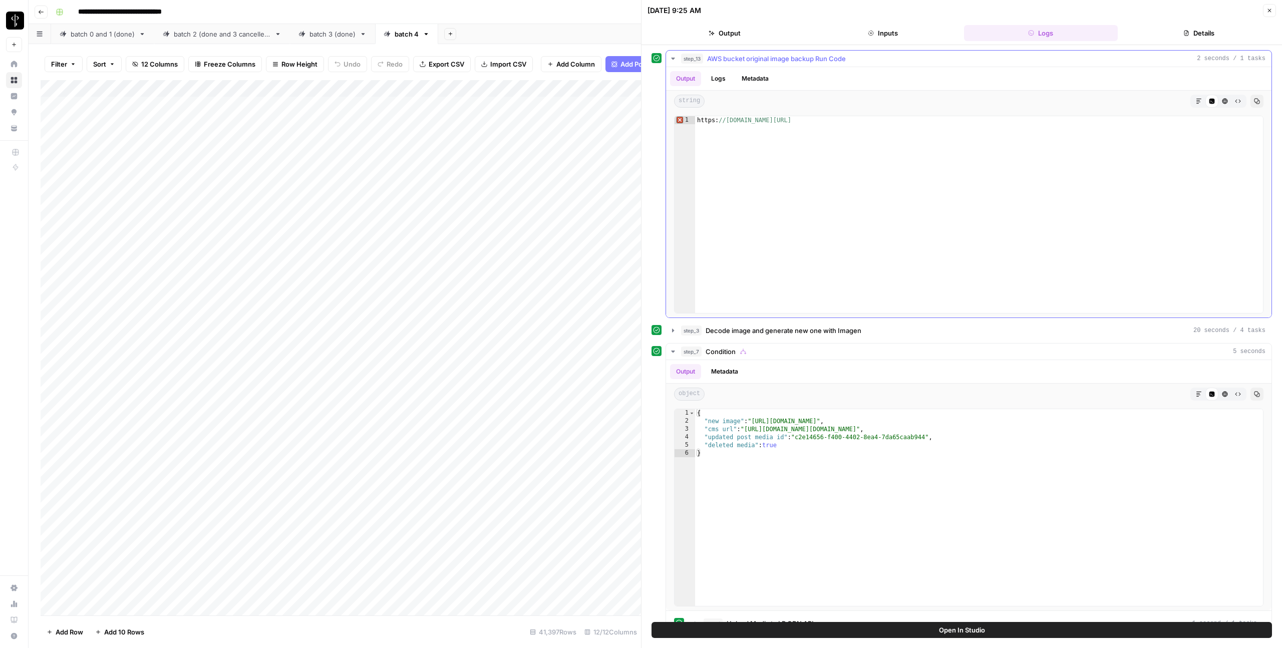
type textarea "**********"
drag, startPoint x: 1032, startPoint y: 131, endPoint x: 695, endPoint y: 122, distance: 337.5
click at [695, 122] on div "https: //lp-airops-image-migration.s3.us-east-1.amazonaws.com/r3z4uxxtnqetoh74i…" at bounding box center [979, 222] width 568 height 213
click at [770, 214] on div "https: //lp-airops-image-migration.s3.us-east-1.amazonaws.com/r3z4uxxtnqetoh74i…" at bounding box center [979, 222] width 568 height 213
click at [1196, 102] on icon "button" at bounding box center [1198, 101] width 5 height 5
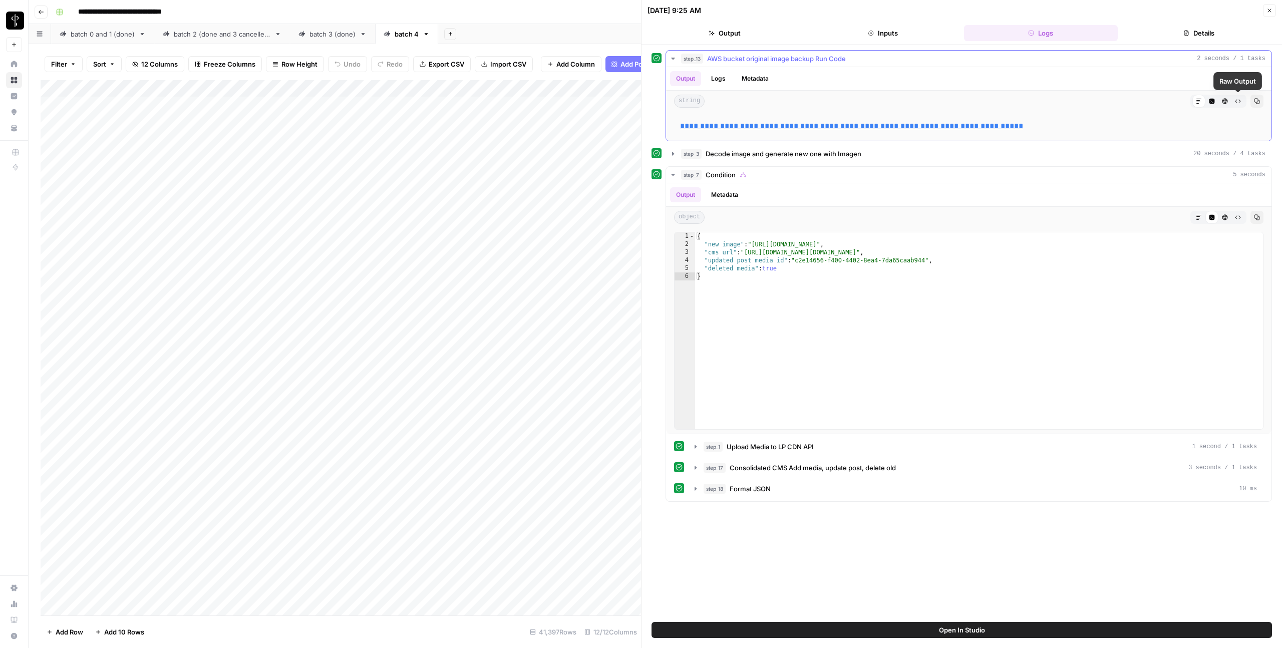
click at [1238, 103] on icon "button" at bounding box center [1238, 101] width 6 height 6
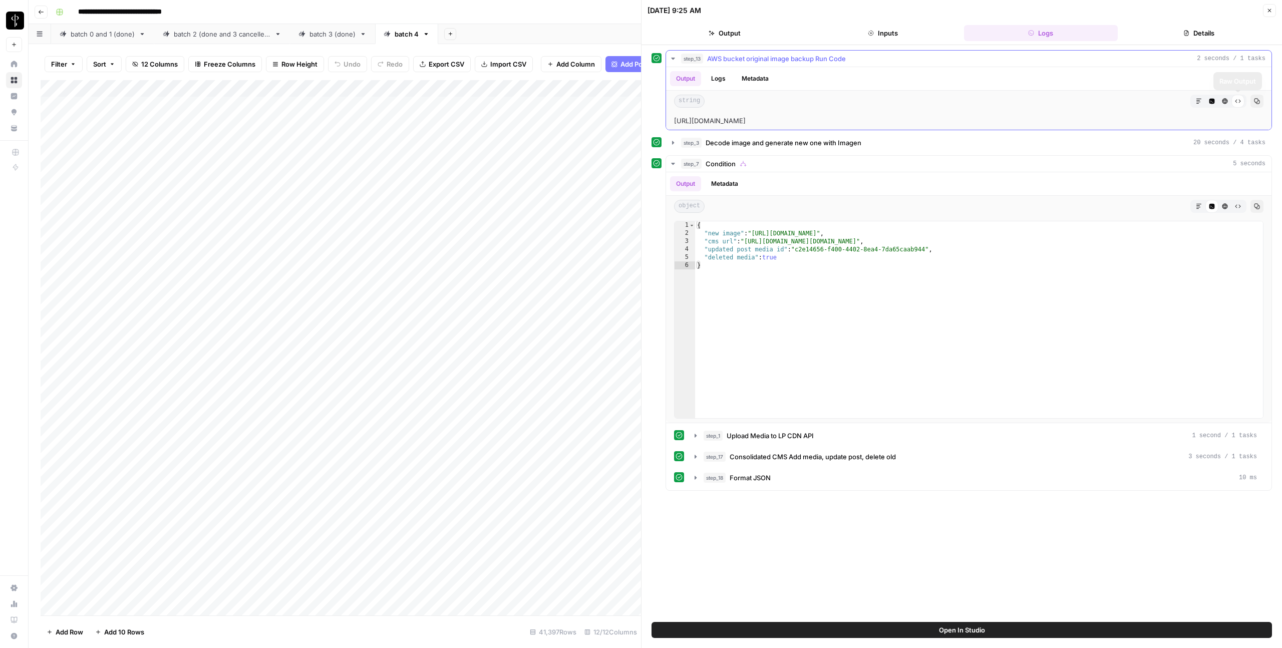
click at [1227, 101] on icon "button" at bounding box center [1225, 101] width 6 height 6
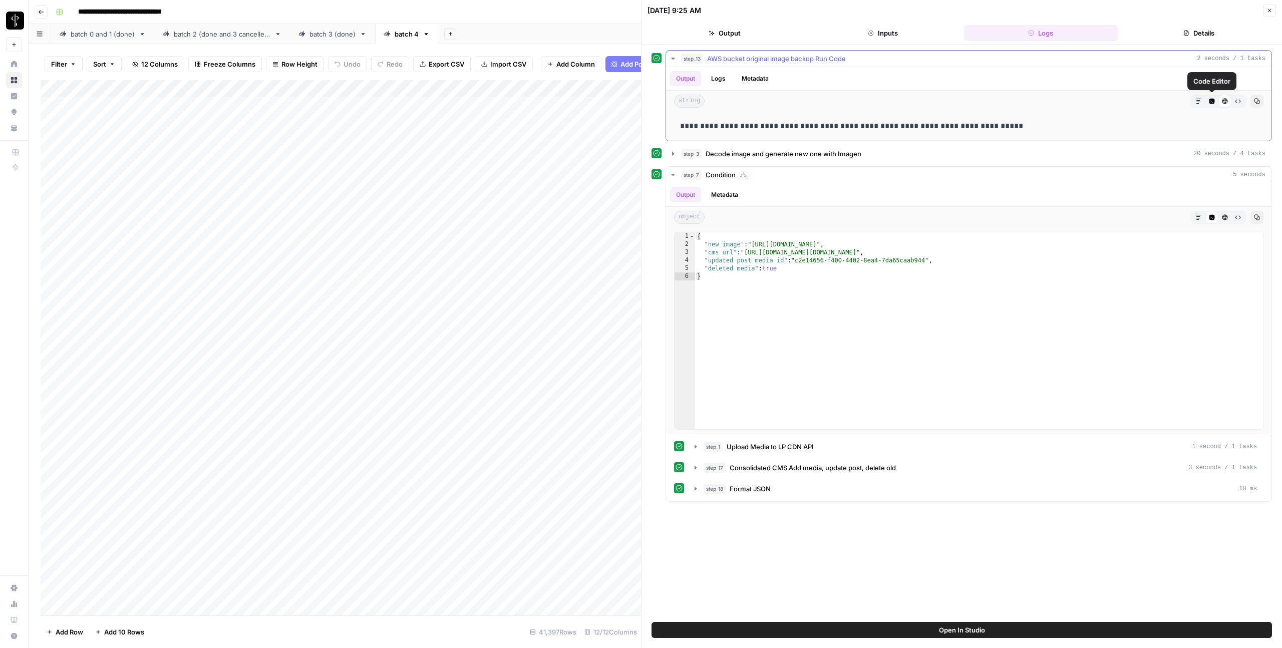
click at [1199, 101] on icon "button" at bounding box center [1199, 101] width 6 height 6
drag, startPoint x: 1056, startPoint y: 129, endPoint x: 688, endPoint y: 121, distance: 368.5
click at [688, 121] on p "**********" at bounding box center [968, 126] width 577 height 13
click at [700, 131] on p "**********" at bounding box center [968, 126] width 577 height 13
click at [702, 128] on link "**********" at bounding box center [808, 126] width 256 height 8
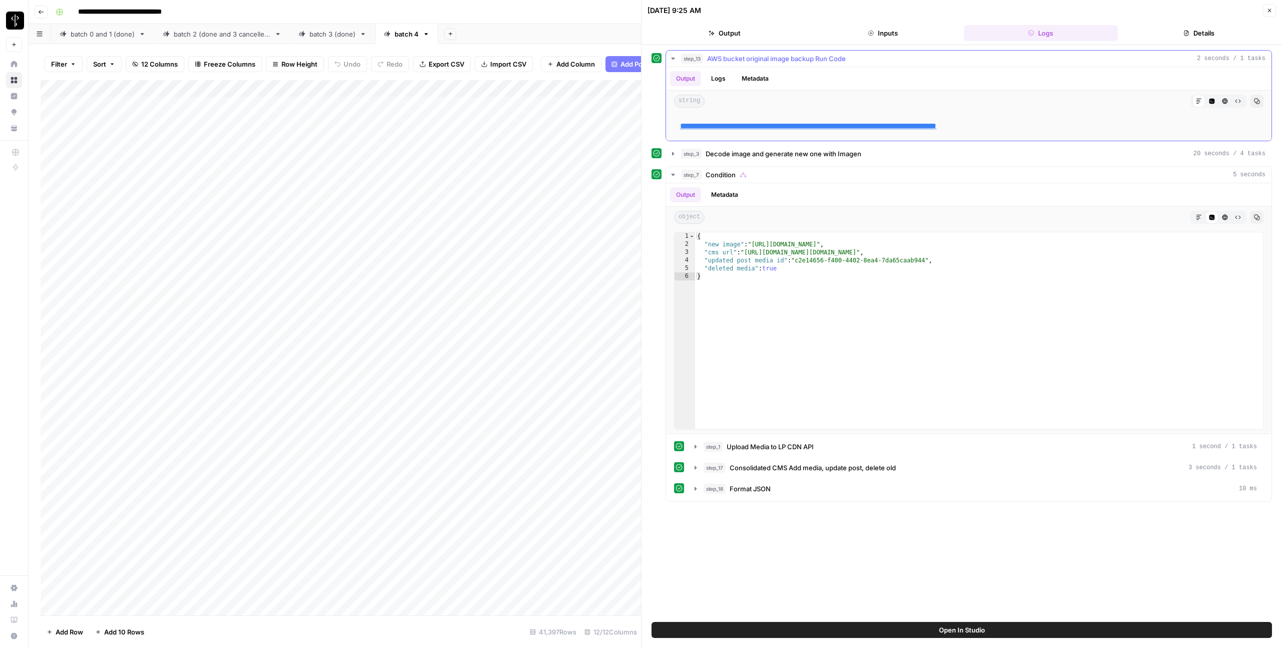
drag, startPoint x: 1027, startPoint y: 132, endPoint x: 672, endPoint y: 130, distance: 355.5
click at [672, 130] on div "**********" at bounding box center [968, 126] width 605 height 29
copy link "**********"
click at [1267, 10] on icon "button" at bounding box center [1269, 11] width 6 height 6
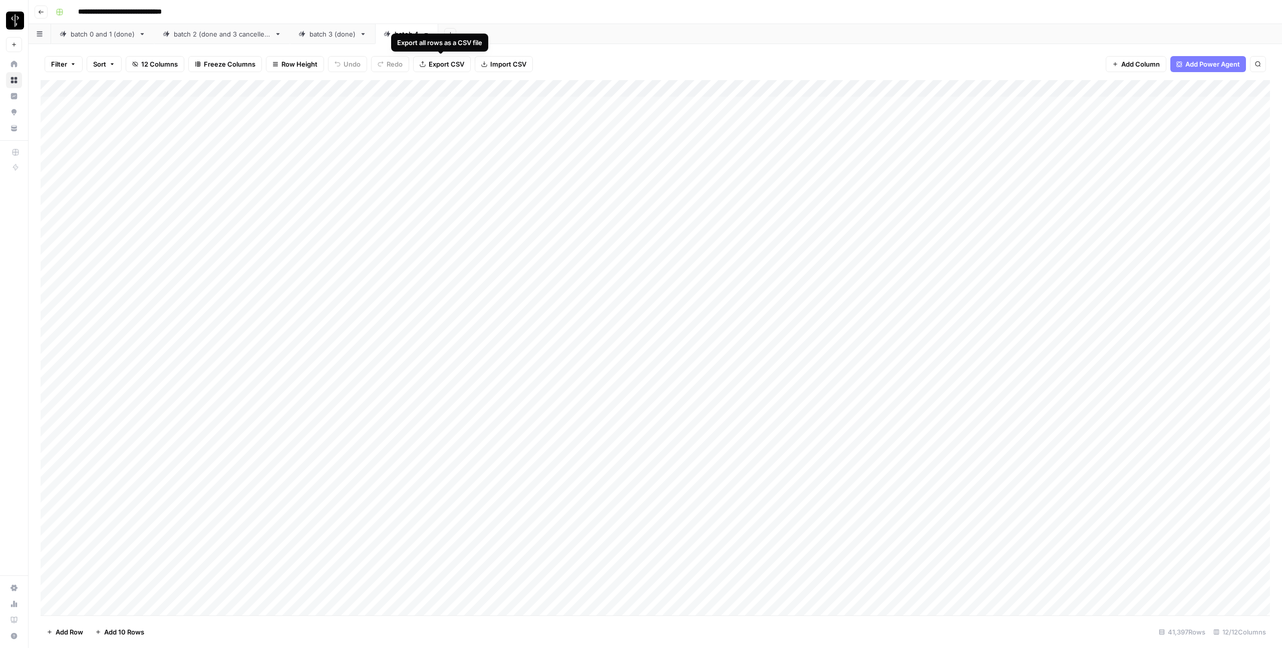
click at [449, 67] on span "Export CSV" at bounding box center [447, 64] width 36 height 10
click at [70, 66] on icon "button" at bounding box center [73, 64] width 6 height 6
click at [115, 113] on button "Add Filter" at bounding box center [243, 113] width 373 height 13
click at [101, 115] on input "text" at bounding box center [119, 117] width 110 height 10
type input "batch"
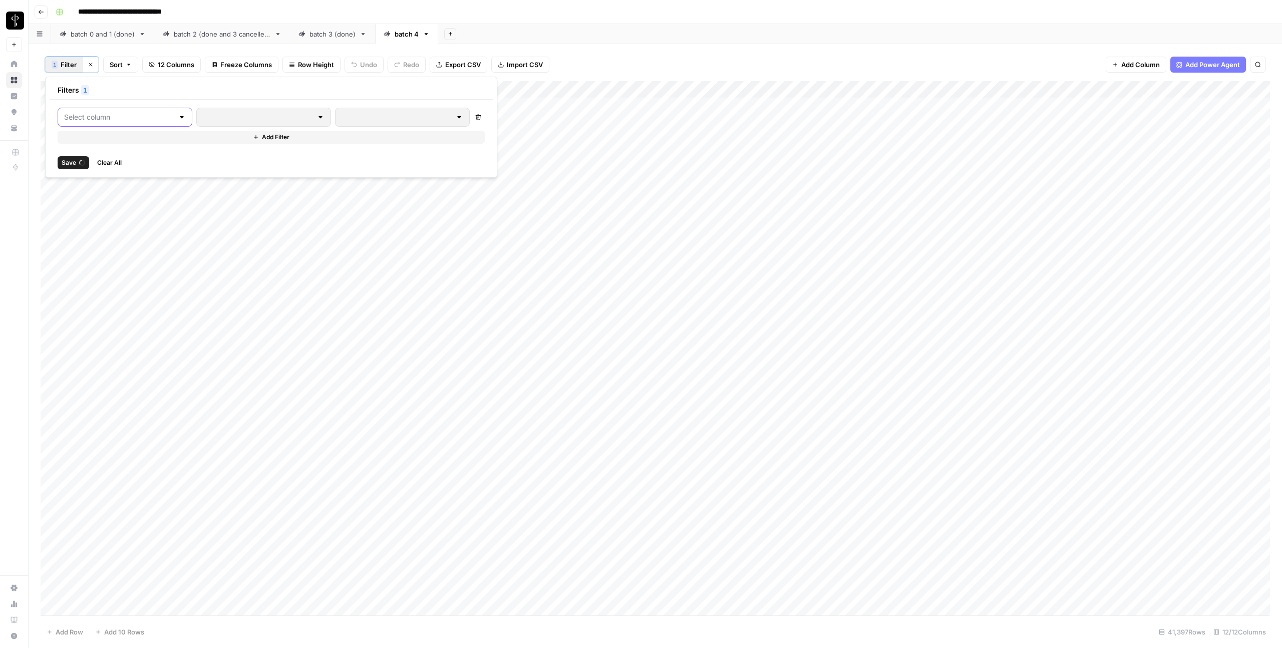
click at [121, 120] on input "text" at bounding box center [119, 117] width 110 height 10
click at [86, 142] on span "batch" at bounding box center [119, 142] width 85 height 10
click at [363, 117] on input "number" at bounding box center [429, 117] width 133 height 10
type input "700"
click at [70, 164] on span "Save" at bounding box center [69, 162] width 15 height 9
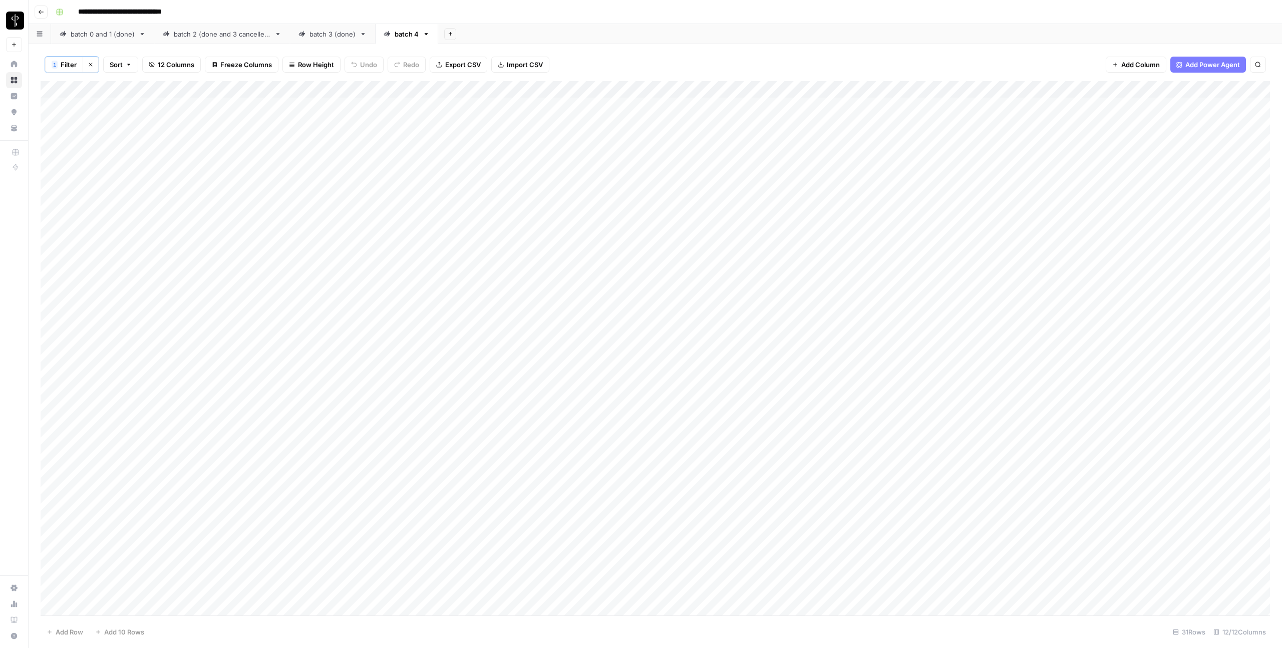
click at [649, 141] on div "Add Column" at bounding box center [655, 348] width 1229 height 534
click at [73, 66] on span "Filter" at bounding box center [69, 65] width 16 height 10
click at [92, 115] on input "text" at bounding box center [130, 117] width 110 height 10
click at [189, 117] on div at bounding box center [193, 117] width 8 height 10
click at [97, 202] on span "company_id" at bounding box center [119, 198] width 85 height 10
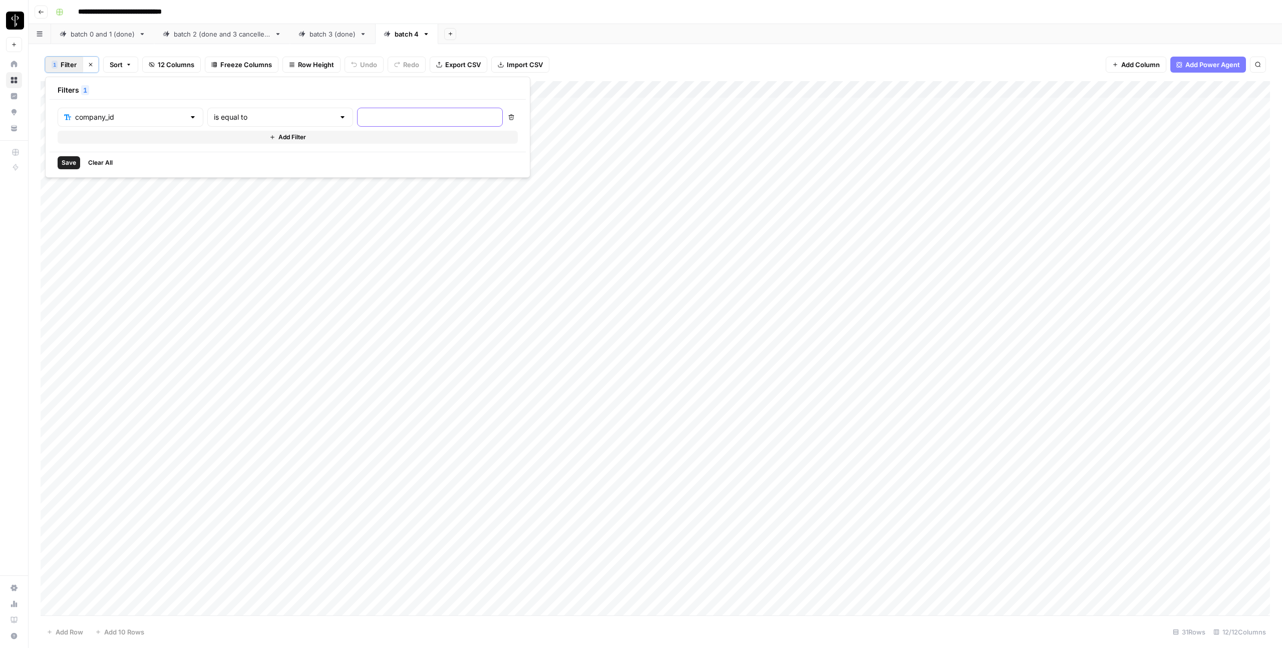
click at [363, 119] on input "text" at bounding box center [429, 117] width 133 height 10
paste input "1de6d6d3-3954-466a-8db7-7a3cc4857ff2"
type input "1de6d6d3-3954-466a-8db7-7a3cc4857ff2"
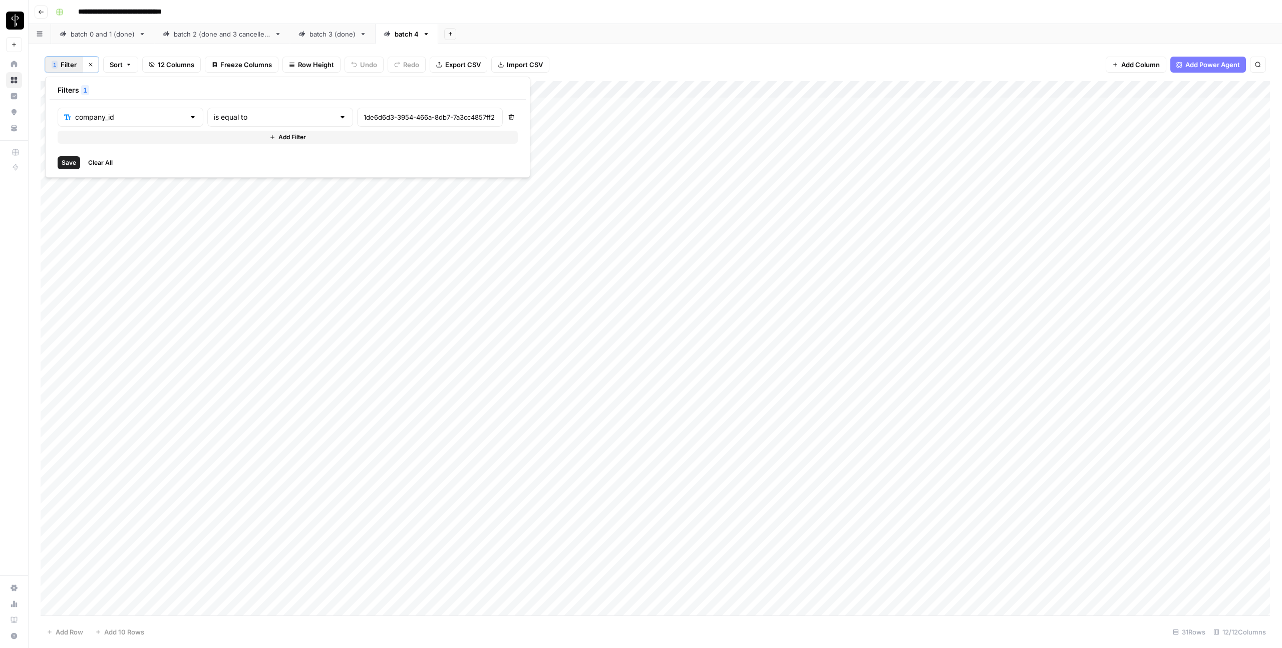
click at [66, 165] on span "Save" at bounding box center [69, 162] width 15 height 9
click at [49, 105] on div "Add Column" at bounding box center [655, 348] width 1229 height 534
click at [50, 242] on div "Add Column" at bounding box center [655, 348] width 1229 height 534
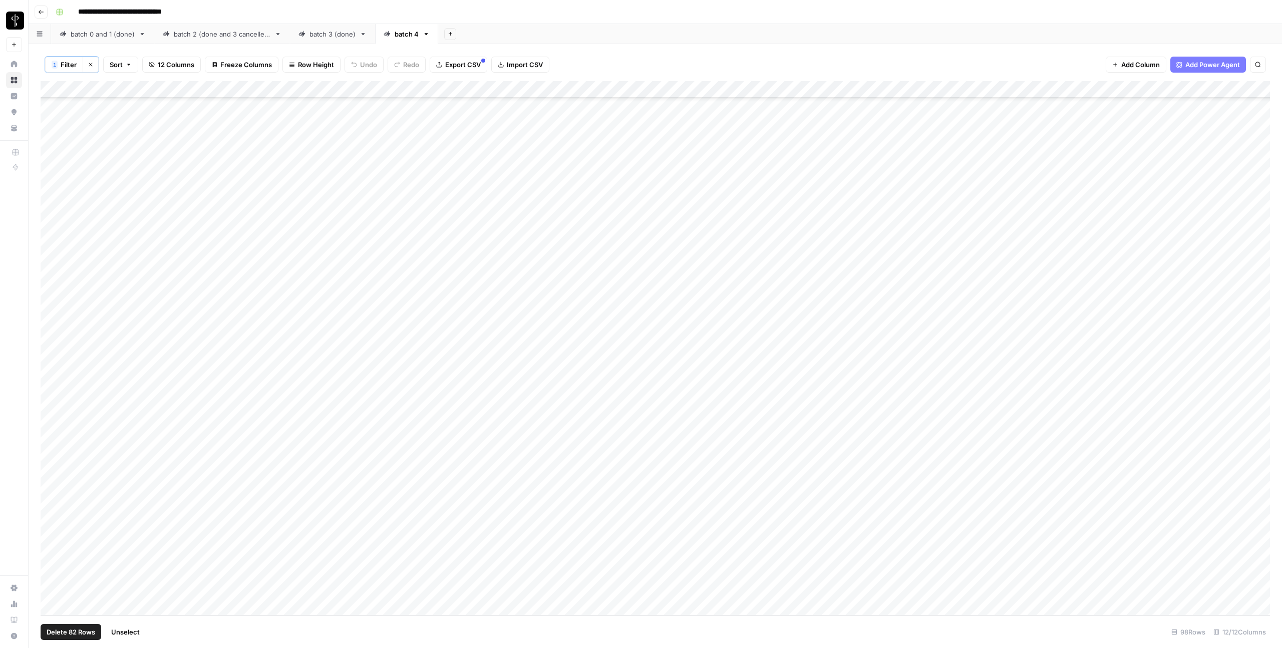
click at [52, 606] on div "Add Column" at bounding box center [655, 348] width 1229 height 534
click at [88, 631] on span "Delete 82 Rows" at bounding box center [71, 632] width 49 height 10
click at [595, 121] on button "Delete" at bounding box center [605, 116] width 34 height 18
click at [138, 110] on div "Add Column" at bounding box center [655, 233] width 1229 height 305
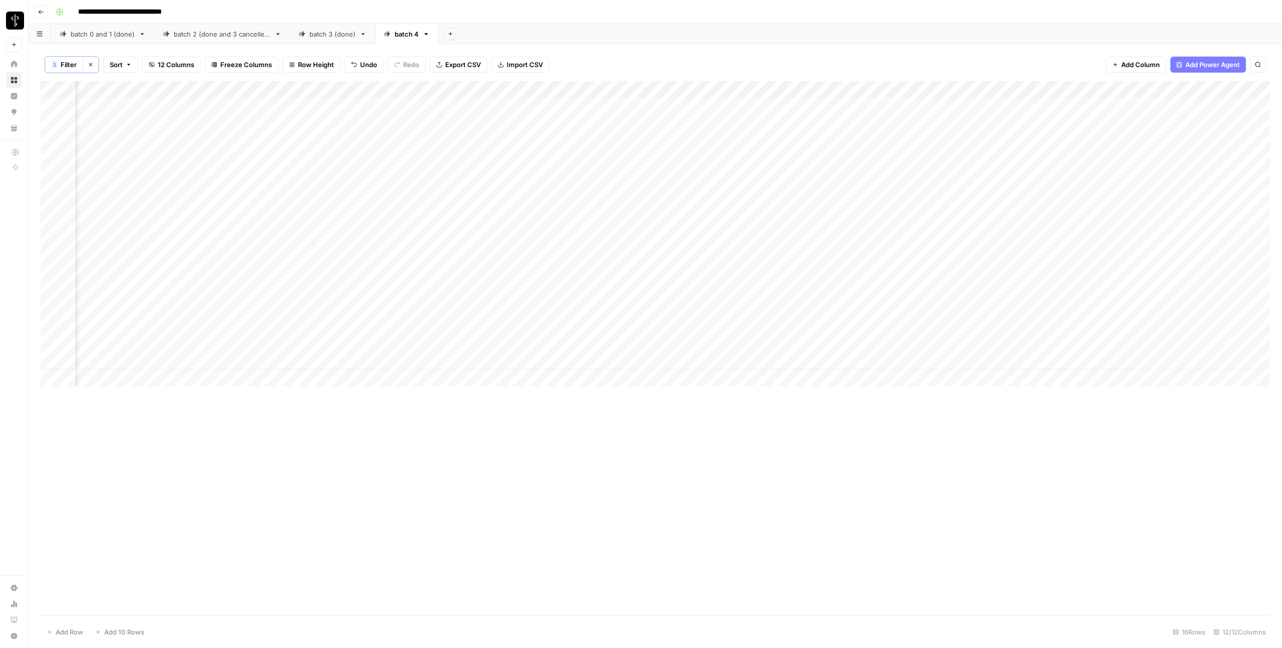
scroll to position [0, 170]
click at [345, 35] on div "batch 3 (done)" at bounding box center [332, 34] width 46 height 10
click at [62, 65] on span "Filter" at bounding box center [69, 65] width 16 height 10
type input "company_id"
click at [64, 159] on span "Save" at bounding box center [69, 162] width 15 height 9
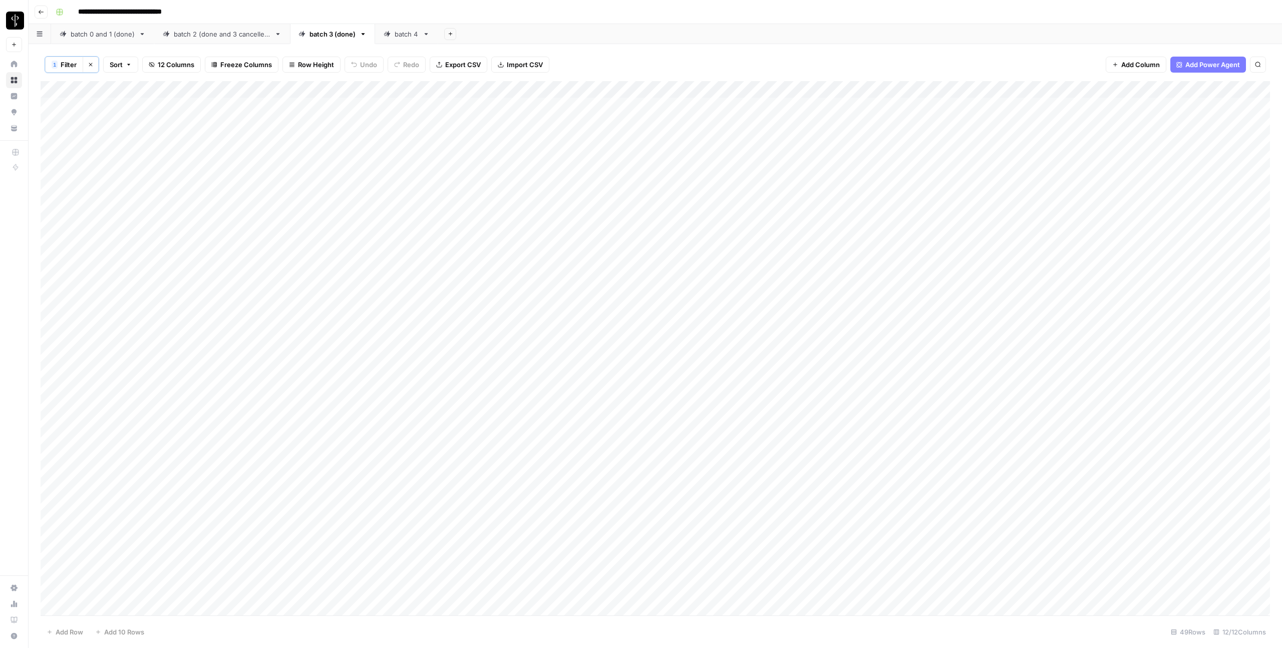
click at [110, 106] on div "Add Column" at bounding box center [655, 348] width 1229 height 534
click at [1099, 584] on button "Cancel" at bounding box center [1123, 587] width 82 height 16
click at [1021, 459] on div "Add Column" at bounding box center [655, 348] width 1229 height 534
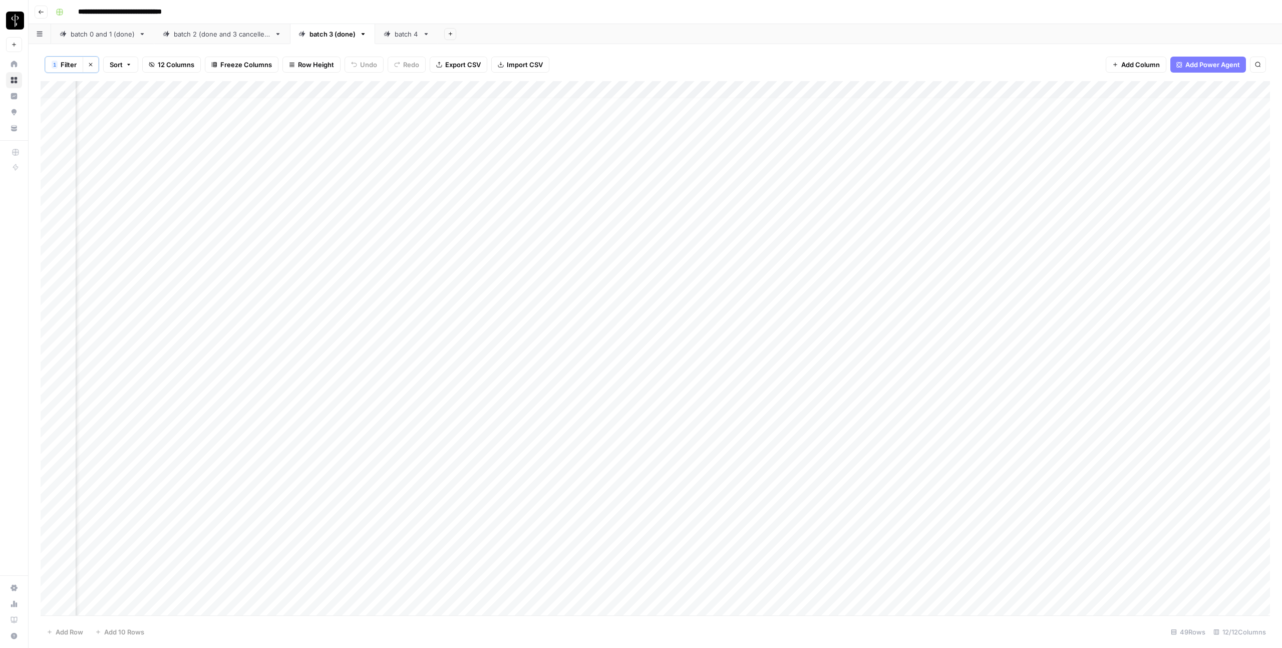
scroll to position [0, 155]
click at [246, 35] on div "batch 2 (done and 3 cancelled)" at bounding box center [222, 34] width 97 height 10
click at [70, 67] on icon "button" at bounding box center [73, 64] width 6 height 6
click at [85, 113] on input "text" at bounding box center [119, 117] width 110 height 10
click at [177, 115] on div at bounding box center [181, 117] width 8 height 10
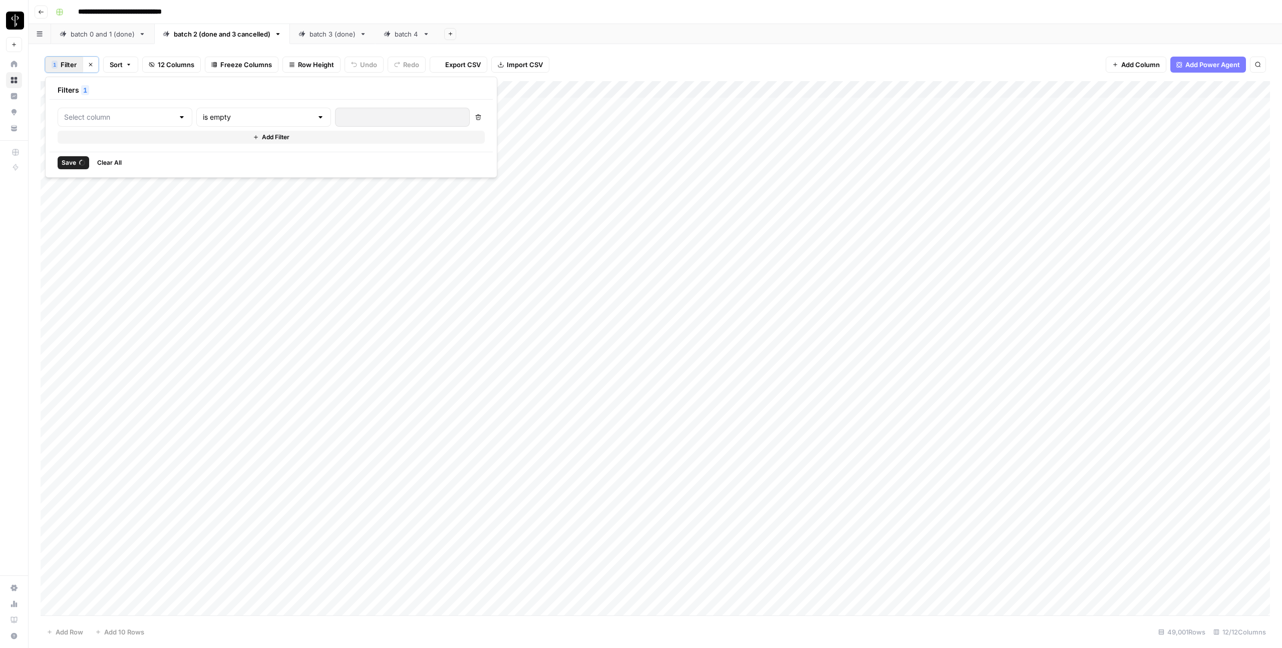
type input "Output"
click at [189, 116] on div at bounding box center [193, 117] width 8 height 10
click at [119, 202] on span "company_id" at bounding box center [119, 198] width 85 height 10
click at [363, 121] on input "text" at bounding box center [429, 117] width 133 height 10
paste input "1de6d6d3-3954-466a-8db7-7a3cc4857ff2"
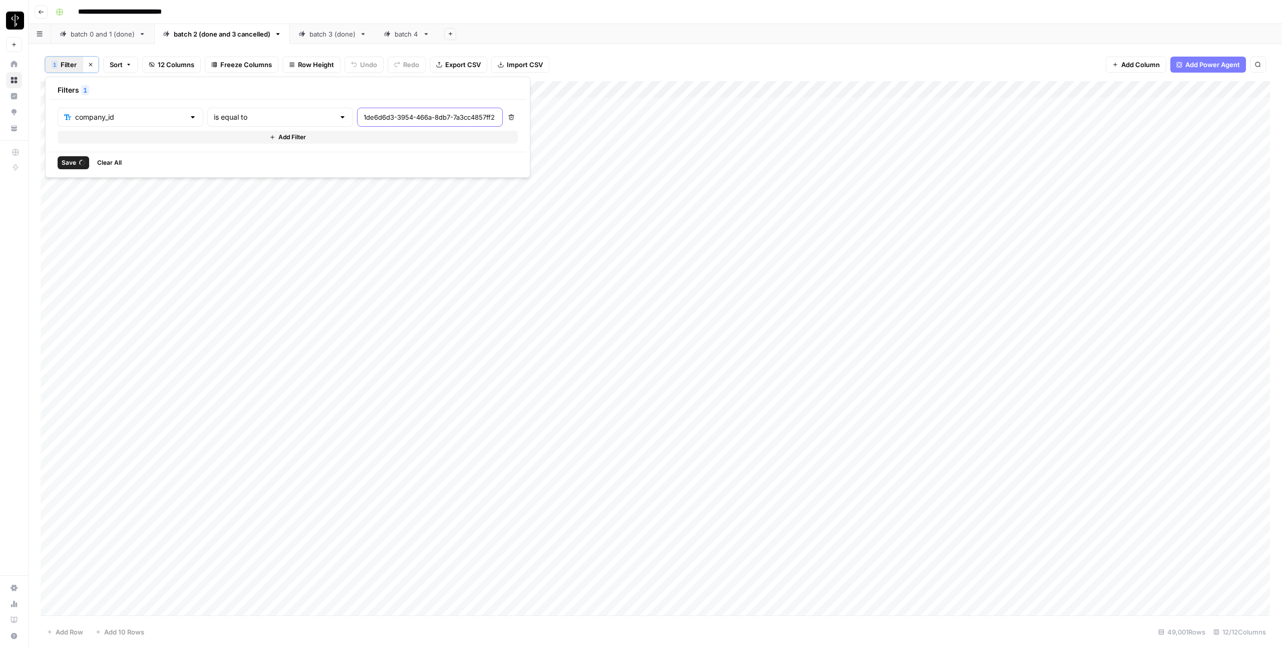
scroll to position [0, 29]
type input "1de6d6d3-3954-466a-8db7-7a3cc4857ff2"
click at [676, 62] on div "1 Filter Clear filters Sort 12 Columns Freeze Columns Row Height Undo Redo Expo…" at bounding box center [655, 64] width 1229 height 33
click at [73, 65] on span "Filter" at bounding box center [69, 65] width 16 height 10
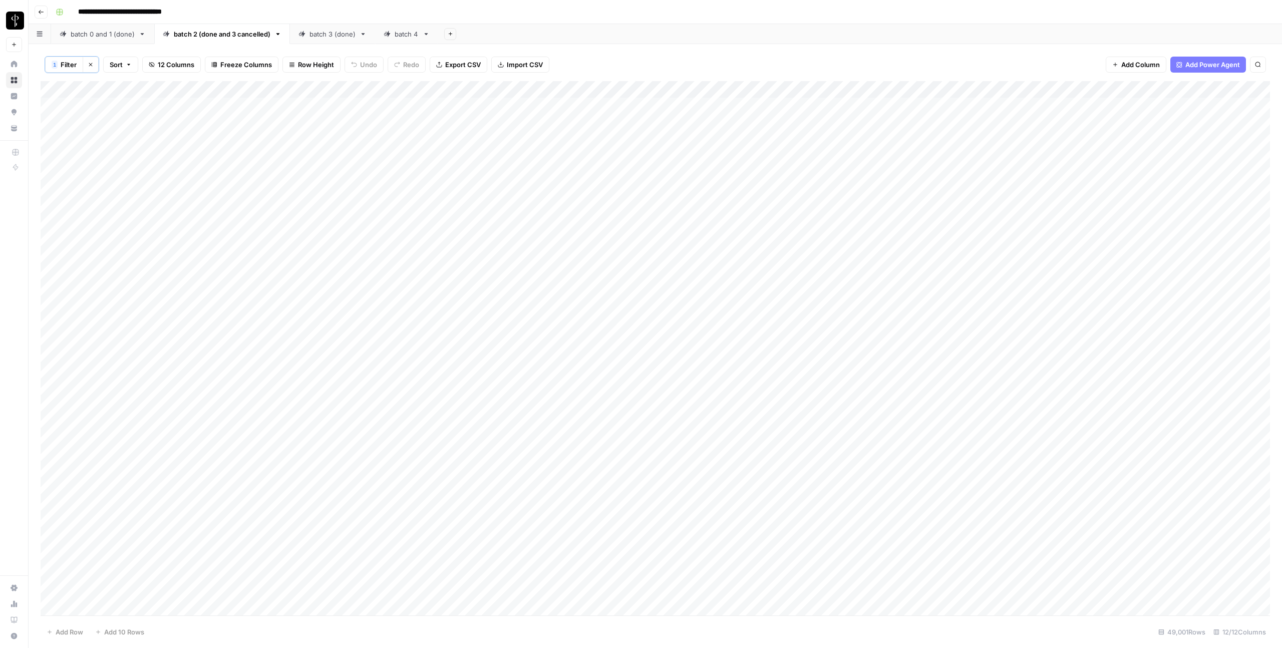
click at [638, 68] on div "1 Filter Clear filters Sort 12 Columns Freeze Columns Row Height Undo Redo Expo…" at bounding box center [655, 64] width 1229 height 33
click at [65, 61] on span "Filter" at bounding box center [69, 65] width 16 height 10
click at [108, 163] on span "Clear All" at bounding box center [109, 162] width 25 height 9
click at [87, 121] on input "text" at bounding box center [119, 117] width 110 height 10
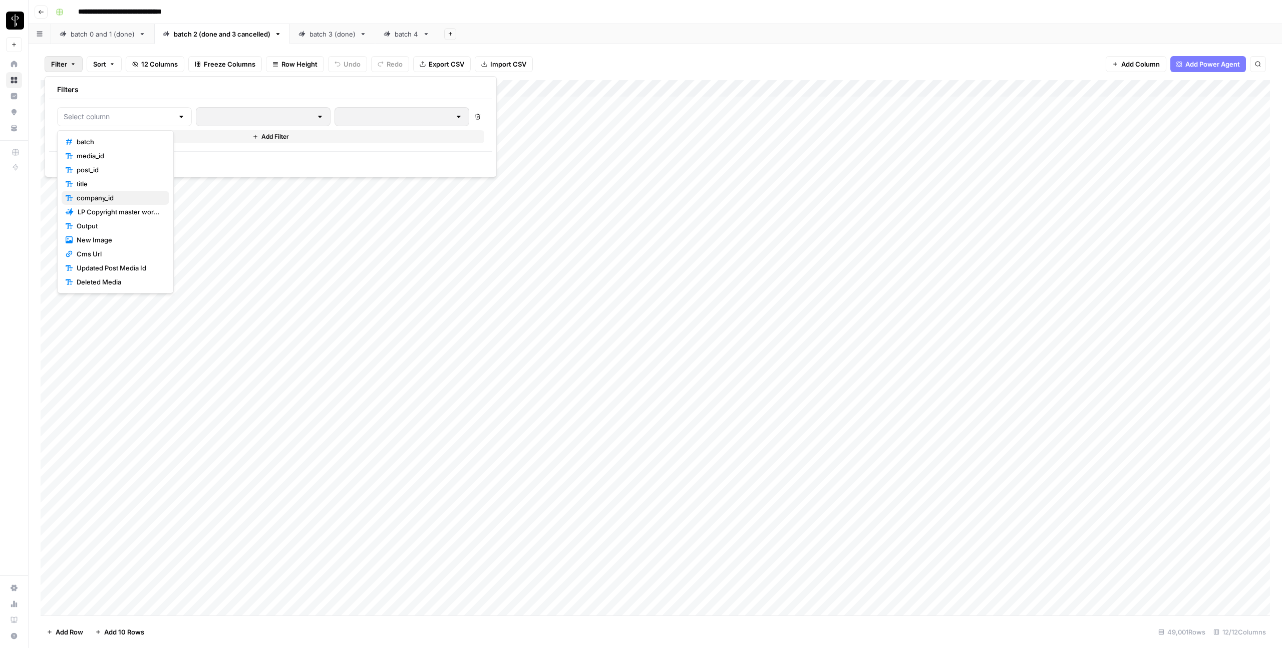
click at [95, 195] on span "company_id" at bounding box center [119, 198] width 85 height 10
click at [363, 118] on input "text" at bounding box center [429, 117] width 133 height 10
paste input "1de6d6d3-3954-466a-8db7-7a3cc4857ff2"
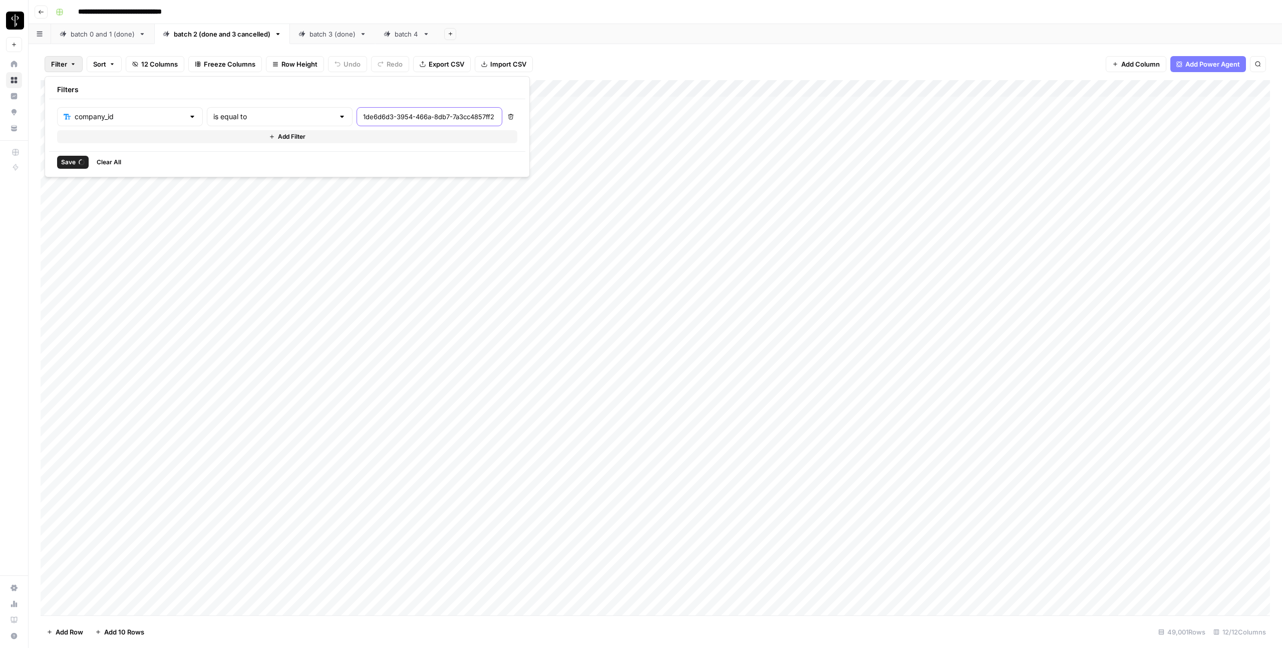
scroll to position [0, 29]
type input "1de6d6d3-3954-466a-8db7-7a3cc4857ff2"
click at [75, 162] on span "Save" at bounding box center [68, 162] width 15 height 9
click at [111, 108] on div "Add Column" at bounding box center [655, 348] width 1229 height 534
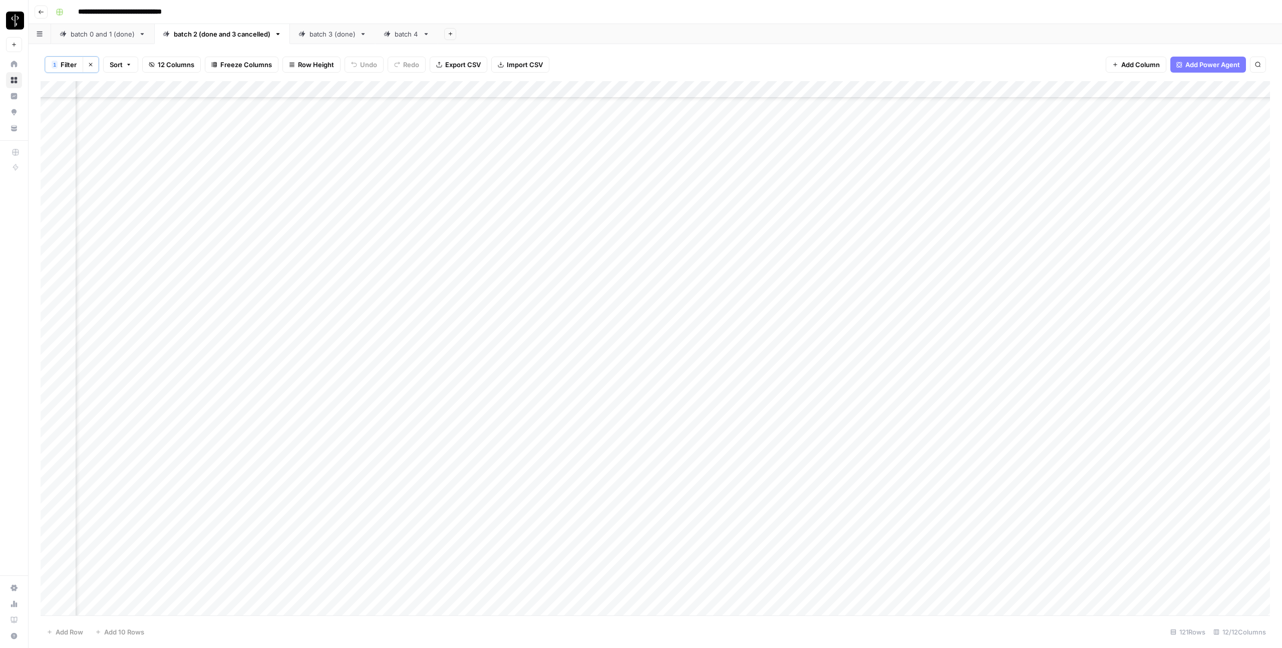
scroll to position [1541, 155]
click at [1087, 584] on button "Cancel" at bounding box center [1123, 587] width 82 height 16
click at [464, 63] on span "Export CSV" at bounding box center [463, 65] width 36 height 10
click at [409, 41] on link "batch 4" at bounding box center [406, 34] width 63 height 20
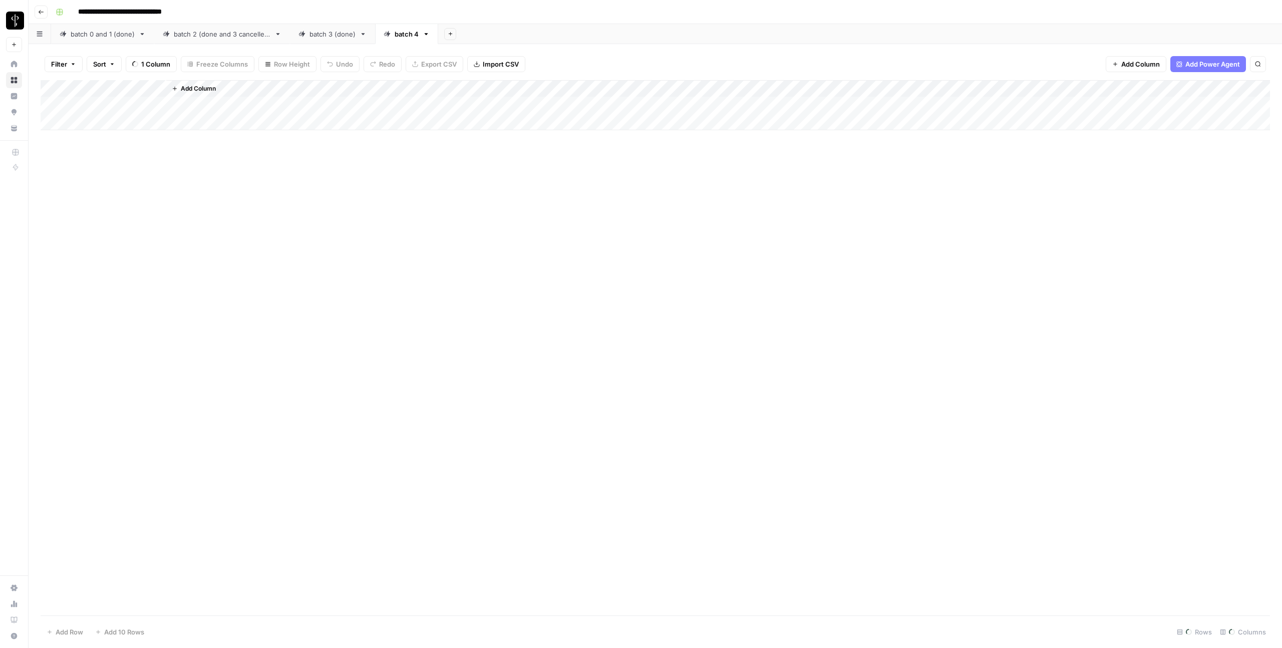
click at [70, 67] on button "Filter" at bounding box center [64, 64] width 38 height 16
click at [82, 117] on input "text" at bounding box center [119, 117] width 110 height 10
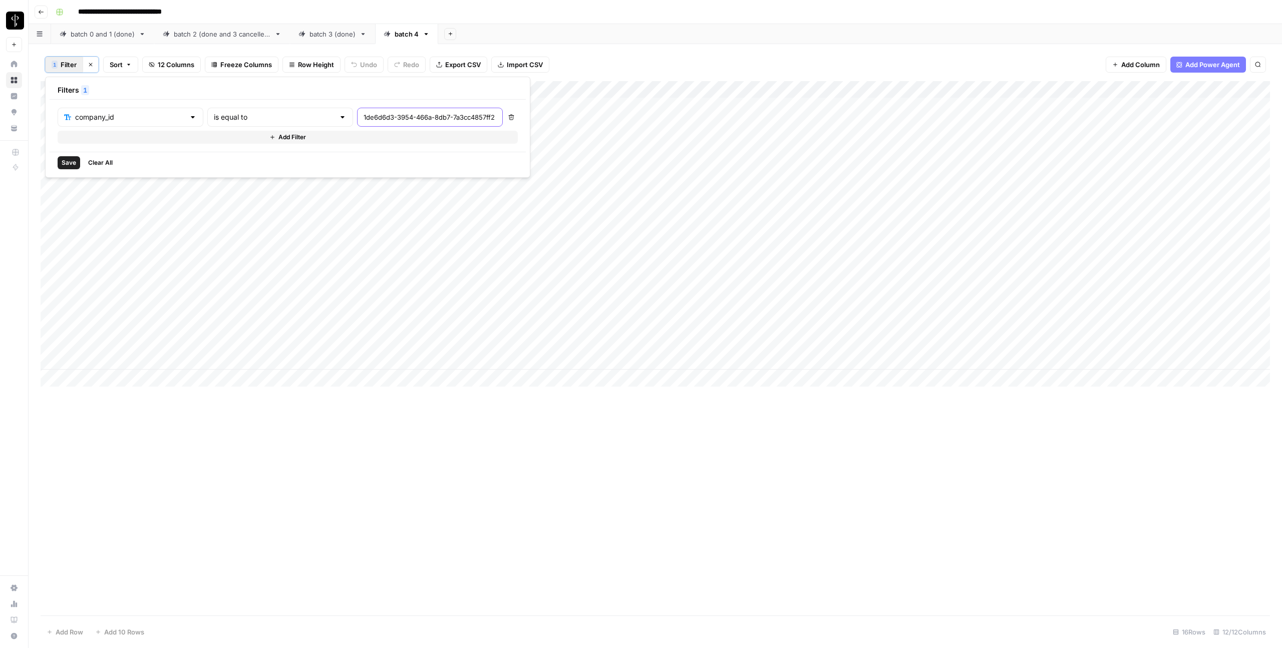
click at [363, 117] on input "1de6d6d3-3954-466a-8db7-7a3cc4857ff2" at bounding box center [429, 117] width 133 height 10
paste input "1de6d6d3-3954-466a-8db7-7a3cc4857ff2"
type input "1de6d6d3-3954-466a-8db7-7a3cc4857ff2"
click at [75, 164] on span "Save" at bounding box center [69, 162] width 15 height 9
drag, startPoint x: 113, startPoint y: 107, endPoint x: 1274, endPoint y: 358, distance: 1188.0
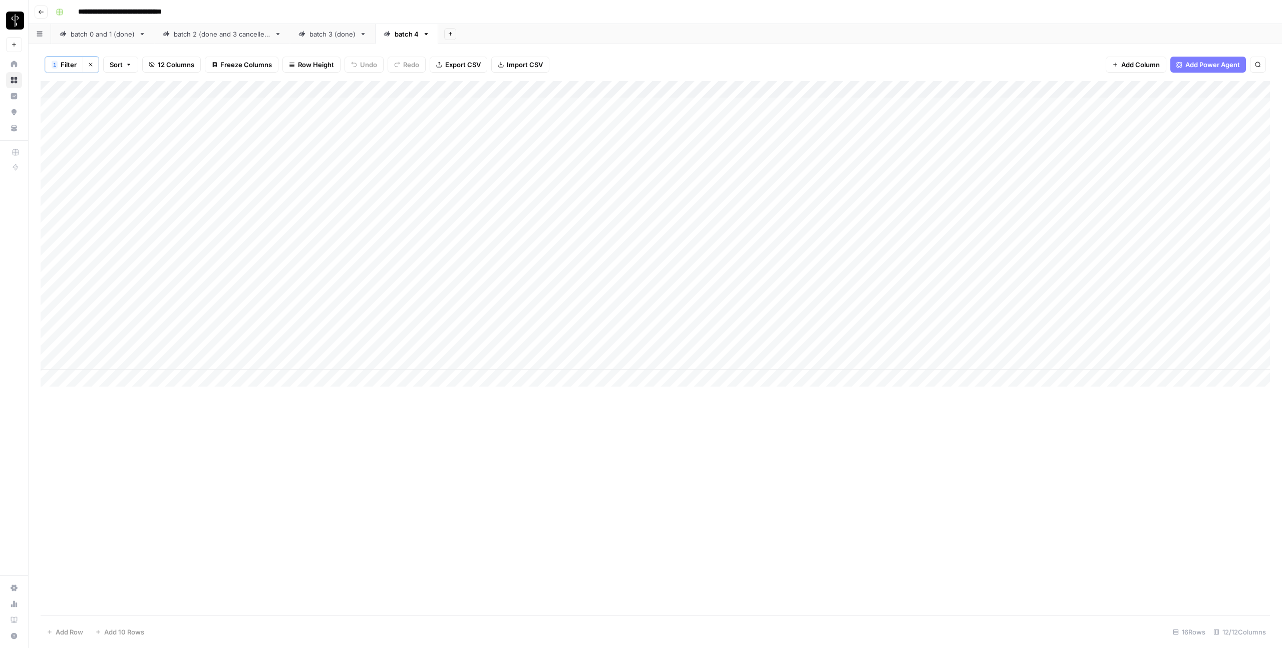
click at [1274, 358] on div "1 Filter Clear filters Sort 12 Columns Freeze Columns Row Height Undo Redo Expo…" at bounding box center [655, 346] width 1253 height 604
click at [357, 35] on link "batch 3 (done)" at bounding box center [332, 34] width 85 height 20
click at [241, 36] on div "batch 2 (done and 3 cancelled)" at bounding box center [222, 34] width 97 height 10
click at [109, 35] on div "batch 0 and 1 (done)" at bounding box center [103, 34] width 64 height 10
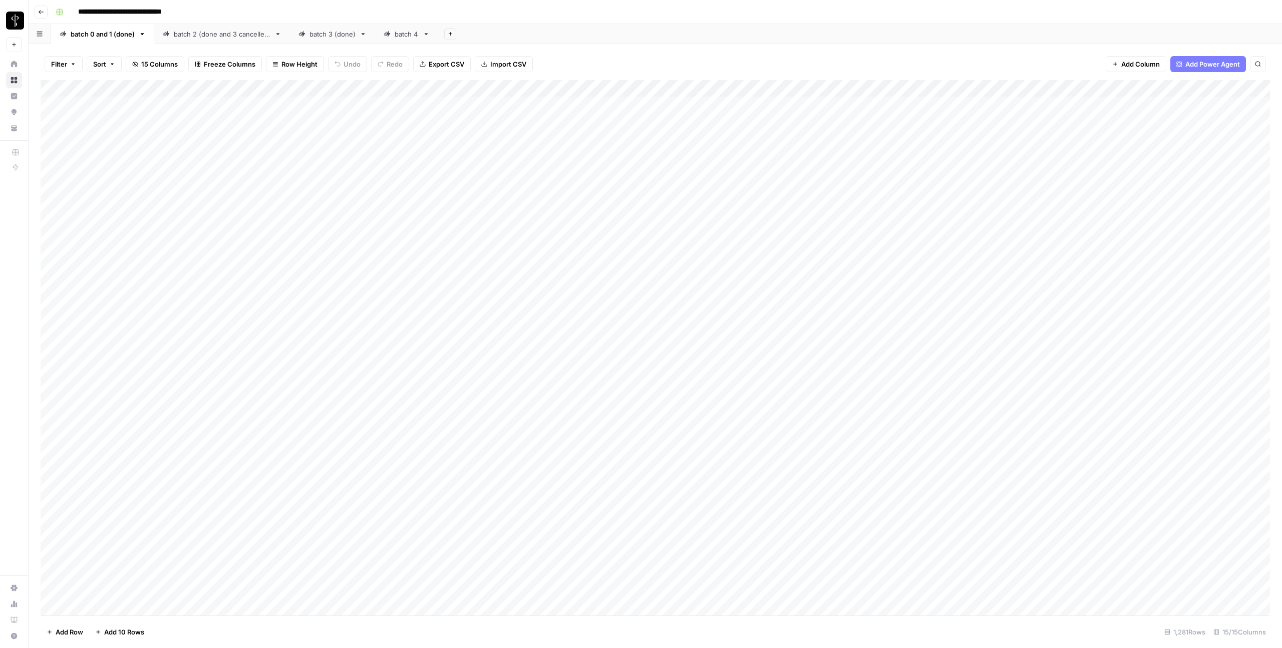
click at [70, 63] on icon "button" at bounding box center [73, 64] width 6 height 6
click at [103, 111] on button "Add Filter" at bounding box center [243, 113] width 373 height 13
click at [94, 119] on input "text" at bounding box center [119, 117] width 110 height 10
click at [94, 202] on span "company id" at bounding box center [119, 198] width 85 height 10
click at [356, 109] on div at bounding box center [429, 116] width 146 height 19
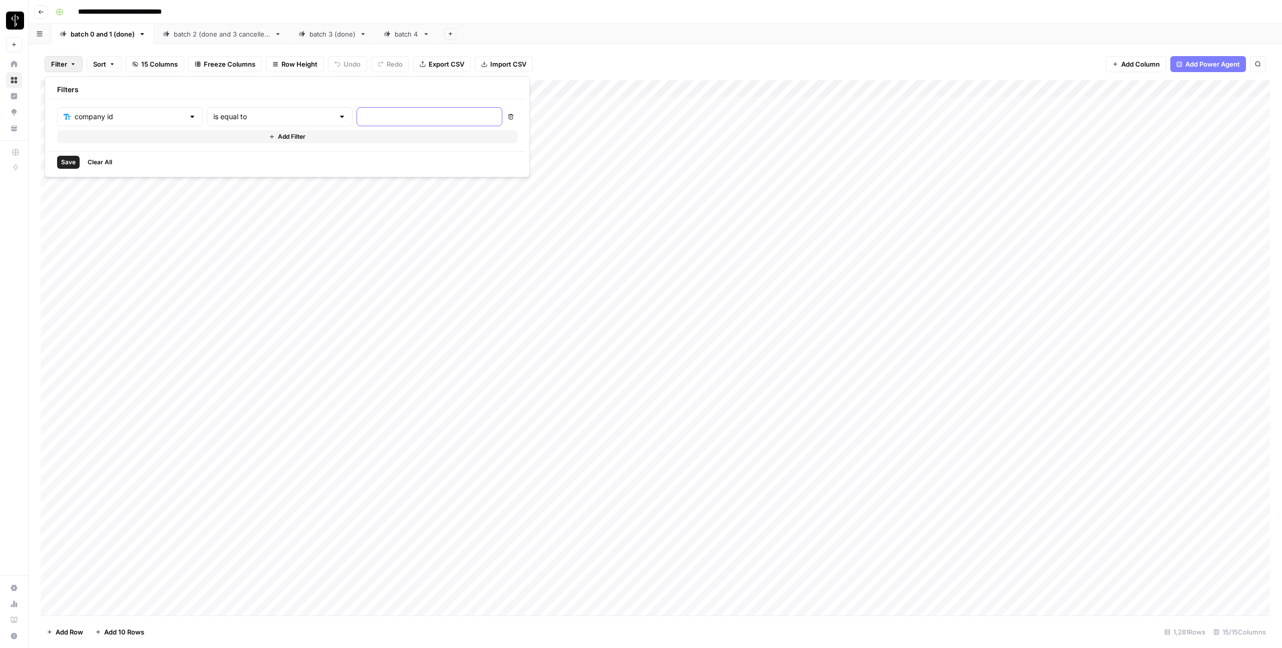
paste input "https://lp-airops-image-migration.s3.us-east-1.amazonaws.com/generated_image_20…"
type input "https://lp-airops-image-migration.s3.us-east-1.amazonaws.com/generated_image_20…"
drag, startPoint x: 324, startPoint y: 126, endPoint x: 326, endPoint y: 120, distance: 5.7
click at [356, 125] on div at bounding box center [429, 116] width 146 height 19
paste input "1de6d6d3-3954-466a-8db7-7a3cc4857ff2"
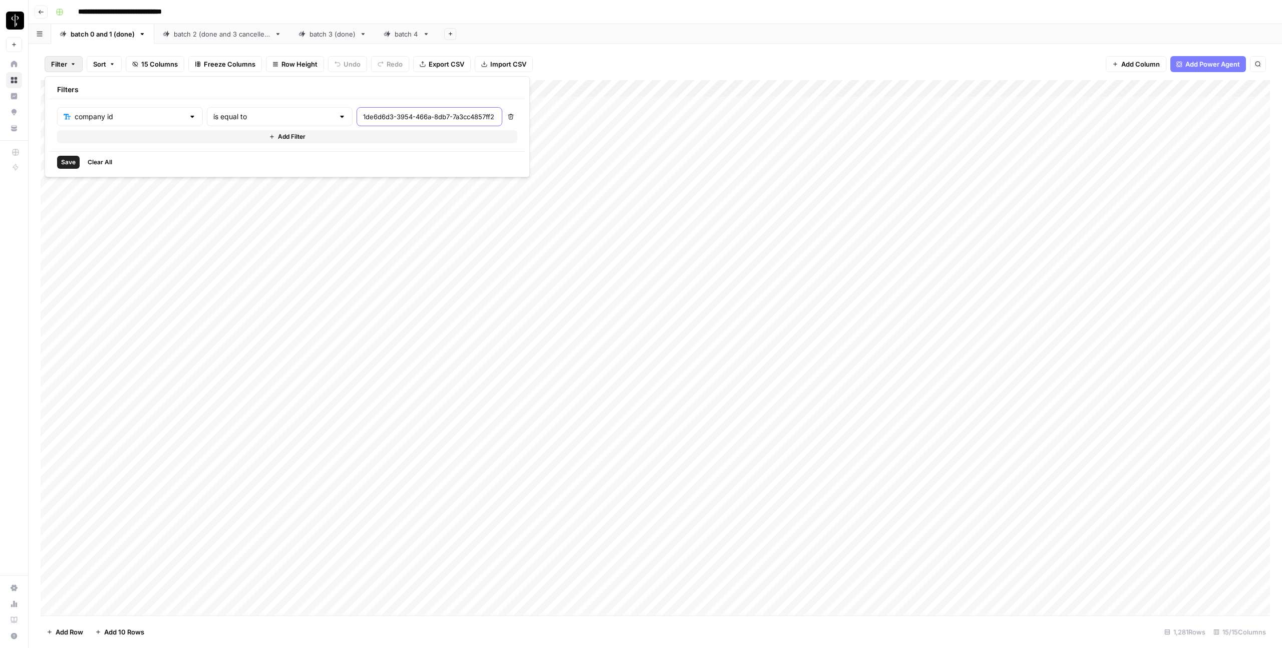
scroll to position [0, 29]
type input "1de6d6d3-3954-466a-8db7-7a3cc4857ff2"
click at [61, 158] on span "Save" at bounding box center [68, 162] width 15 height 9
click at [91, 104] on div "Add Column" at bounding box center [655, 148] width 1229 height 135
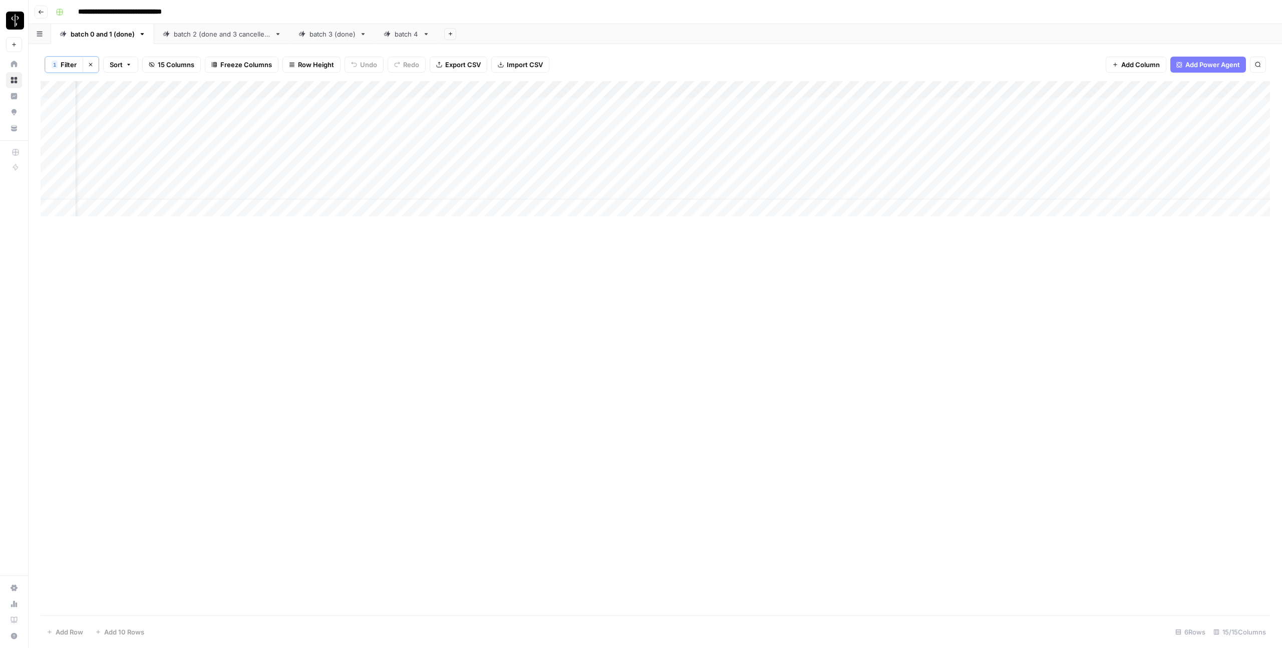
scroll to position [0, 324]
click at [178, 30] on div "batch 2 (done and 3 cancelled)" at bounding box center [222, 34] width 97 height 10
click at [74, 66] on icon "button" at bounding box center [73, 64] width 6 height 6
click at [95, 116] on input "text" at bounding box center [119, 117] width 110 height 10
click at [533, 52] on div "1 Filter Clear filters Sort 12 Columns Freeze Columns Row Height Undo Redo Expo…" at bounding box center [655, 64] width 1229 height 33
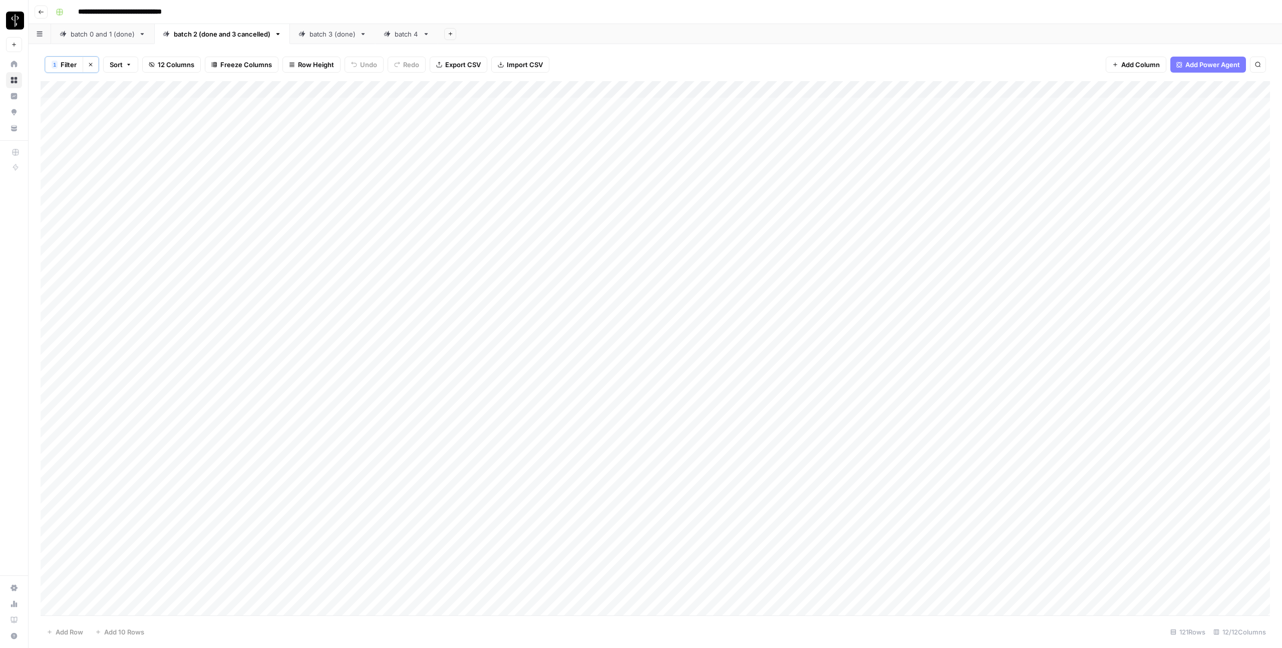
click at [319, 41] on link "batch 3 (done)" at bounding box center [332, 34] width 85 height 20
click at [69, 59] on button "Filter" at bounding box center [64, 64] width 38 height 16
click at [341, 15] on div "**********" at bounding box center [662, 12] width 1220 height 16
click at [407, 34] on div "batch 4" at bounding box center [406, 34] width 24 height 10
click at [94, 65] on button "Clear filters" at bounding box center [91, 65] width 16 height 16
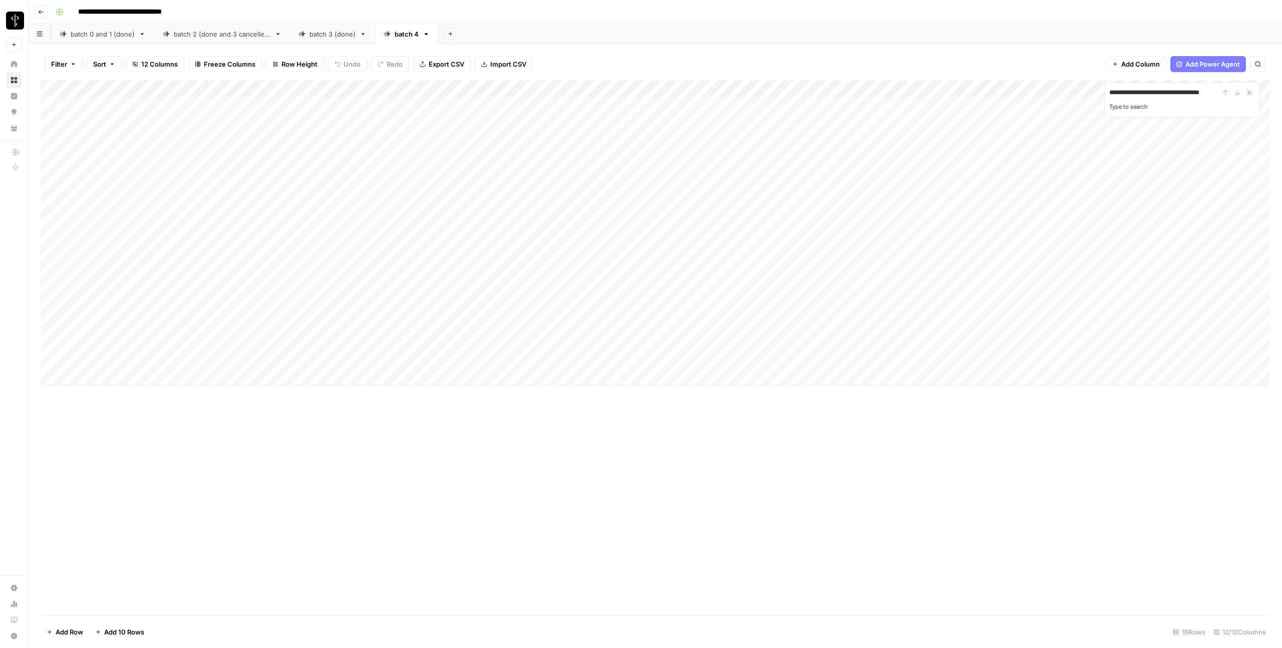
scroll to position [0, 24]
type input "**********"
click at [1236, 94] on div "**********" at bounding box center [1182, 93] width 146 height 12
click at [1238, 94] on div "**********" at bounding box center [1182, 93] width 146 height 12
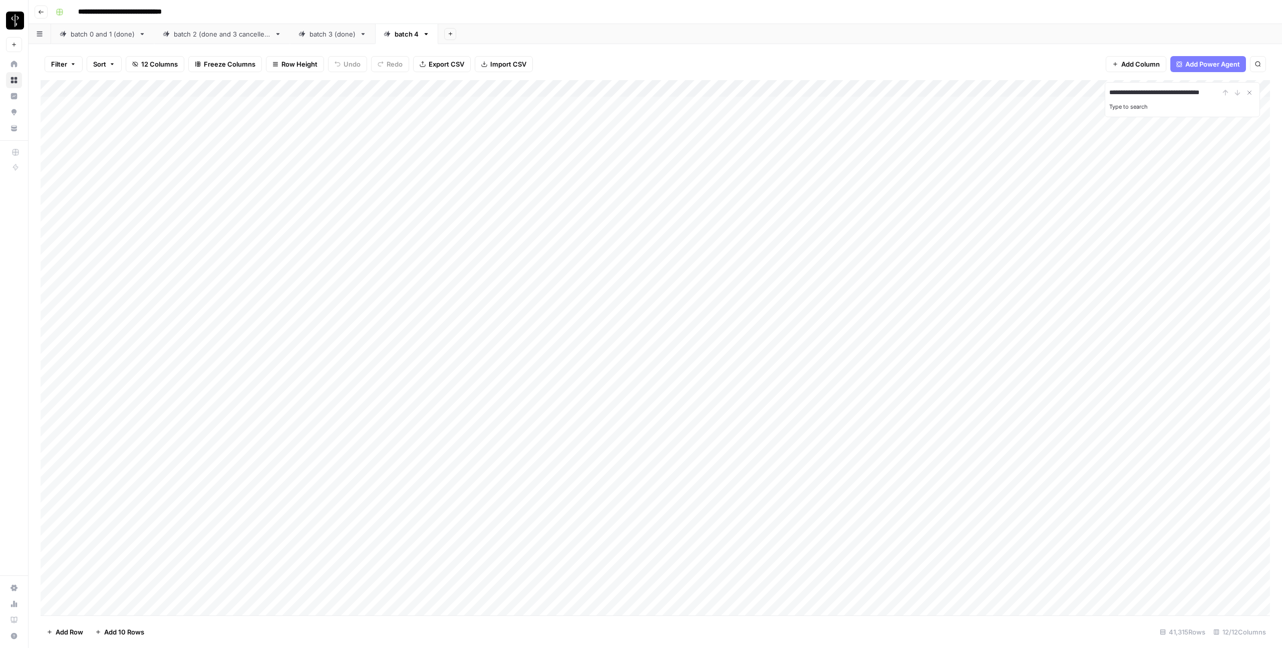
click at [349, 35] on div "batch 3 (done)" at bounding box center [332, 34] width 46 height 10
click at [95, 63] on button "Clear filters" at bounding box center [91, 65] width 16 height 16
type input "**********"
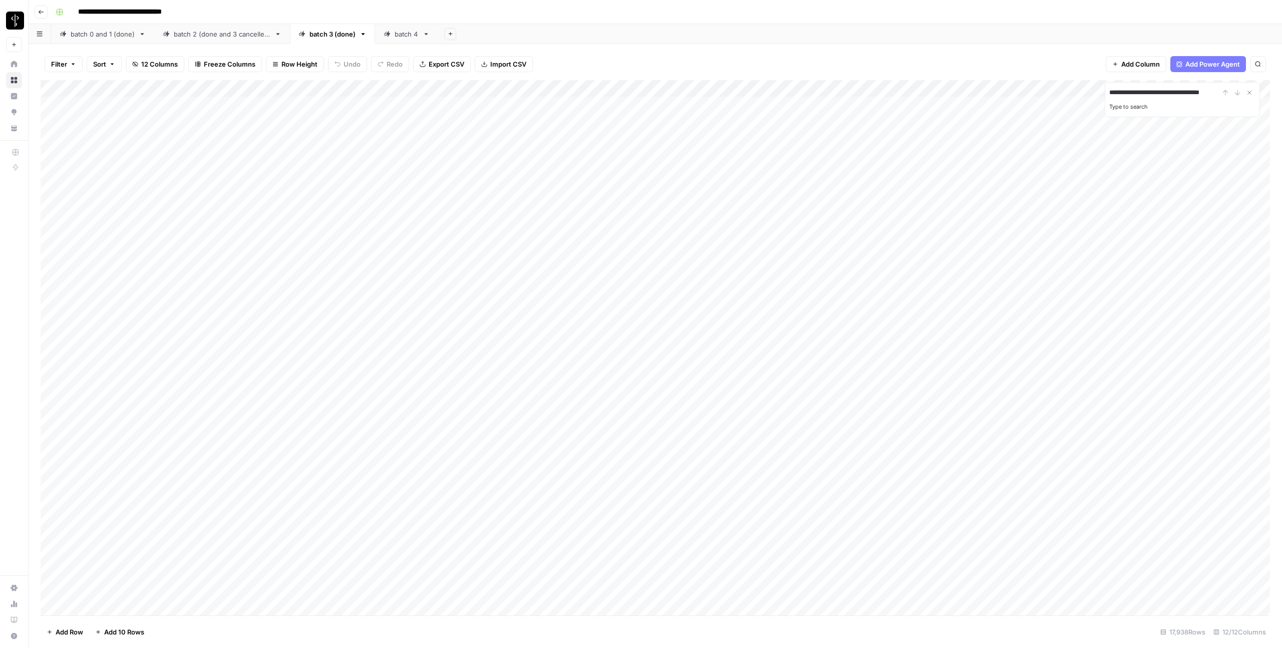
click at [245, 37] on div "batch 2 (done and 3 cancelled)" at bounding box center [222, 34] width 97 height 10
click at [96, 65] on button "Clear filters" at bounding box center [91, 65] width 16 height 16
type input "**********"
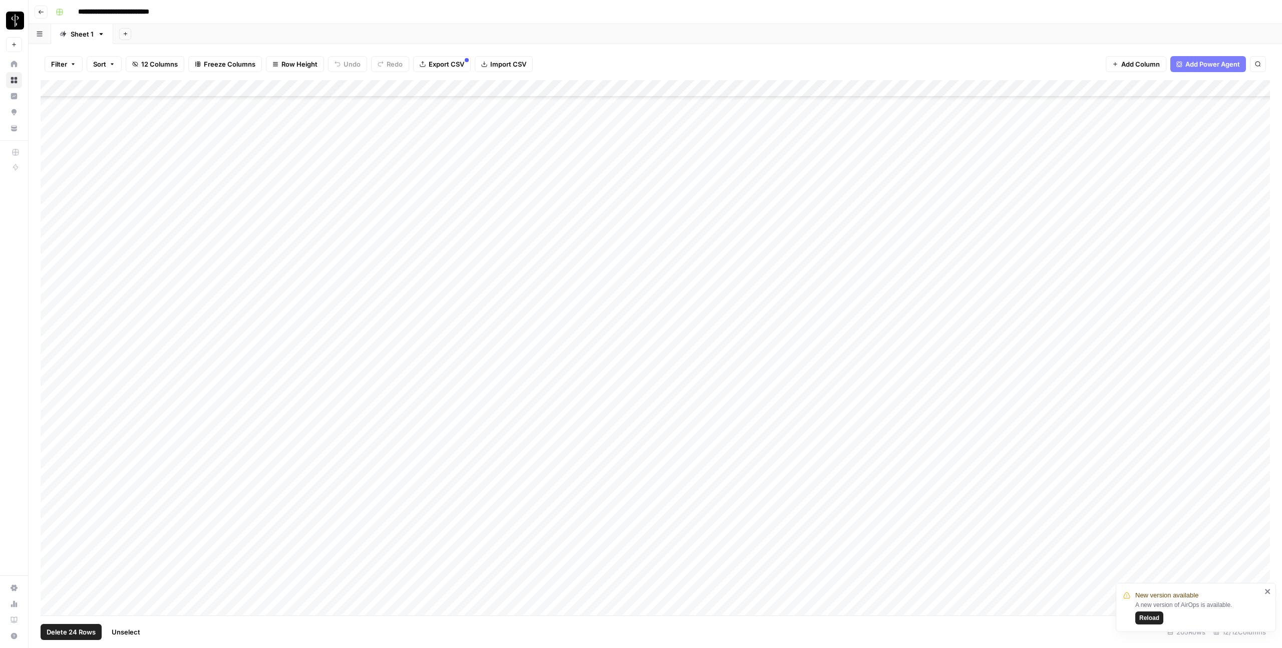
scroll to position [2987, 0]
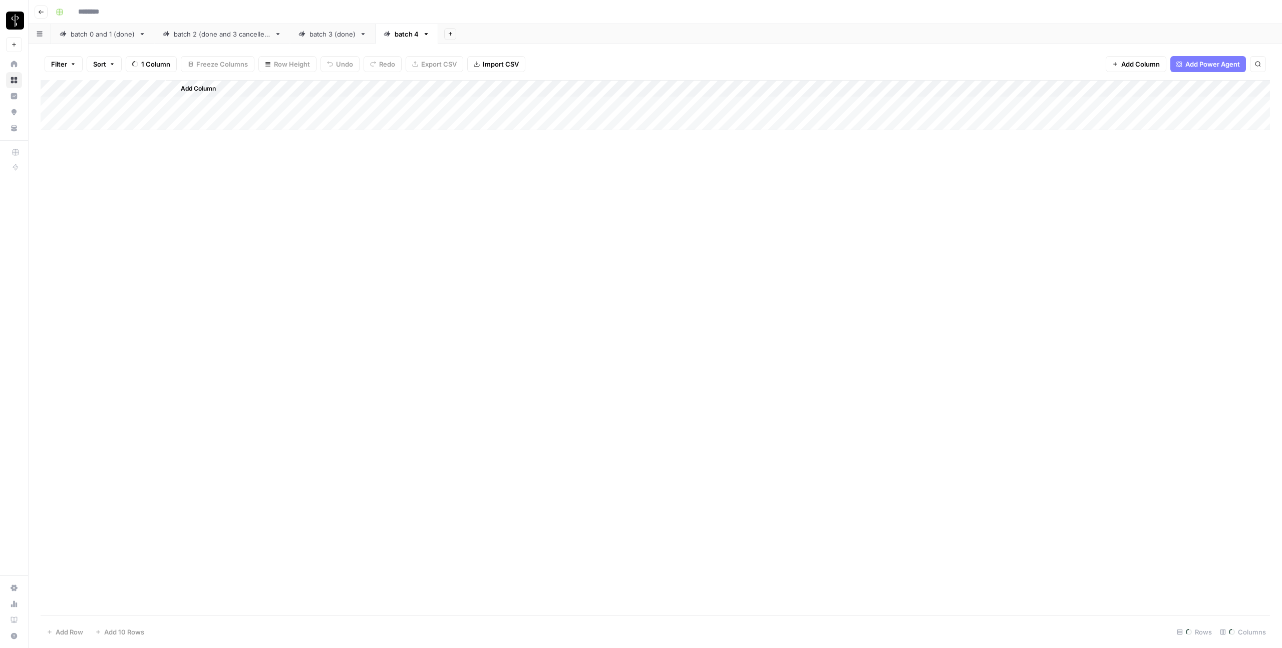
type input "**********"
click at [66, 63] on span "Filter" at bounding box center [59, 64] width 16 height 10
click at [92, 116] on input "text" at bounding box center [119, 117] width 110 height 10
click at [69, 64] on button "Filter" at bounding box center [64, 64] width 38 height 16
click at [70, 64] on icon "button" at bounding box center [73, 64] width 6 height 6
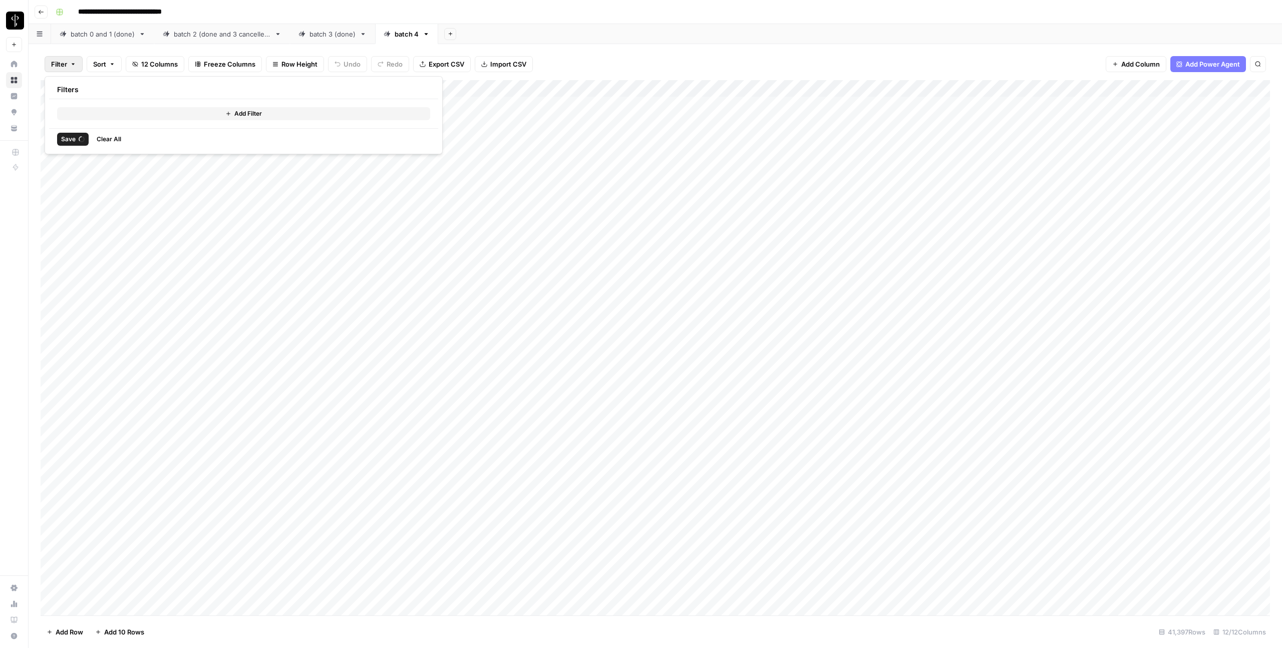
click at [140, 110] on button "Add Filter" at bounding box center [243, 113] width 373 height 13
click at [177, 115] on div at bounding box center [181, 117] width 8 height 10
click at [129, 195] on span "company_id" at bounding box center [119, 198] width 85 height 10
click at [363, 119] on input "text" at bounding box center [429, 117] width 133 height 10
paste input "1de6d6d3-3954-466a-8db7-7a3cc4857ff2"
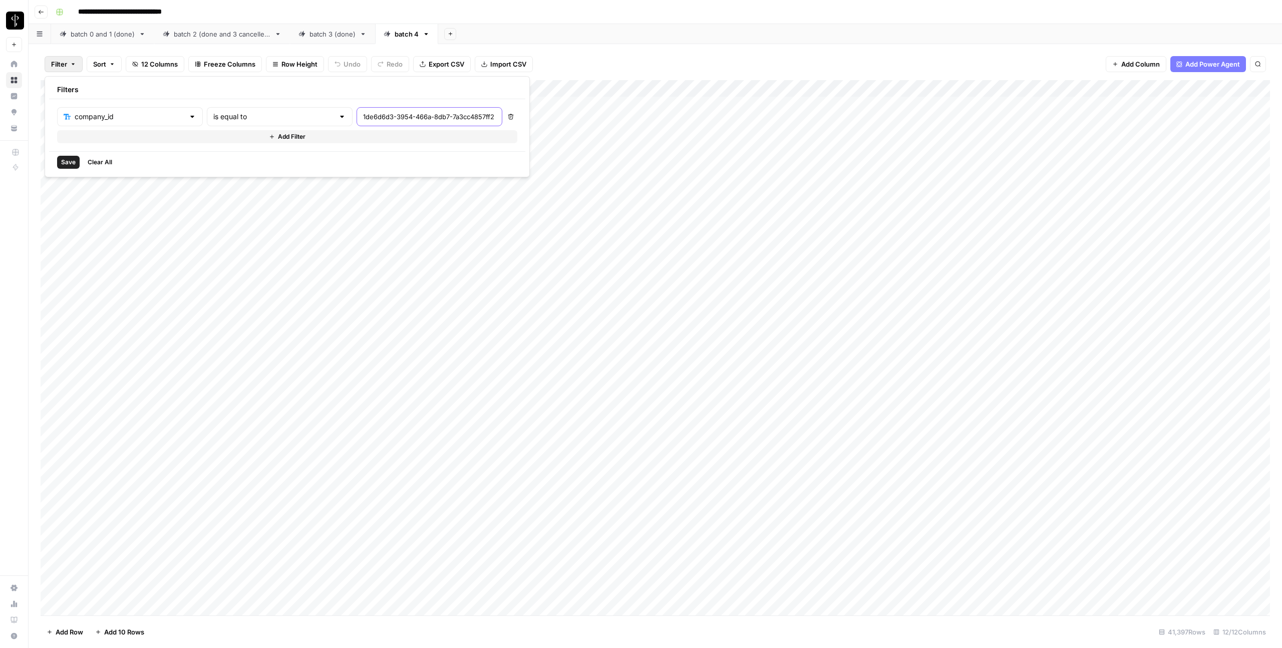
scroll to position [0, 29]
type input "1de6d6d3-3954-466a-8db7-7a3cc4857ff2"
click at [69, 161] on span "Save" at bounding box center [68, 162] width 15 height 9
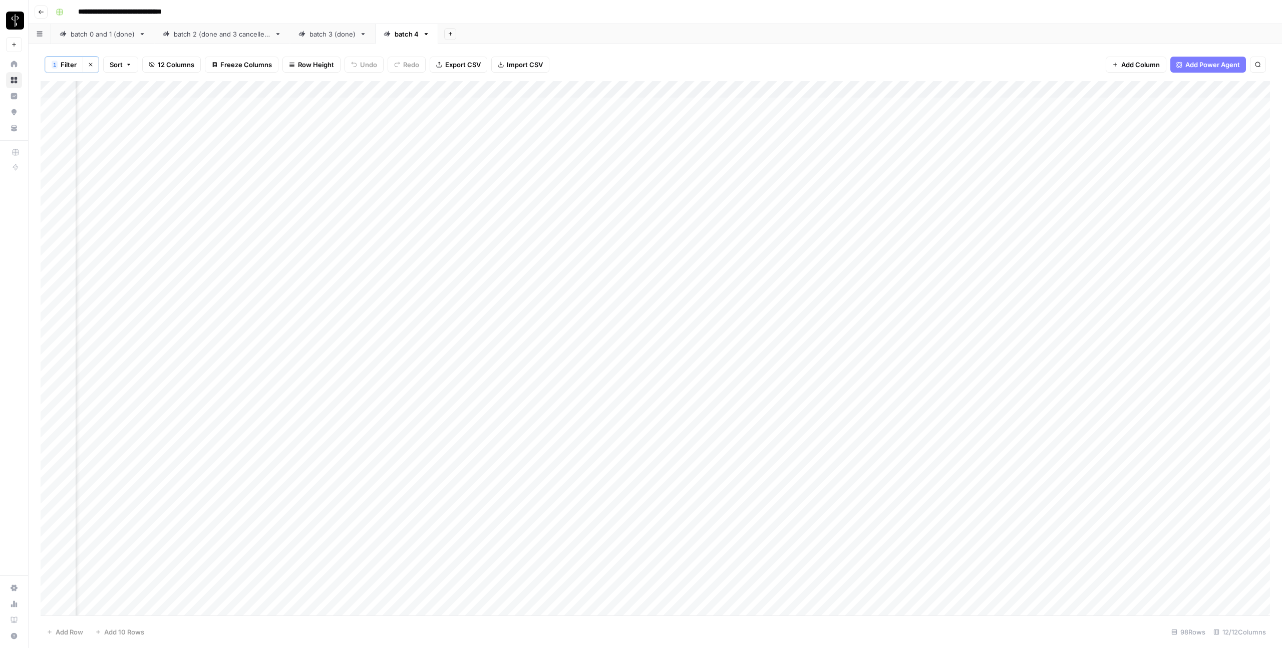
drag, startPoint x: 796, startPoint y: 329, endPoint x: 758, endPoint y: 327, distance: 38.1
click at [758, 327] on div "Add Column" at bounding box center [655, 348] width 1229 height 534
click at [762, 327] on div "Add Column" at bounding box center [655, 348] width 1229 height 534
click at [738, 282] on div "Add Column" at bounding box center [655, 348] width 1229 height 534
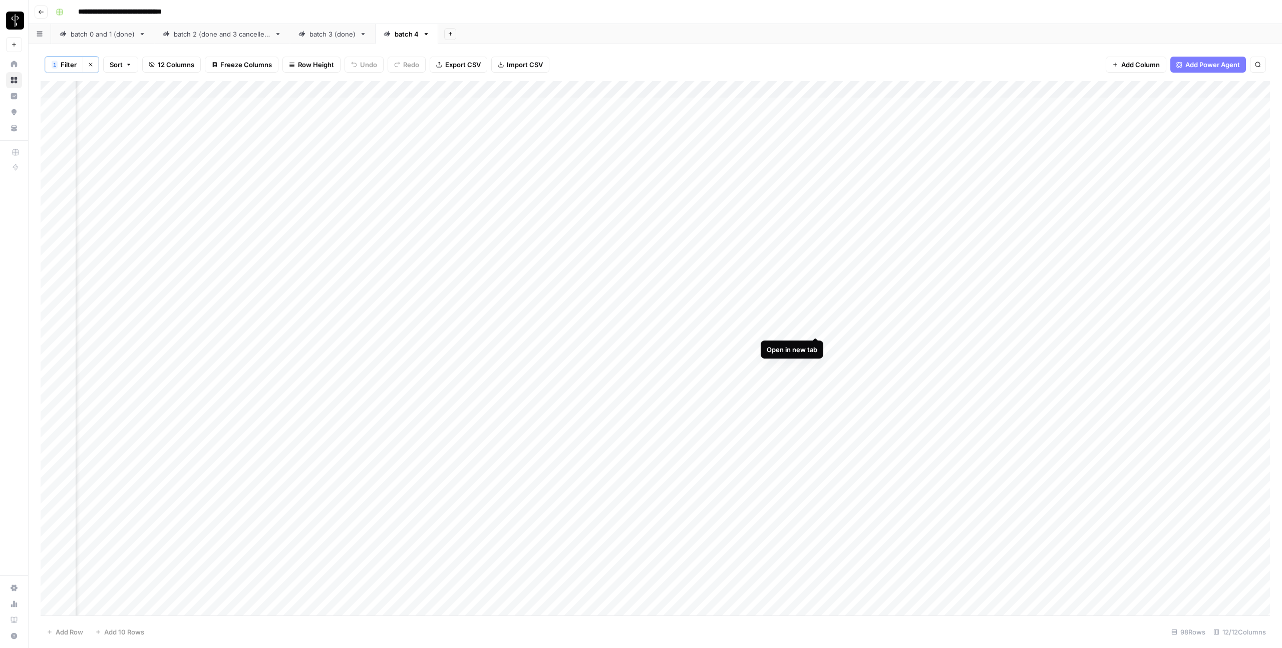
click at [817, 328] on div "Add Column" at bounding box center [655, 348] width 1229 height 534
click at [868, 327] on div "Add Column" at bounding box center [655, 348] width 1229 height 534
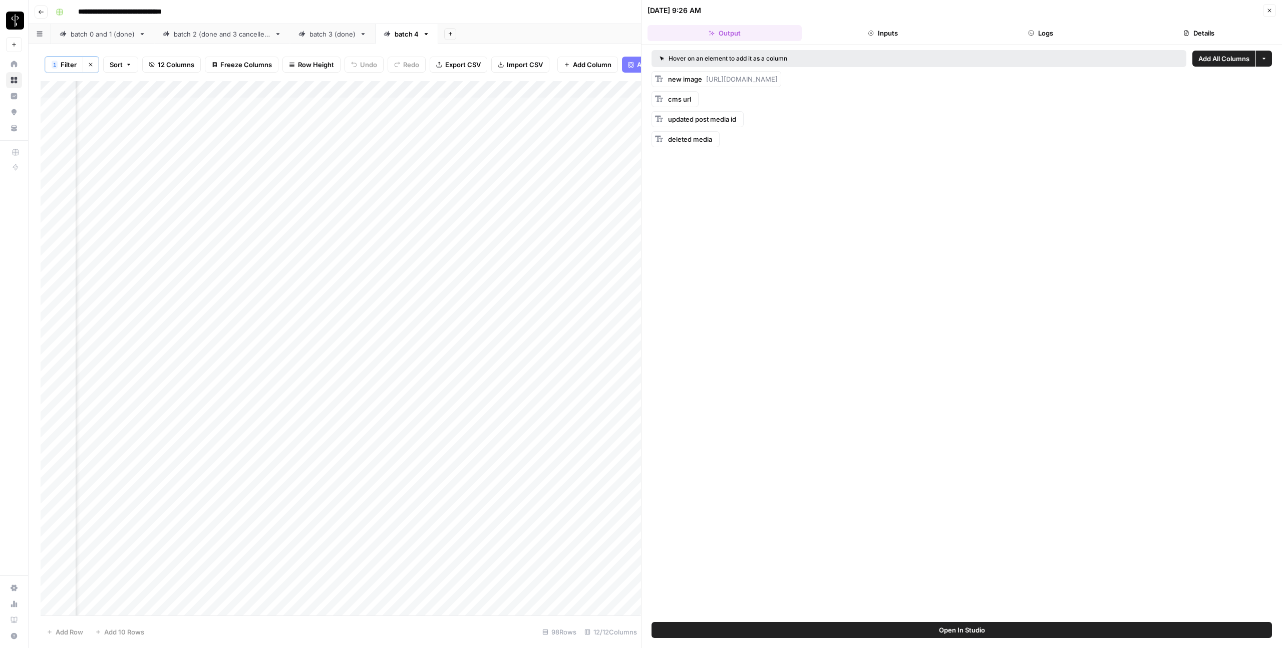
click at [1043, 39] on button "Logs" at bounding box center [1041, 33] width 154 height 16
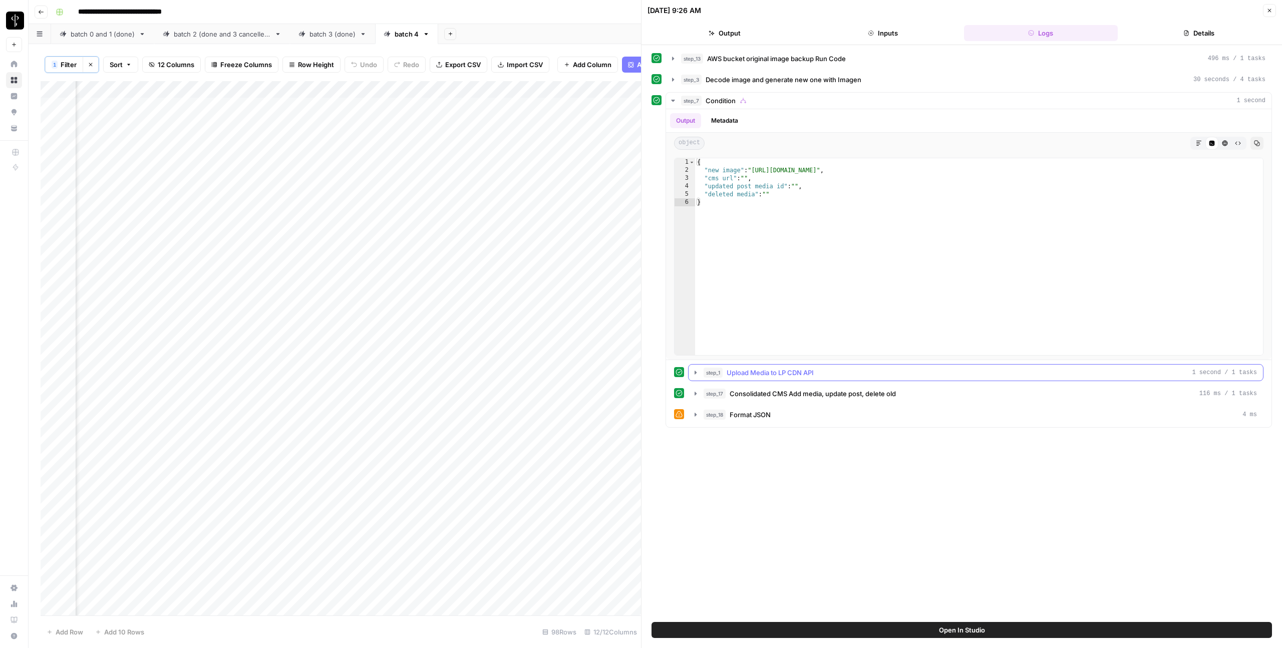
click at [762, 375] on span "Upload Media to LP CDN API" at bounding box center [769, 372] width 87 height 10
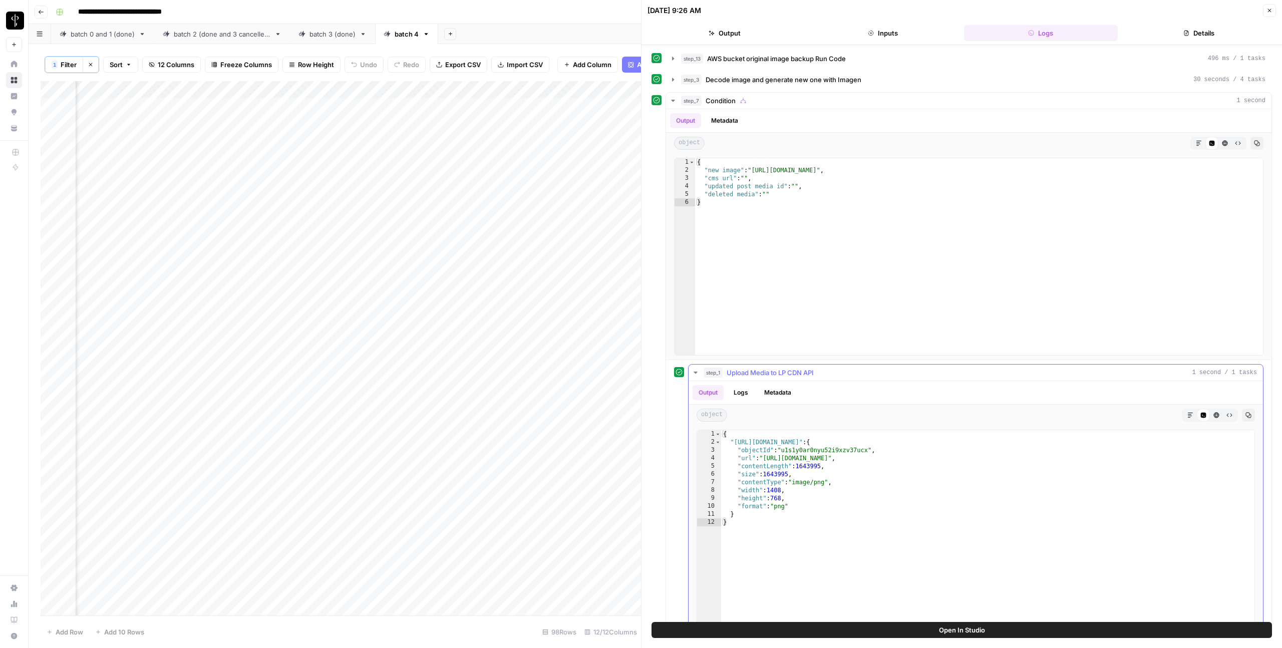
click at [762, 375] on span "Upload Media to LP CDN API" at bounding box center [769, 372] width 87 height 10
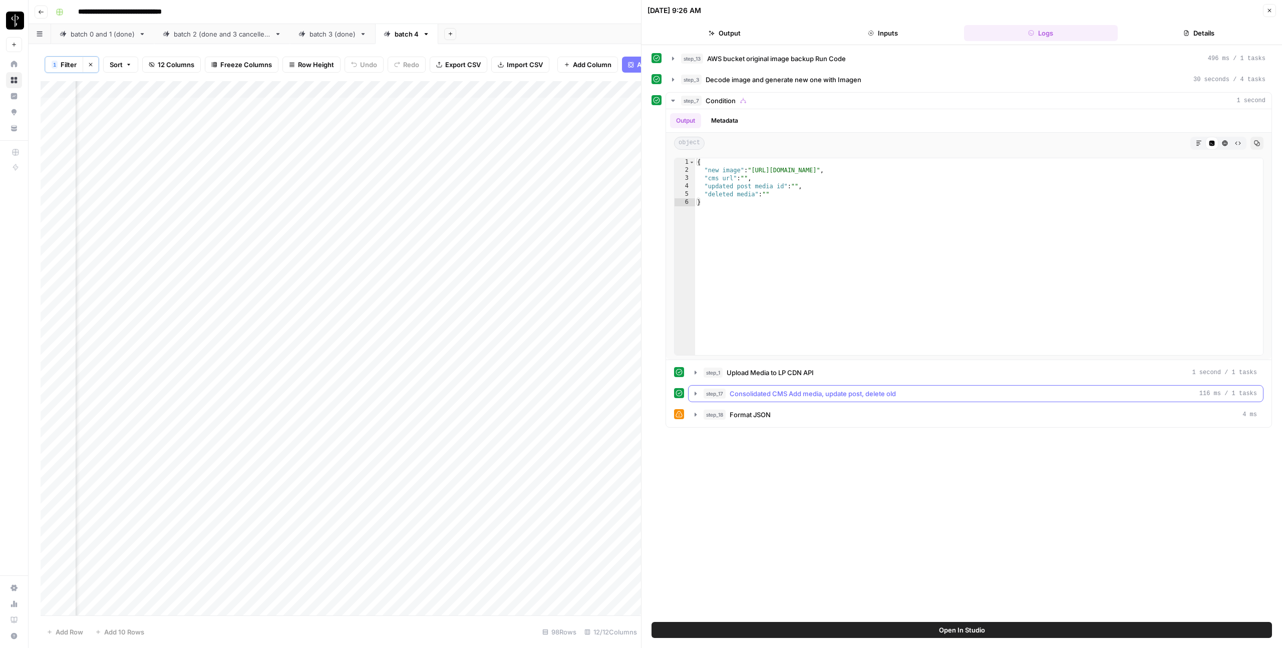
click at [762, 390] on span "Consolidated CMS Add media, update post, delete old" at bounding box center [812, 393] width 166 height 10
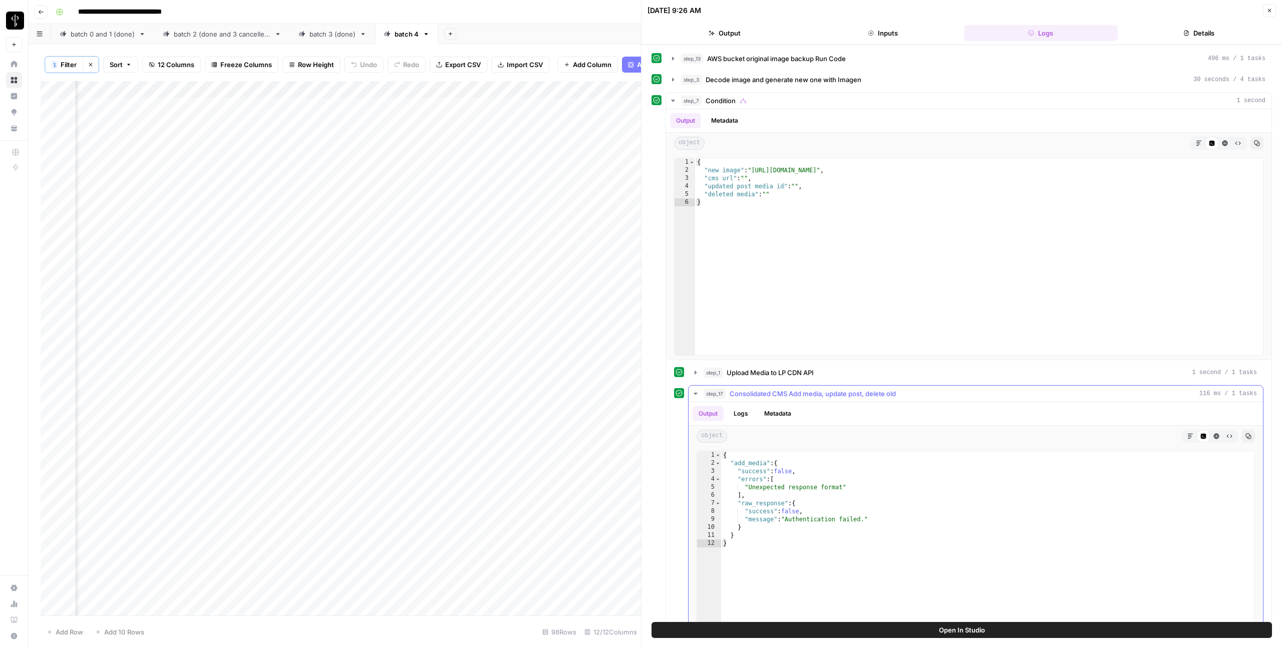
click at [762, 390] on span "Consolidated CMS Add media, update post, delete old" at bounding box center [812, 393] width 166 height 10
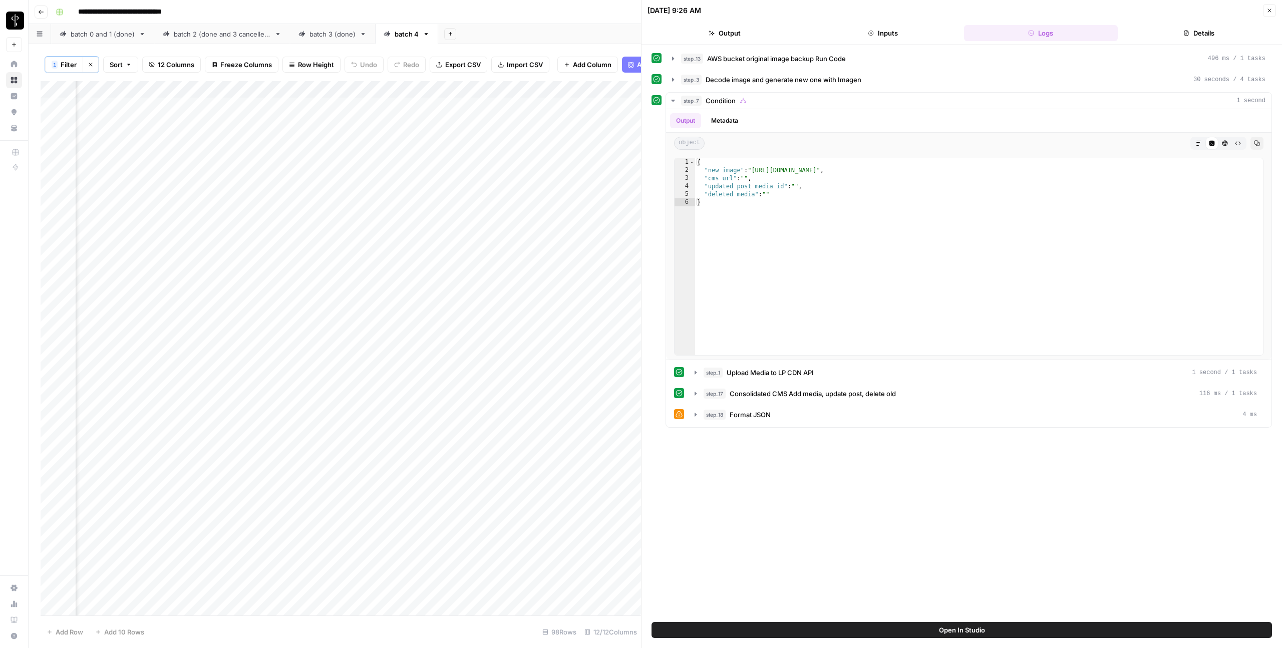
click at [1269, 12] on icon "button" at bounding box center [1269, 11] width 6 height 6
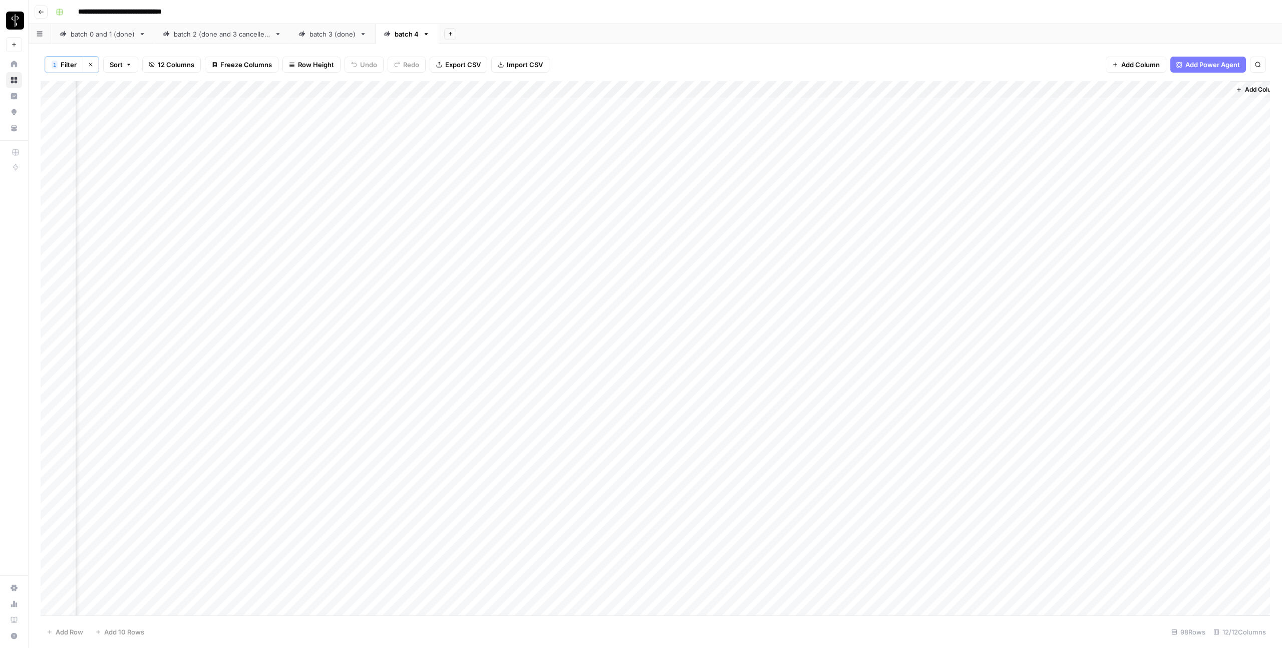
scroll to position [0, 443]
click at [612, 276] on div "Add Column" at bounding box center [655, 348] width 1229 height 534
click at [696, 310] on div "Add Column" at bounding box center [655, 348] width 1229 height 534
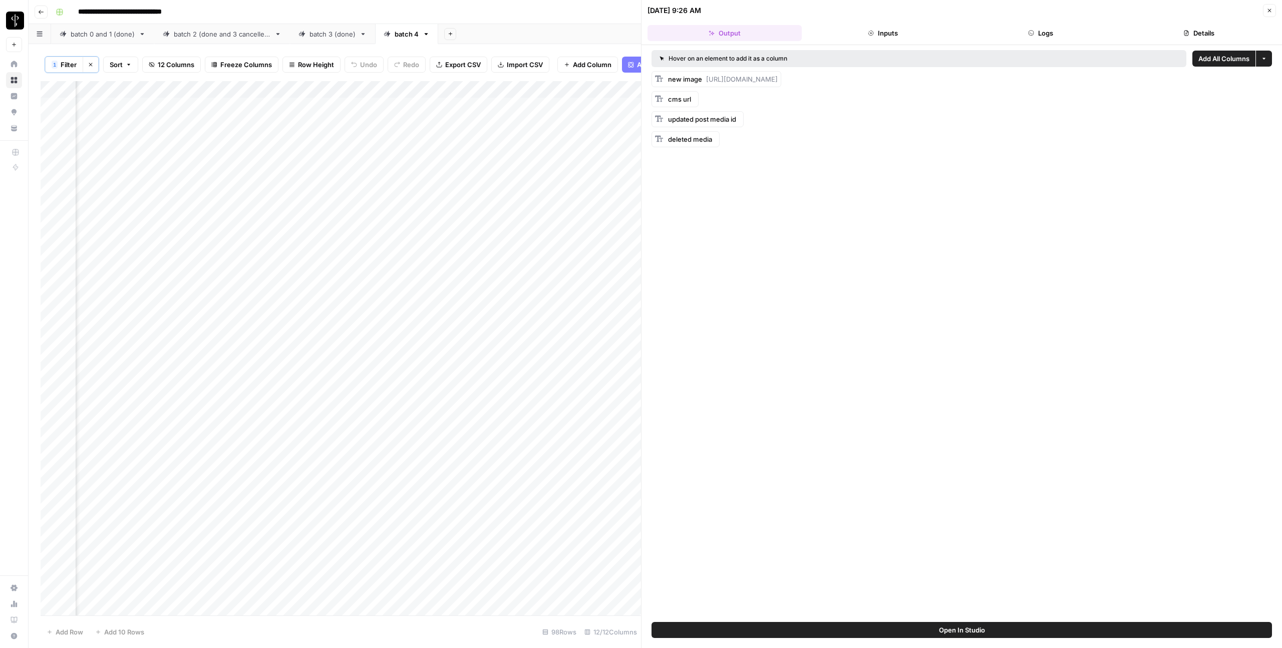
click at [1072, 35] on button "Logs" at bounding box center [1041, 33] width 154 height 16
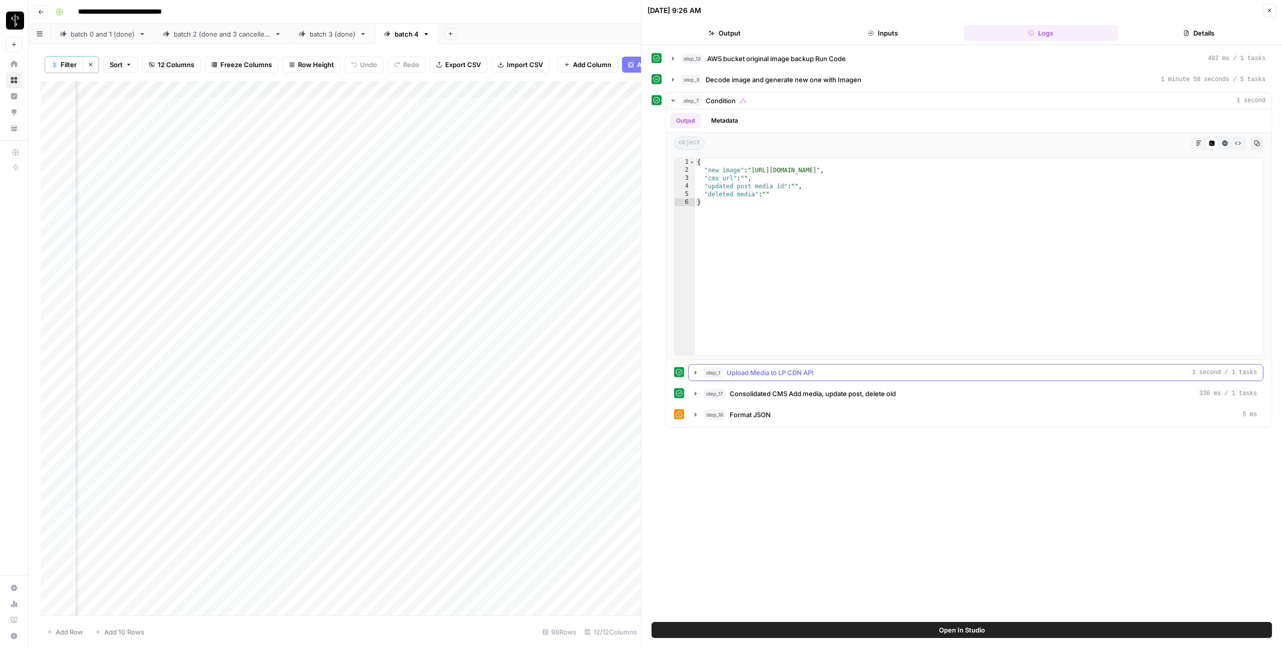
click at [783, 374] on span "Upload Media to LP CDN API" at bounding box center [769, 372] width 87 height 10
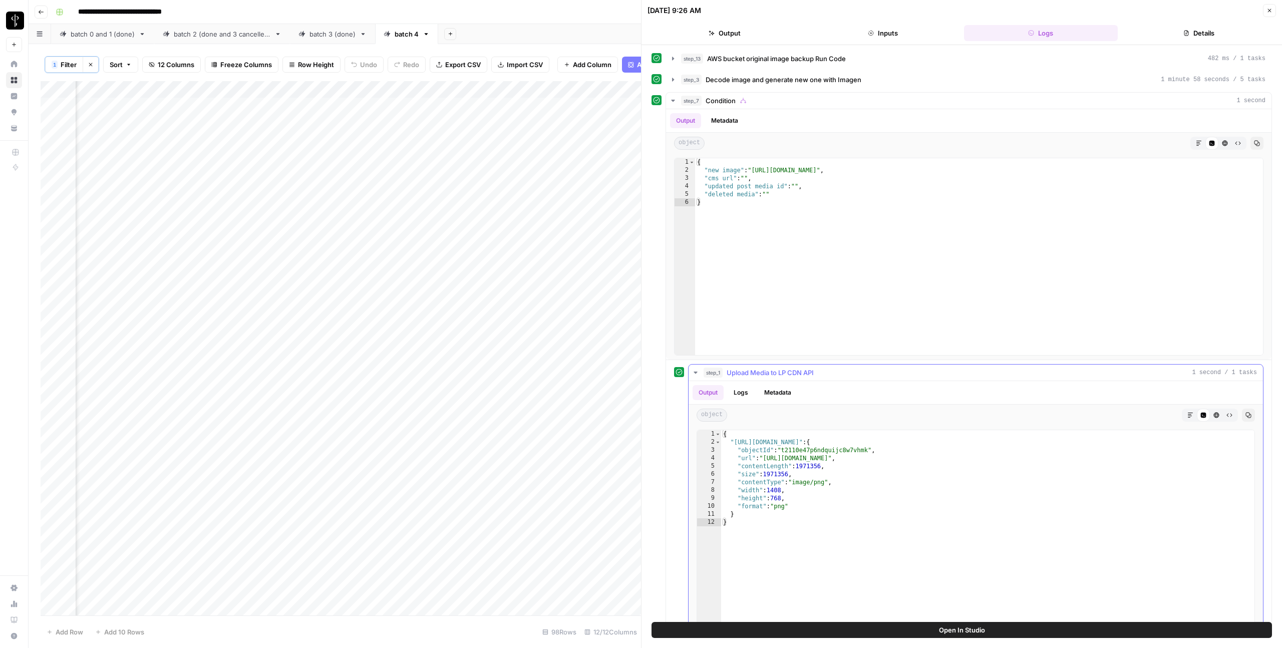
click at [784, 374] on span "Upload Media to LP CDN API" at bounding box center [769, 372] width 87 height 10
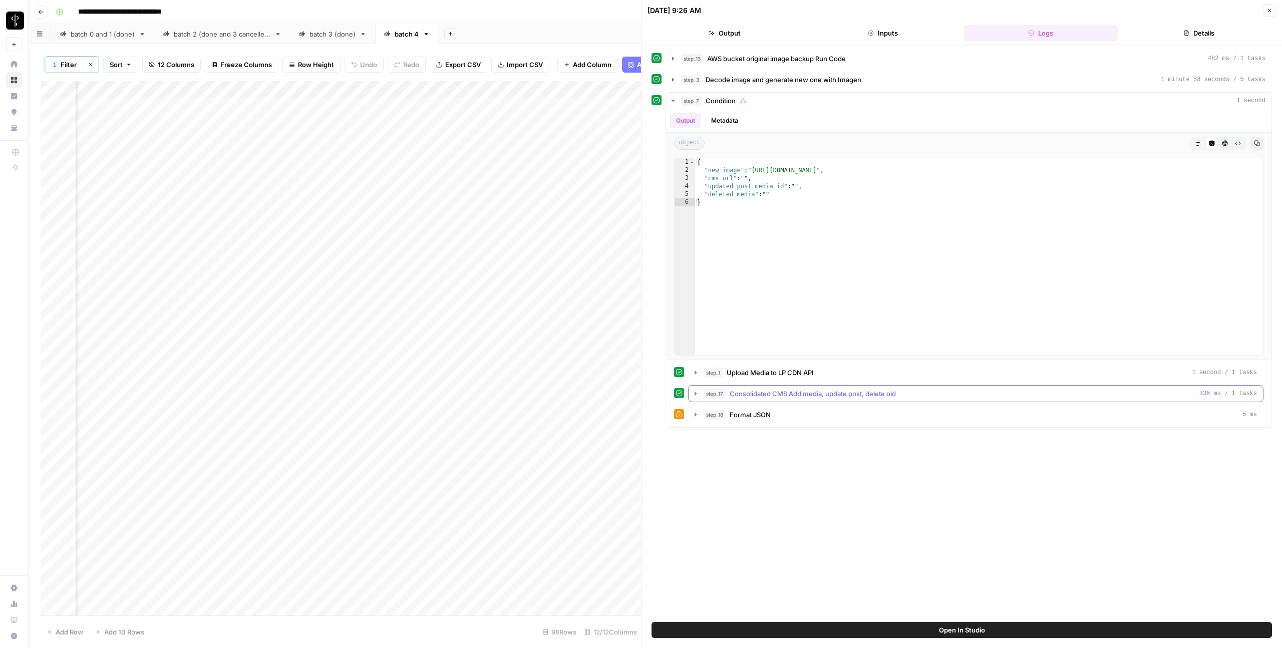
click at [786, 395] on span "Consolidated CMS Add media, update post, delete old" at bounding box center [812, 393] width 166 height 10
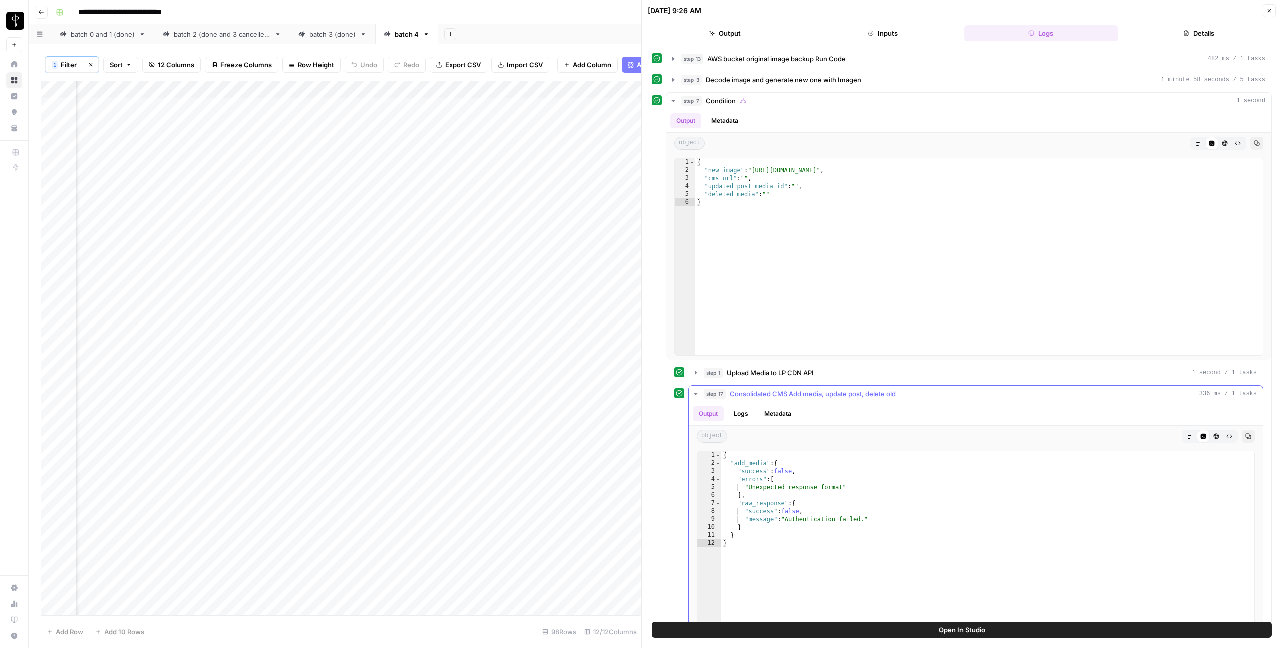
click at [737, 415] on button "Logs" at bounding box center [740, 413] width 27 height 15
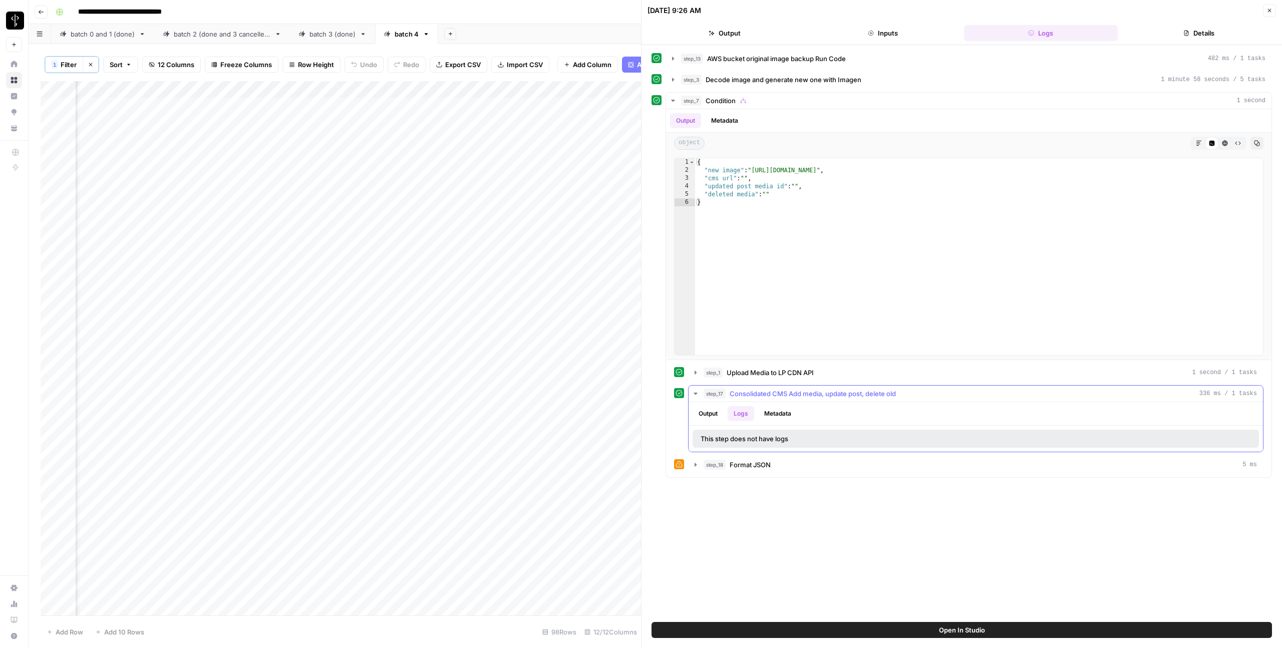
click at [737, 415] on button "Logs" at bounding box center [740, 413] width 27 height 15
click at [693, 394] on icon "button" at bounding box center [695, 393] width 8 height 8
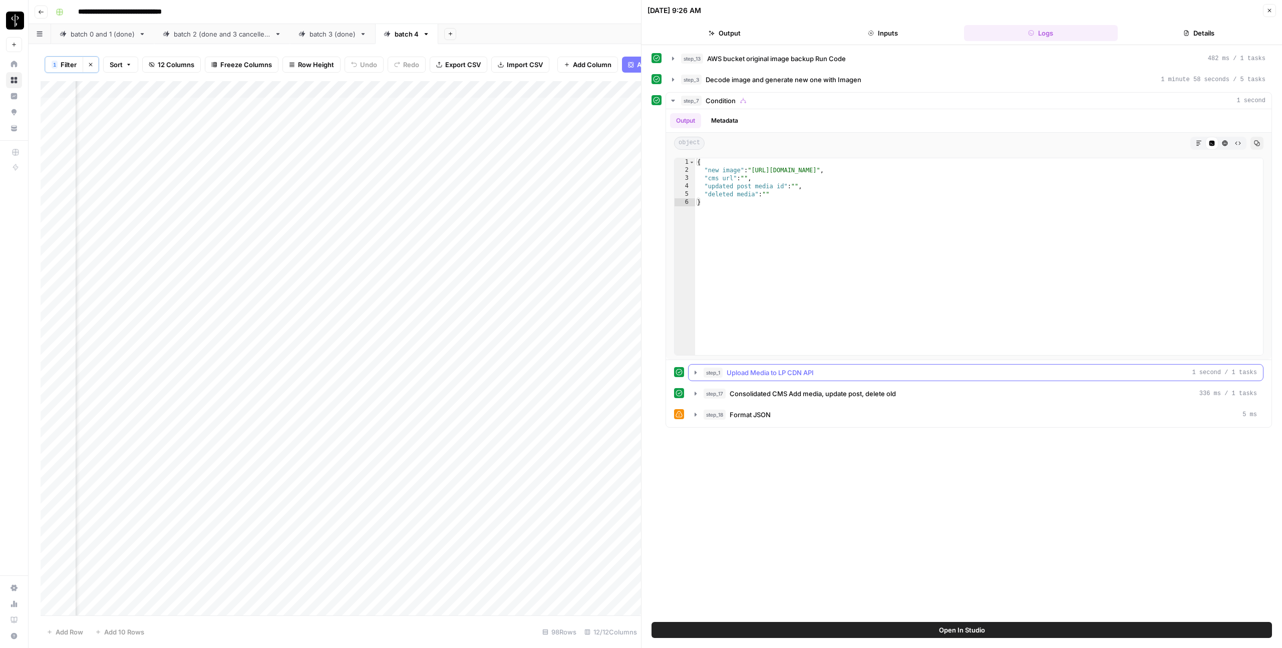
click at [695, 372] on icon "button" at bounding box center [695, 372] width 2 height 4
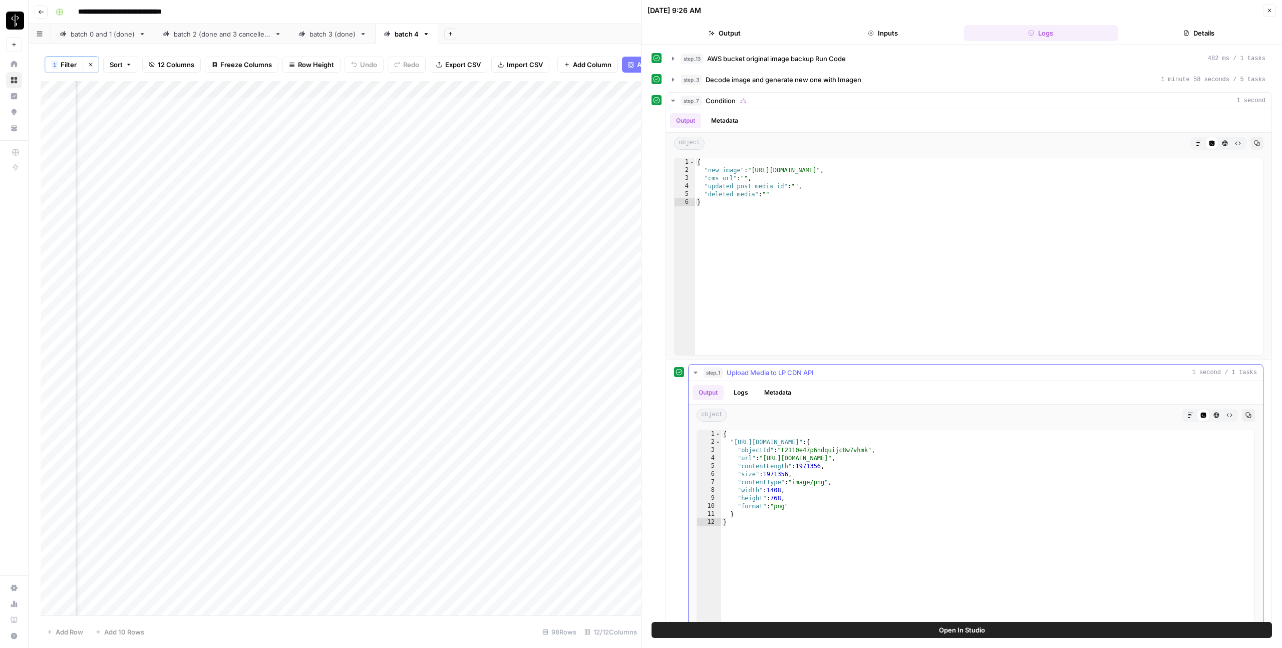
click at [695, 372] on icon "button" at bounding box center [695, 372] width 4 height 2
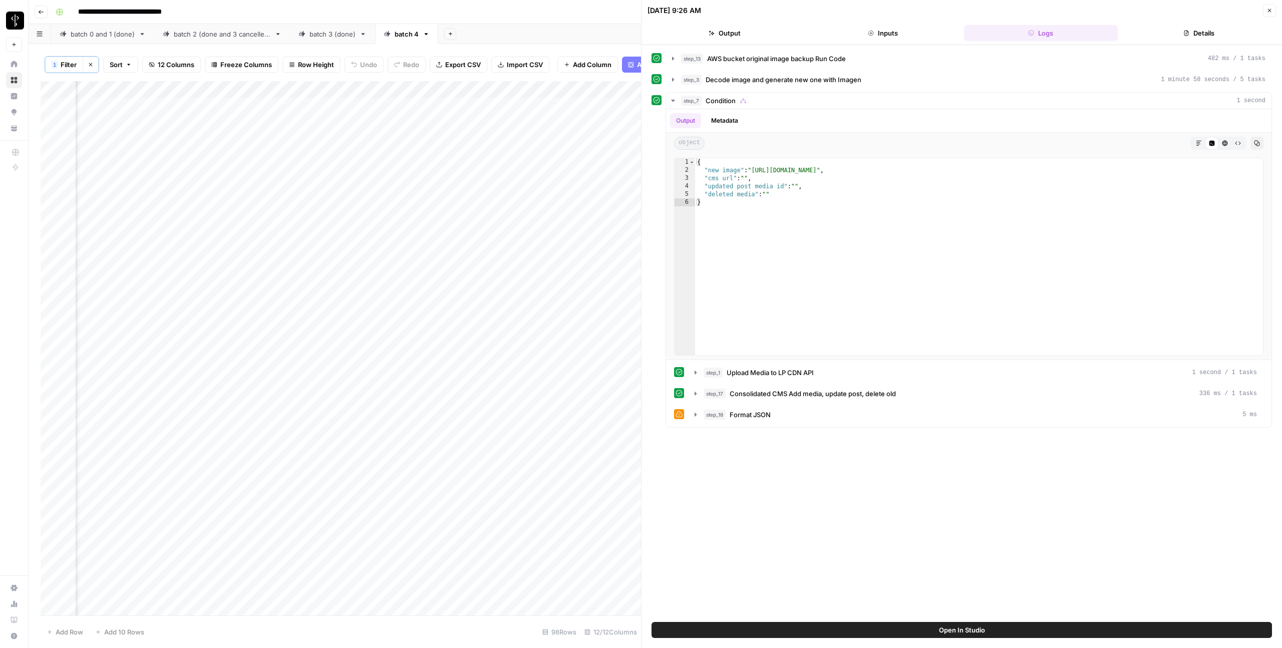
click at [1266, 14] on button "Close" at bounding box center [1269, 10] width 13 height 13
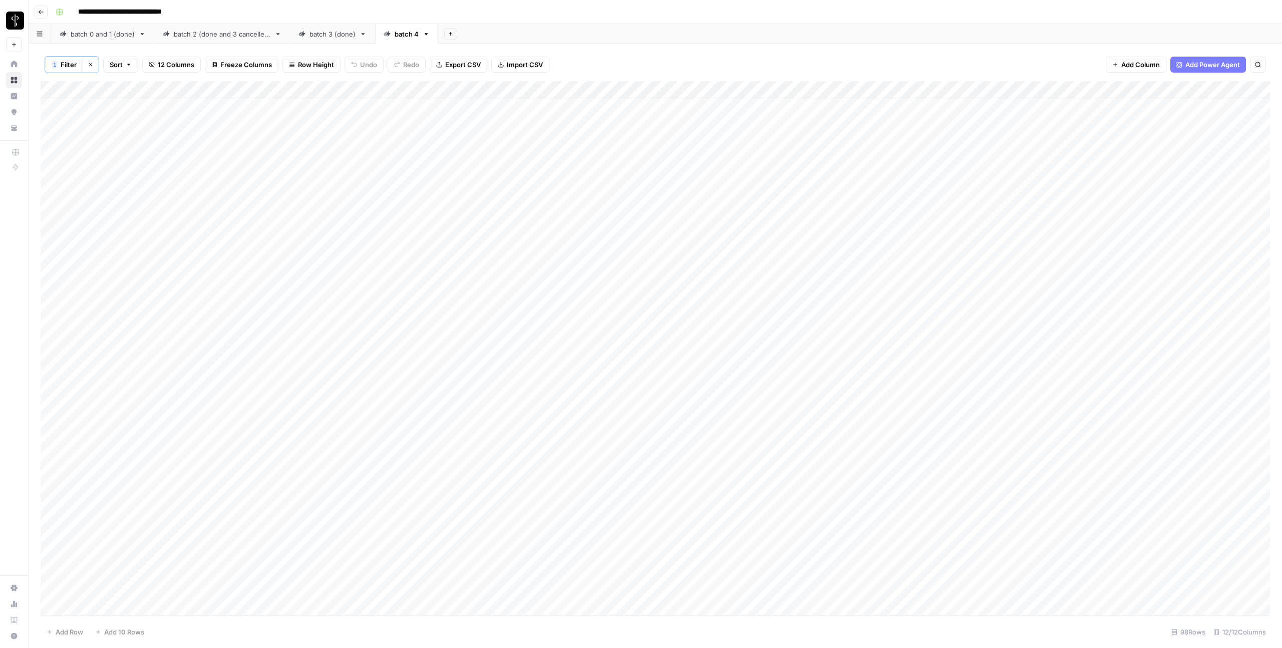
drag, startPoint x: 210, startPoint y: 104, endPoint x: 670, endPoint y: 285, distance: 494.3
click at [670, 285] on div "Add Column" at bounding box center [655, 348] width 1229 height 534
click at [65, 66] on span "Filter" at bounding box center [69, 65] width 16 height 10
click at [363, 114] on input "1de6d6d3-3954-466a-8db7-7a3cc4857ff2" at bounding box center [429, 117] width 133 height 10
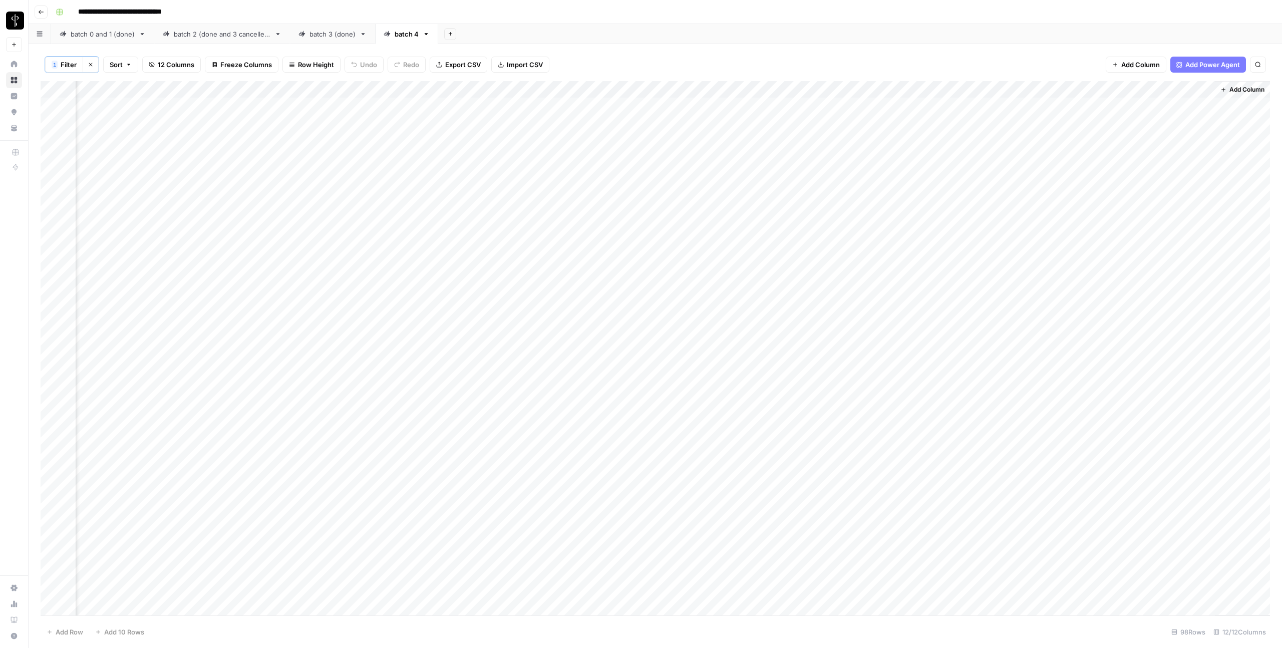
click at [342, 39] on link "batch 3 (done)" at bounding box center [332, 34] width 85 height 20
click at [61, 67] on span "Filter" at bounding box center [59, 64] width 16 height 10
click at [144, 120] on input "text" at bounding box center [119, 117] width 110 height 10
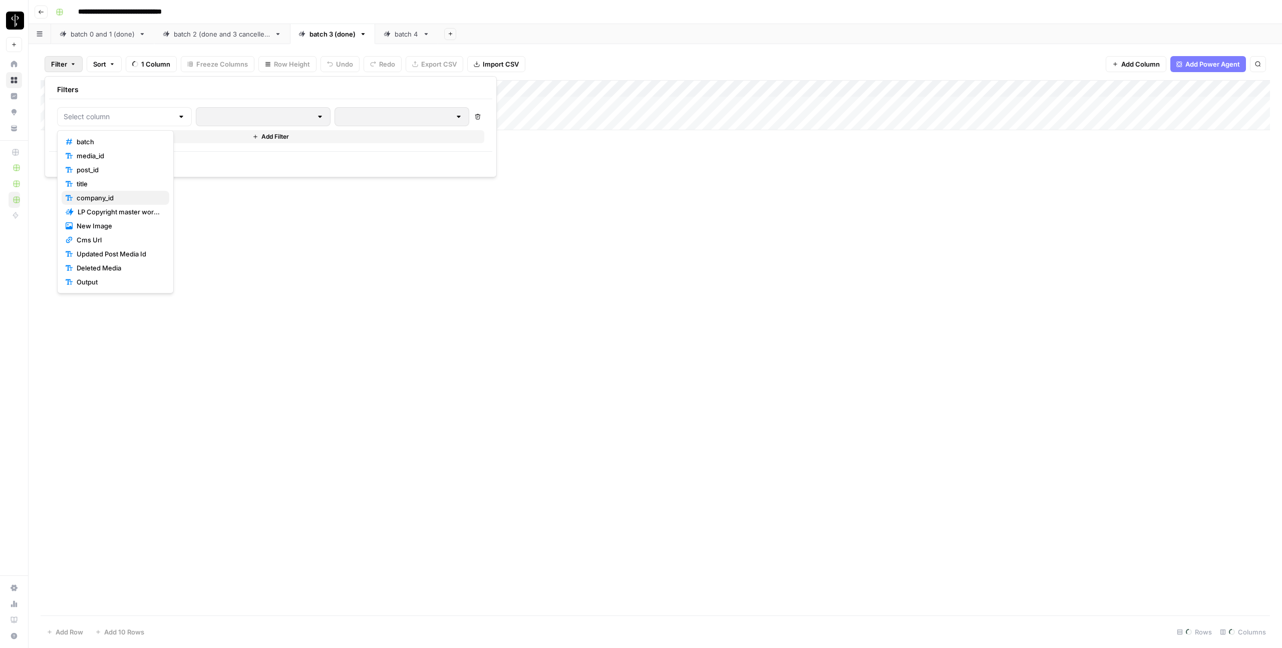
click at [120, 195] on span "company_id" at bounding box center [119, 198] width 85 height 10
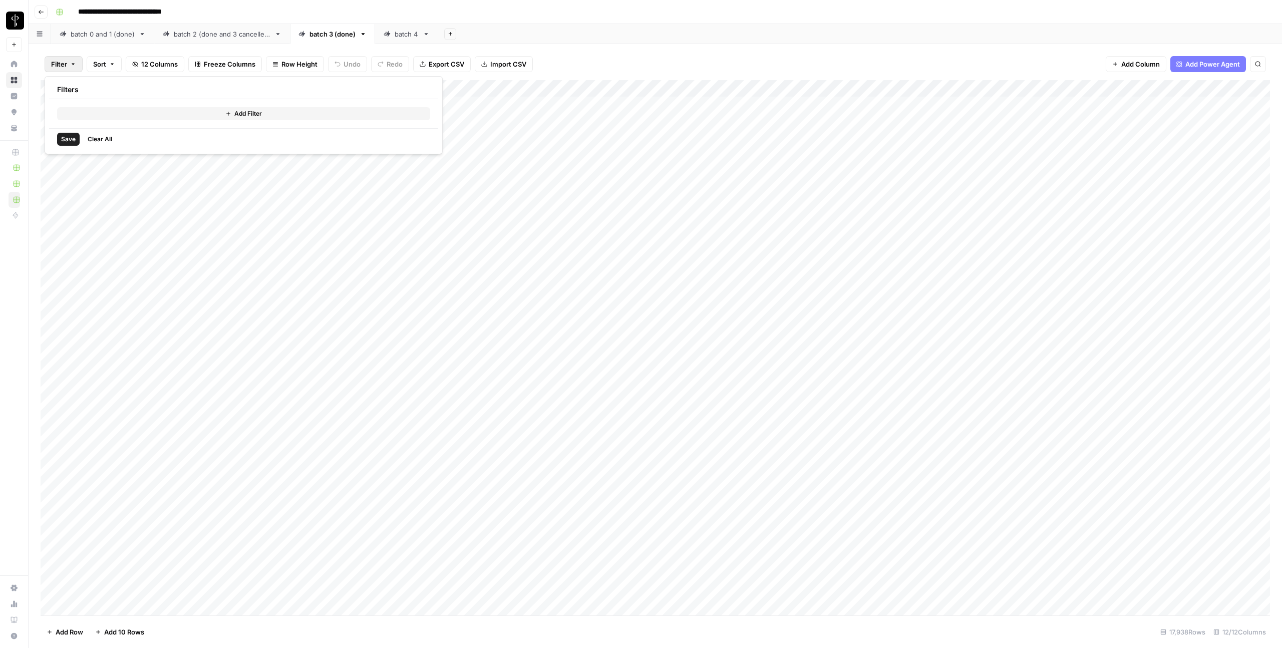
click at [149, 115] on button "Add Filter" at bounding box center [243, 113] width 373 height 13
click at [135, 119] on input "text" at bounding box center [119, 117] width 110 height 10
click at [108, 194] on span "company_id" at bounding box center [119, 198] width 85 height 10
click at [381, 112] on input "text" at bounding box center [429, 117] width 133 height 10
paste input "1de6d6d3-3954-466a-8db7-7a3cc4857ff2"
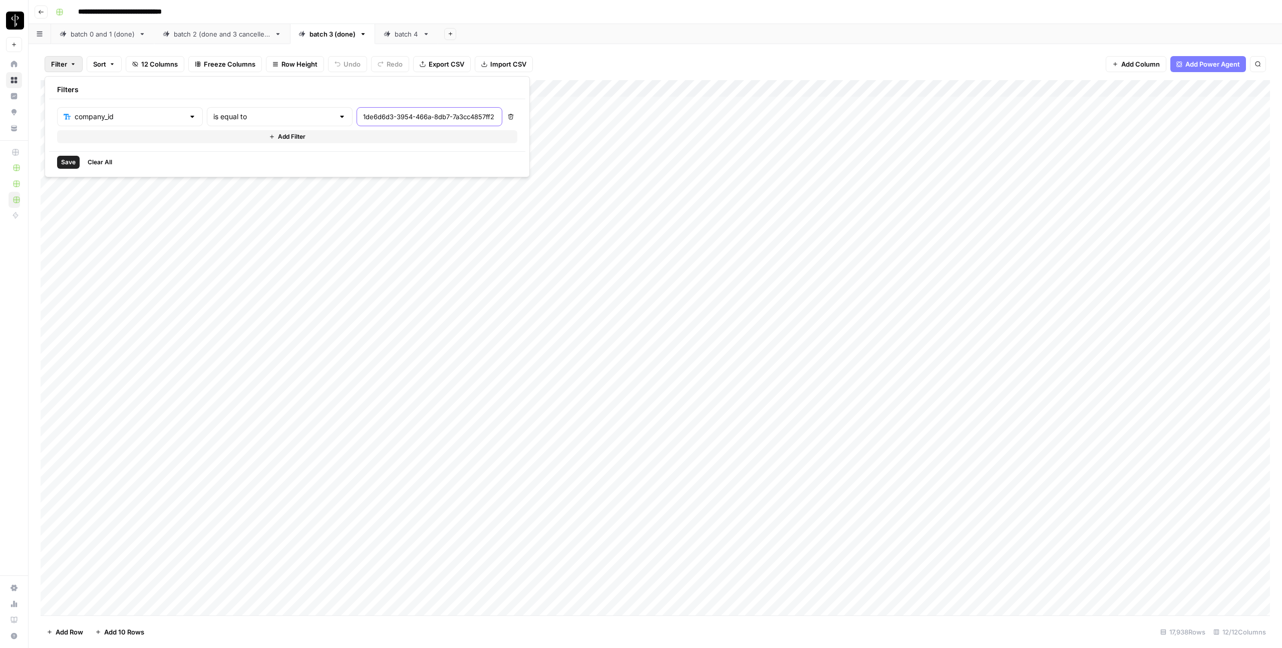
scroll to position [0, 29]
type input "1de6d6d3-3954-466a-8db7-7a3cc4857ff2"
click at [69, 165] on span "Save" at bounding box center [68, 162] width 15 height 9
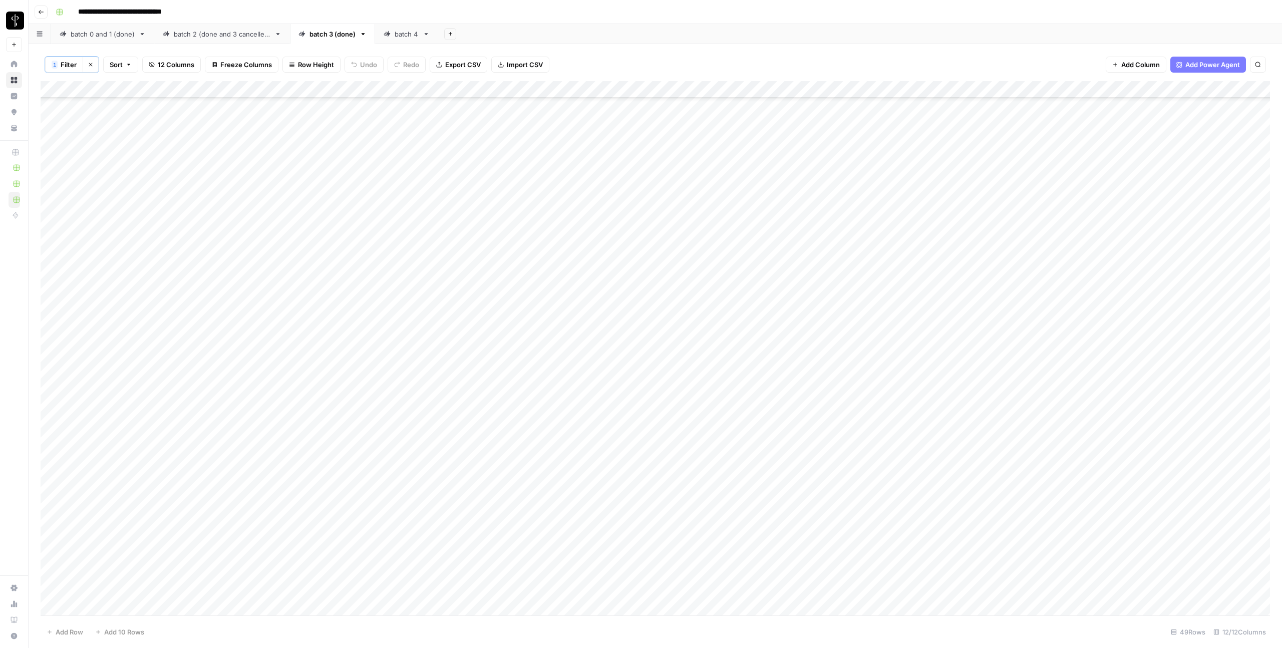
drag, startPoint x: 194, startPoint y: 107, endPoint x: 765, endPoint y: 617, distance: 765.1
click at [765, 617] on div "1 Filter Clear filters Sort 12 Columns Freeze Columns Row Height Undo Redo Expo…" at bounding box center [655, 346] width 1253 height 604
click at [608, 59] on div "1 Filter Clear filters Sort 12 Columns Freeze Columns Row Height Undo Redo Expo…" at bounding box center [655, 64] width 1229 height 33
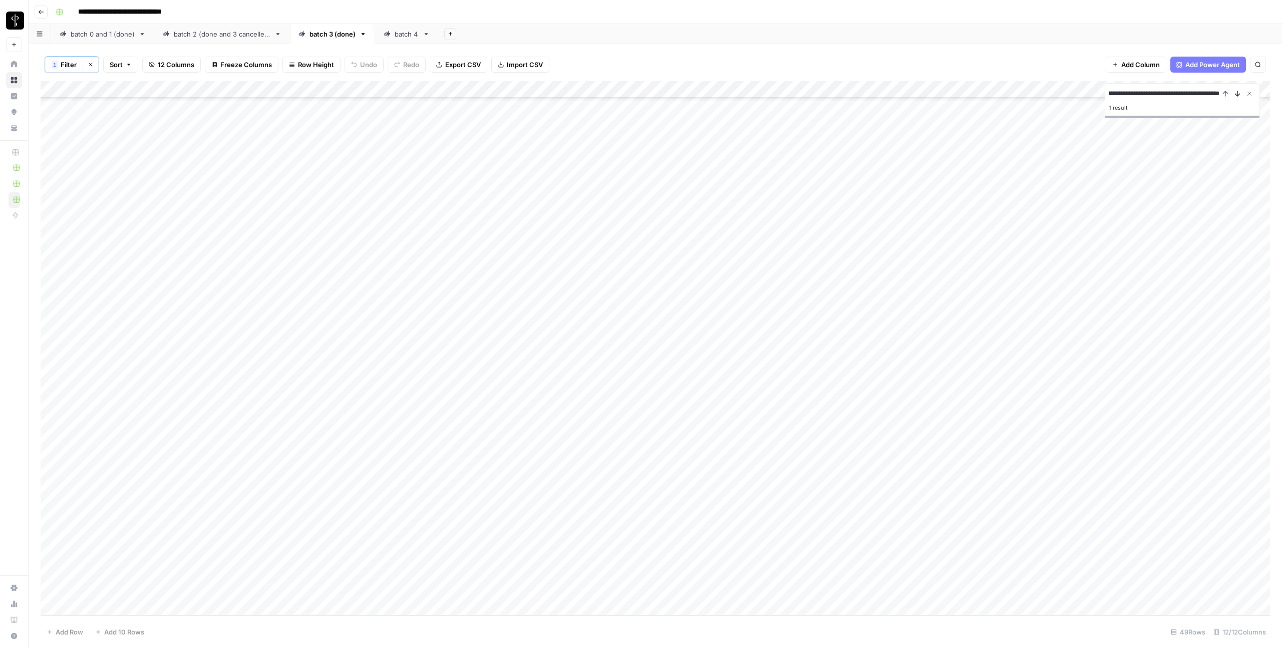
type input "**********"
click at [1238, 96] on icon "Next Result" at bounding box center [1237, 94] width 8 height 8
click at [790, 298] on div "Add Column" at bounding box center [655, 348] width 1229 height 534
click at [823, 301] on div "Add Column" at bounding box center [655, 348] width 1229 height 534
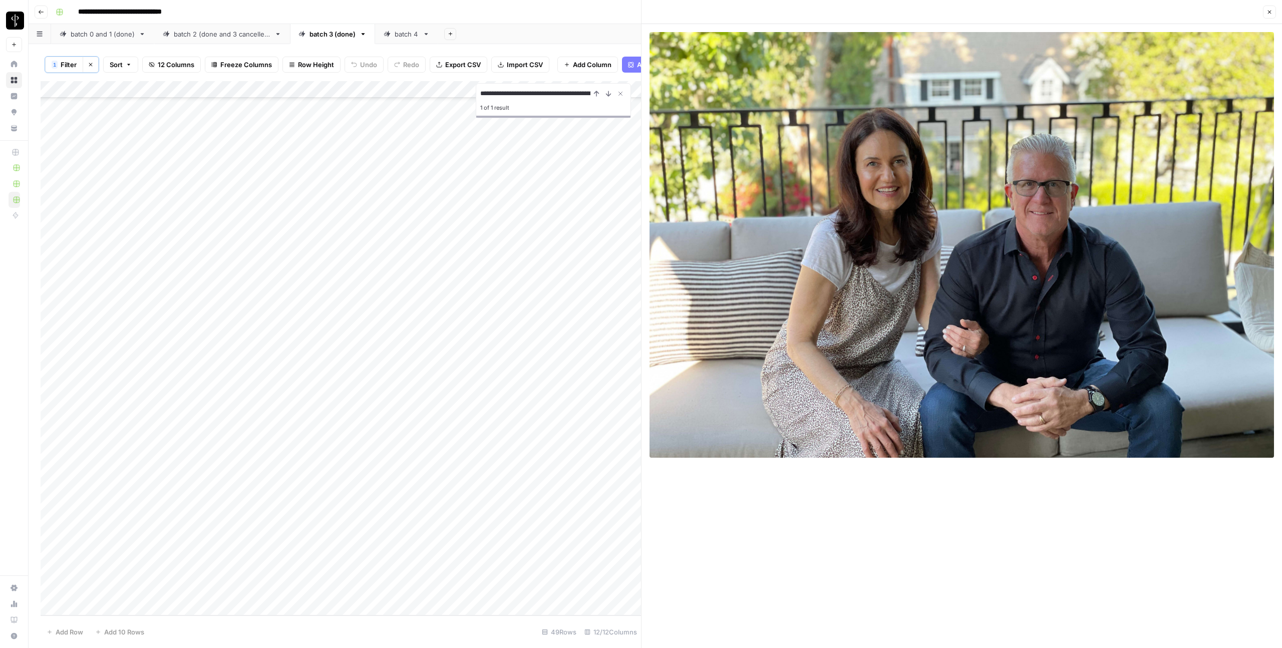
click at [1267, 14] on icon "button" at bounding box center [1269, 12] width 6 height 6
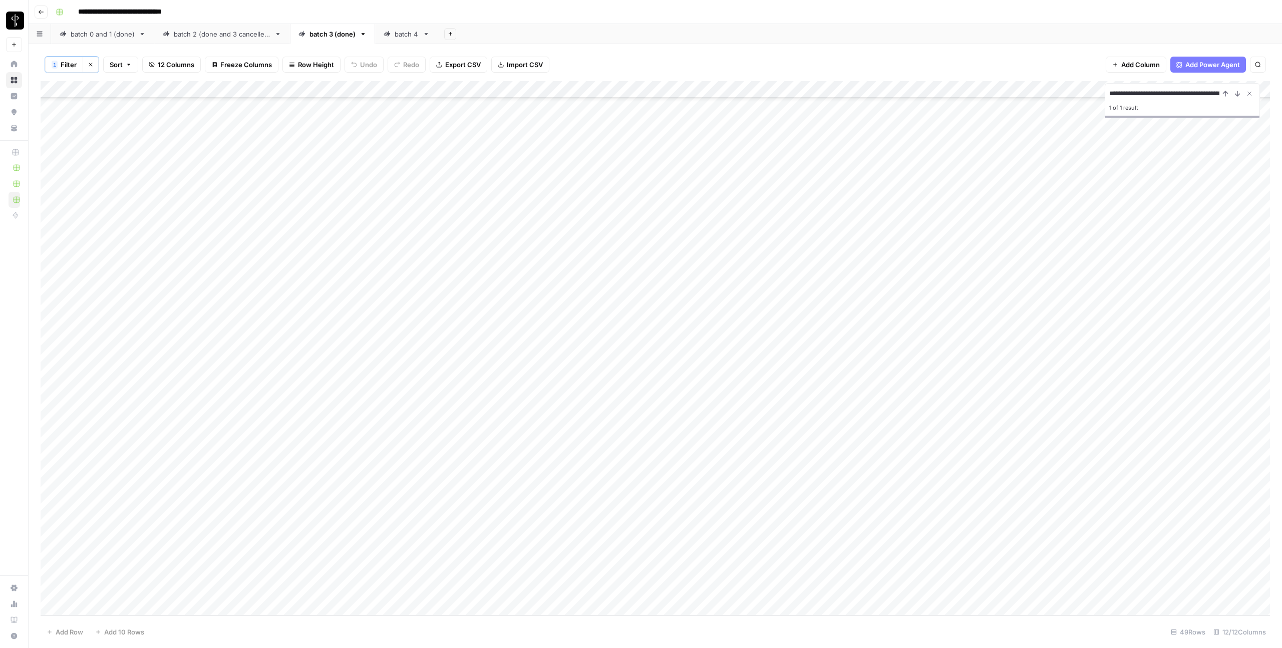
click at [610, 61] on div "1 Filter Clear filters Sort 12 Columns Freeze Columns Row Height Undo Redo Expo…" at bounding box center [655, 64] width 1229 height 33
click at [411, 33] on div "batch 4" at bounding box center [406, 34] width 24 height 10
click at [139, 282] on div "Add Column" at bounding box center [655, 348] width 1229 height 534
type input "700"
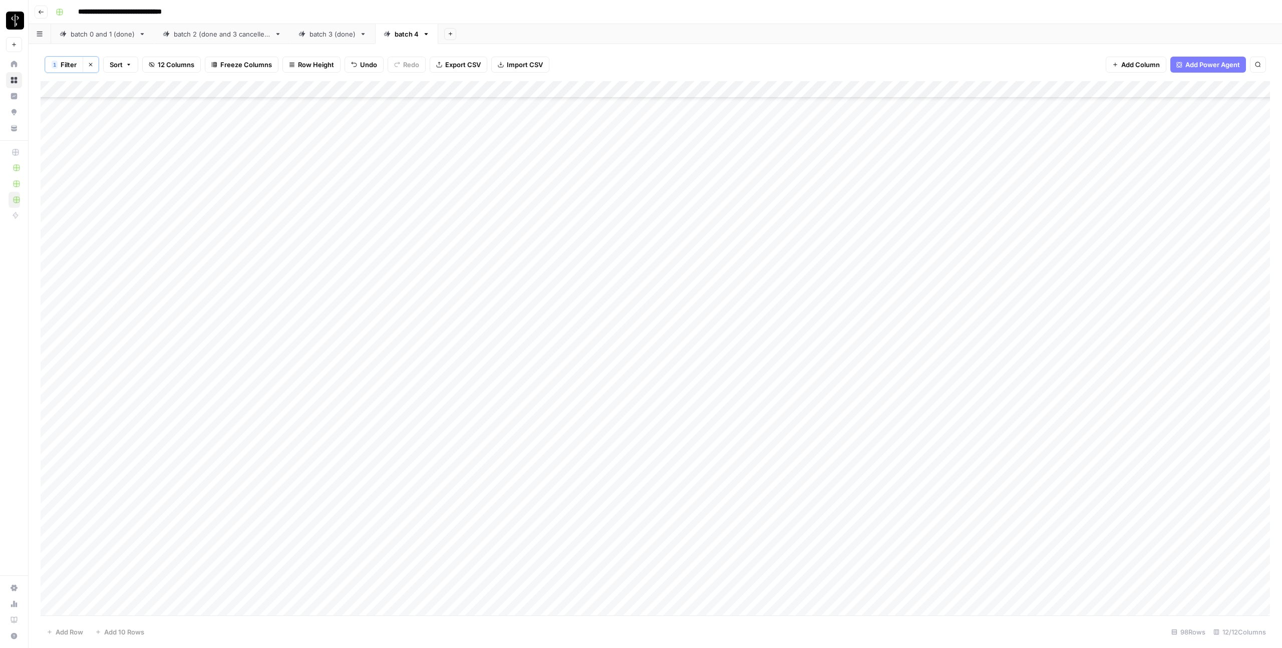
scroll to position [289, 0]
click at [106, 126] on div "Add Column" at bounding box center [655, 348] width 1229 height 534
click at [52, 62] on div "1" at bounding box center [55, 65] width 6 height 8
click at [116, 119] on input "text" at bounding box center [130, 117] width 110 height 10
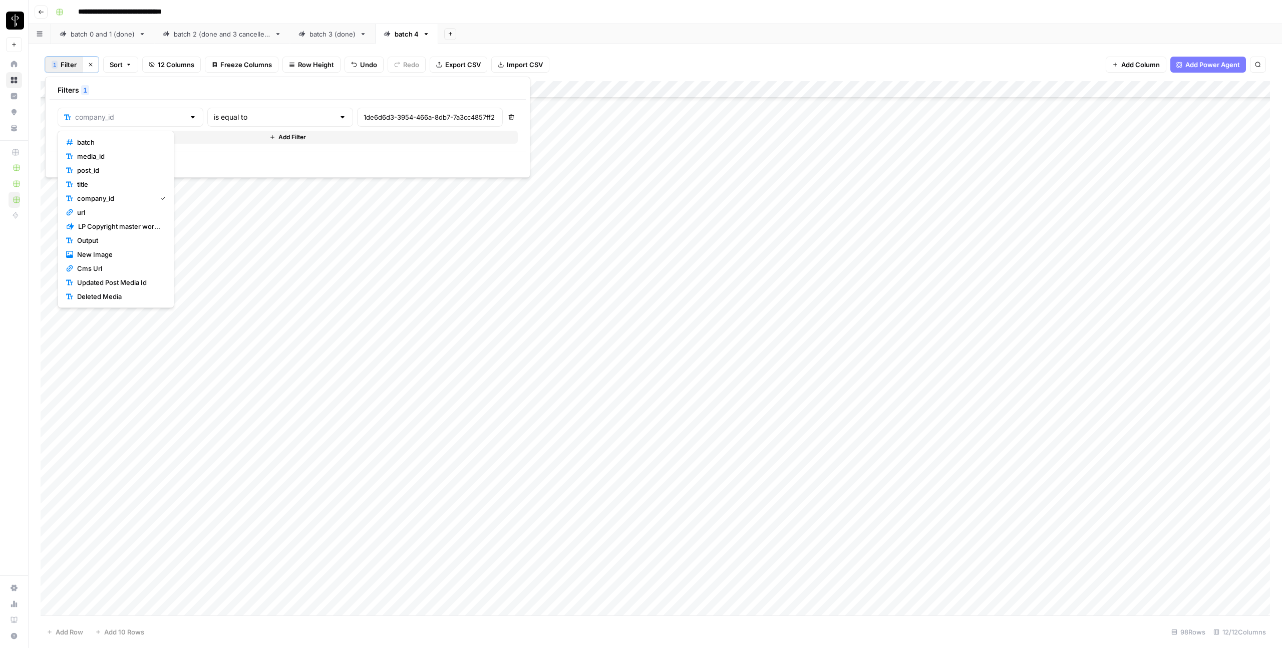
click at [115, 138] on span "batch" at bounding box center [119, 142] width 85 height 10
click at [363, 117] on input "number" at bounding box center [429, 117] width 133 height 10
type input "700"
click at [70, 164] on span "Save" at bounding box center [69, 162] width 15 height 9
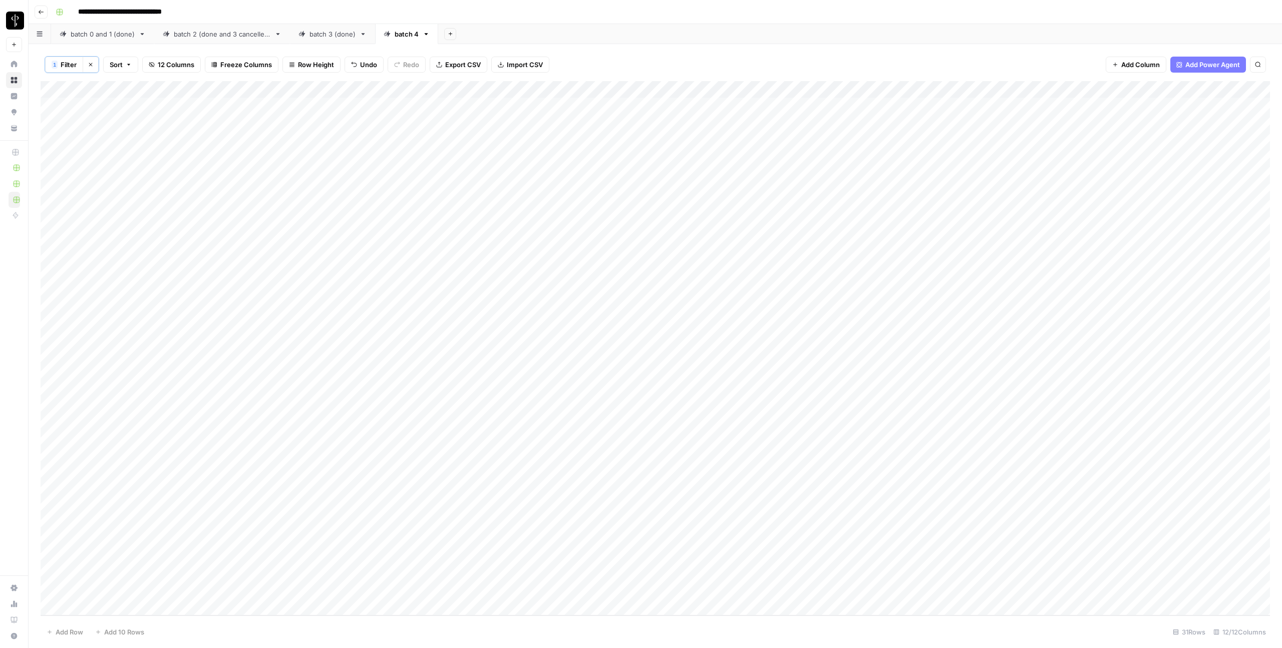
scroll to position [0, 0]
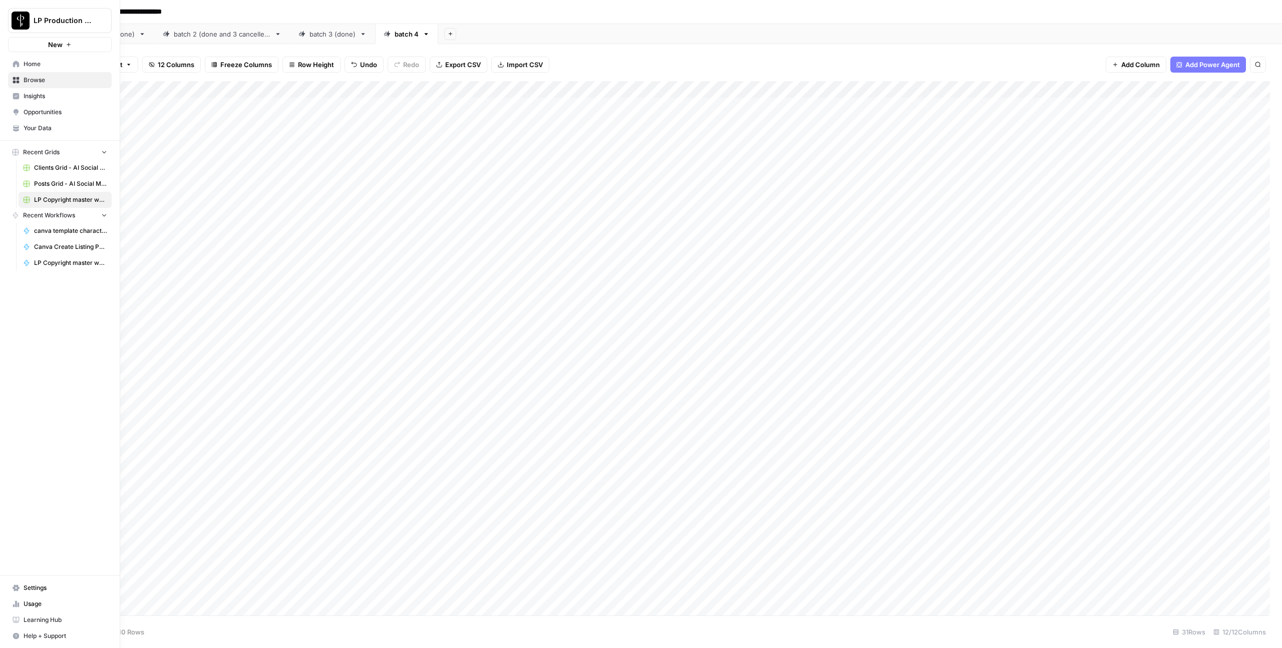
click at [11, 84] on link "Browse" at bounding box center [60, 80] width 104 height 16
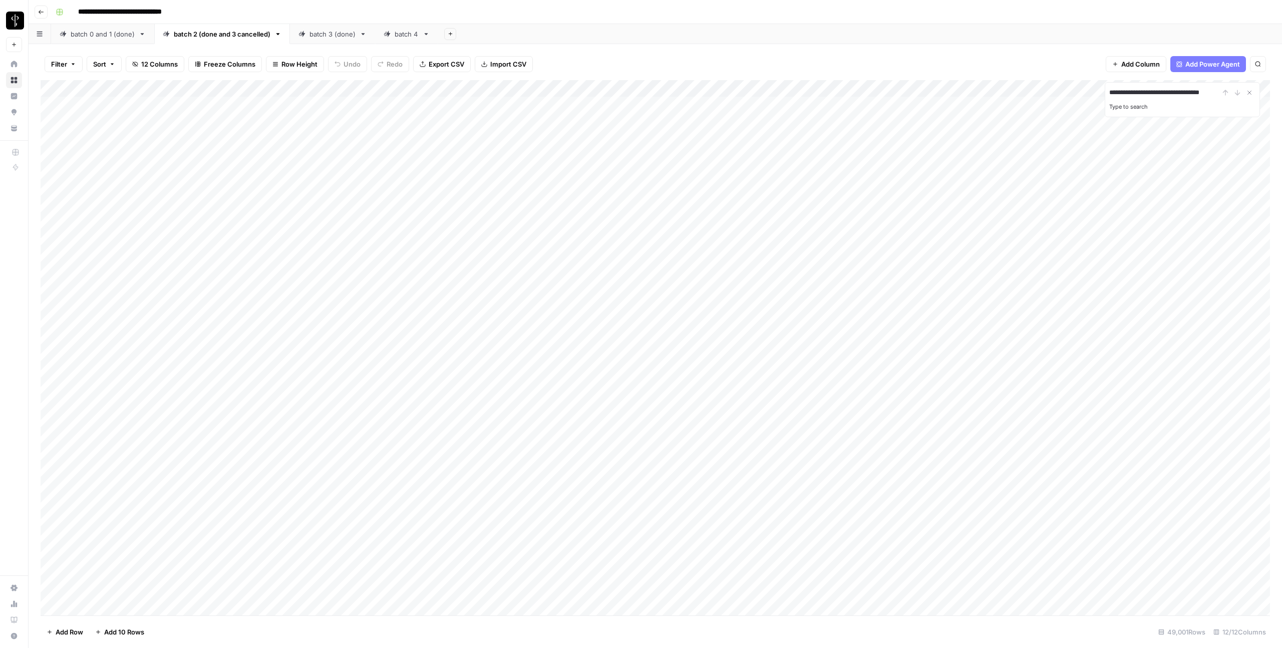
click at [406, 36] on div "batch 4" at bounding box center [406, 34] width 24 height 10
type input "**********"
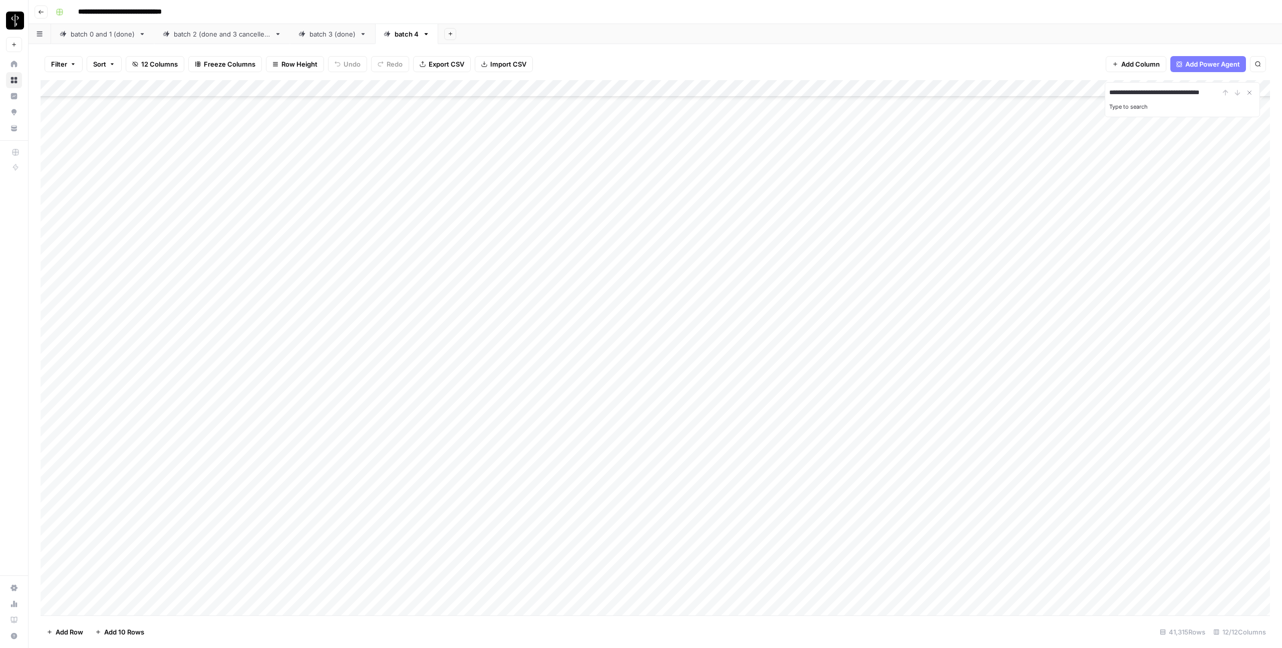
click at [70, 66] on button "Filter" at bounding box center [64, 64] width 38 height 16
click at [67, 132] on div "Save Clear All" at bounding box center [243, 139] width 389 height 22
click at [67, 137] on span "Save" at bounding box center [68, 139] width 15 height 9
click at [64, 64] on span "Filter" at bounding box center [59, 64] width 16 height 10
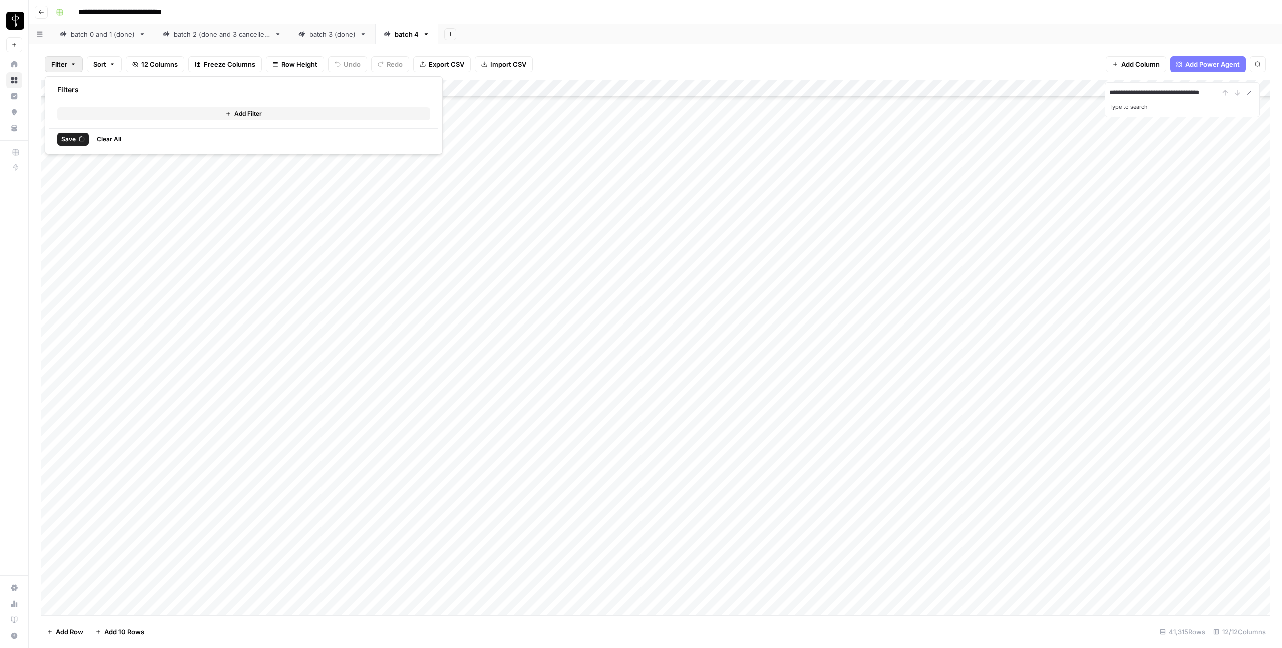
click at [95, 118] on button "Add Filter" at bounding box center [243, 113] width 373 height 13
click at [93, 118] on input "text" at bounding box center [119, 117] width 110 height 10
click at [97, 171] on span "post_id" at bounding box center [119, 170] width 85 height 10
click at [363, 118] on input "text" at bounding box center [429, 117] width 133 height 10
paste input "e9ebecdf-48cc-43f6-a468-baa8c73c259d"
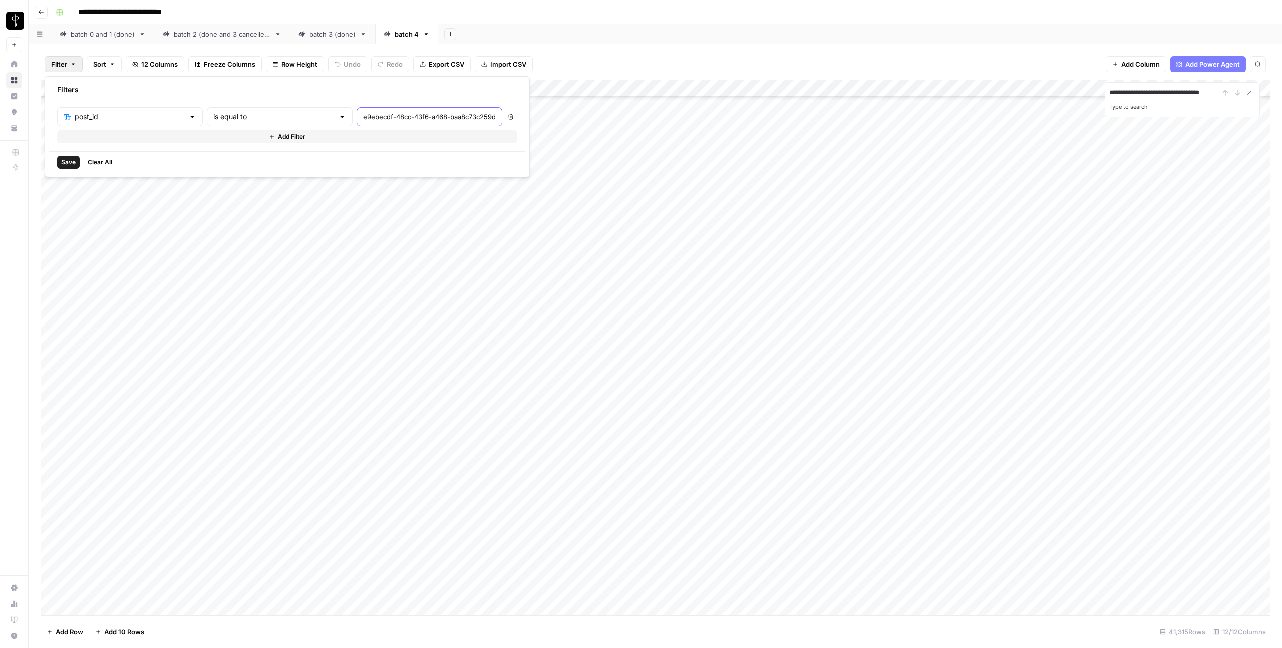
scroll to position [0, 30]
type input "e9ebecdf-48cc-43f6-a468-baa8c73c259d"
click at [68, 162] on span "Save" at bounding box center [68, 162] width 15 height 9
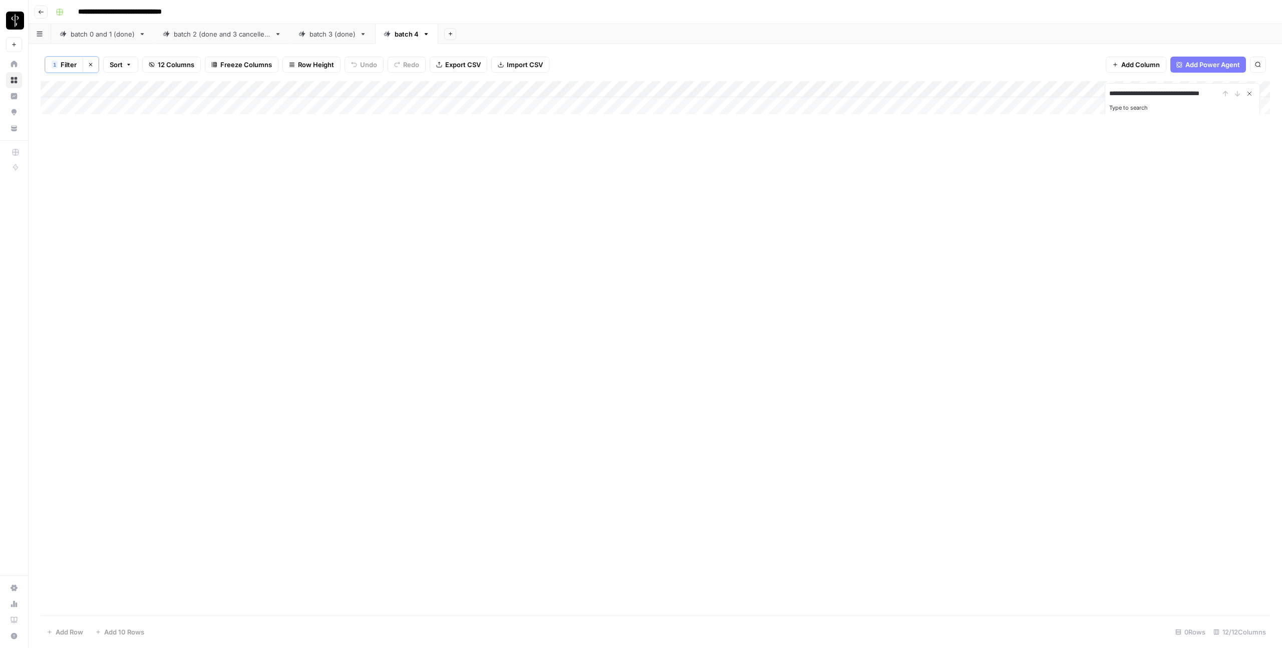
click at [1251, 94] on icon "Close Search" at bounding box center [1249, 94] width 8 height 8
click at [92, 67] on icon "button" at bounding box center [91, 65] width 6 height 6
click at [64, 60] on span "Filter" at bounding box center [59, 64] width 16 height 10
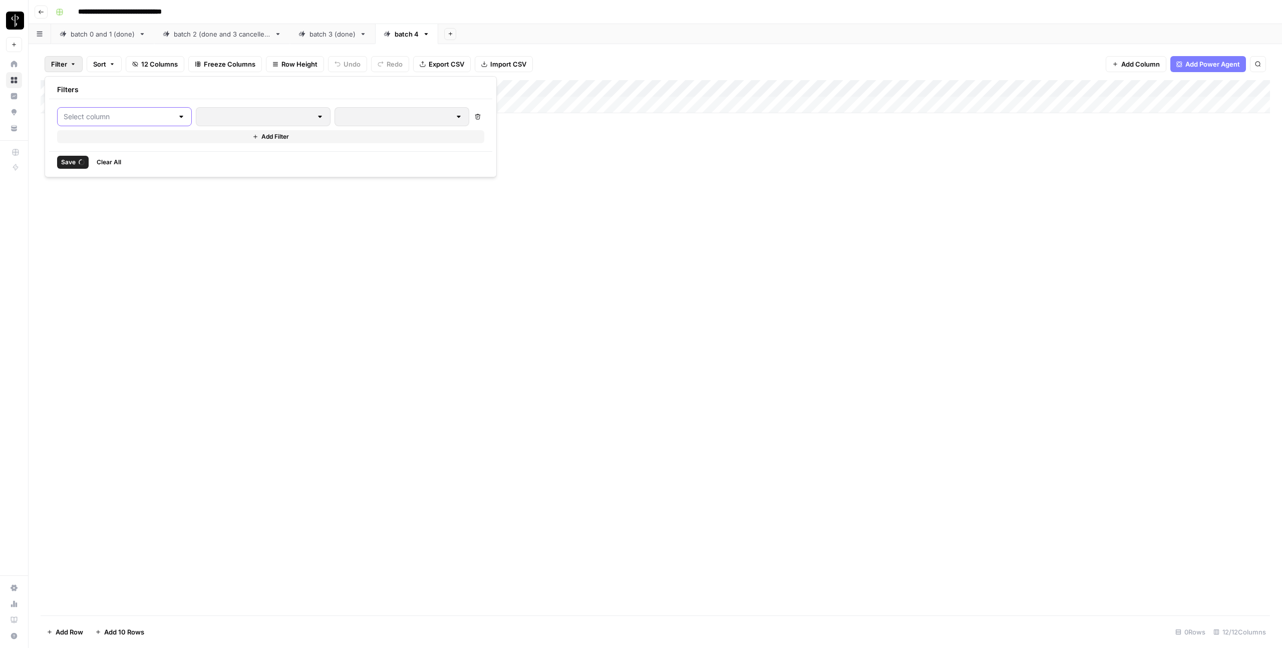
click at [108, 121] on input "text" at bounding box center [119, 117] width 110 height 10
click at [143, 114] on input "text" at bounding box center [119, 117] width 110 height 10
paste input "1de6d6d3-3954-466a-8db7-7a3cc4857ff2"
type input "1de6d6d3-3954-466a-8db7-7a3cc4857ff2"
click at [93, 197] on span "company_id" at bounding box center [119, 198] width 85 height 10
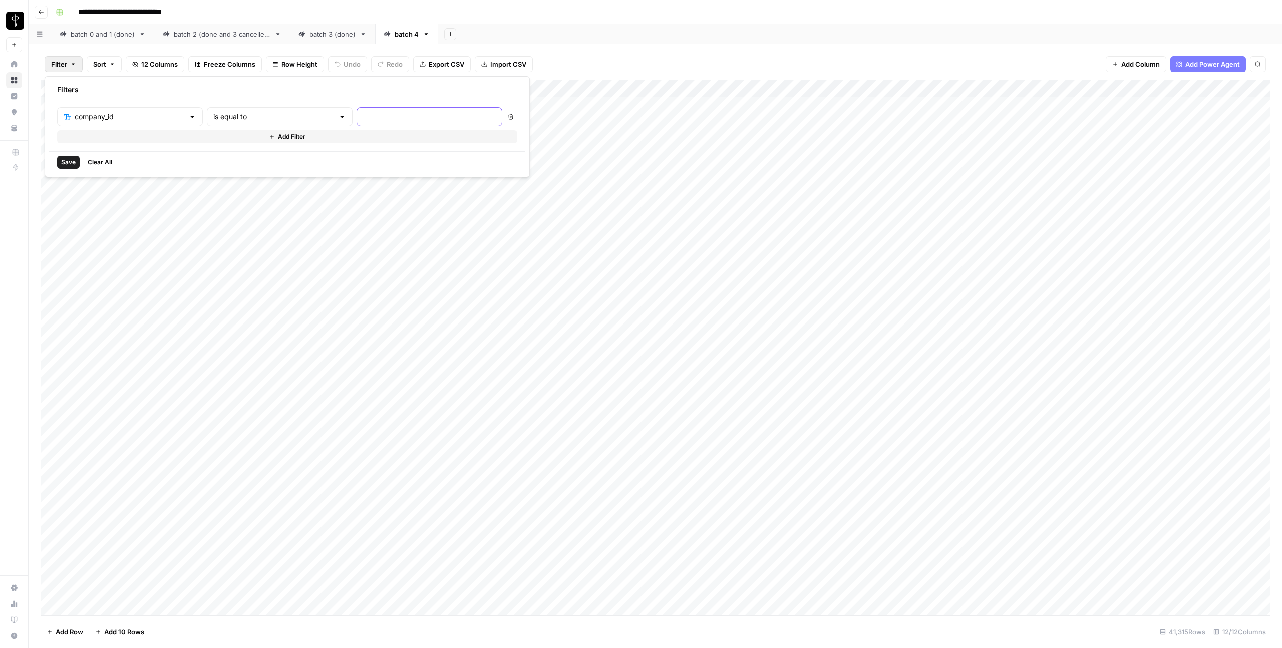
click at [363, 117] on input "text" at bounding box center [429, 117] width 133 height 10
paste input "1de6d6d3-3954-466a-8db7-7a3cc4857ff2"
type input "1de6d6d3-3954-466a-8db7-7a3cc4857ff2"
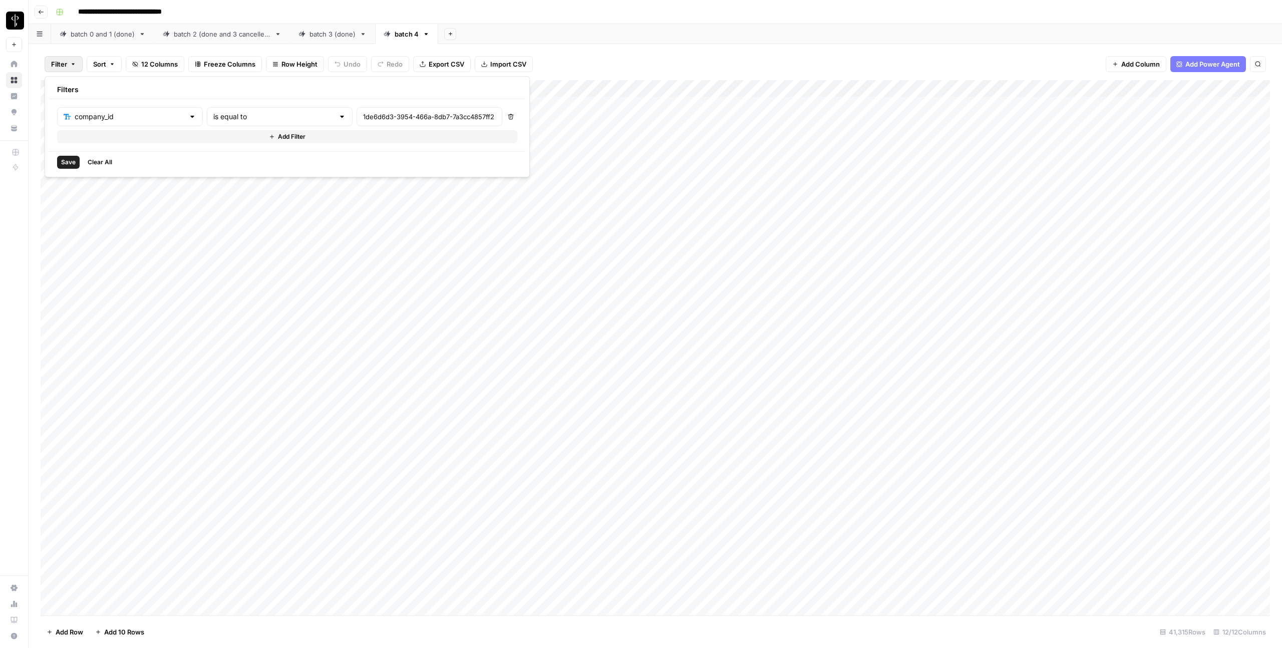
click at [72, 161] on span "Save" at bounding box center [68, 162] width 15 height 9
click at [54, 106] on div "Add Column" at bounding box center [655, 233] width 1229 height 305
click at [52, 362] on div "Add Column" at bounding box center [655, 233] width 1229 height 305
click at [77, 632] on span "Delete 16 Rows" at bounding box center [71, 632] width 48 height 10
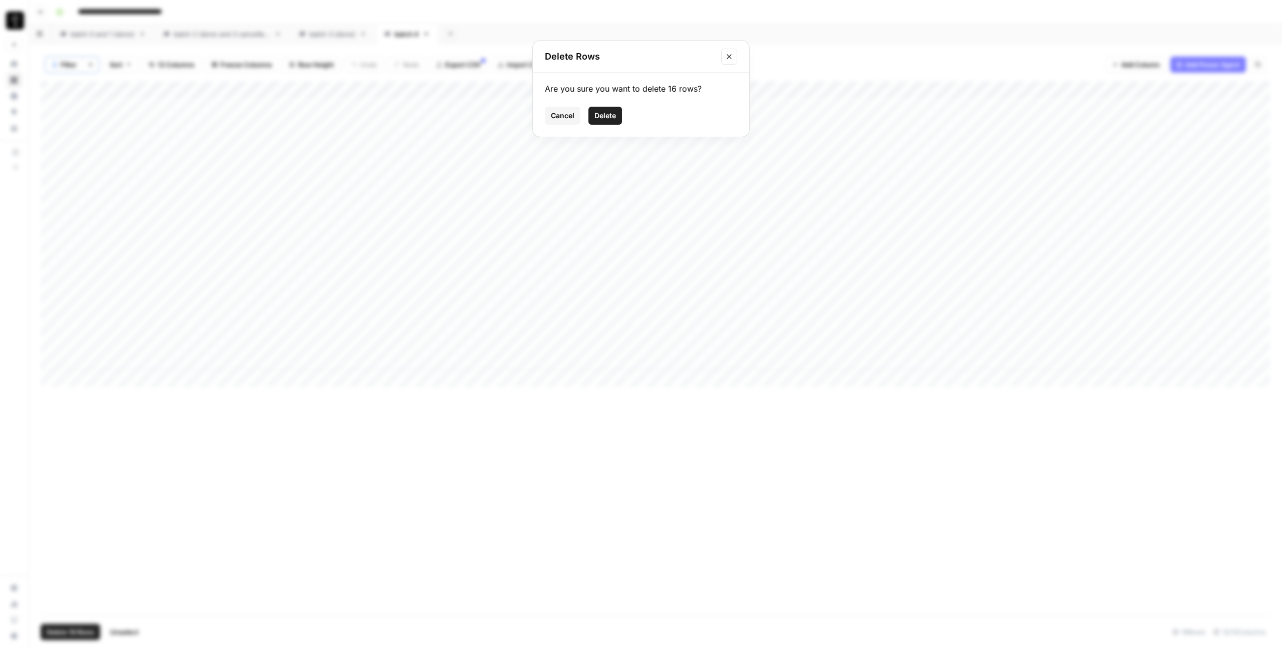
click at [611, 118] on span "Delete" at bounding box center [605, 116] width 22 height 10
click at [74, 64] on span "Filter" at bounding box center [69, 65] width 16 height 10
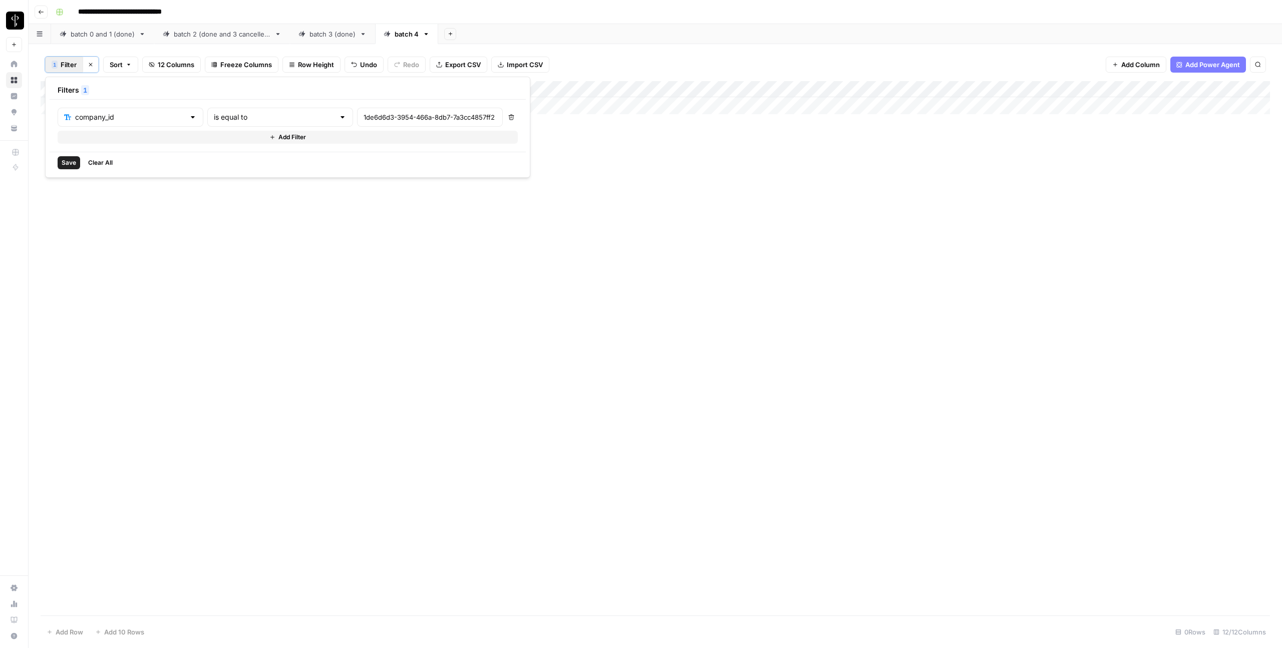
click at [357, 111] on div "1de6d6d3-3954-466a-8db7-7a3cc4857ff2" at bounding box center [430, 117] width 146 height 19
paste input "f7d8eb9f-0208-4766-8bb2-d86bd5f18c68"
type input "f7d8eb9f-0208-4766-8bb2-d86bd5f18c68"
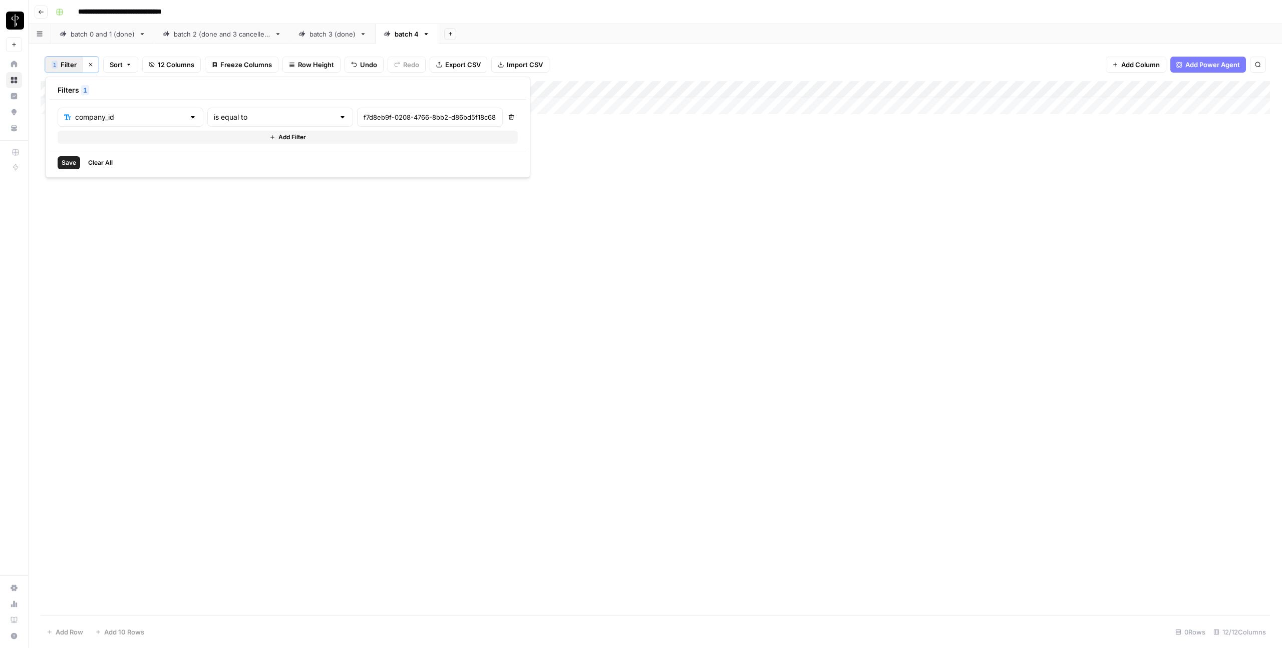
click at [67, 161] on span "Save" at bounding box center [69, 162] width 15 height 9
click at [54, 105] on div "Add Column" at bounding box center [655, 348] width 1229 height 534
click at [52, 607] on div "Add Column" at bounding box center [655, 348] width 1229 height 534
click at [63, 631] on span "Delete 192 Rows" at bounding box center [73, 632] width 52 height 10
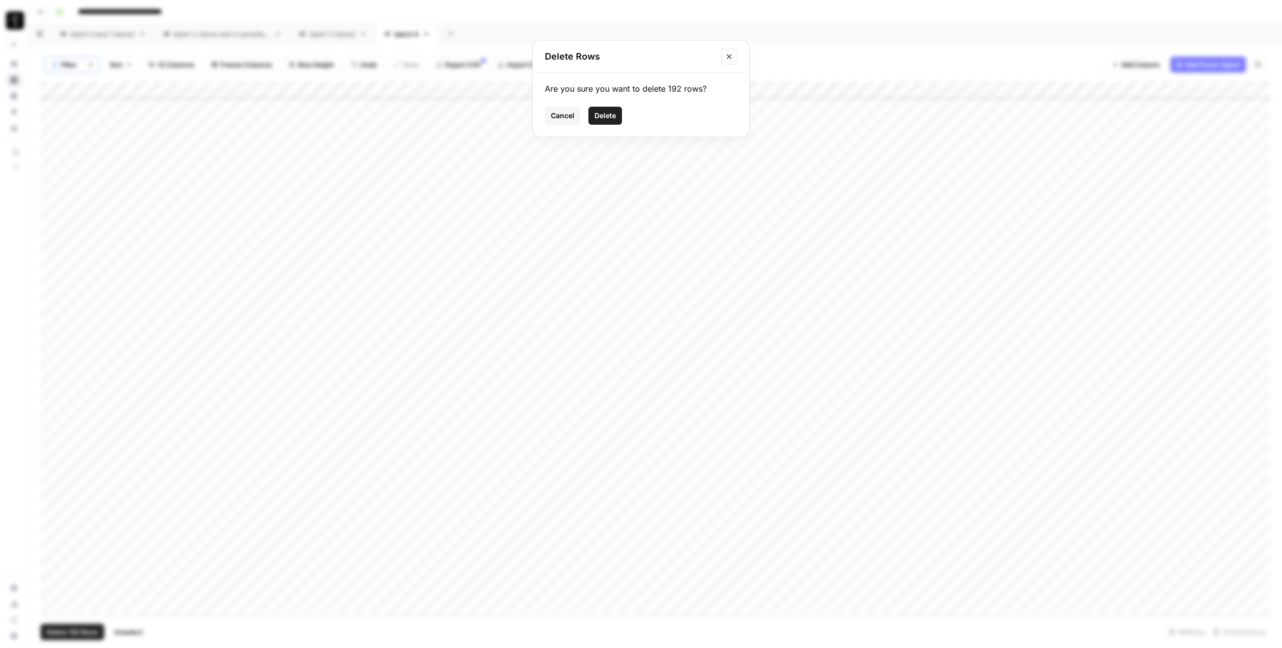
click at [616, 118] on button "Delete" at bounding box center [605, 116] width 34 height 18
click at [95, 64] on button "Clear filters" at bounding box center [91, 65] width 16 height 16
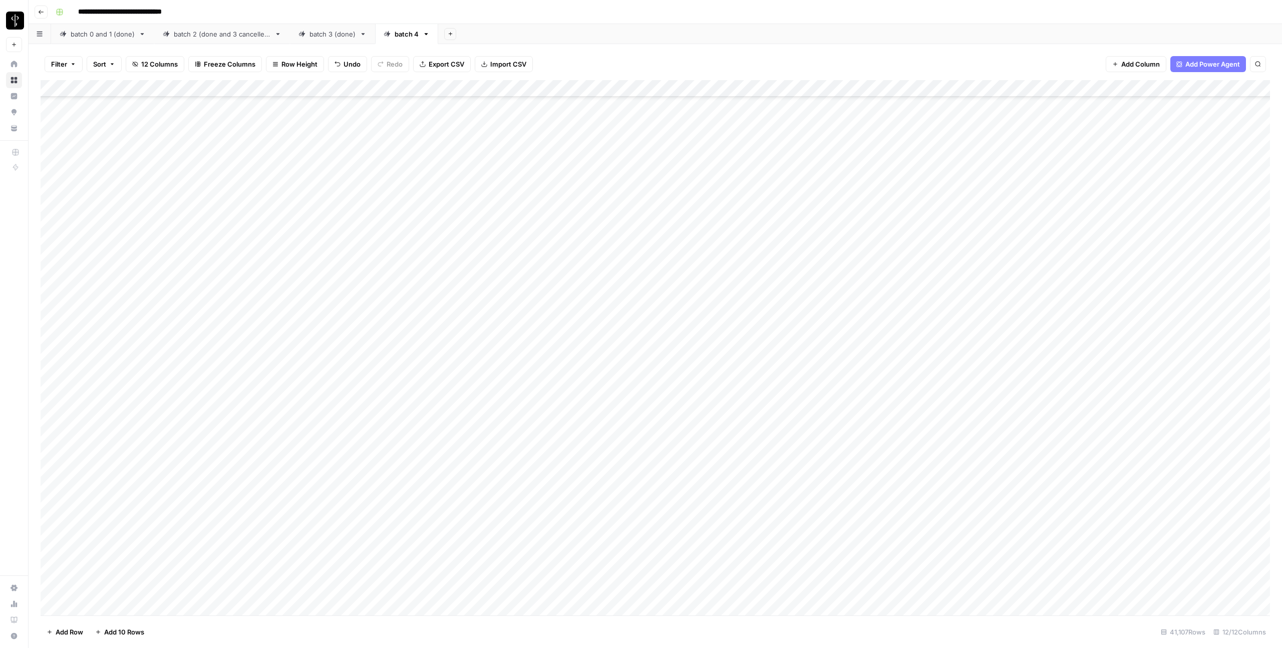
scroll to position [297832, 0]
click at [87, 210] on div "Add Column" at bounding box center [655, 347] width 1229 height 535
type input "50"
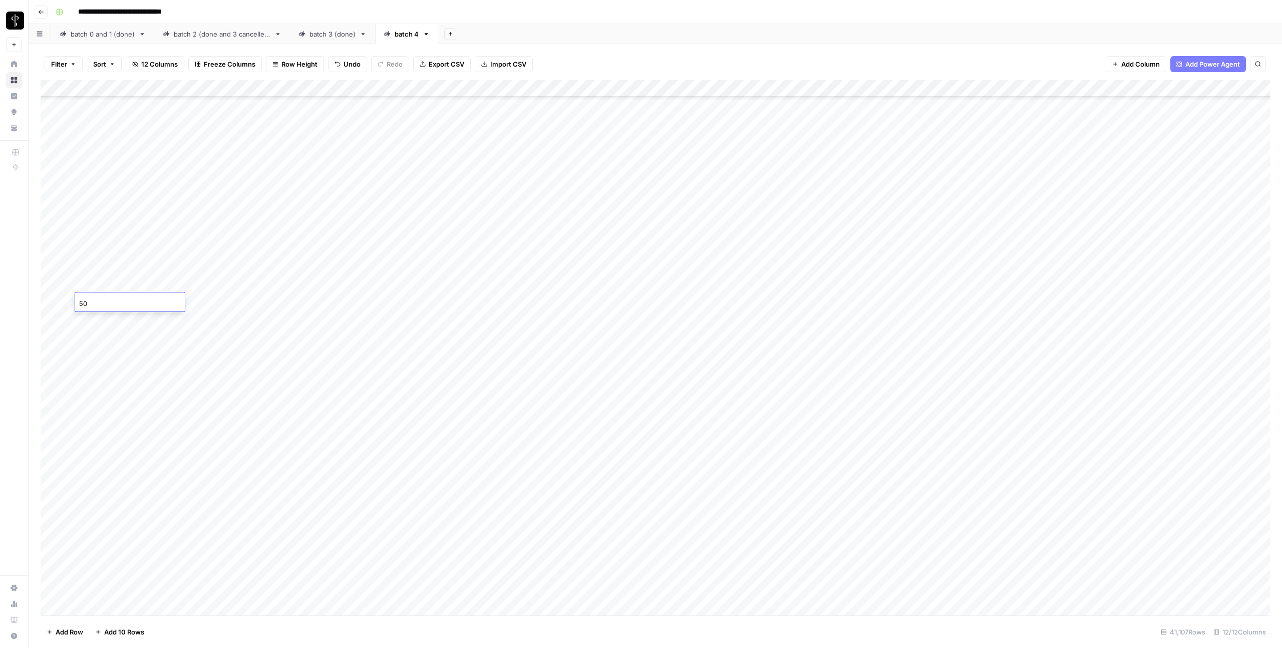
type input "50"
click at [107, 403] on div "Add Column" at bounding box center [655, 347] width 1229 height 535
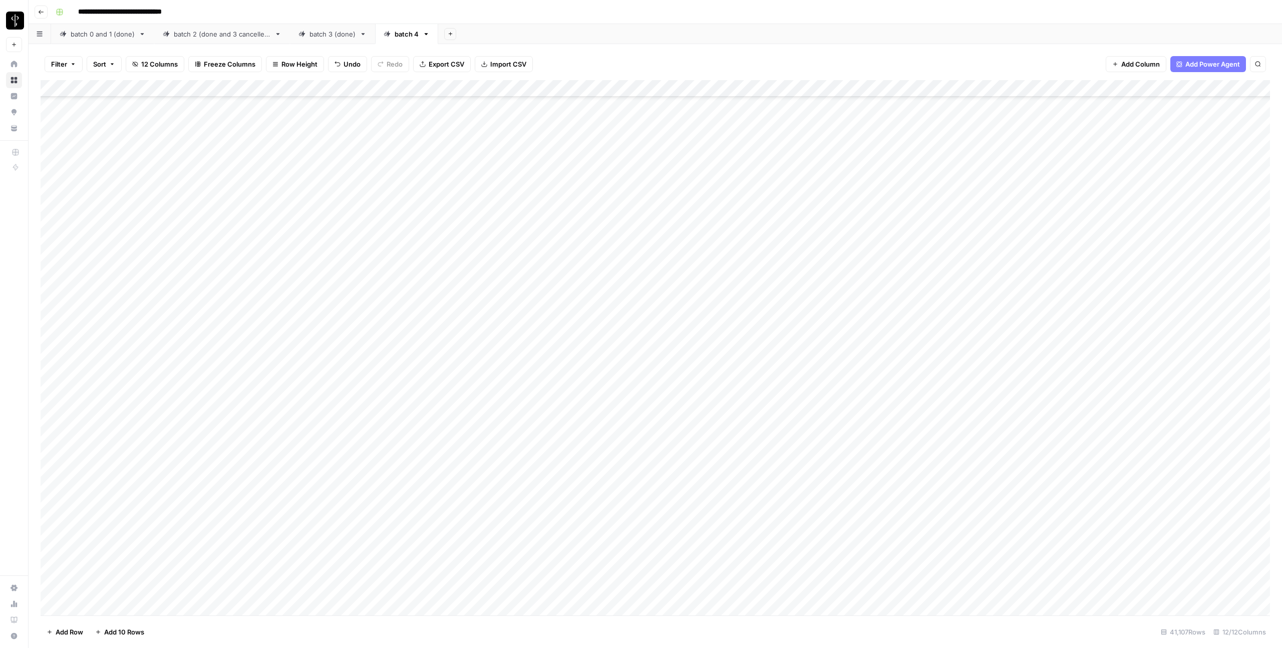
scroll to position [298063, 0]
click at [107, 378] on div "Add Column" at bounding box center [655, 347] width 1229 height 535
click at [114, 561] on div "Add Column" at bounding box center [655, 347] width 1229 height 535
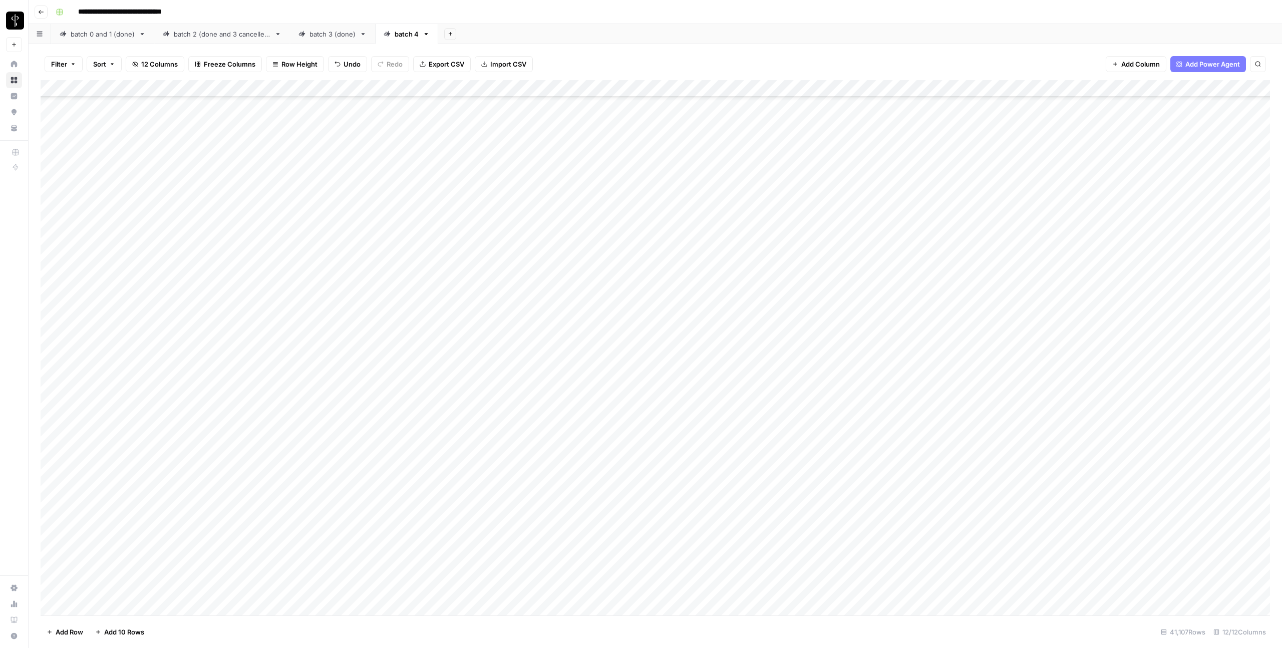
click at [95, 487] on div "Add Column" at bounding box center [655, 347] width 1229 height 535
click at [51, 397] on div "Add Column" at bounding box center [655, 347] width 1229 height 535
click at [52, 483] on div "Add Column" at bounding box center [655, 347] width 1229 height 535
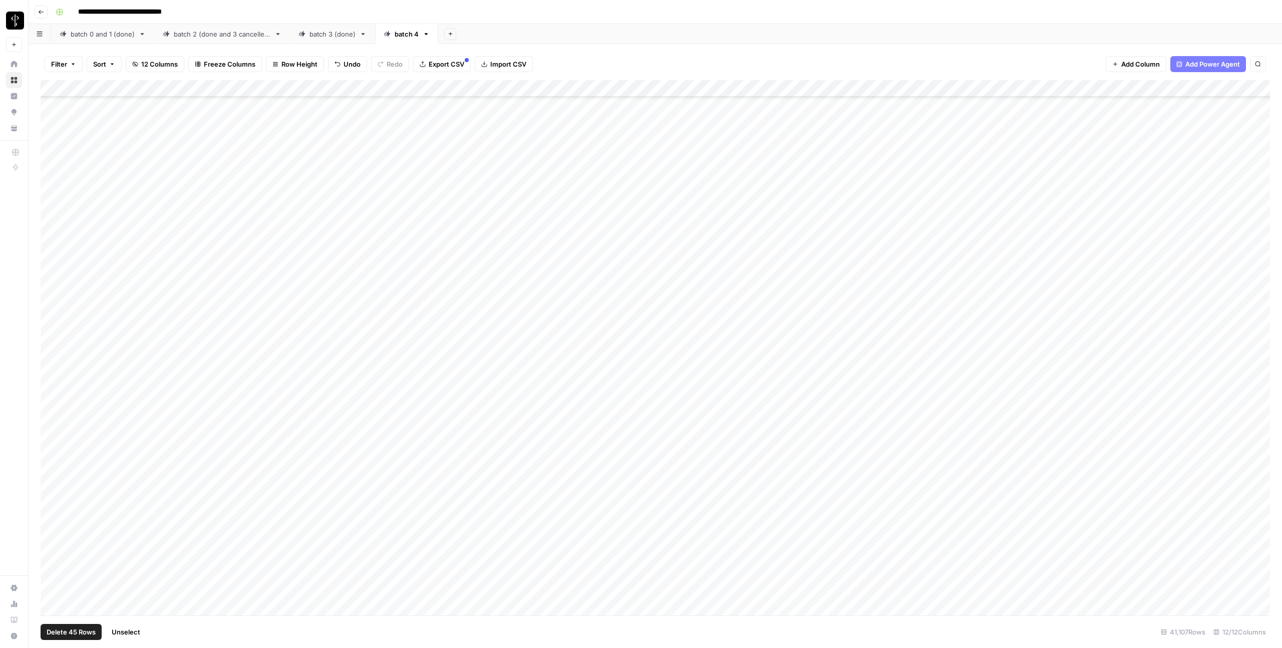
scroll to position [298121, 0]
click at [1197, 88] on div "Add Column" at bounding box center [655, 347] width 1229 height 535
click at [1210, 146] on span "Selected Rows (45)" at bounding box center [1233, 147] width 63 height 10
click at [54, 63] on span "Filter" at bounding box center [59, 64] width 16 height 10
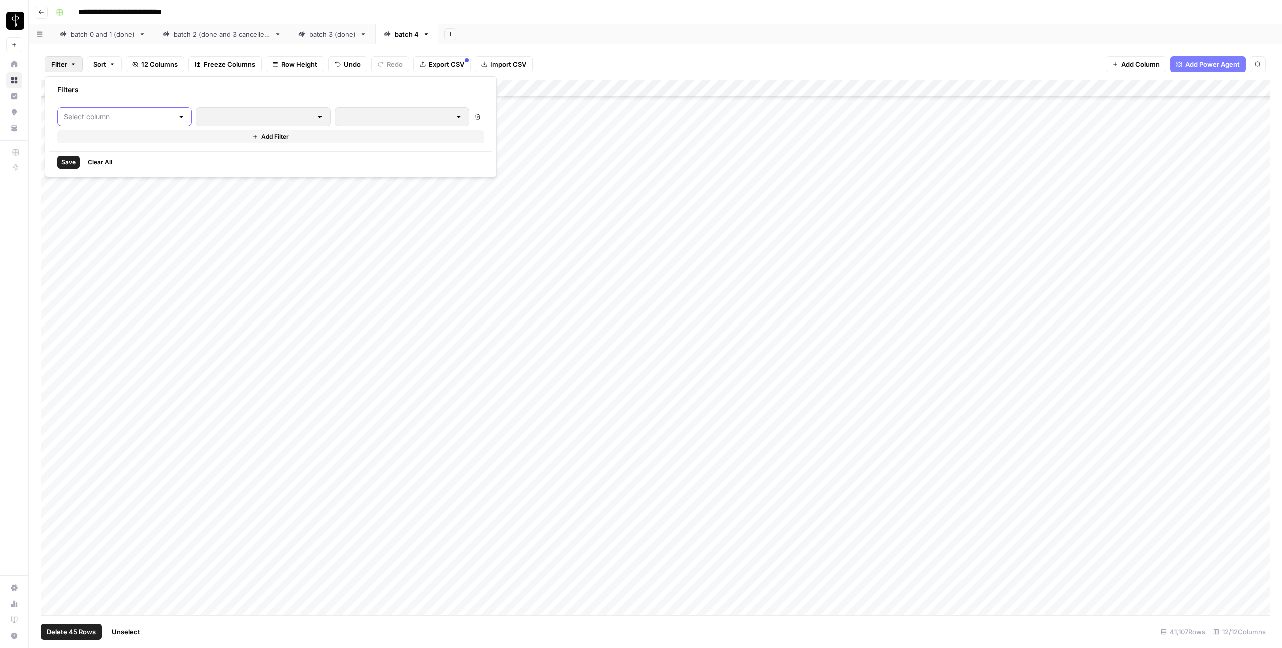
click at [95, 114] on input "text" at bounding box center [119, 117] width 110 height 10
click at [91, 140] on span "batch" at bounding box center [119, 142] width 85 height 10
click at [363, 117] on input "number" at bounding box center [429, 117] width 133 height 10
type input "50"
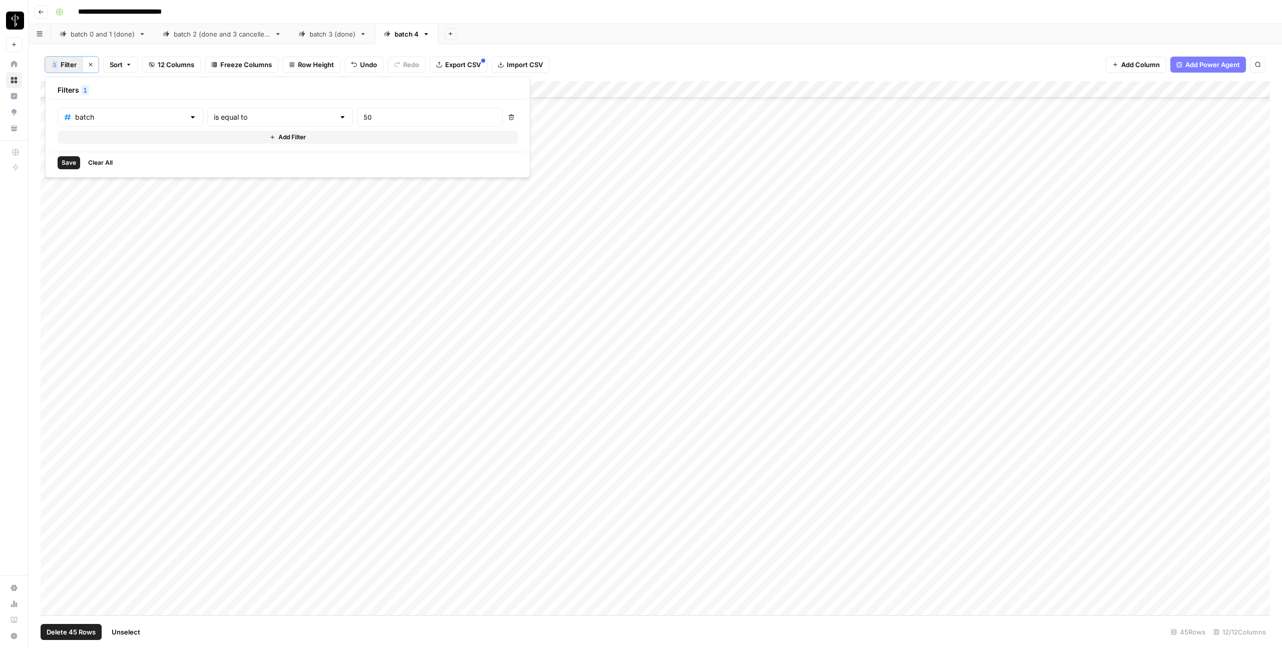
click at [66, 168] on button "Save" at bounding box center [69, 162] width 23 height 13
click at [1102, 125] on div "Add Column" at bounding box center [655, 348] width 1229 height 534
click at [1105, 124] on div "Add Column" at bounding box center [655, 348] width 1229 height 534
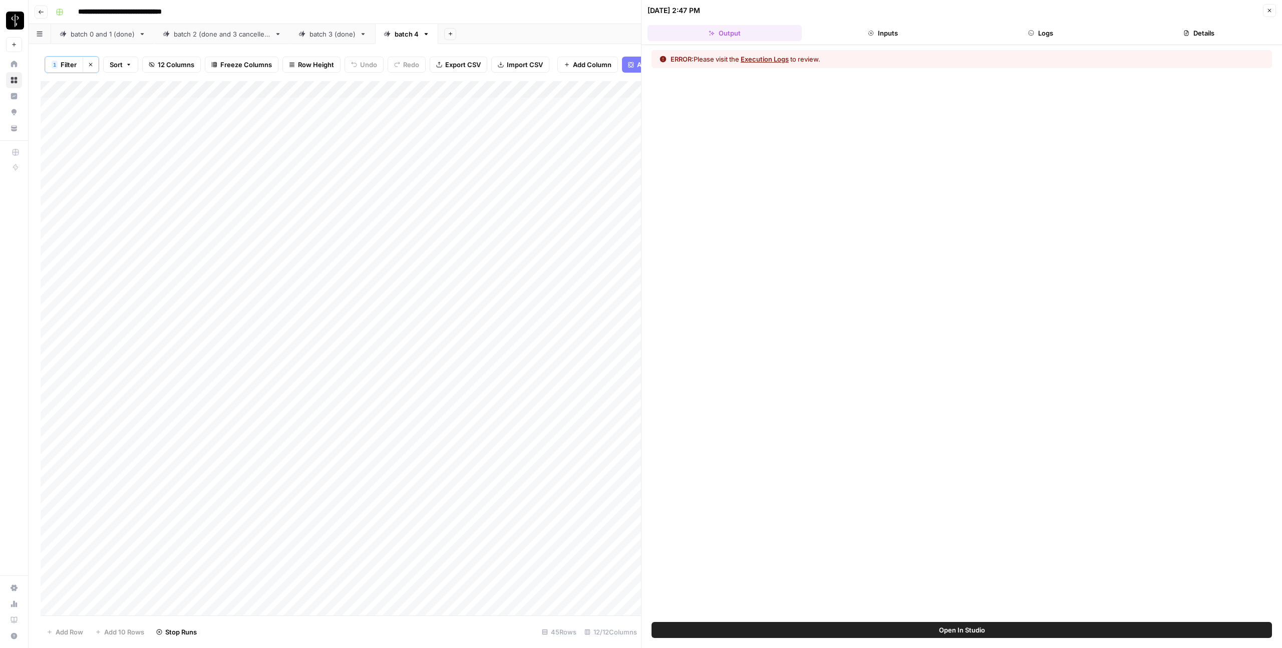
click at [1042, 39] on button "Logs" at bounding box center [1041, 33] width 154 height 16
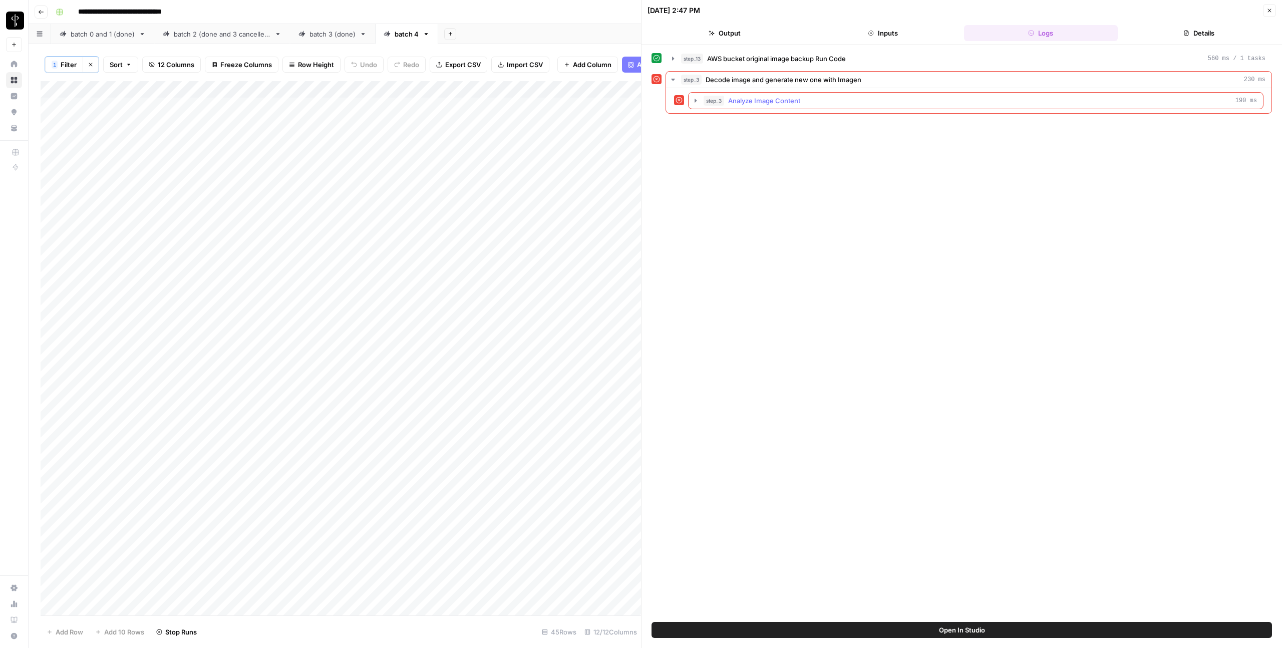
click at [756, 105] on span "Analyze Image Content" at bounding box center [764, 101] width 72 height 10
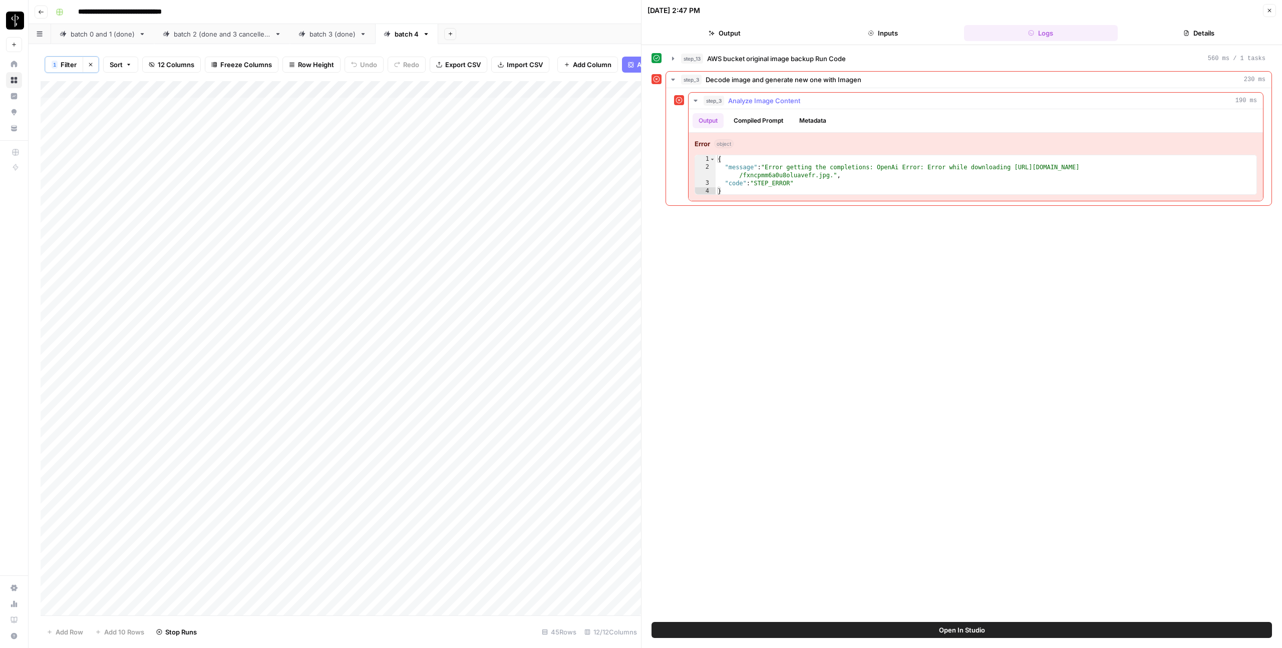
click at [756, 105] on span "Analyze Image Content" at bounding box center [764, 101] width 72 height 10
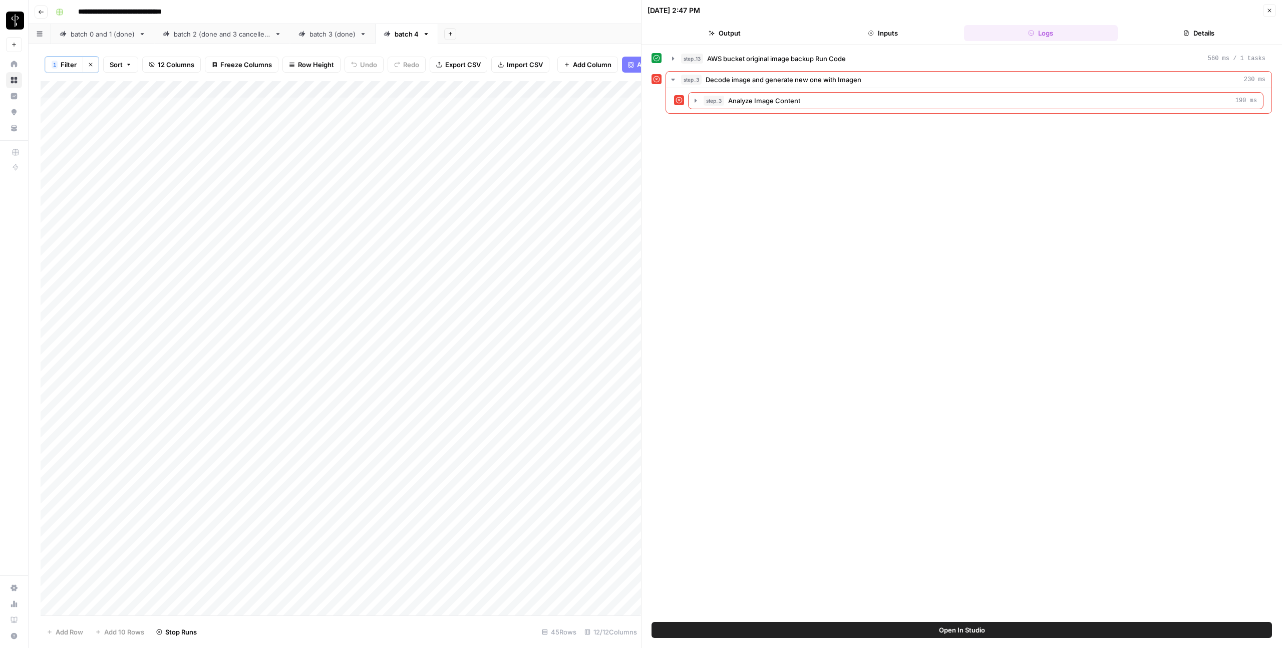
click at [1274, 9] on button "Close" at bounding box center [1269, 10] width 13 height 13
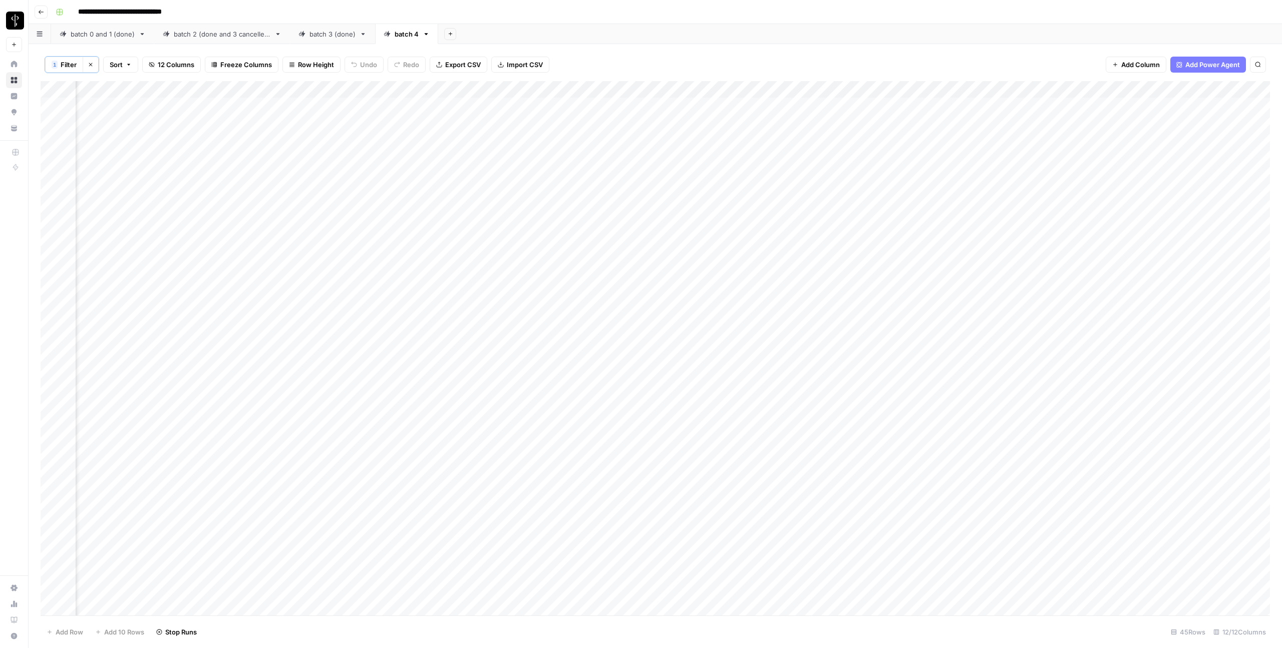
scroll to position [0, 291]
click at [813, 108] on div "Add Column" at bounding box center [655, 348] width 1229 height 534
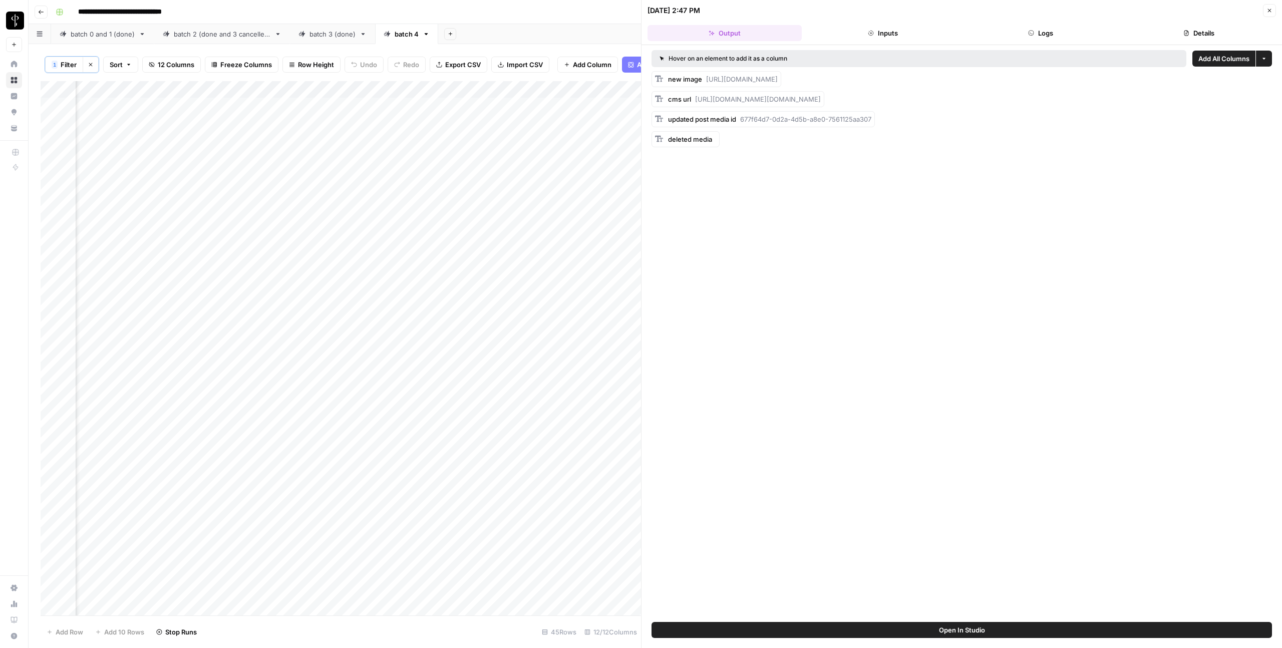
click at [1072, 37] on button "Logs" at bounding box center [1041, 33] width 154 height 16
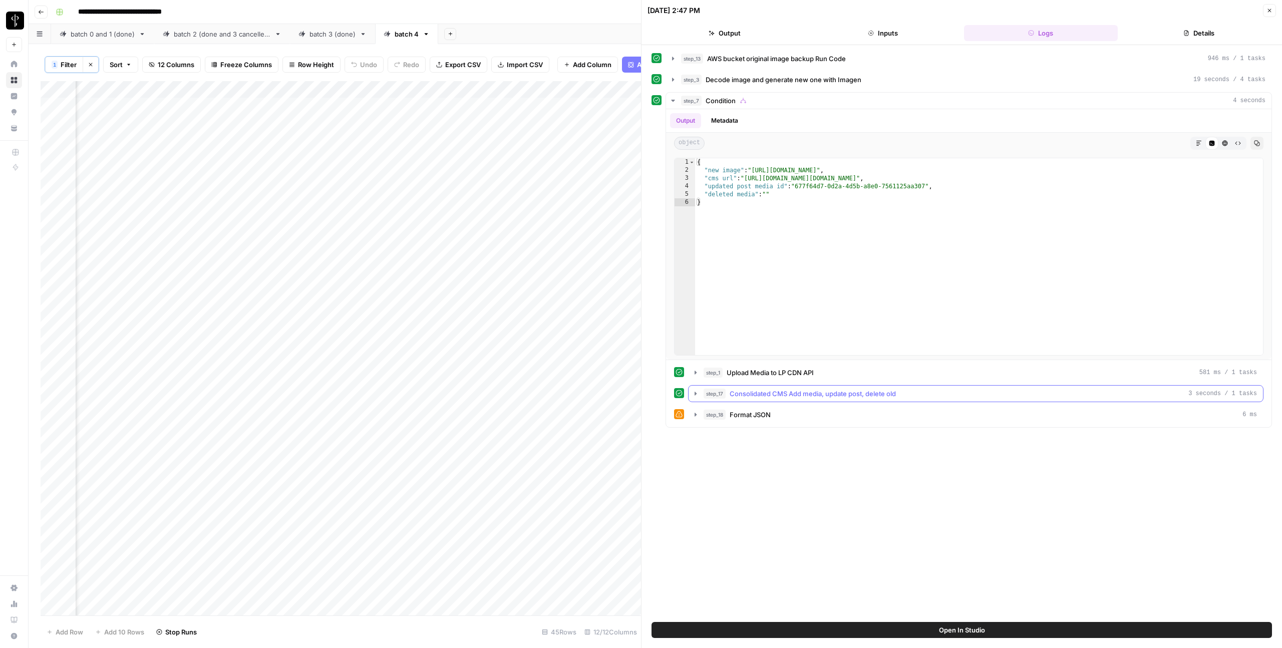
click at [720, 399] on button "step_17 Consolidated CMS Add media, update post, delete old 3 seconds / 1 tasks" at bounding box center [975, 393] width 574 height 16
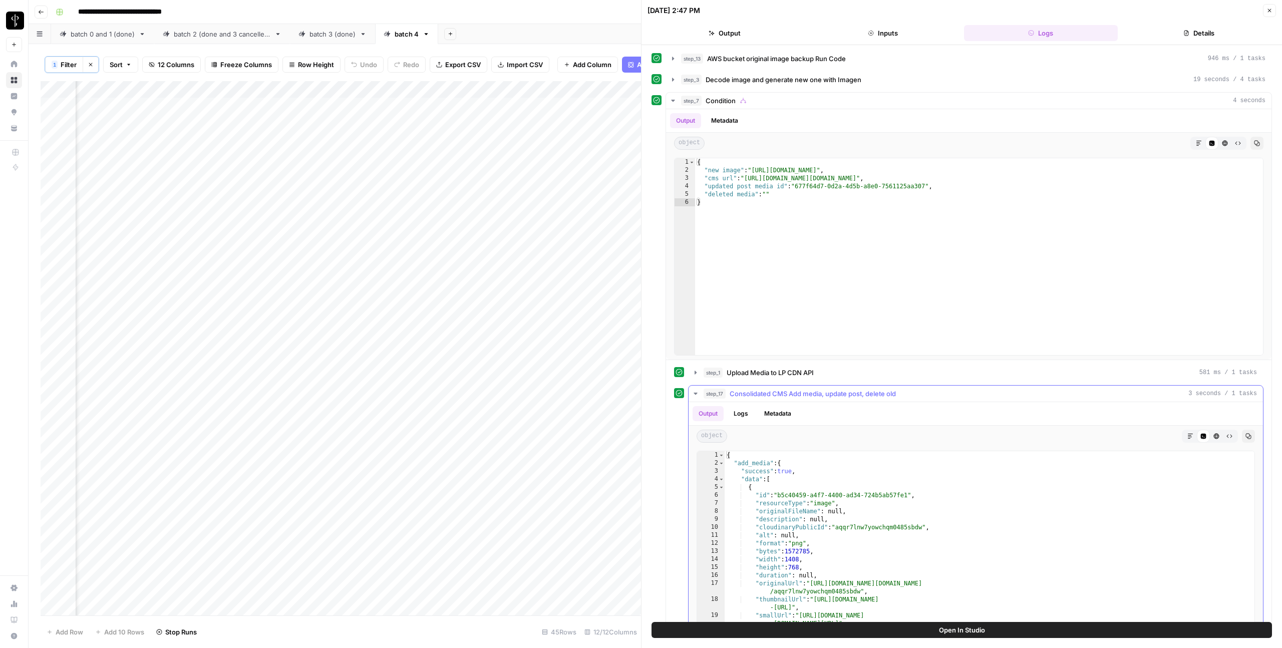
click at [720, 399] on button "step_17 Consolidated CMS Add media, update post, delete old 3 seconds / 1 tasks" at bounding box center [975, 393] width 574 height 16
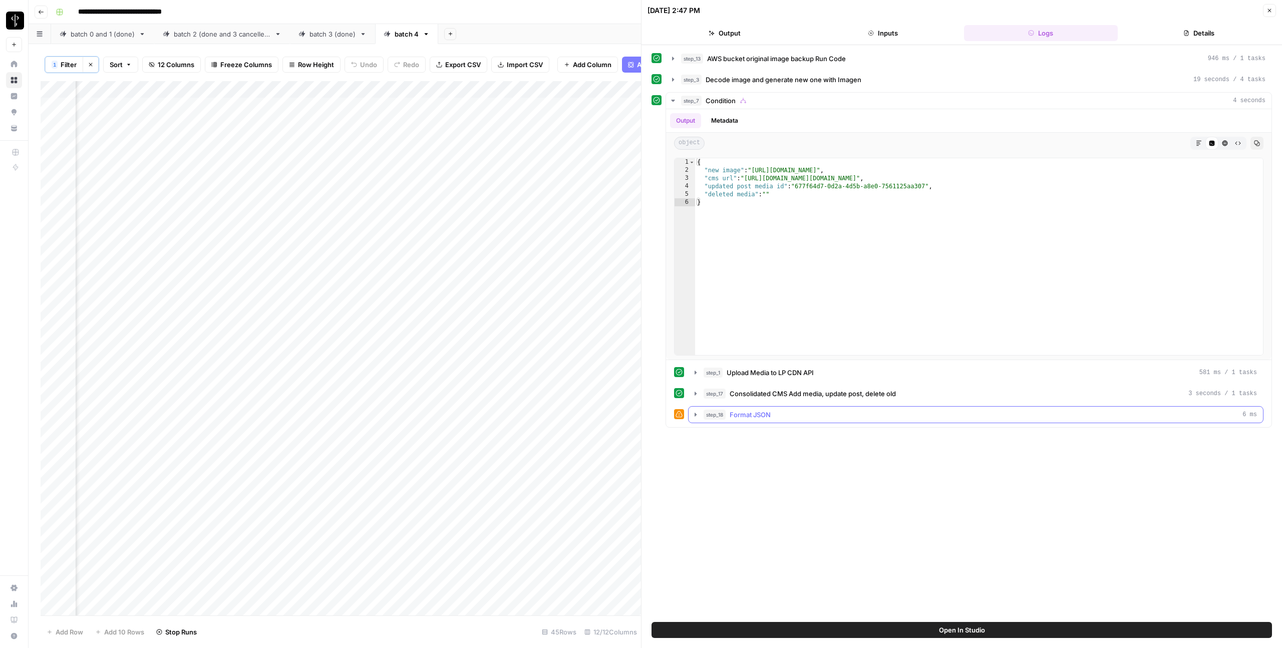
click at [715, 410] on span "step_18" at bounding box center [714, 415] width 22 height 10
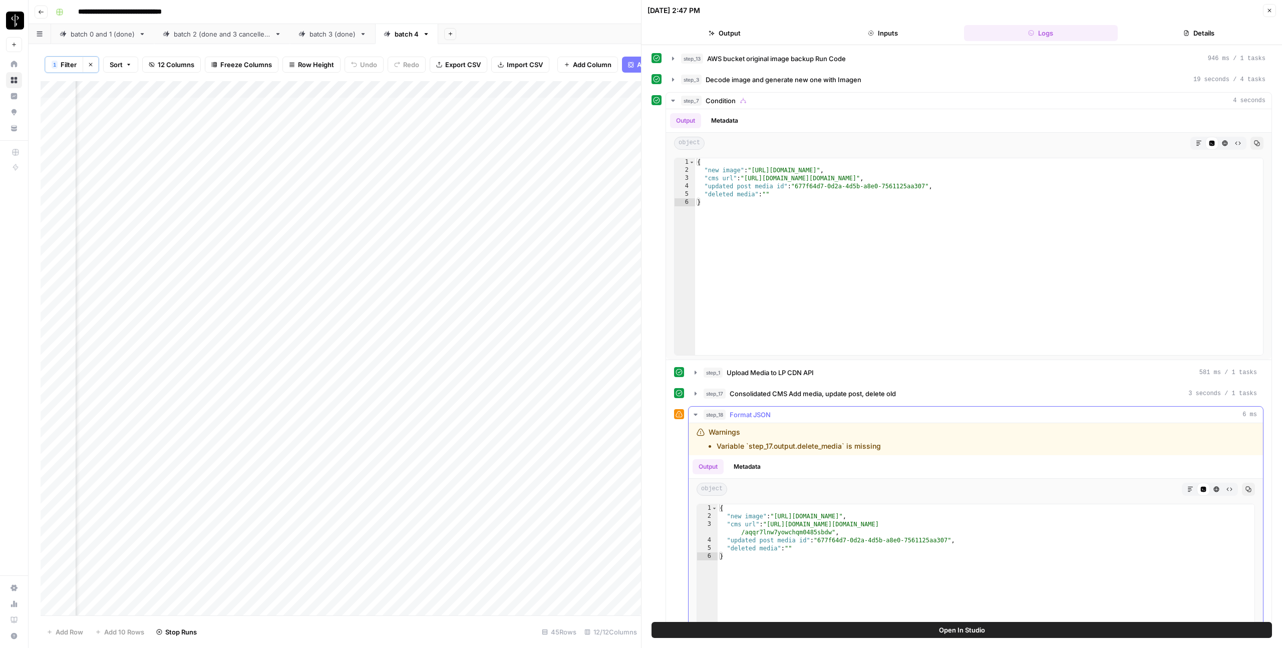
click at [715, 410] on span "step_18" at bounding box center [714, 415] width 22 height 10
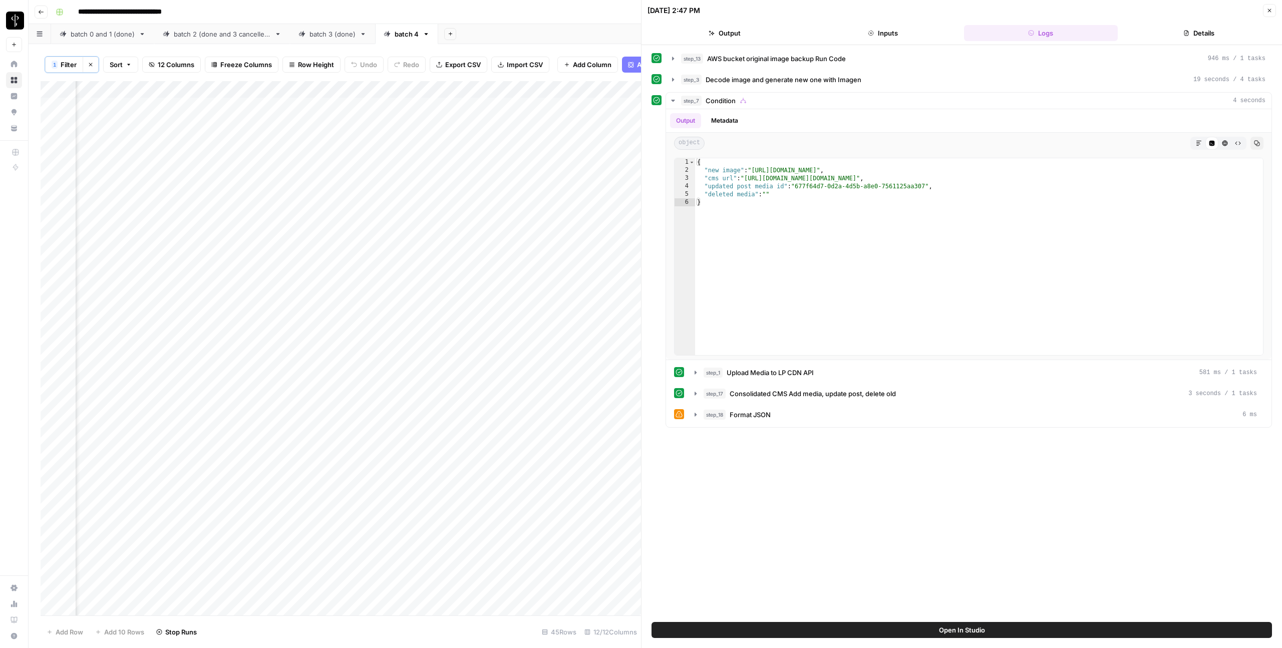
click at [1269, 10] on icon "button" at bounding box center [1269, 11] width 6 height 6
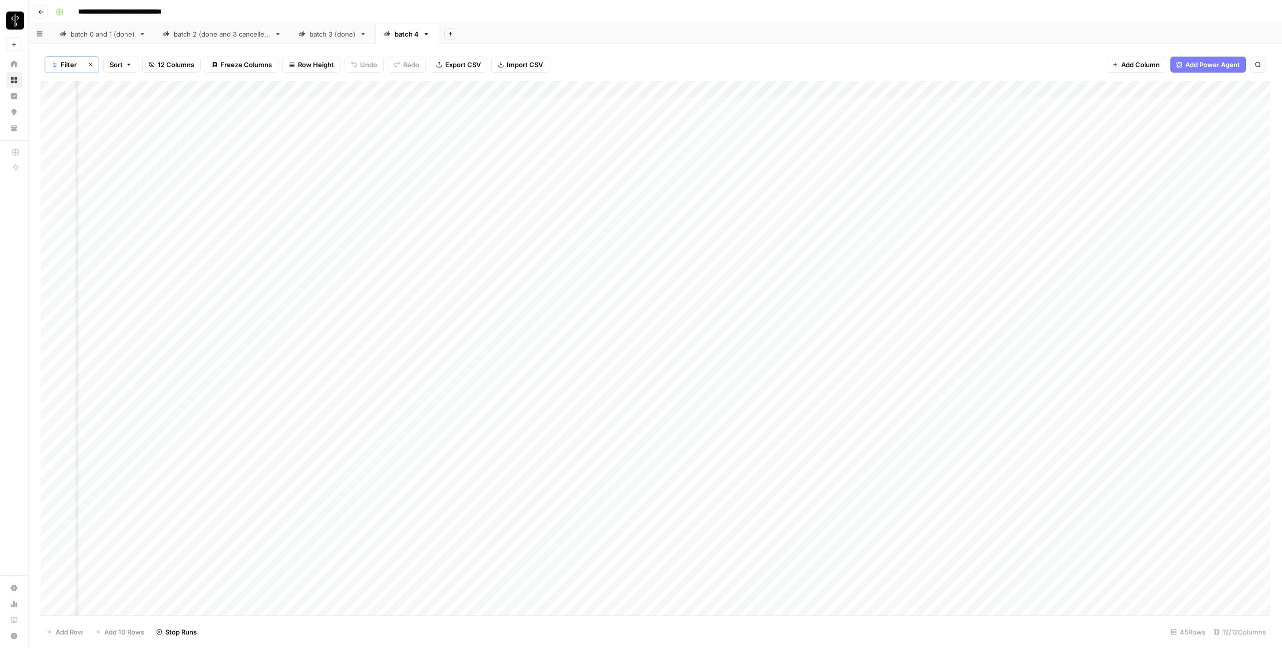
click at [846, 160] on div "Add Column" at bounding box center [655, 348] width 1229 height 534
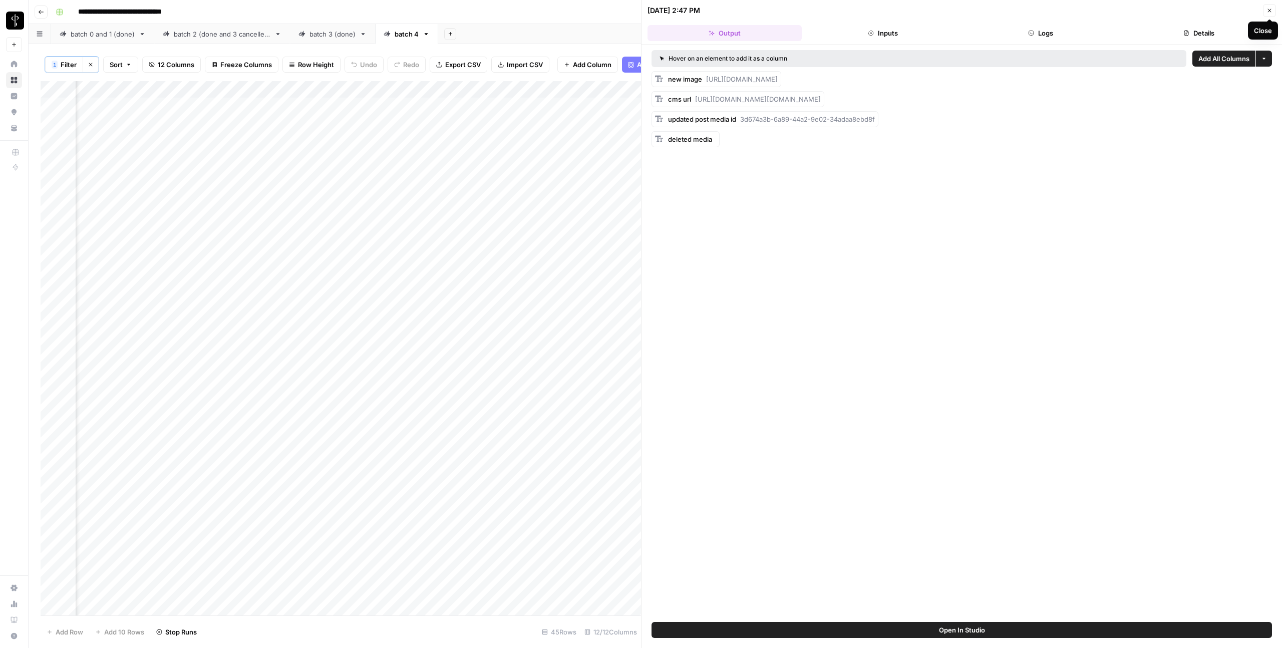
click at [1271, 12] on icon "button" at bounding box center [1270, 11] width 4 height 4
